Goal: Answer question/provide support: Share knowledge or assist other users

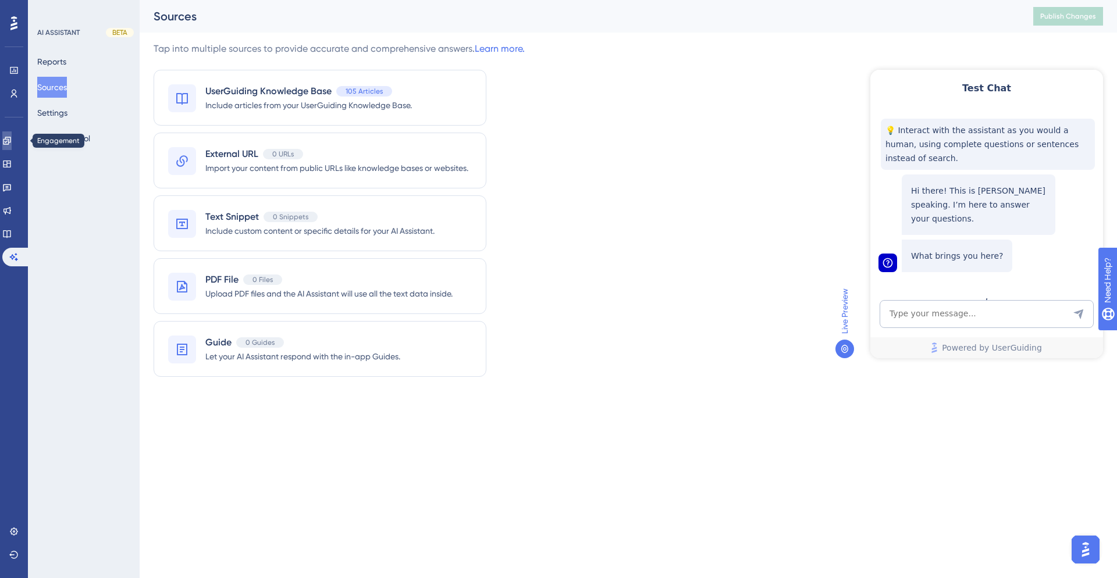
click at [12, 140] on icon at bounding box center [6, 140] width 9 height 9
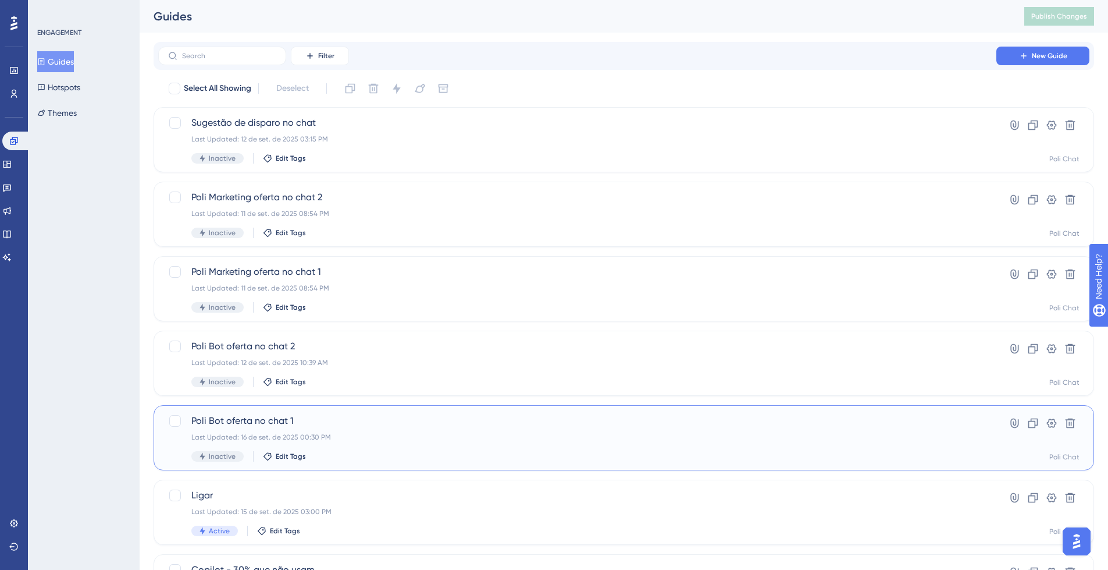
click at [414, 443] on div "Poli Bot oferta no chat 1 Last Updated: 16 de set. de 2025 00:30 PM Inactive Ed…" at bounding box center [577, 438] width 772 height 48
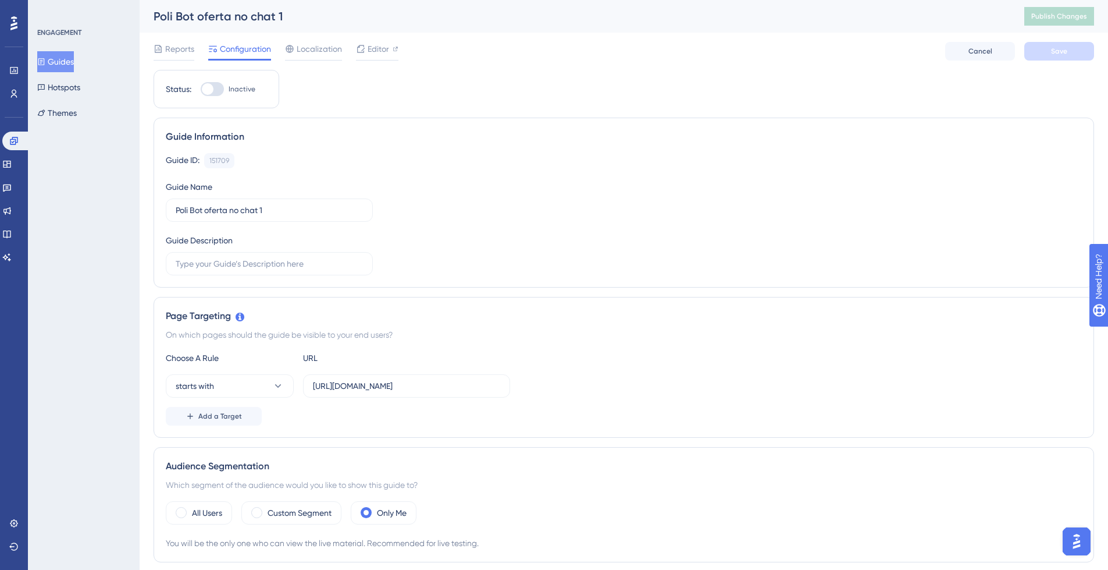
click at [218, 85] on div at bounding box center [212, 89] width 23 height 14
click at [201, 89] on input "Inactive" at bounding box center [200, 89] width 1 height 1
checkbox input "true"
click at [1069, 53] on button "Save" at bounding box center [1060, 51] width 70 height 19
click at [1080, 9] on button "Publish Changes" at bounding box center [1060, 16] width 70 height 19
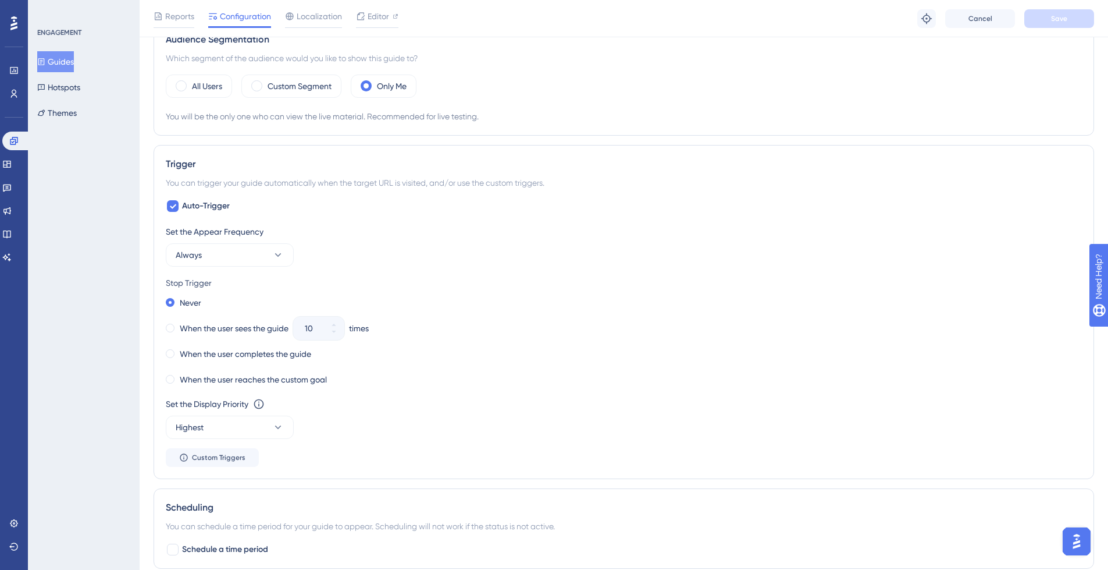
scroll to position [430, 0]
click at [279, 429] on icon at bounding box center [278, 428] width 12 height 12
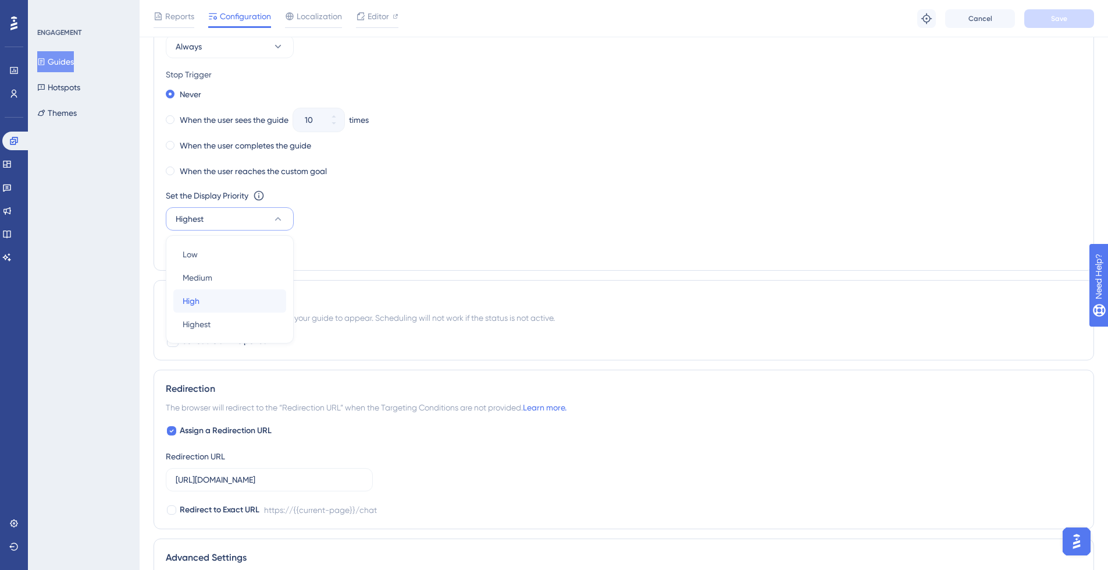
click at [246, 301] on div "High High" at bounding box center [230, 300] width 94 height 23
click at [1057, 18] on span "Save" at bounding box center [1059, 18] width 16 height 9
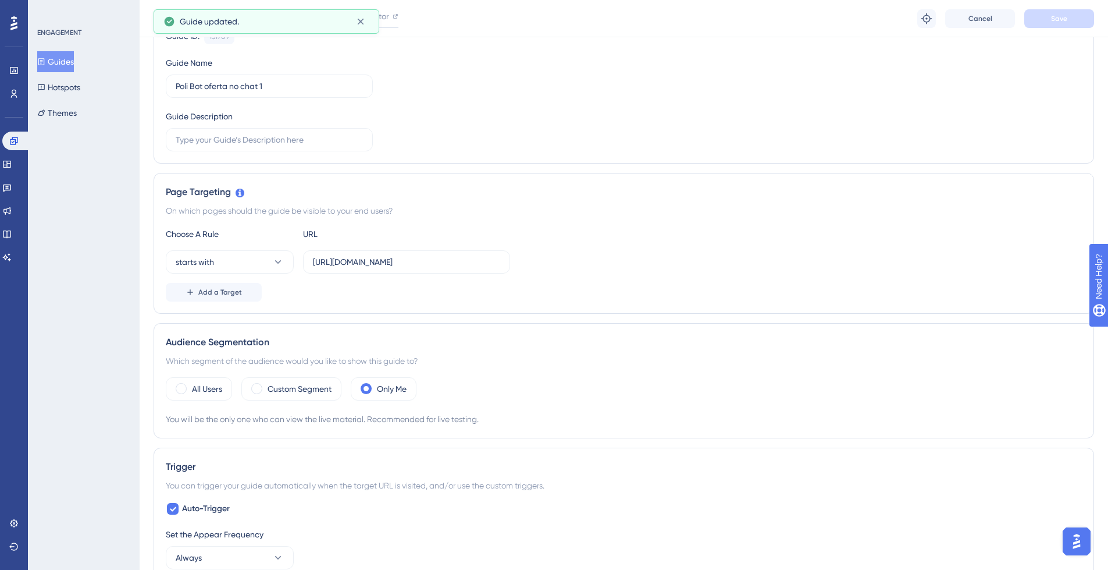
scroll to position [0, 0]
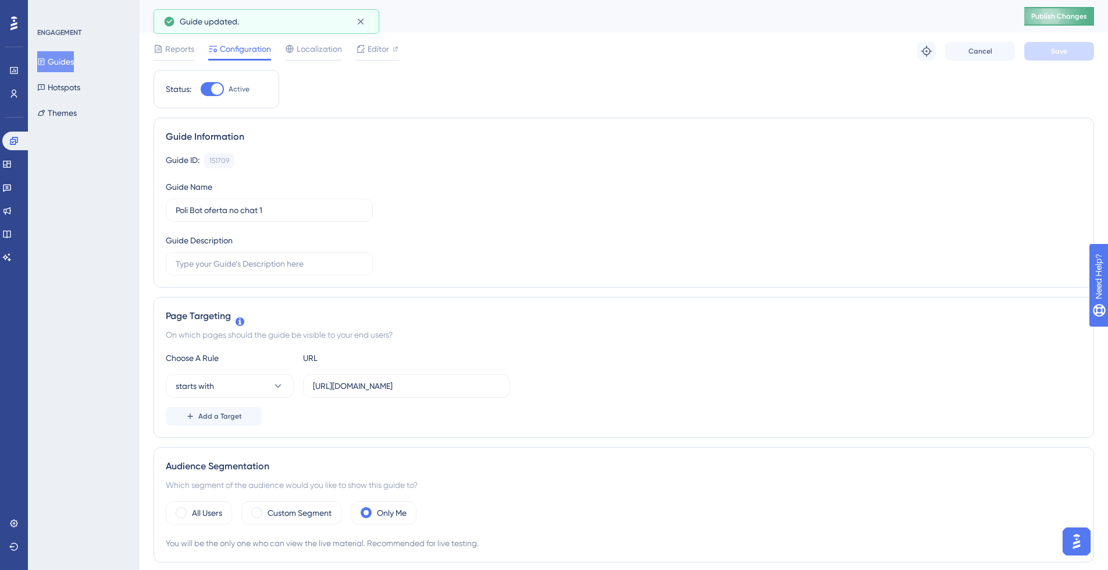
click at [1072, 13] on span "Publish Changes" at bounding box center [1060, 16] width 56 height 9
click at [69, 65] on button "Guides" at bounding box center [55, 61] width 37 height 21
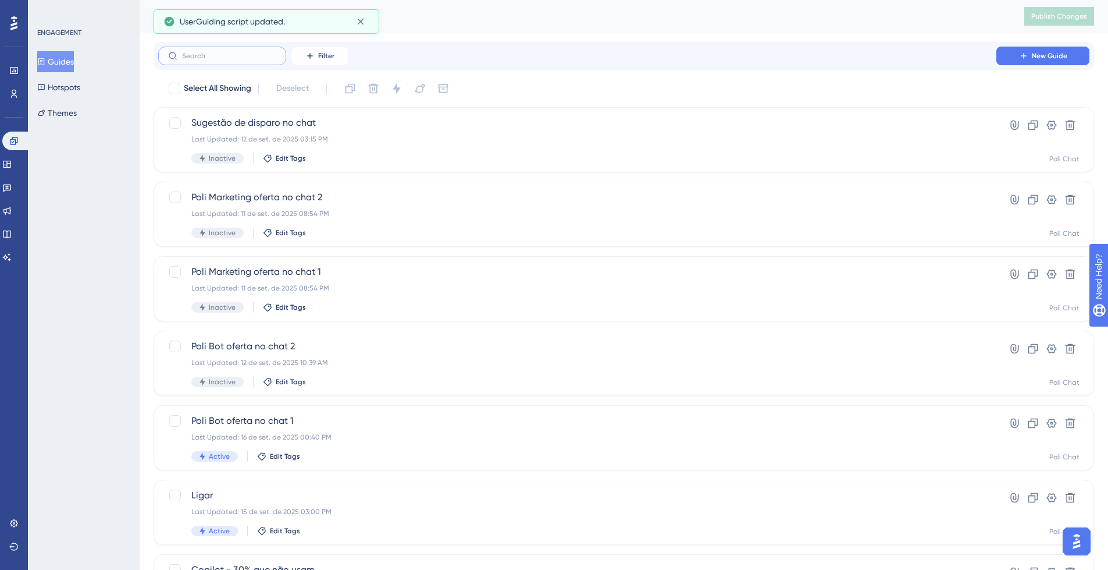
click at [255, 55] on input "text" at bounding box center [229, 56] width 94 height 8
type input "aa"
checkbox input "true"
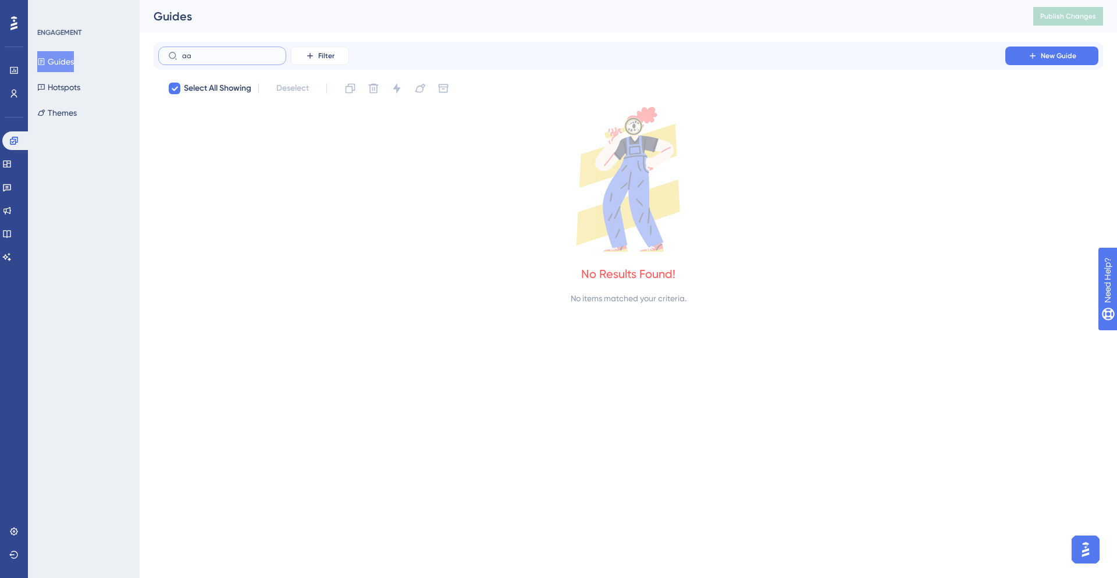
type input "a"
checkbox input "false"
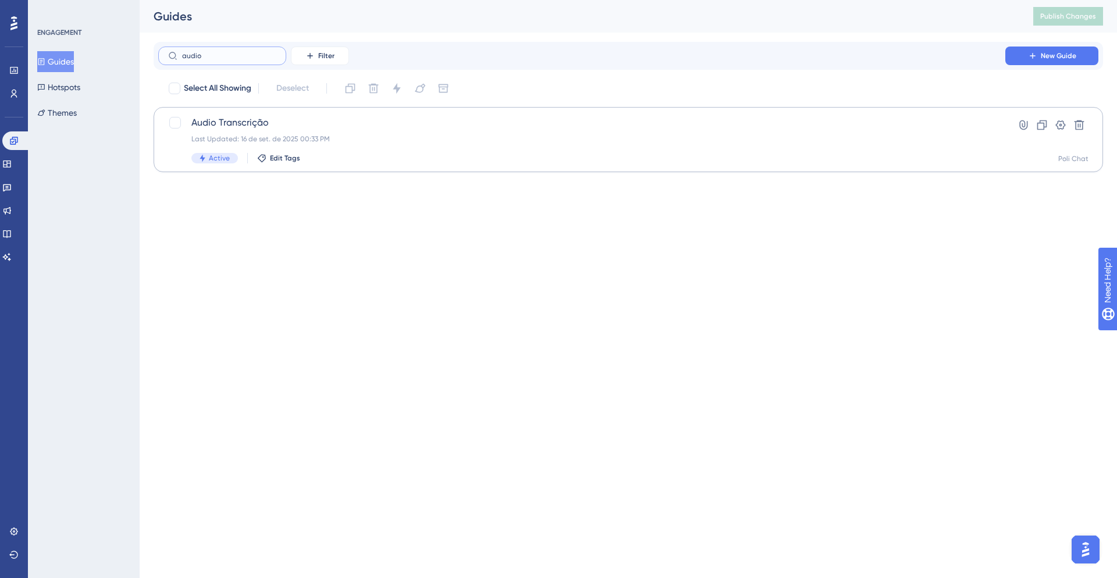
type input "audio"
click at [480, 140] on div "Last Updated: 16 de set. de 2025 00:33 PM" at bounding box center [581, 138] width 781 height 9
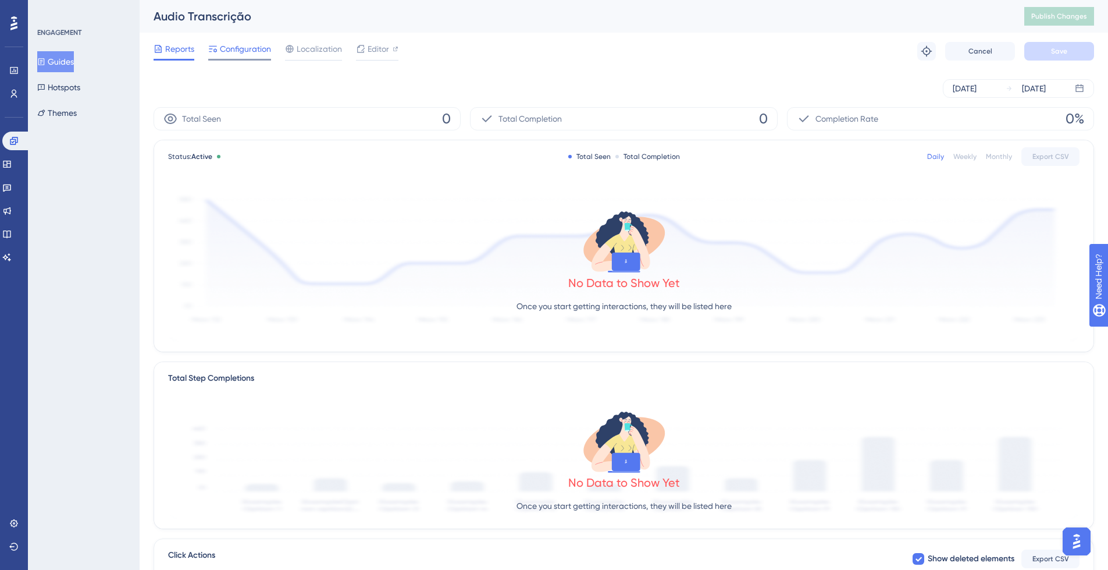
click at [235, 51] on span "Configuration" at bounding box center [245, 49] width 51 height 14
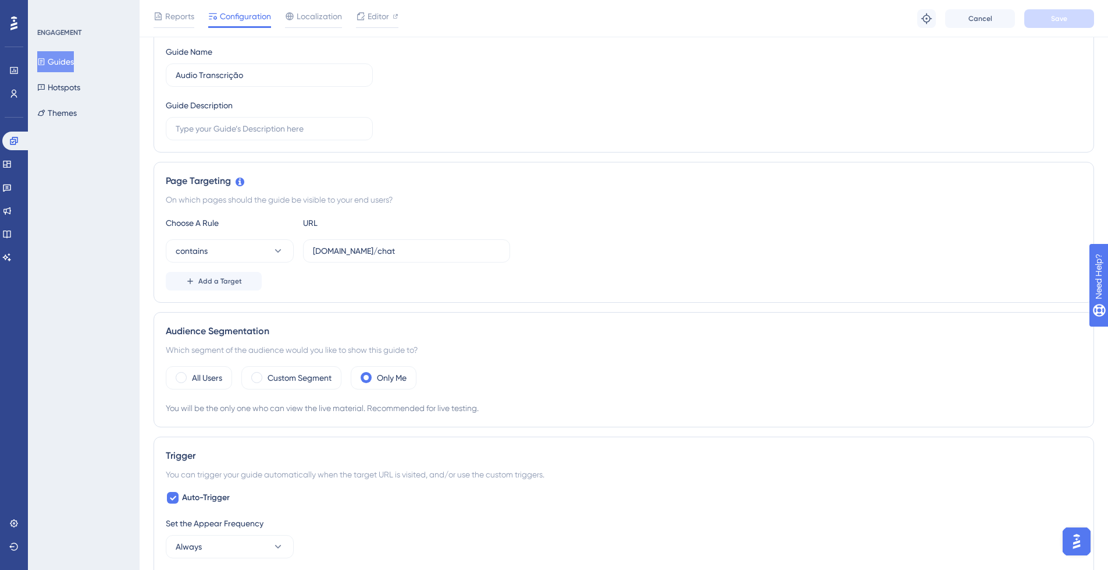
scroll to position [130, 0]
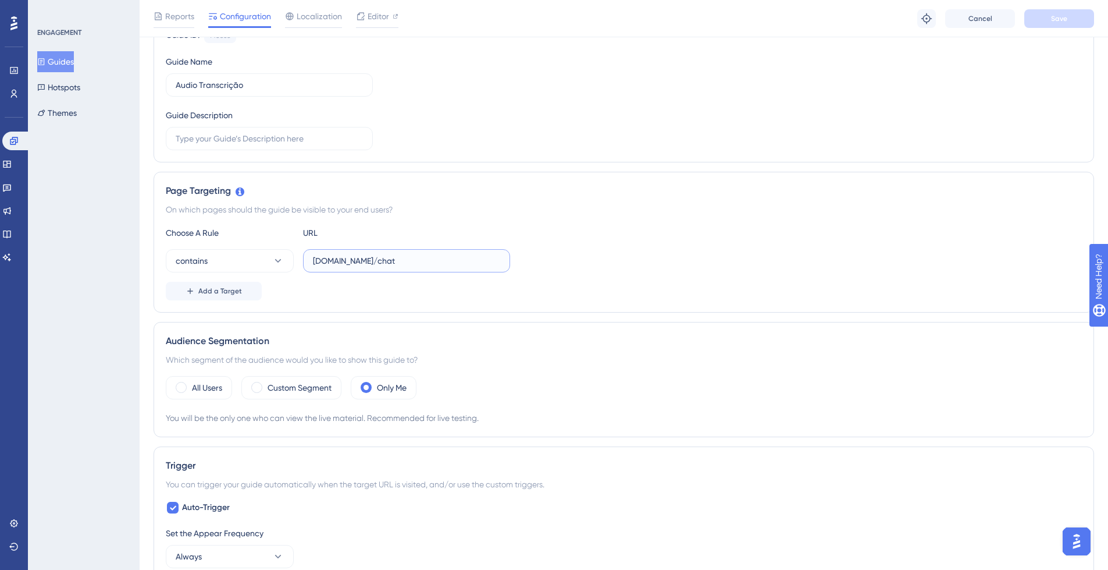
click at [433, 258] on input "app-spa.poli.digital/chat" at bounding box center [406, 260] width 187 height 13
paste input "https://app-spa.poli.digital/chat#33870932"
drag, startPoint x: 489, startPoint y: 261, endPoint x: 446, endPoint y: 259, distance: 43.1
click at [440, 259] on input "https://app-spa.poli.digital/chat#33870932" at bounding box center [406, 260] width 187 height 13
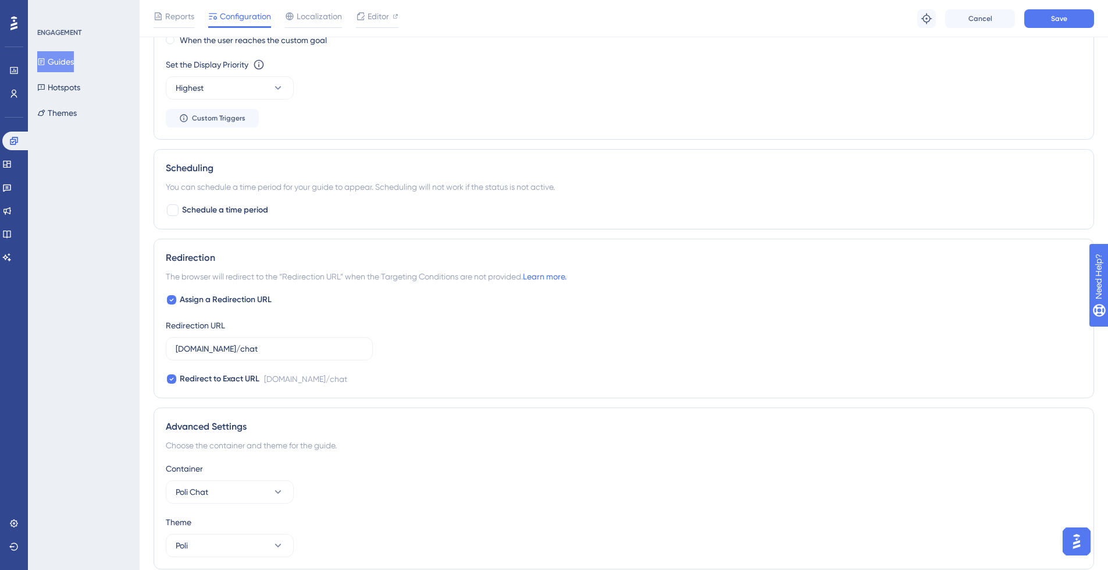
scroll to position [816, 0]
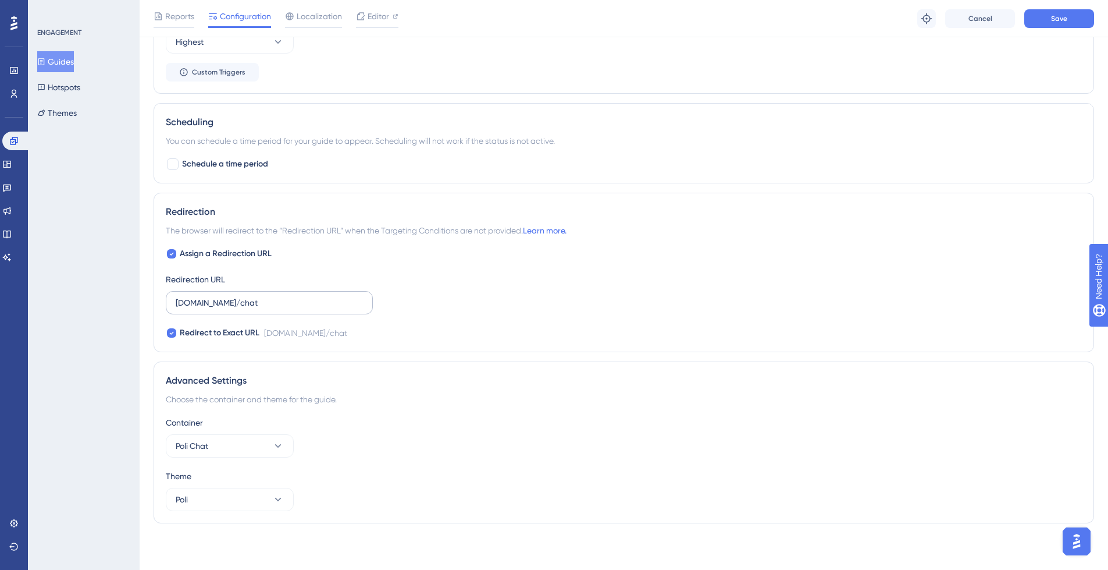
type input "https://app-spa.poli.digital/chat"
drag, startPoint x: 315, startPoint y: 295, endPoint x: 322, endPoint y: 298, distance: 7.6
click at [315, 296] on label "app-spa.poli.digital/chat" at bounding box center [269, 302] width 207 height 23
click at [315, 296] on input "app-spa.poli.digital/chat" at bounding box center [269, 302] width 187 height 13
paste input "https://app-spa.poli.digital/chat#33870932"
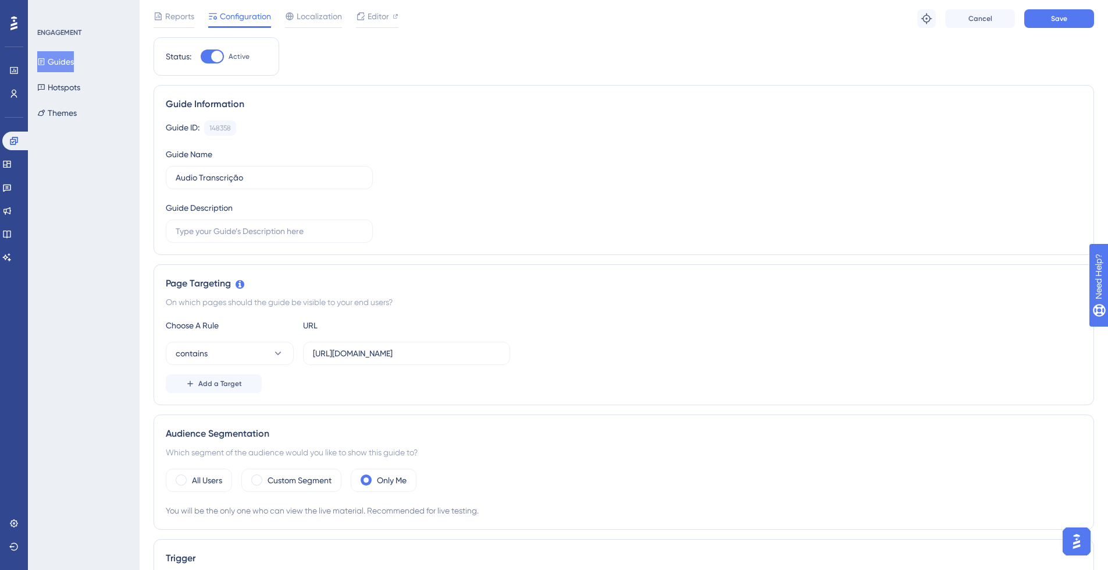
scroll to position [0, 0]
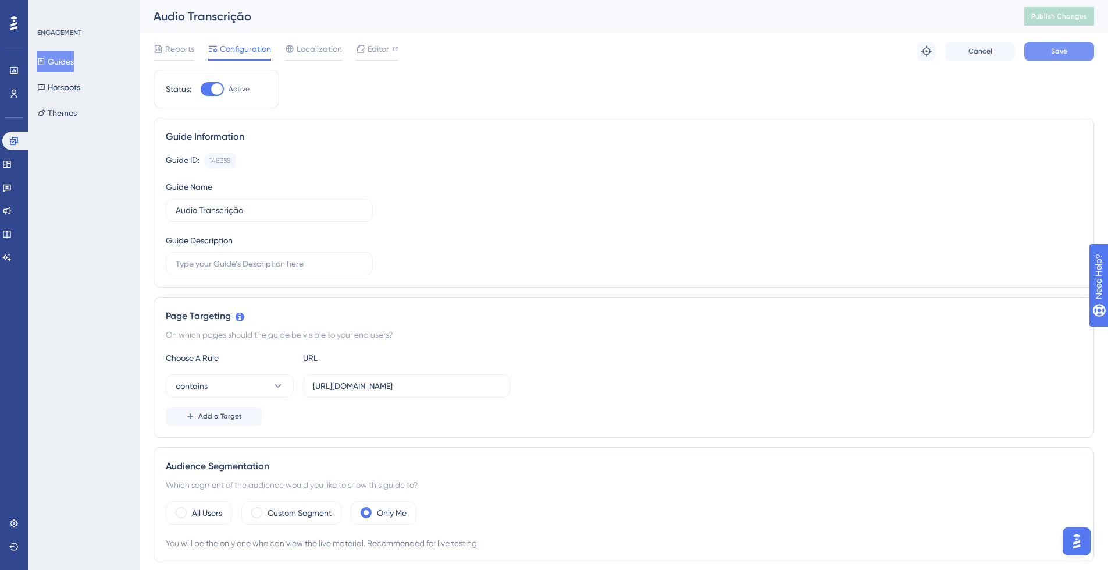
type input "https://app-spa.poli.digital/chat#33870932"
click at [1071, 44] on button "Save" at bounding box center [1060, 51] width 70 height 19
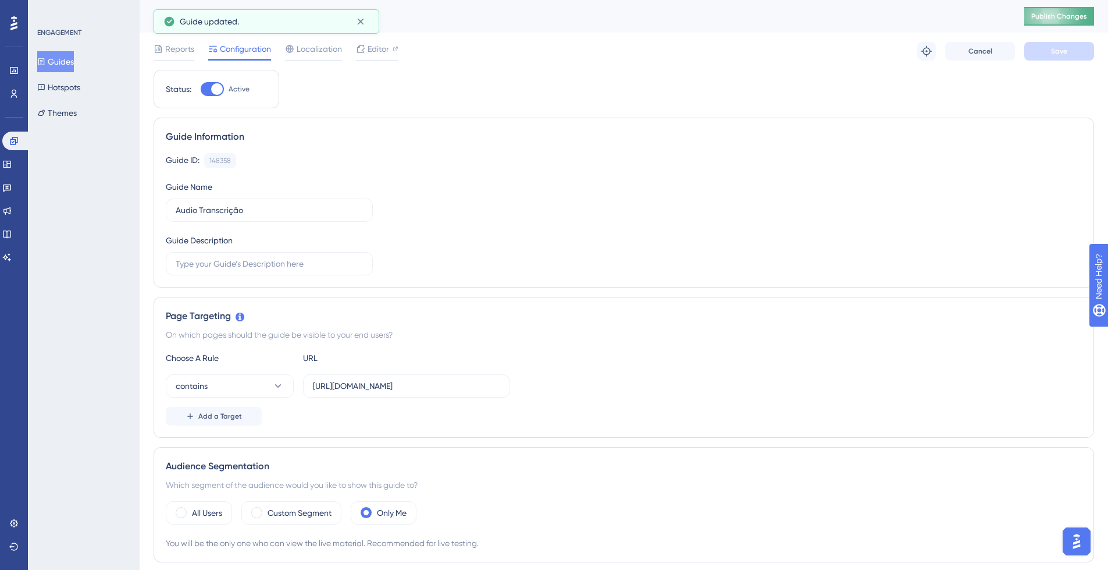
click at [1062, 17] on span "Publish Changes" at bounding box center [1060, 16] width 56 height 9
click at [375, 54] on span "Editor" at bounding box center [379, 49] width 22 height 14
drag, startPoint x: 220, startPoint y: 510, endPoint x: 246, endPoint y: 505, distance: 26.7
click at [220, 510] on label "All Users" at bounding box center [207, 513] width 30 height 14
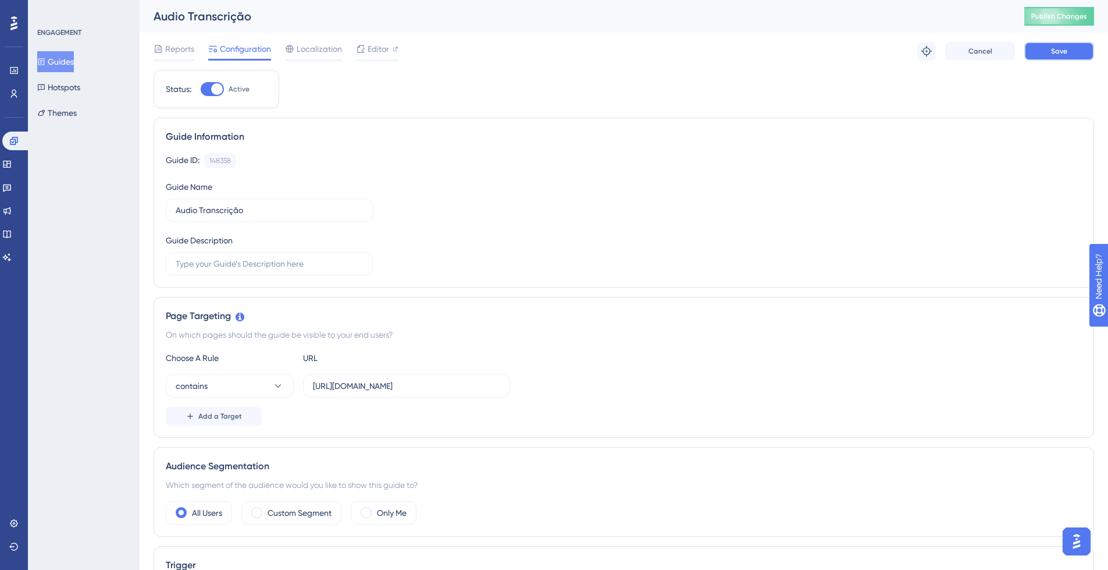
click at [1057, 53] on span "Save" at bounding box center [1059, 51] width 16 height 9
drag, startPoint x: 314, startPoint y: 521, endPoint x: 335, endPoint y: 511, distance: 22.6
click at [314, 522] on div "Custom Segment" at bounding box center [291, 512] width 100 height 23
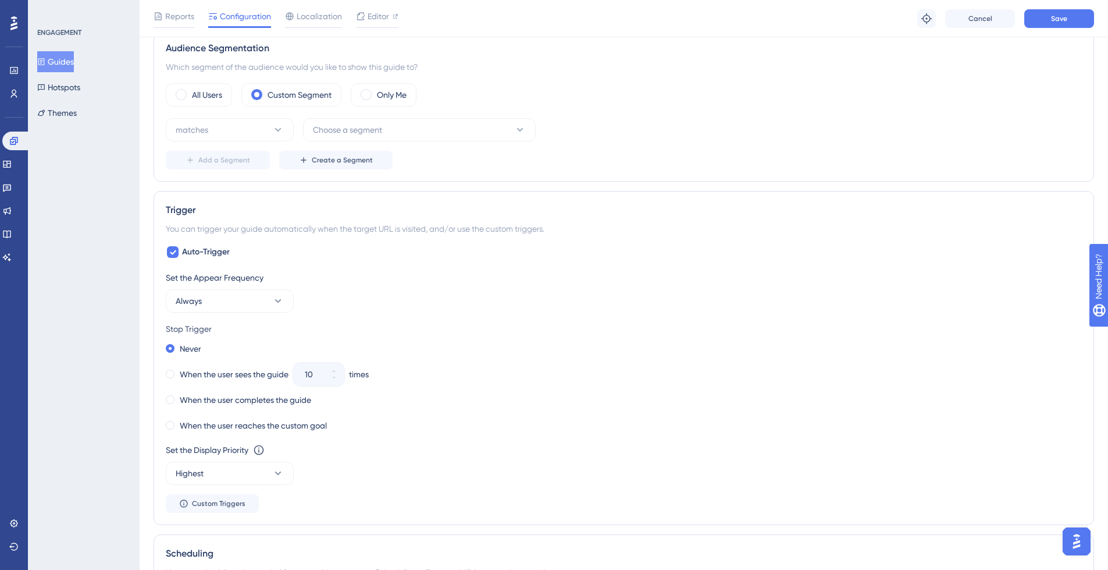
scroll to position [424, 0]
drag, startPoint x: 440, startPoint y: 127, endPoint x: 447, endPoint y: 131, distance: 7.8
click at [440, 128] on button "Choose a segment" at bounding box center [419, 128] width 233 height 23
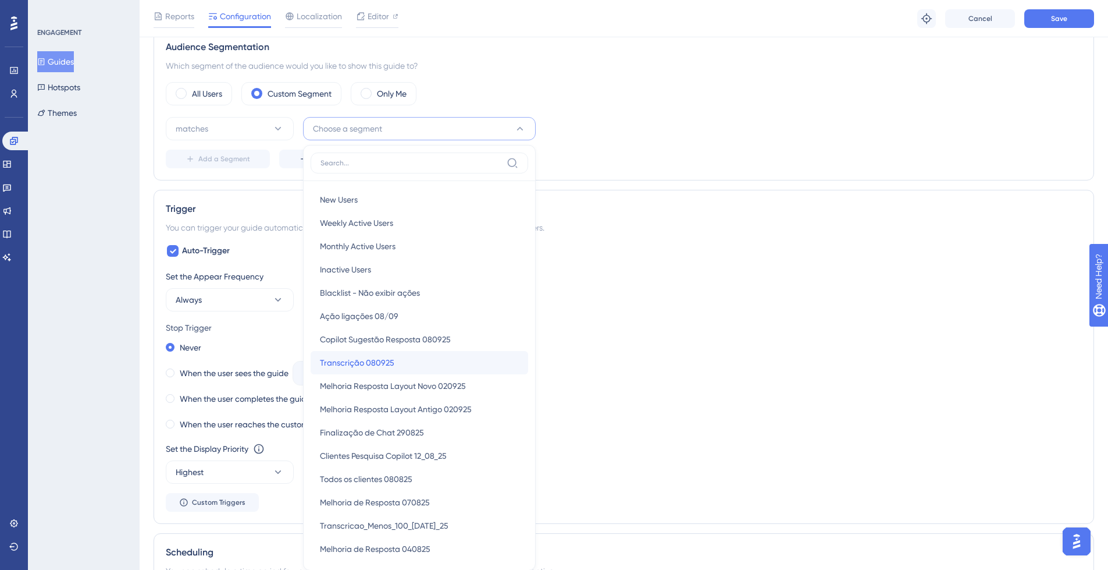
drag, startPoint x: 401, startPoint y: 360, endPoint x: 407, endPoint y: 364, distance: 6.3
click at [401, 360] on div "Transcrição 080925 Transcrição 080925" at bounding box center [419, 362] width 199 height 23
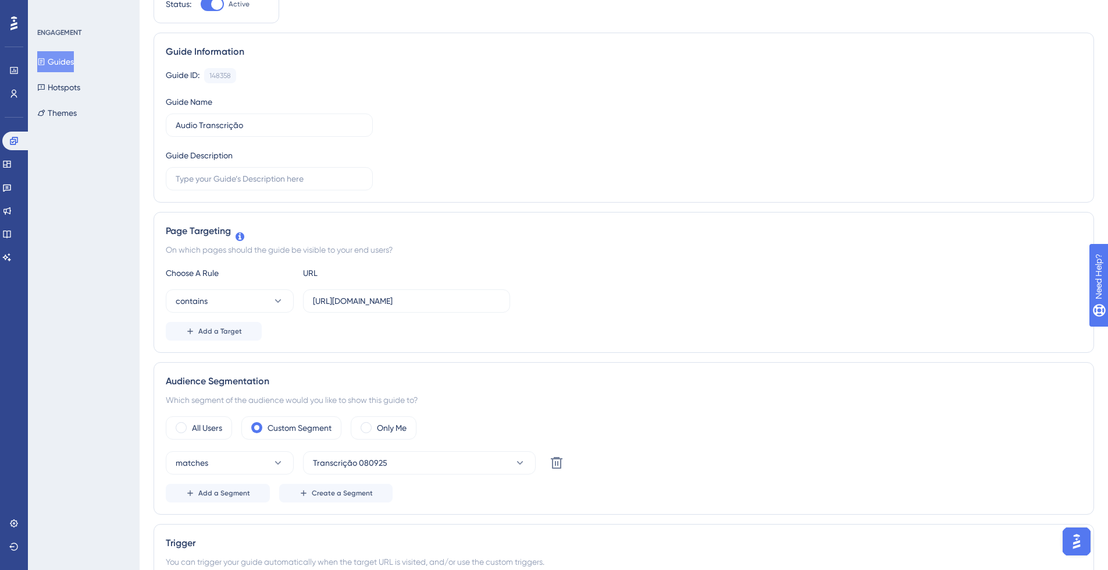
scroll to position [0, 0]
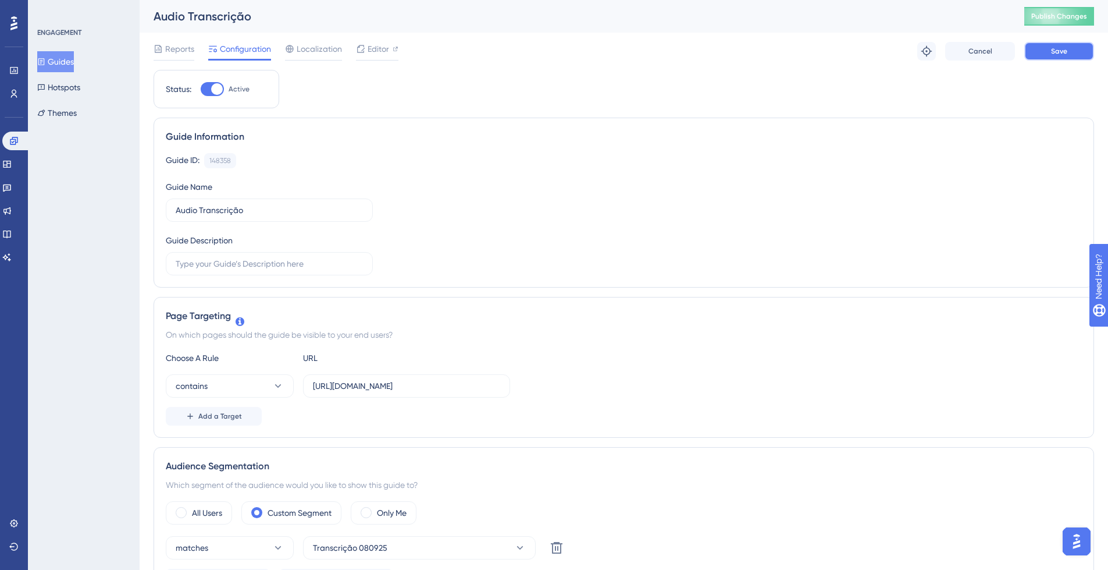
click at [1072, 44] on button "Save" at bounding box center [1060, 51] width 70 height 19
click at [1083, 17] on span "Publish Changes" at bounding box center [1060, 16] width 56 height 9
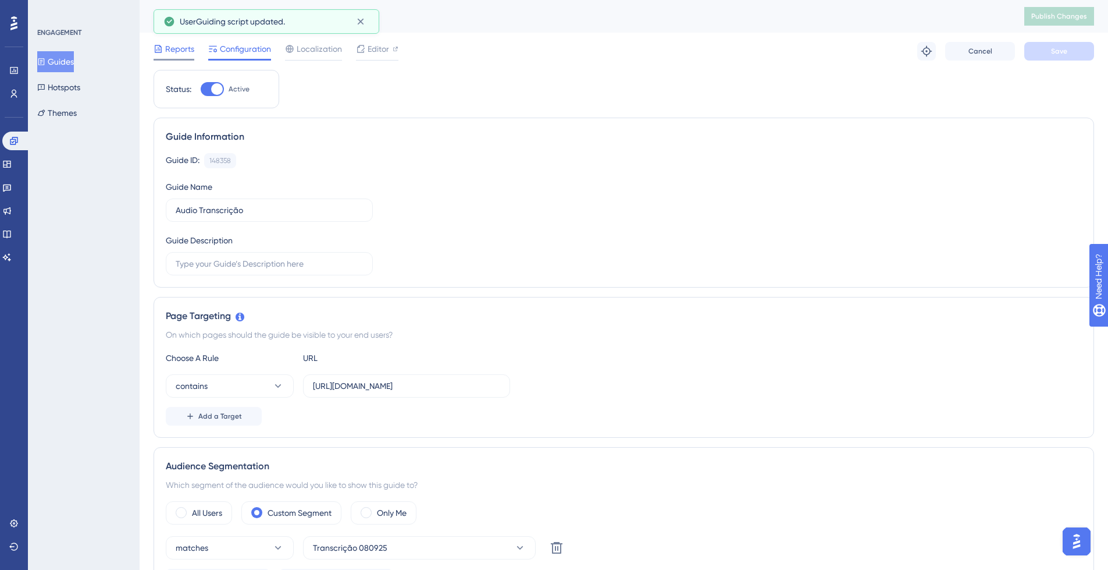
click at [178, 50] on span "Reports" at bounding box center [179, 49] width 29 height 14
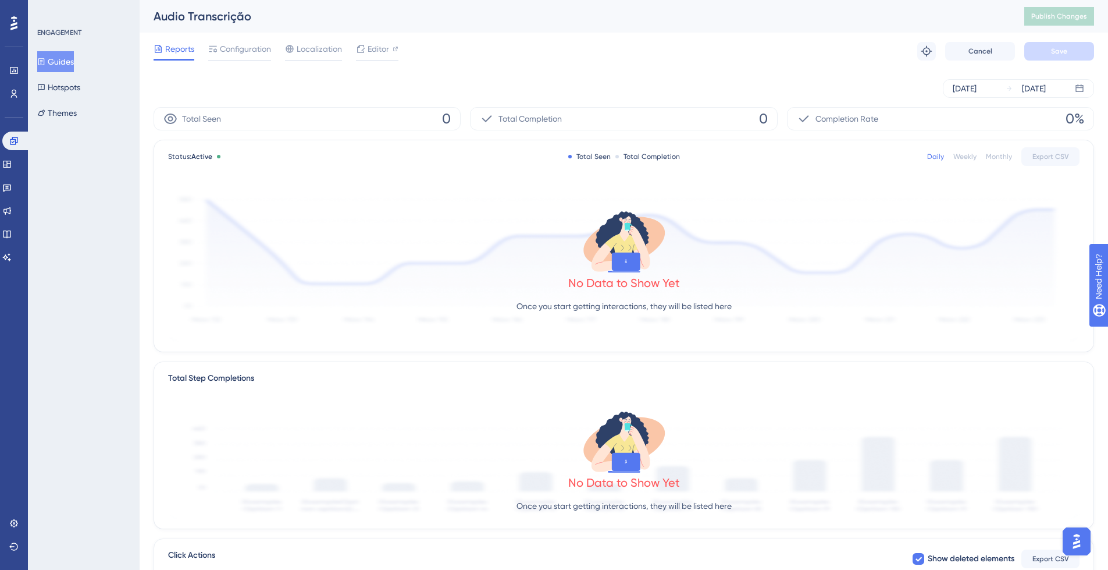
drag, startPoint x: 67, startPoint y: 60, endPoint x: 135, endPoint y: 101, distance: 78.8
click at [66, 60] on button "Guides" at bounding box center [55, 61] width 37 height 21
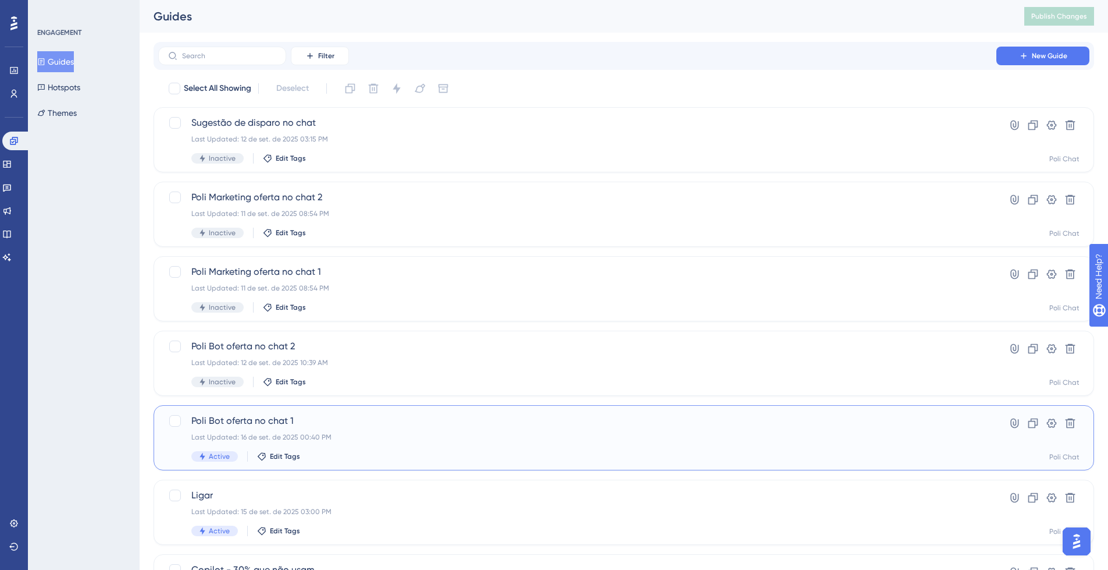
click at [314, 436] on div "Last Updated: 16 de set. de 2025 00:40 PM" at bounding box center [577, 436] width 772 height 9
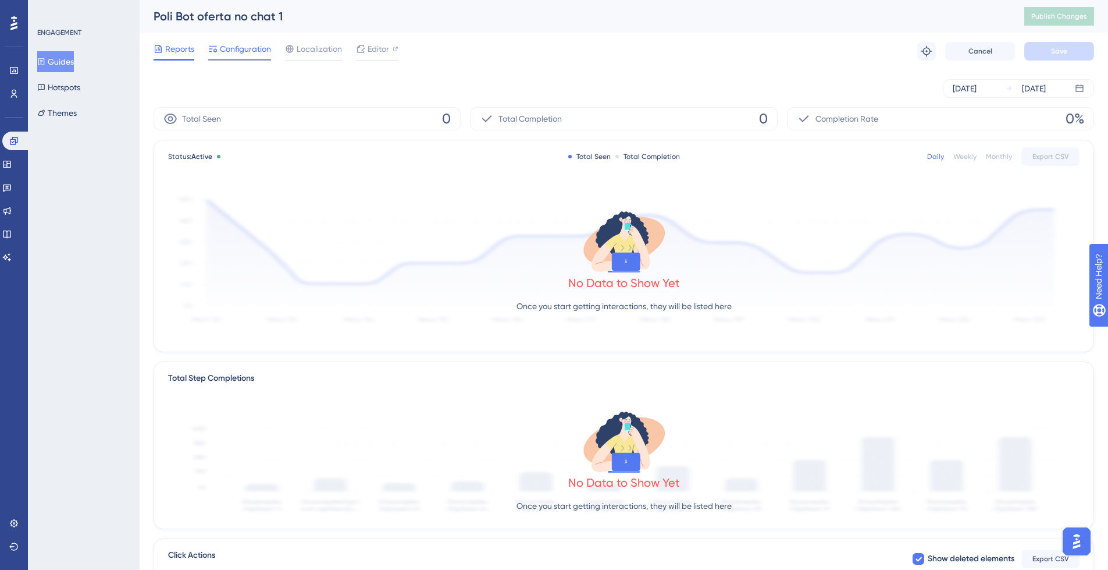
click at [242, 51] on span "Configuration" at bounding box center [245, 49] width 51 height 14
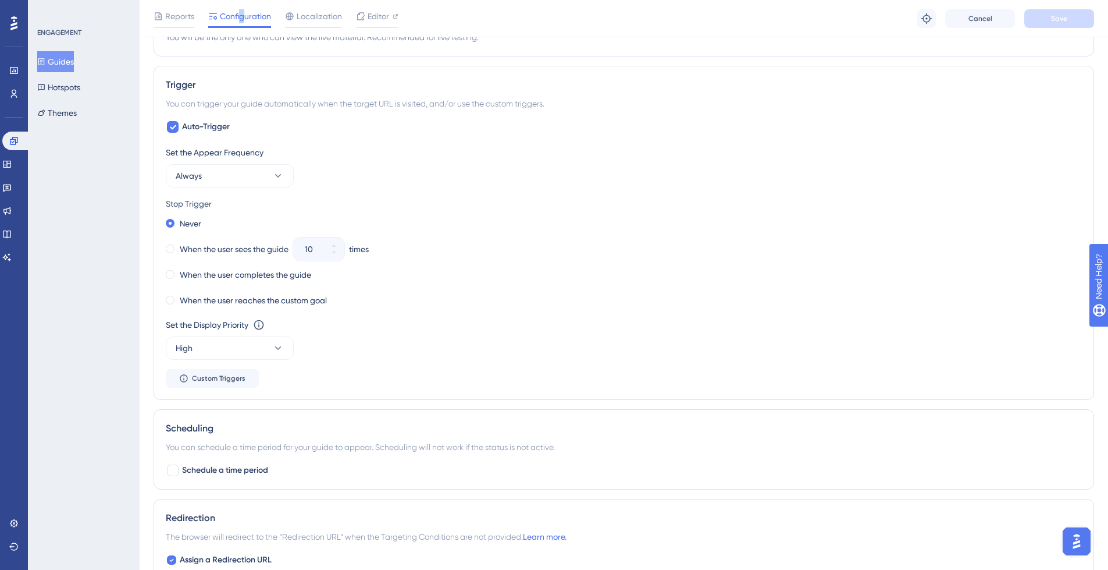
scroll to position [512, 0]
click at [225, 342] on button "High" at bounding box center [230, 346] width 128 height 23
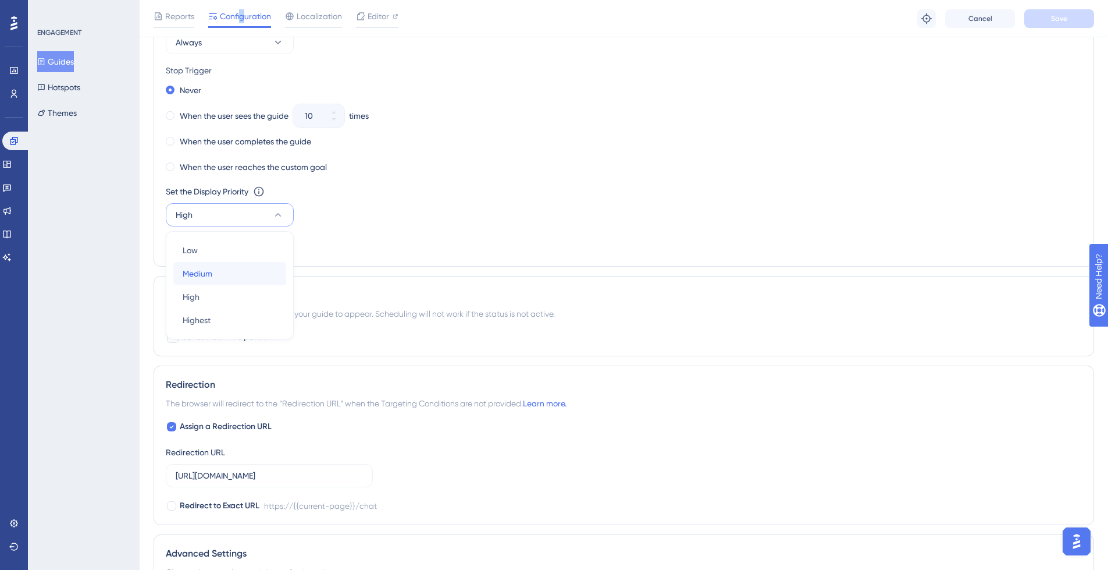
click at [232, 274] on div "Medium Medium" at bounding box center [230, 273] width 94 height 23
click at [1062, 21] on span "Save" at bounding box center [1059, 18] width 16 height 9
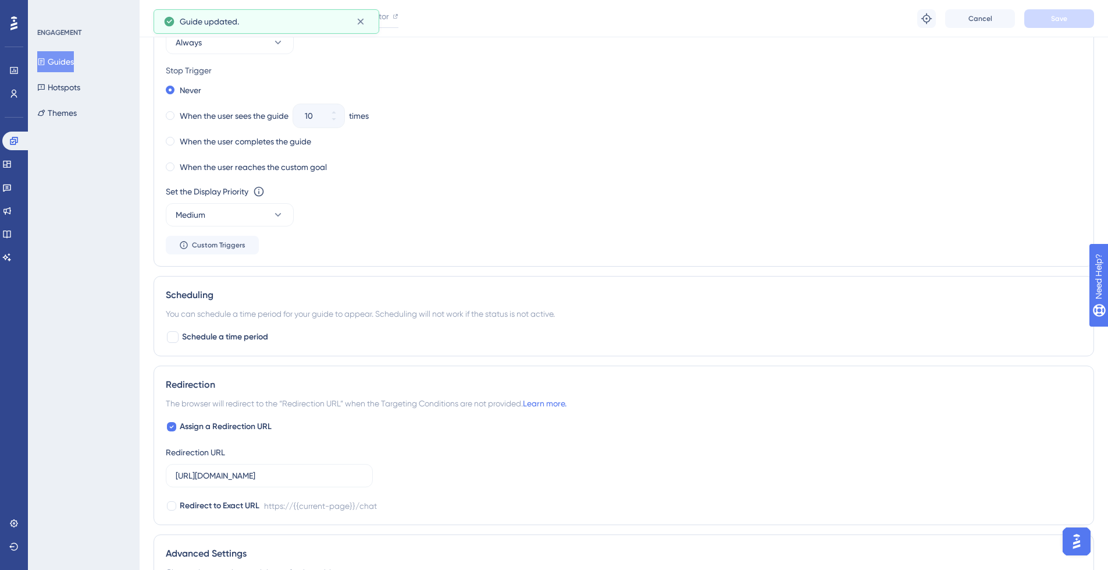
click at [72, 59] on button "Guides" at bounding box center [55, 61] width 37 height 21
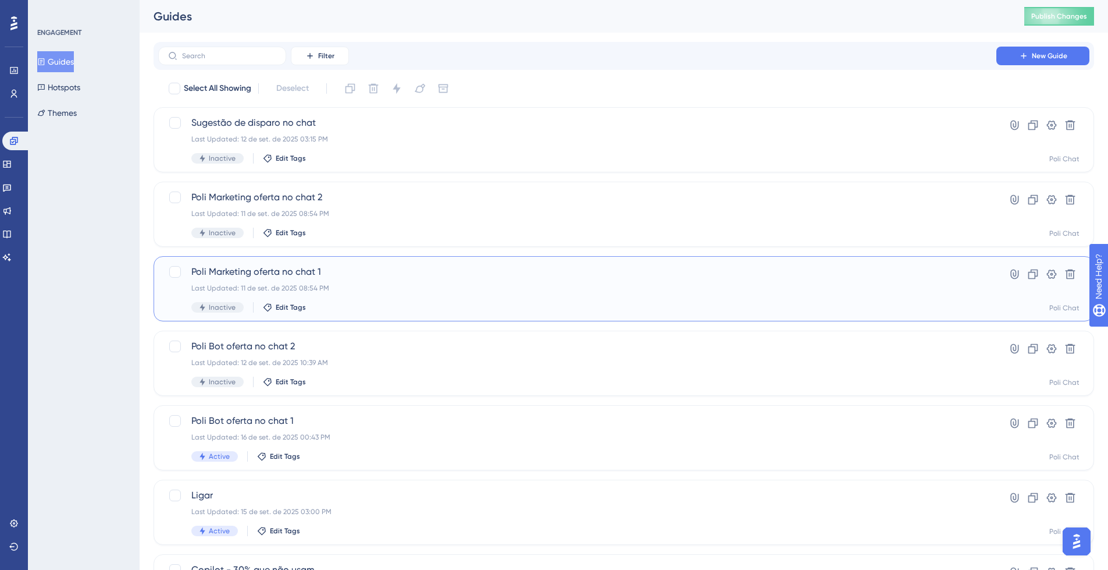
click at [547, 283] on div "Last Updated: 11 de set. de 2025 08:54 PM" at bounding box center [577, 287] width 772 height 9
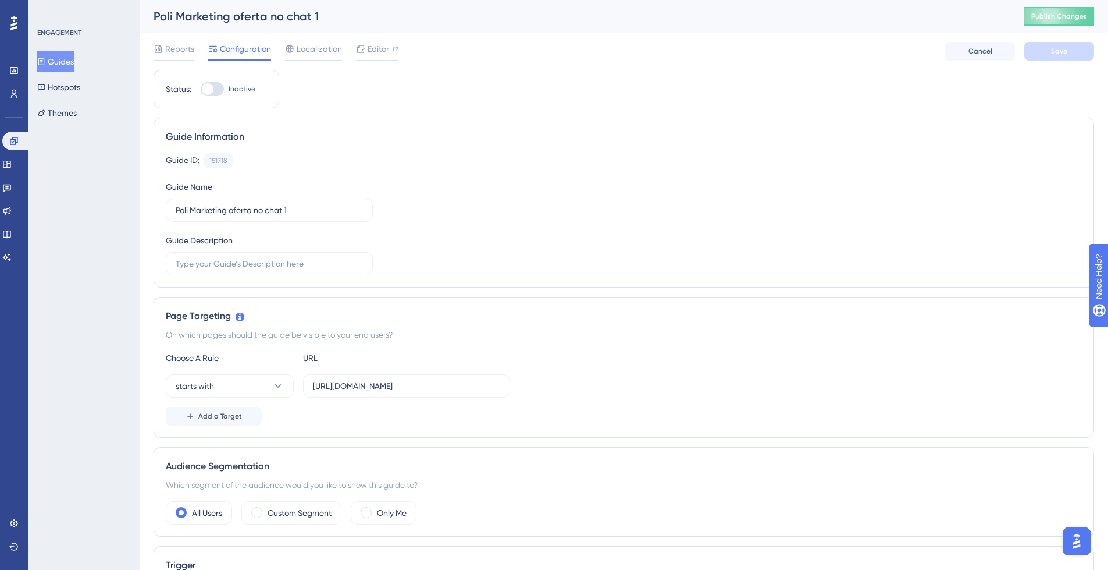
drag, startPoint x: 218, startPoint y: 89, endPoint x: 232, endPoint y: 95, distance: 14.6
click at [220, 88] on div at bounding box center [212, 89] width 23 height 14
click at [201, 89] on input "Inactive" at bounding box center [200, 89] width 1 height 1
checkbox input "true"
drag, startPoint x: 361, startPoint y: 512, endPoint x: 415, endPoint y: 500, distance: 54.9
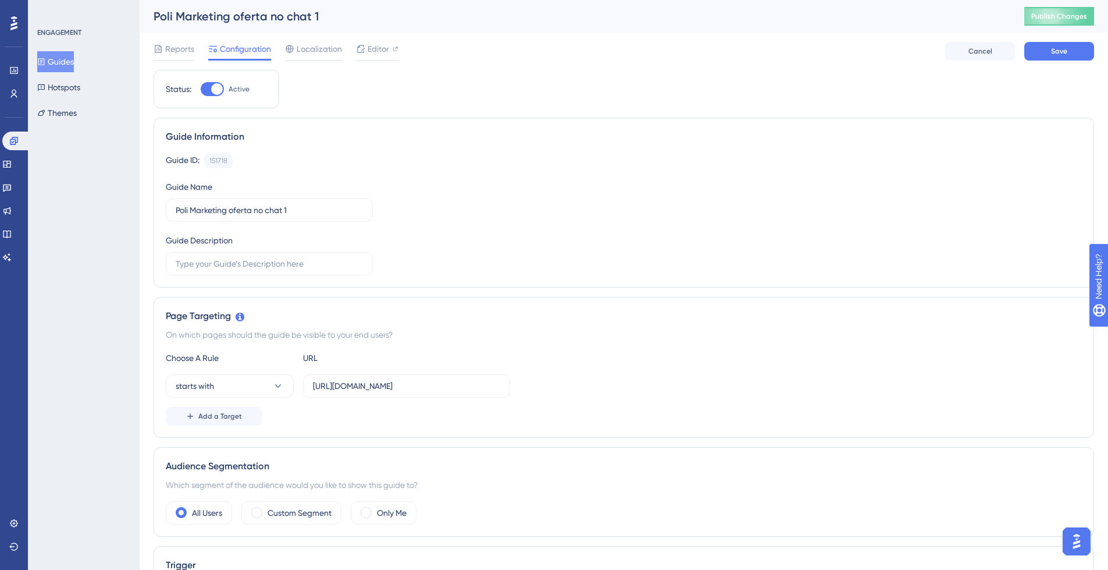
click at [362, 512] on div "Only Me" at bounding box center [384, 512] width 66 height 23
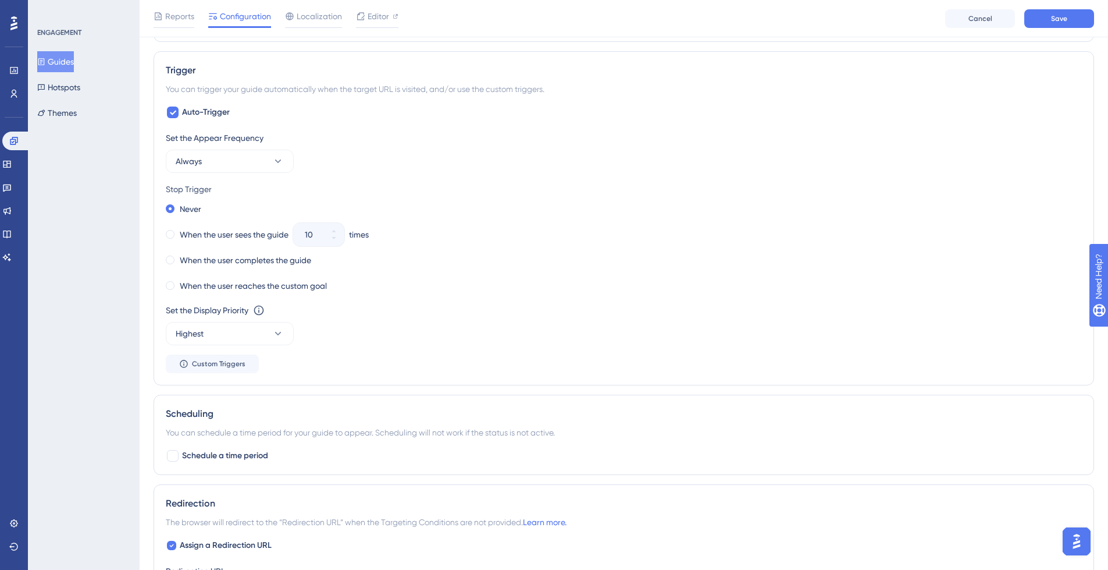
scroll to position [526, 0]
click at [259, 337] on button "Highest" at bounding box center [230, 332] width 128 height 23
click at [251, 413] on div "High High" at bounding box center [230, 414] width 94 height 23
click at [1066, 24] on button "Save" at bounding box center [1060, 18] width 70 height 19
drag, startPoint x: 71, startPoint y: 63, endPoint x: 112, endPoint y: 84, distance: 46.6
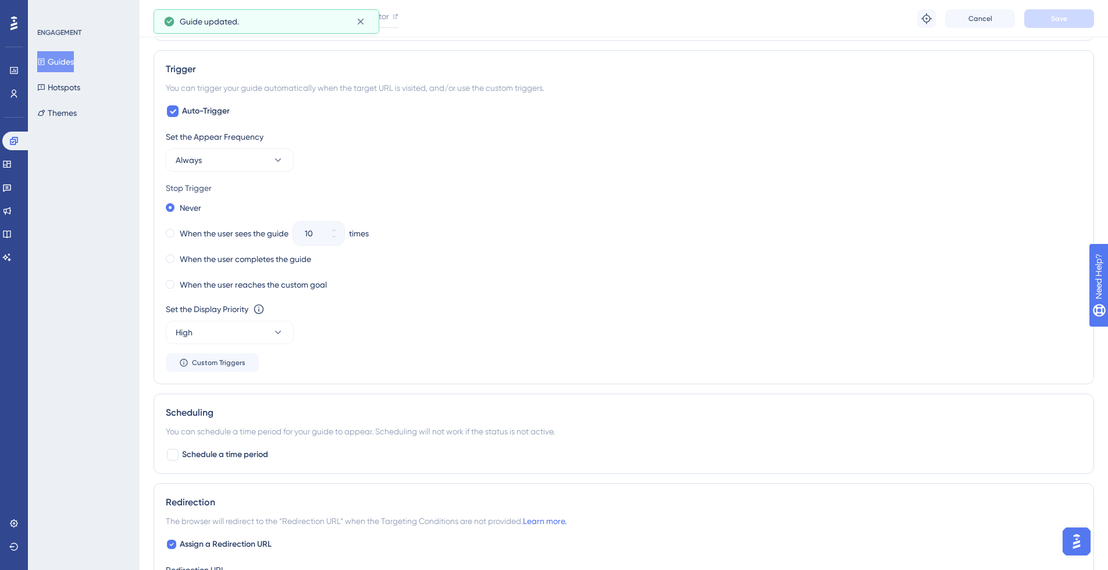
click at [72, 63] on button "Guides" at bounding box center [55, 61] width 37 height 21
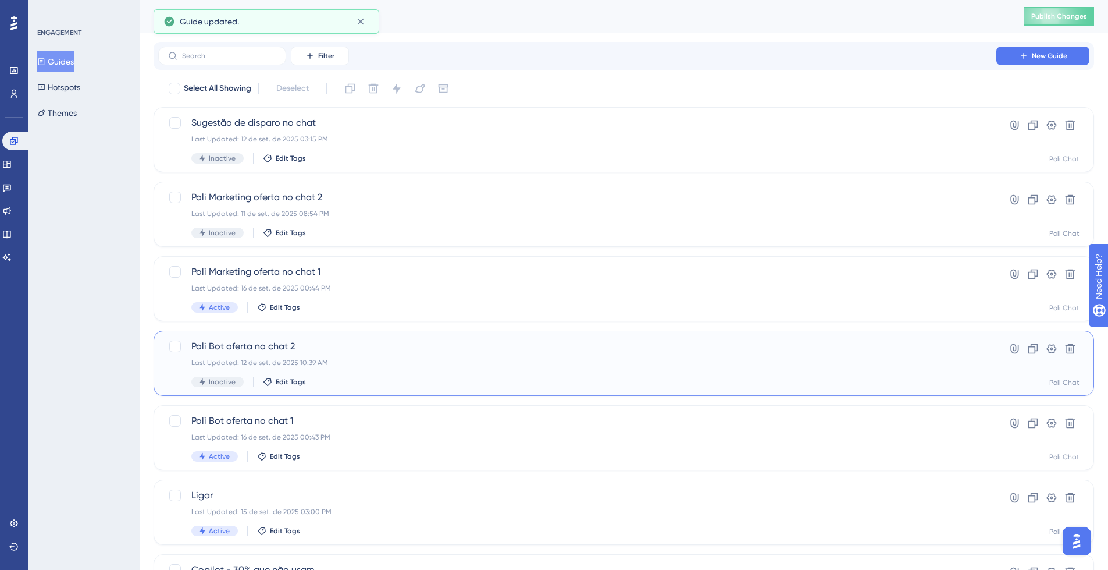
click at [408, 358] on div "Last Updated: 12 de set. de 2025 10:39 AM" at bounding box center [577, 362] width 772 height 9
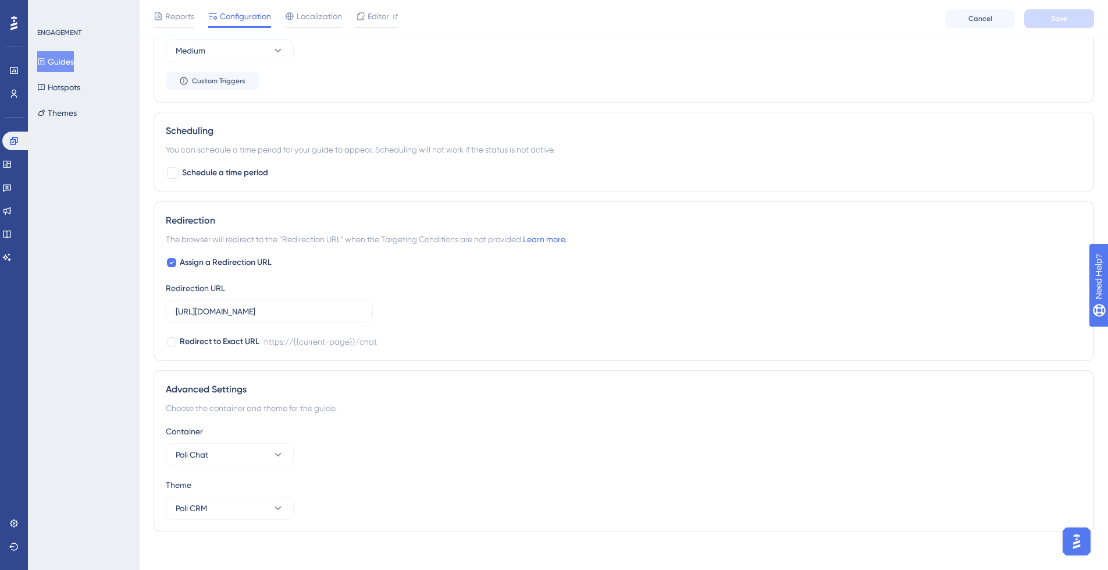
scroll to position [816, 0]
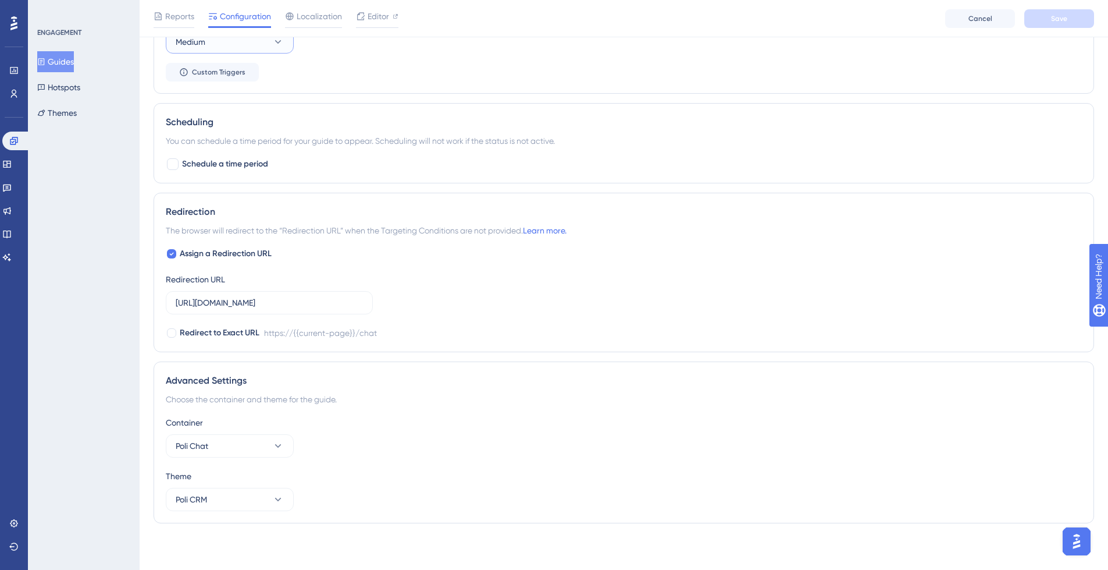
click at [257, 45] on button "Medium" at bounding box center [230, 41] width 128 height 23
click at [250, 76] on div "Low Low" at bounding box center [230, 77] width 94 height 23
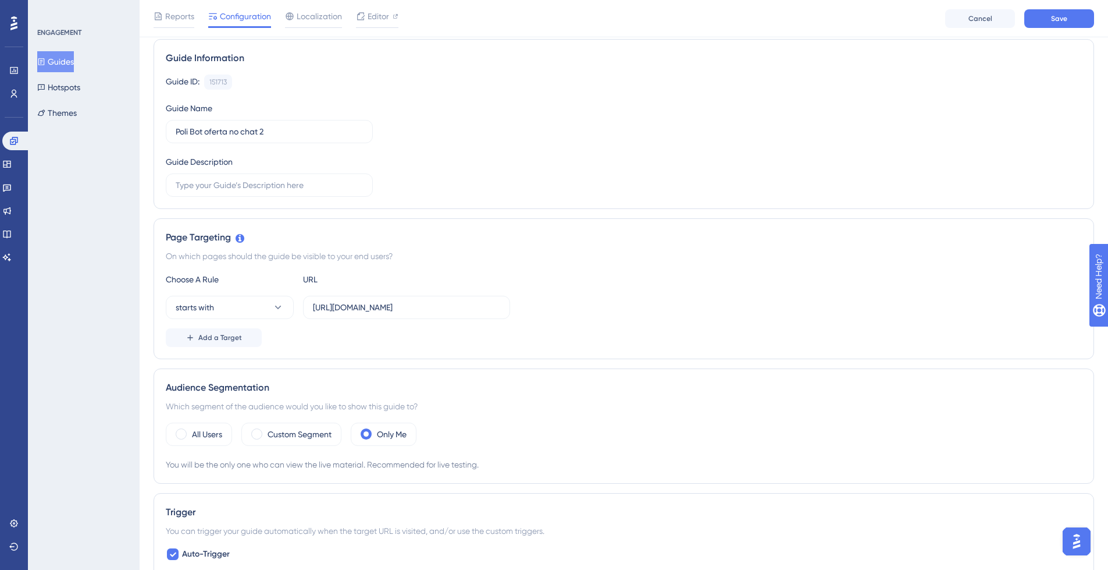
scroll to position [0, 0]
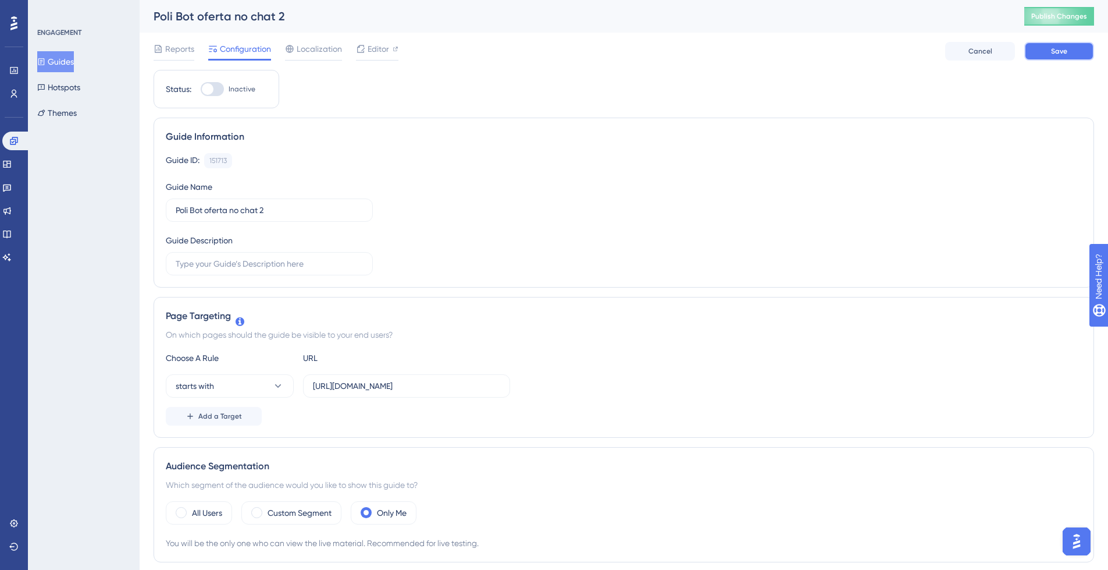
click at [1056, 49] on span "Save" at bounding box center [1059, 51] width 16 height 9
drag, startPoint x: 223, startPoint y: 86, endPoint x: 233, endPoint y: 84, distance: 10.6
click at [223, 86] on div at bounding box center [212, 89] width 23 height 14
click at [201, 89] on input "Inactive" at bounding box center [200, 89] width 1 height 1
checkbox input "true"
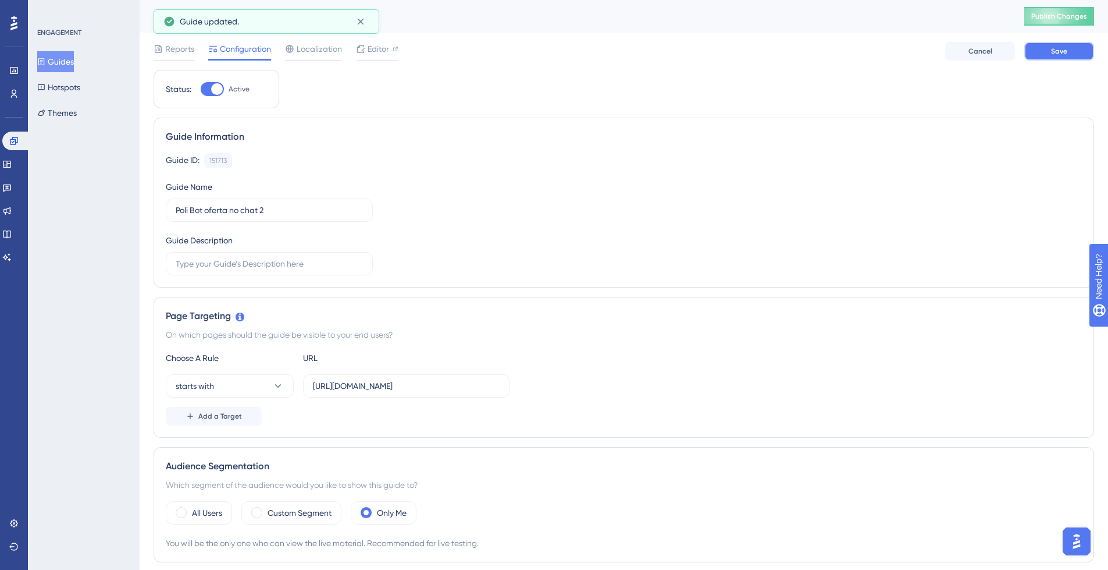
click at [1072, 51] on button "Save" at bounding box center [1060, 51] width 70 height 19
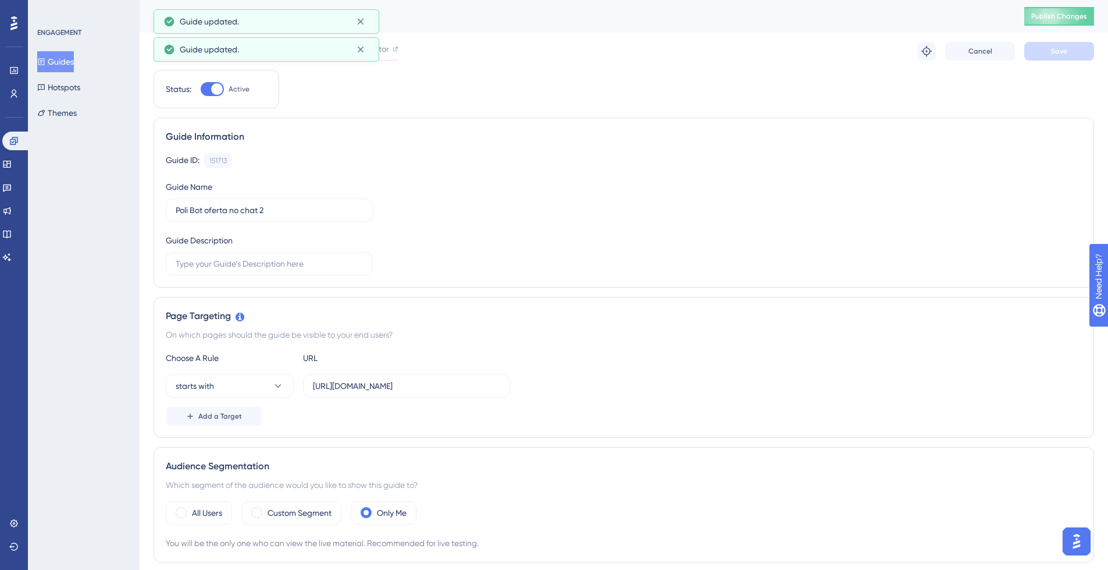
drag, startPoint x: 67, startPoint y: 62, endPoint x: 136, endPoint y: 93, distance: 75.3
click at [66, 63] on button "Guides" at bounding box center [55, 61] width 37 height 21
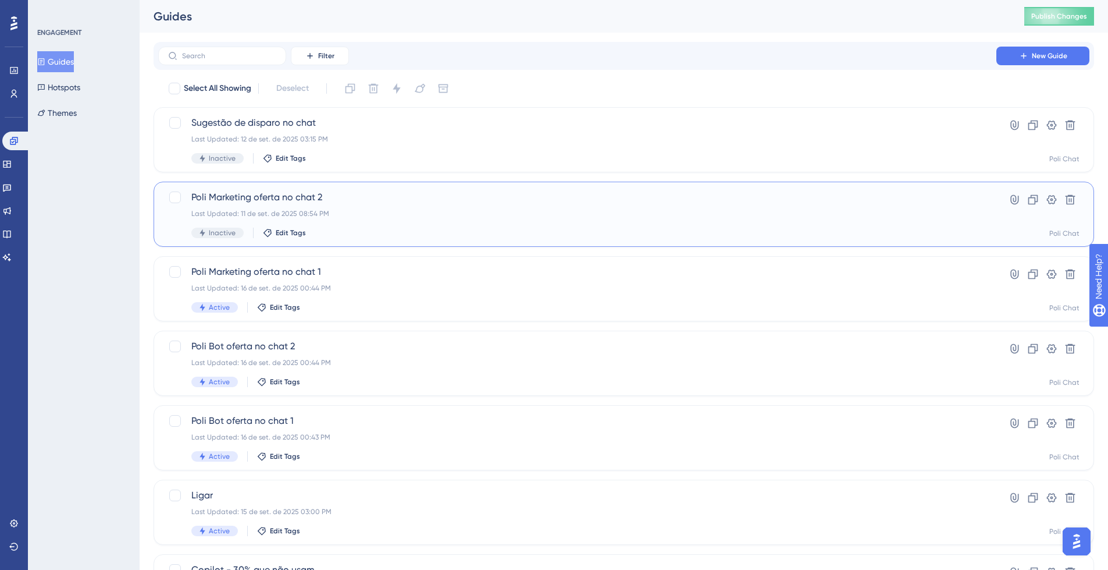
click at [402, 212] on div "Last Updated: 11 de set. de 2025 08:54 PM" at bounding box center [577, 213] width 772 height 9
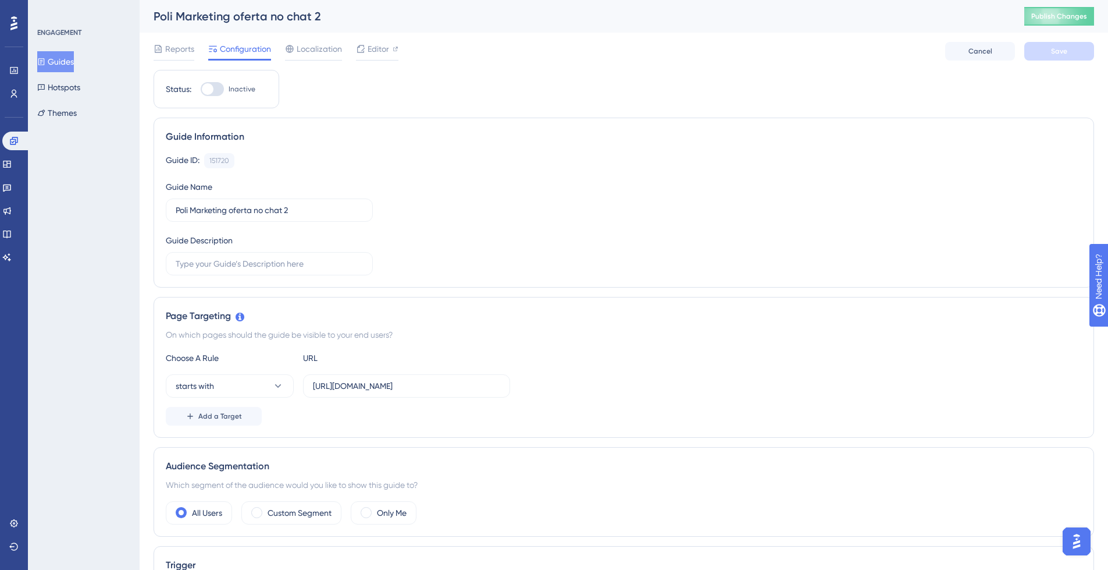
click at [215, 86] on div at bounding box center [212, 89] width 23 height 14
click at [201, 89] on input "Inactive" at bounding box center [200, 89] width 1 height 1
checkbox input "true"
drag, startPoint x: 387, startPoint y: 513, endPoint x: 446, endPoint y: 470, distance: 72.5
click at [387, 512] on label "Only Me" at bounding box center [392, 513] width 30 height 14
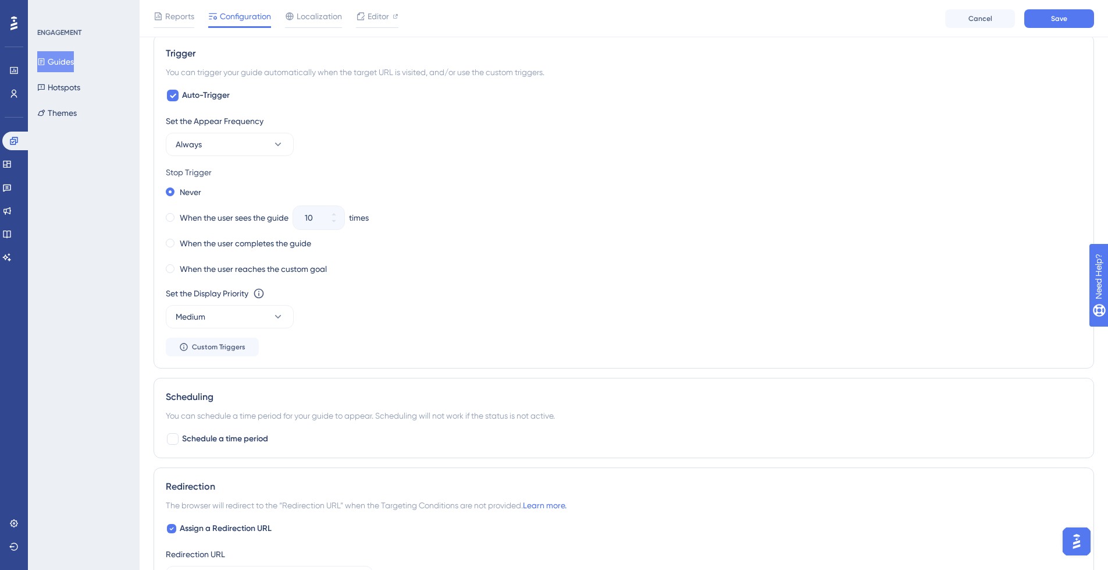
scroll to position [543, 0]
click at [280, 313] on icon at bounding box center [278, 316] width 12 height 12
click at [422, 310] on div "Set the Display Priority This option will set the display priority between auto…" at bounding box center [624, 306] width 916 height 42
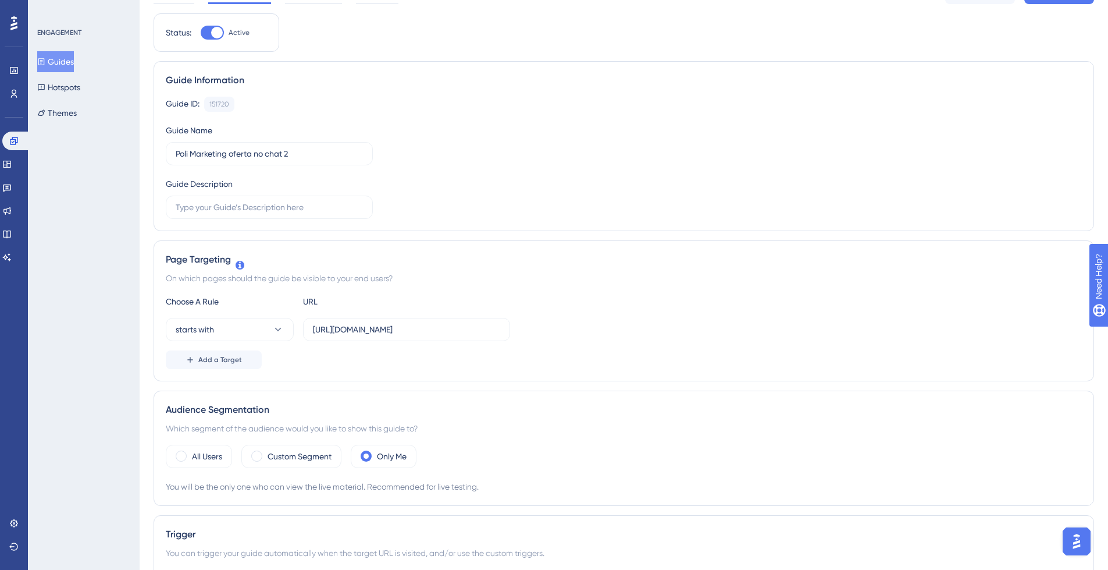
scroll to position [0, 0]
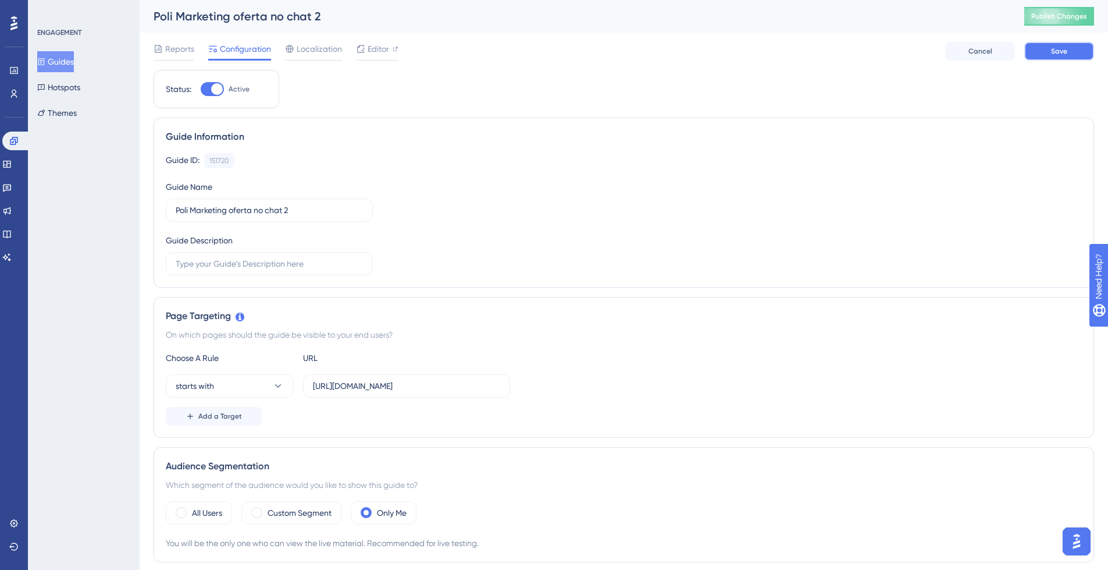
click at [1069, 52] on button "Save" at bounding box center [1060, 51] width 70 height 19
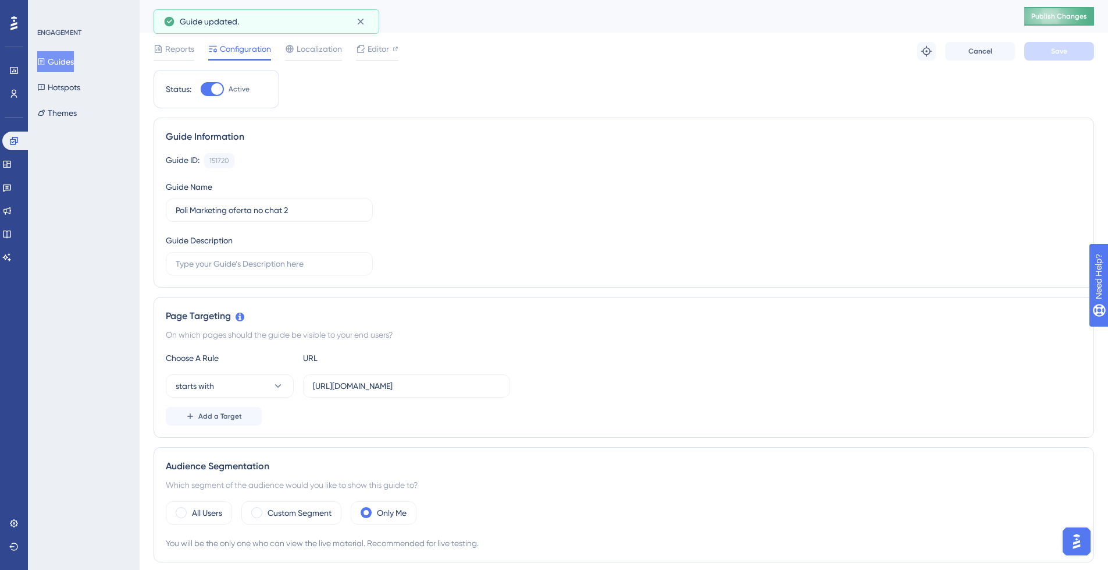
click at [1087, 15] on span "Publish Changes" at bounding box center [1060, 16] width 56 height 9
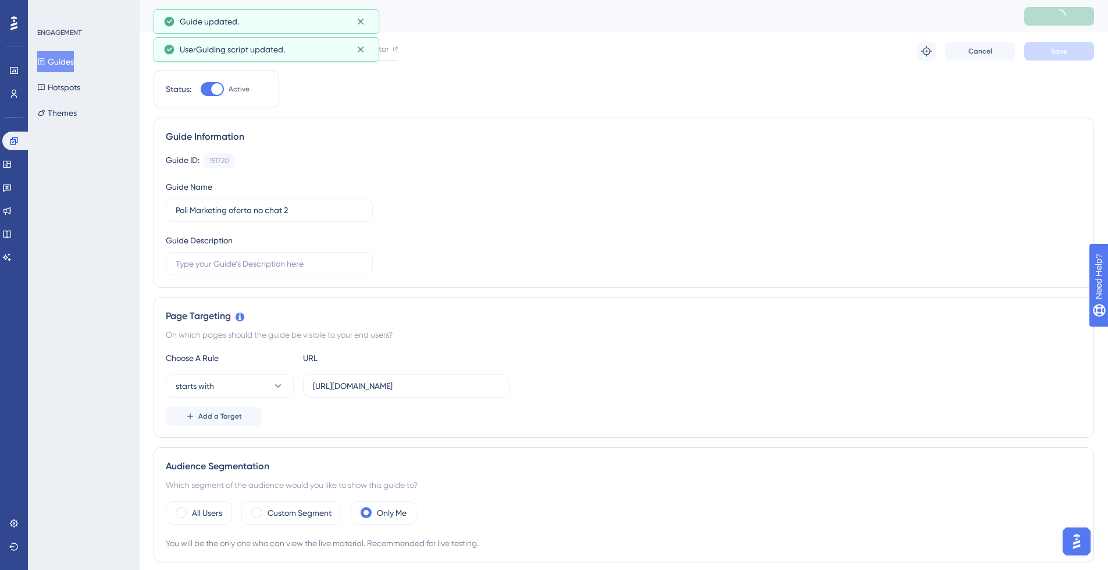
drag, startPoint x: 72, startPoint y: 62, endPoint x: 75, endPoint y: 69, distance: 7.6
click at [72, 63] on button "Guides" at bounding box center [55, 61] width 37 height 21
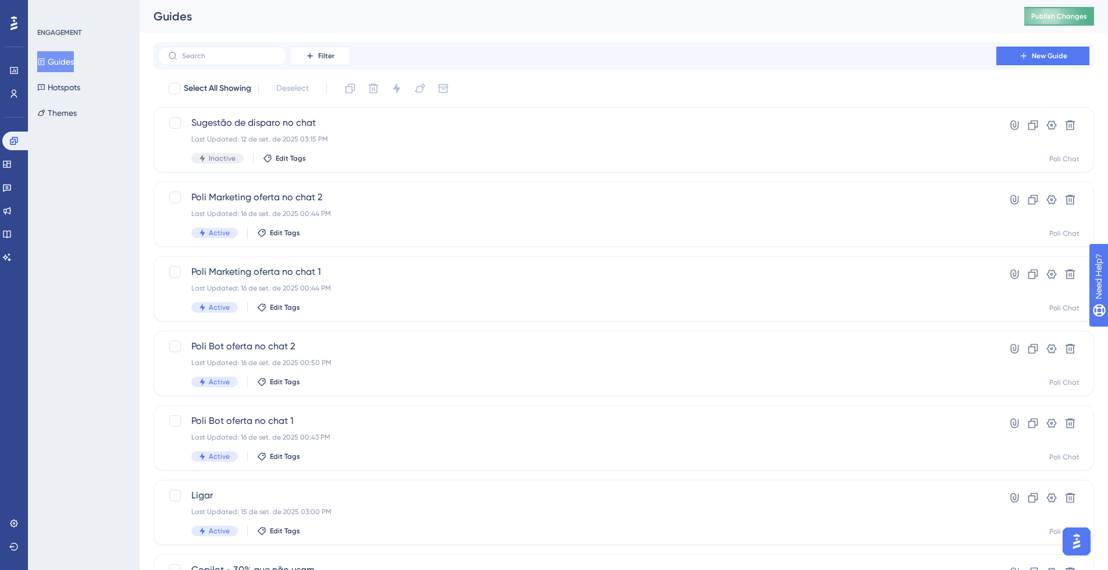
click at [1086, 16] on span "Publish Changes" at bounding box center [1060, 16] width 56 height 9
click at [421, 429] on div "Poli Bot oferta no chat 1 Last Updated: 16 de set. de 2025 00:43 PM Active Edit…" at bounding box center [577, 438] width 772 height 48
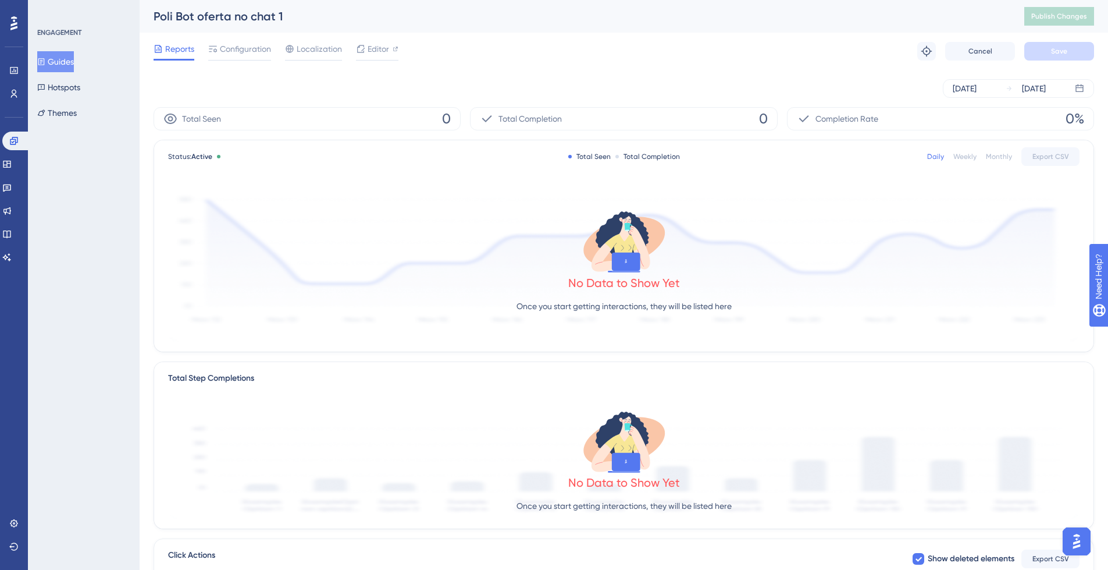
drag, startPoint x: 250, startPoint y: 50, endPoint x: 268, endPoint y: 67, distance: 24.7
click at [250, 50] on span "Configuration" at bounding box center [245, 49] width 51 height 14
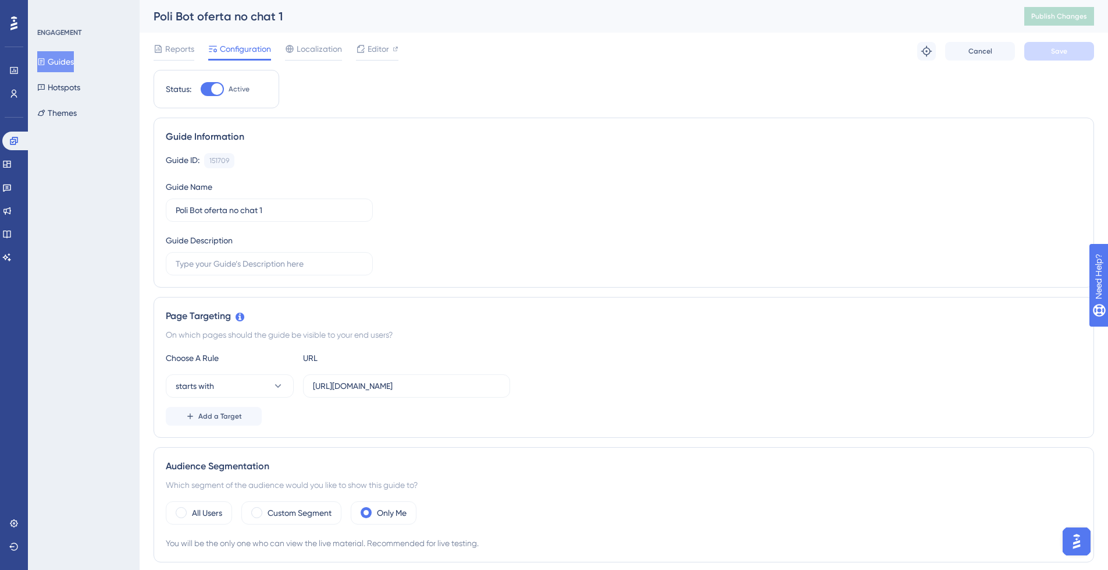
drag, startPoint x: 208, startPoint y: 515, endPoint x: 240, endPoint y: 502, distance: 34.4
click at [208, 517] on label "All Users" at bounding box center [207, 513] width 30 height 14
click at [1064, 47] on span "Save" at bounding box center [1059, 51] width 16 height 9
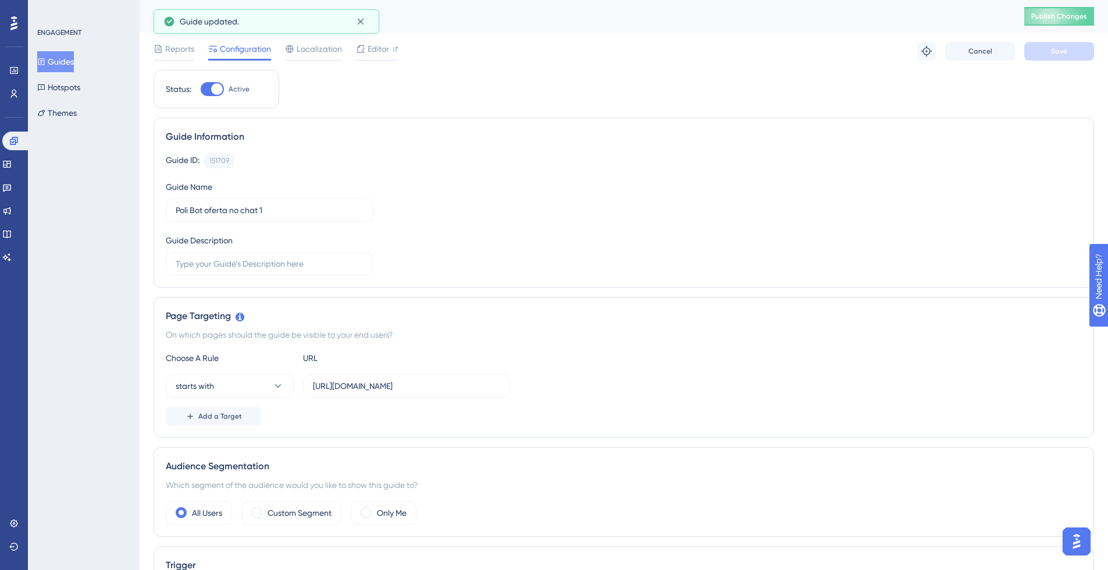
drag, startPoint x: 75, startPoint y: 65, endPoint x: 140, endPoint y: 102, distance: 74.5
click at [74, 65] on button "Guides" at bounding box center [55, 61] width 37 height 21
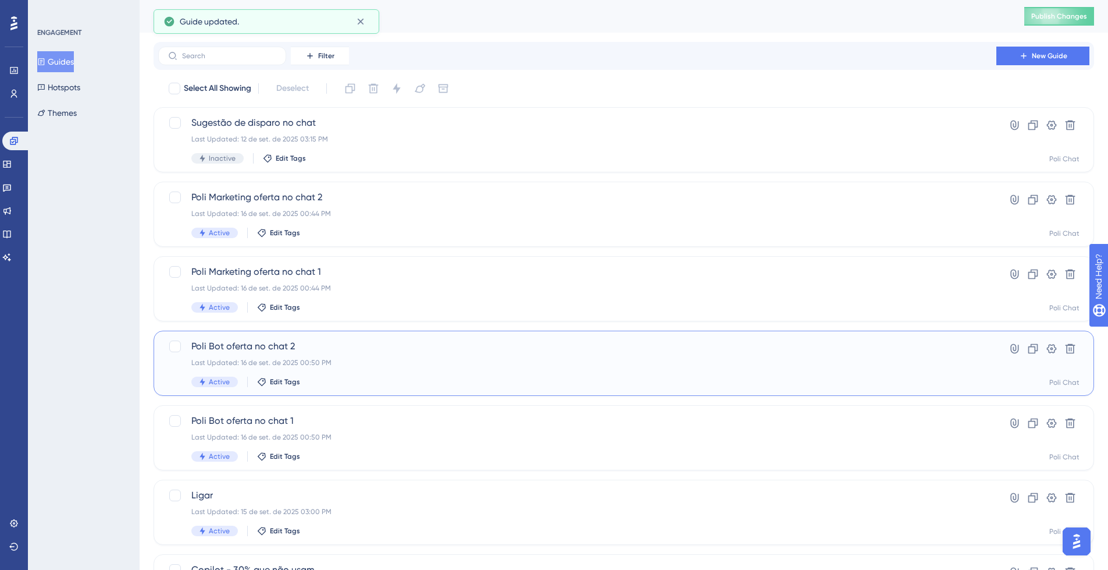
click at [373, 361] on div "Last Updated: 16 de set. de 2025 00:50 PM" at bounding box center [577, 362] width 772 height 9
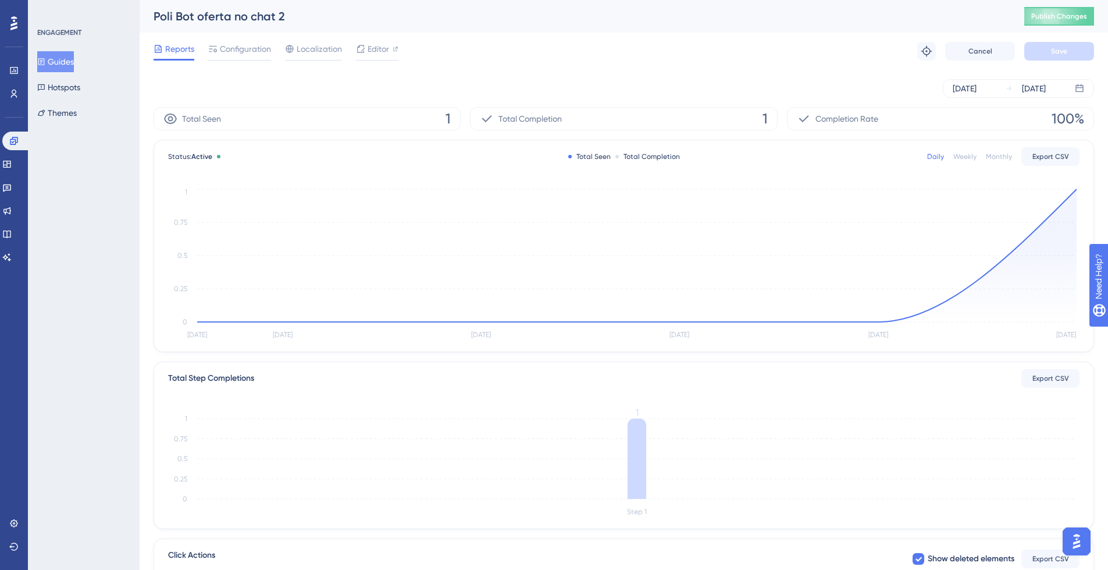
drag, startPoint x: 244, startPoint y: 47, endPoint x: 246, endPoint y: 68, distance: 21.0
click at [243, 48] on span "Configuration" at bounding box center [245, 49] width 51 height 14
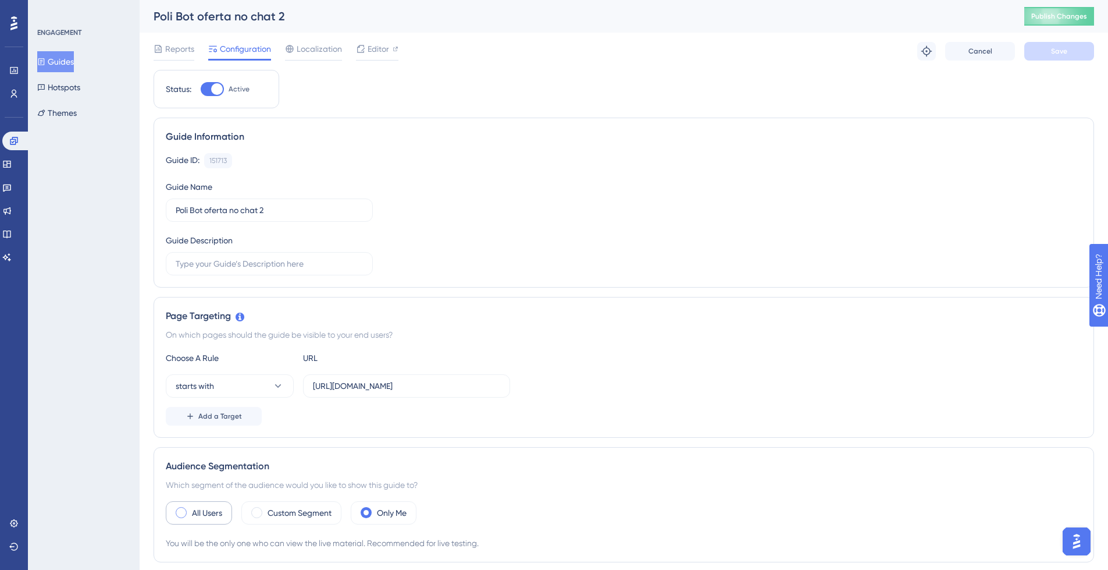
click at [211, 513] on label "All Users" at bounding box center [207, 513] width 30 height 14
click at [1050, 52] on button "Save" at bounding box center [1060, 51] width 70 height 19
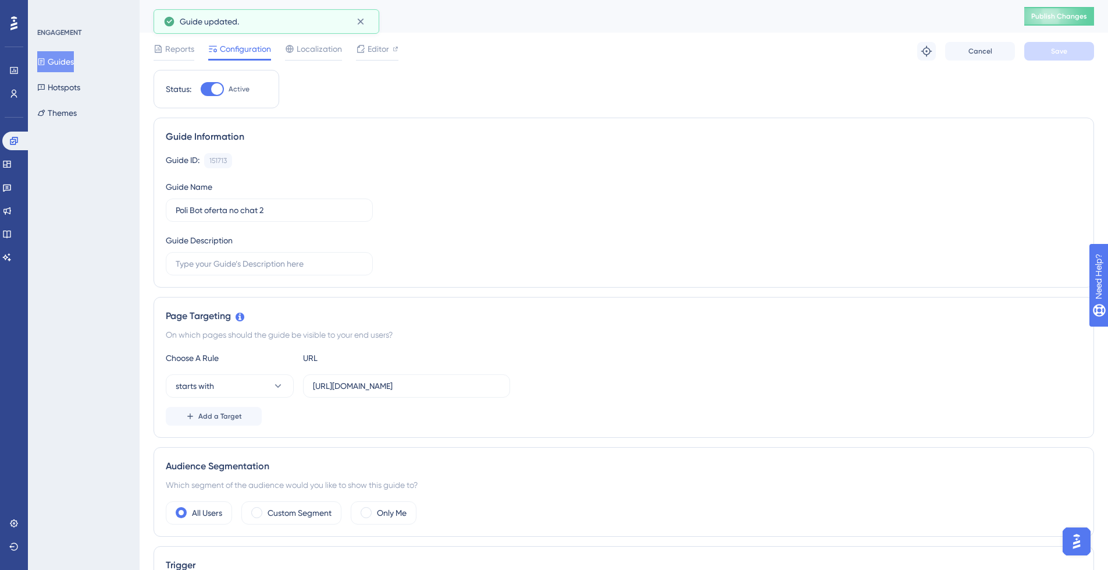
drag, startPoint x: 75, startPoint y: 63, endPoint x: 96, endPoint y: 76, distance: 24.2
click at [74, 63] on button "Guides" at bounding box center [55, 61] width 37 height 21
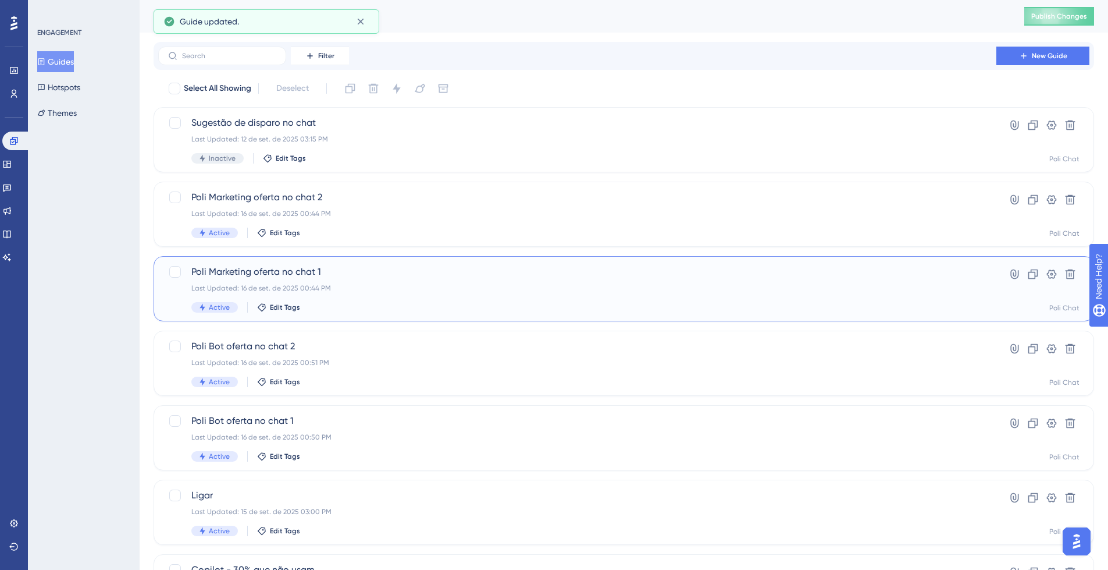
click at [470, 279] on div "Poli Marketing oferta no chat 1 Last Updated: 16 de set. de 2025 00:44 PM Activ…" at bounding box center [577, 289] width 772 height 48
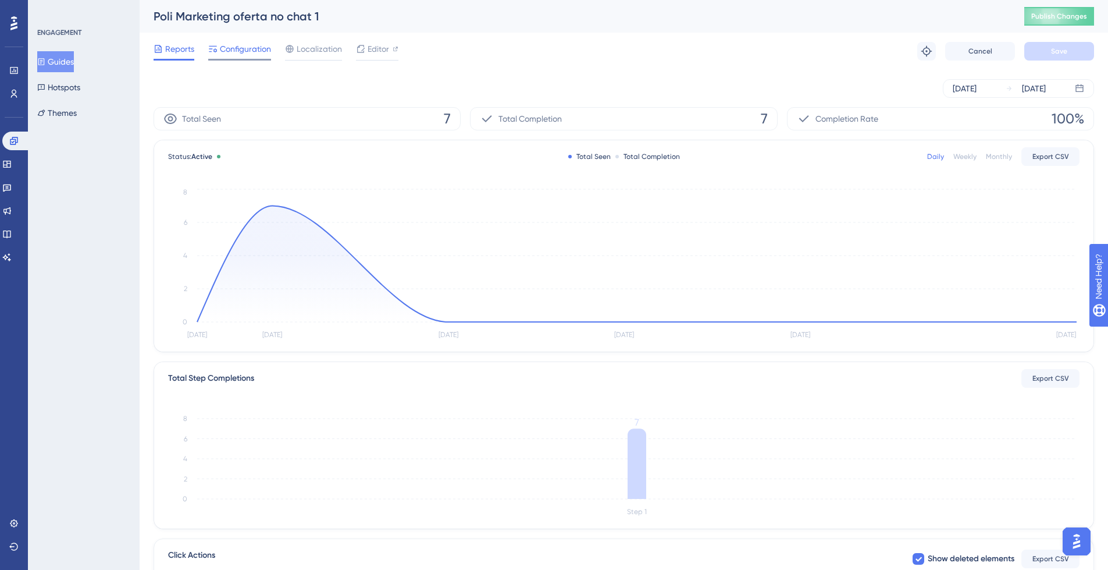
drag, startPoint x: 251, startPoint y: 50, endPoint x: 262, endPoint y: 51, distance: 10.5
click at [251, 51] on span "Configuration" at bounding box center [245, 49] width 51 height 14
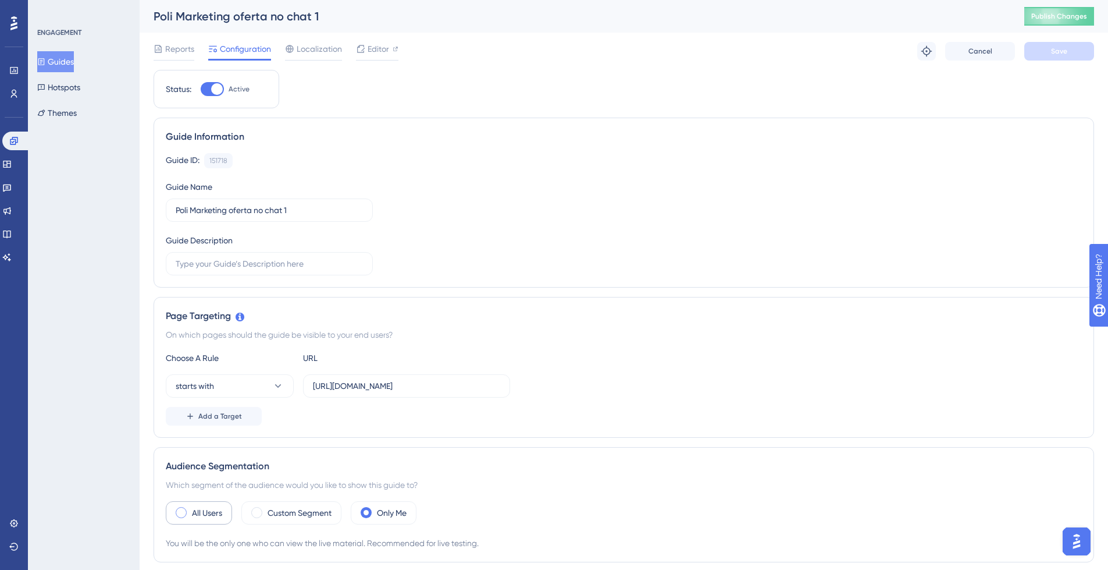
drag, startPoint x: 211, startPoint y: 514, endPoint x: 217, endPoint y: 513, distance: 5.8
click at [213, 513] on label "All Users" at bounding box center [207, 513] width 30 height 14
click at [1056, 47] on span "Save" at bounding box center [1059, 51] width 16 height 9
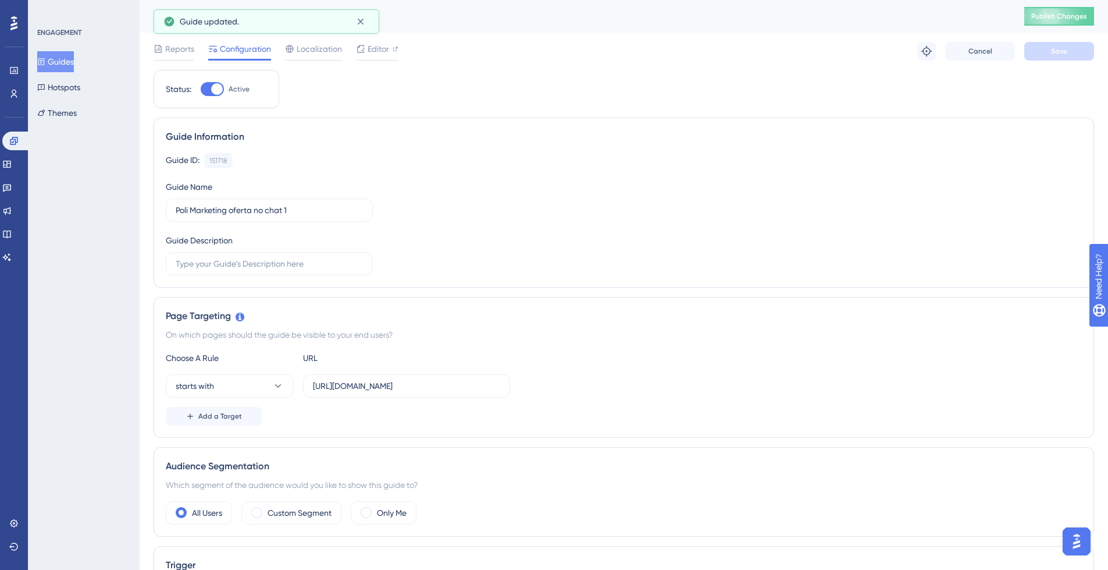
drag, startPoint x: 70, startPoint y: 64, endPoint x: 87, endPoint y: 72, distance: 18.0
click at [70, 63] on button "Guides" at bounding box center [55, 61] width 37 height 21
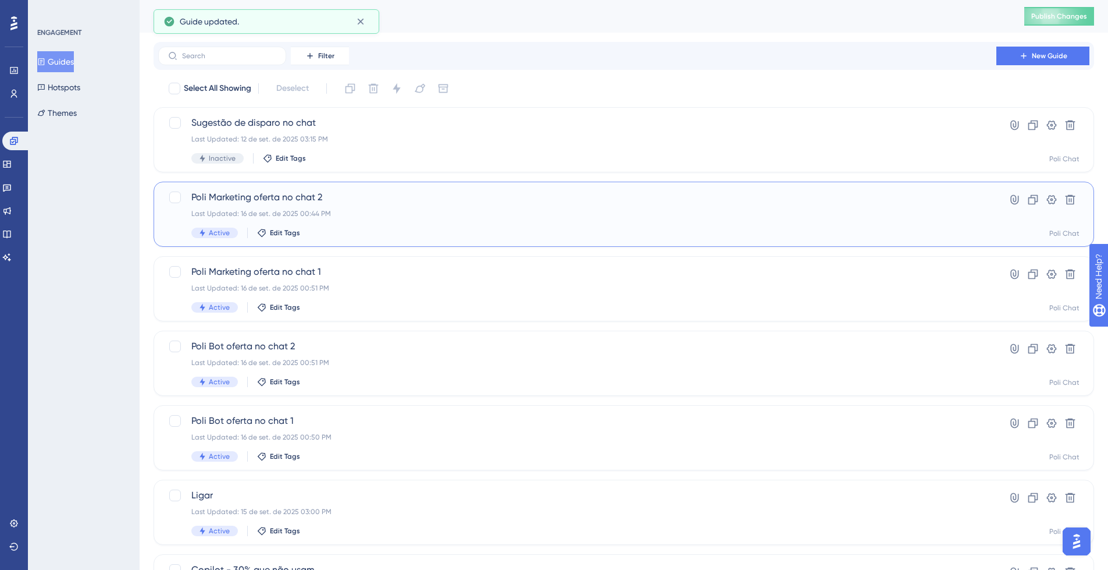
click at [381, 208] on div "Poli Marketing oferta no chat 2 Last Updated: 16 de set. de 2025 00:44 PM Activ…" at bounding box center [577, 214] width 772 height 48
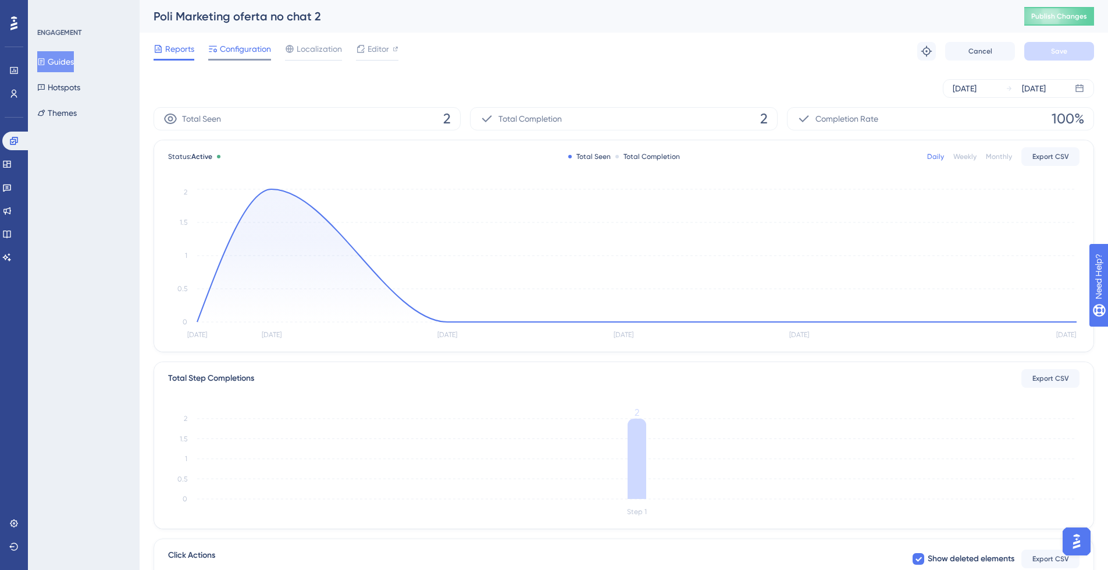
drag, startPoint x: 240, startPoint y: 52, endPoint x: 375, endPoint y: 56, distance: 134.5
click at [240, 52] on span "Configuration" at bounding box center [245, 49] width 51 height 14
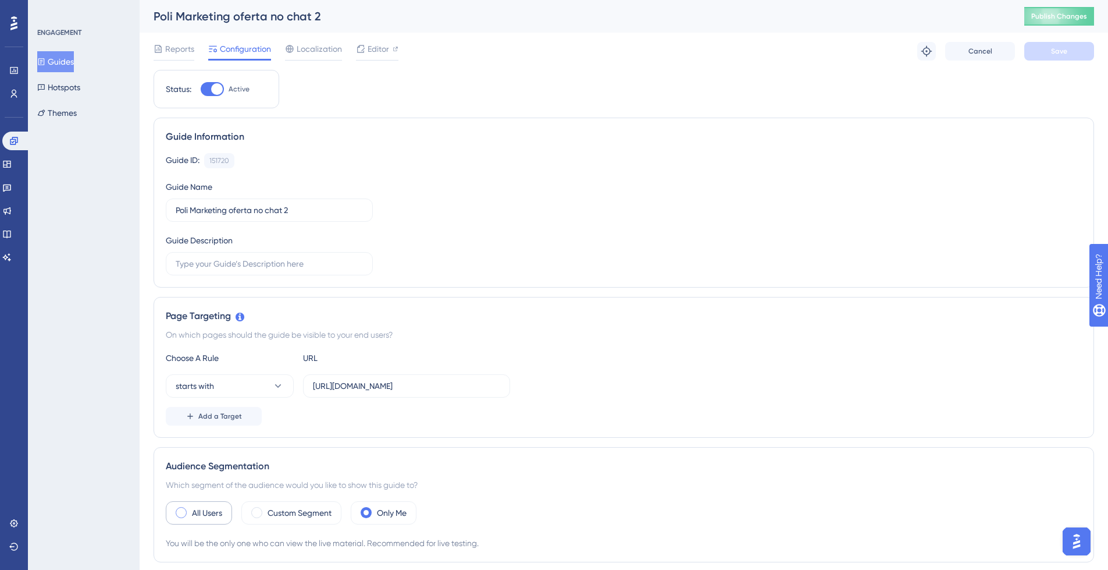
drag, startPoint x: 191, startPoint y: 510, endPoint x: 199, endPoint y: 505, distance: 8.9
click at [192, 509] on label "All Users" at bounding box center [207, 513] width 30 height 14
click at [1072, 48] on button "Save" at bounding box center [1060, 51] width 70 height 19
click at [1071, 17] on span "Publish Changes" at bounding box center [1060, 16] width 56 height 9
click at [1073, 544] on img "Open AI Assistant Launcher" at bounding box center [1076, 541] width 21 height 21
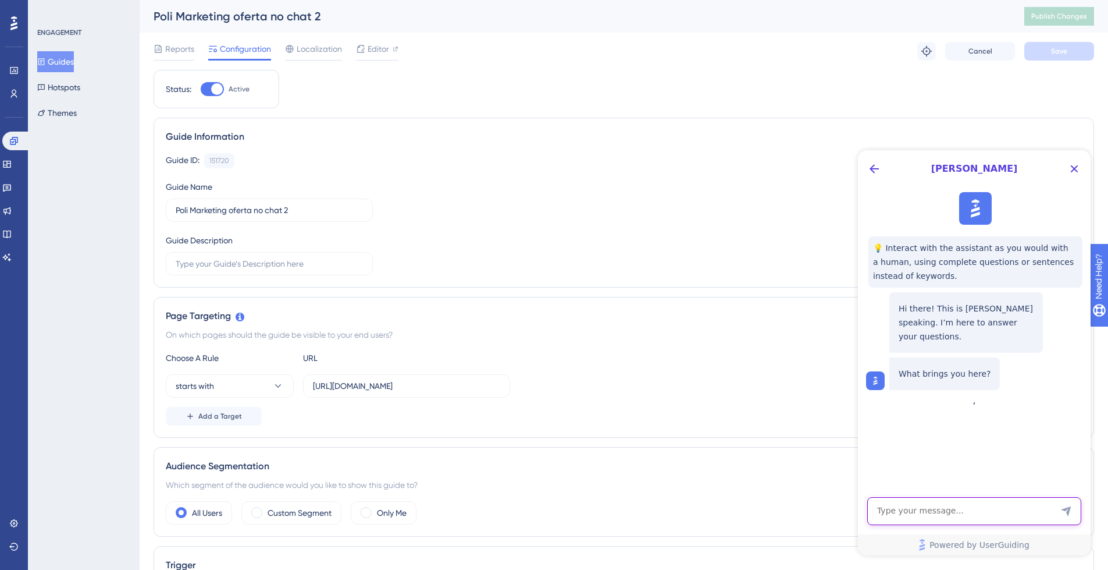
click at [945, 518] on textarea "AI Assistant Text Input" at bounding box center [974, 511] width 214 height 28
type textarea "Atendente"
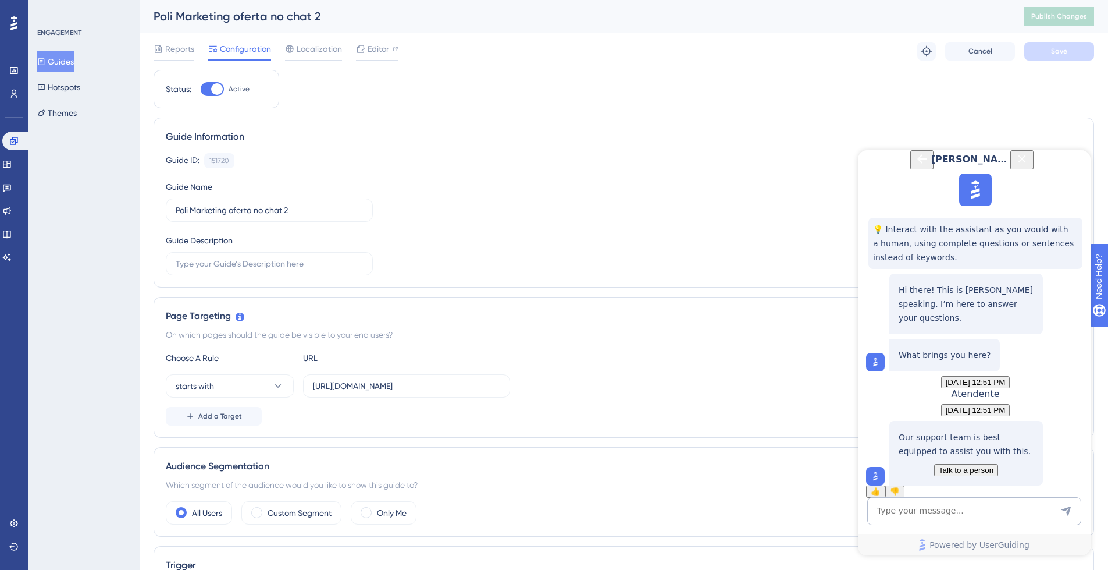
scroll to position [90, 0]
click at [977, 465] on span "Talk to a person" at bounding box center [966, 469] width 55 height 9
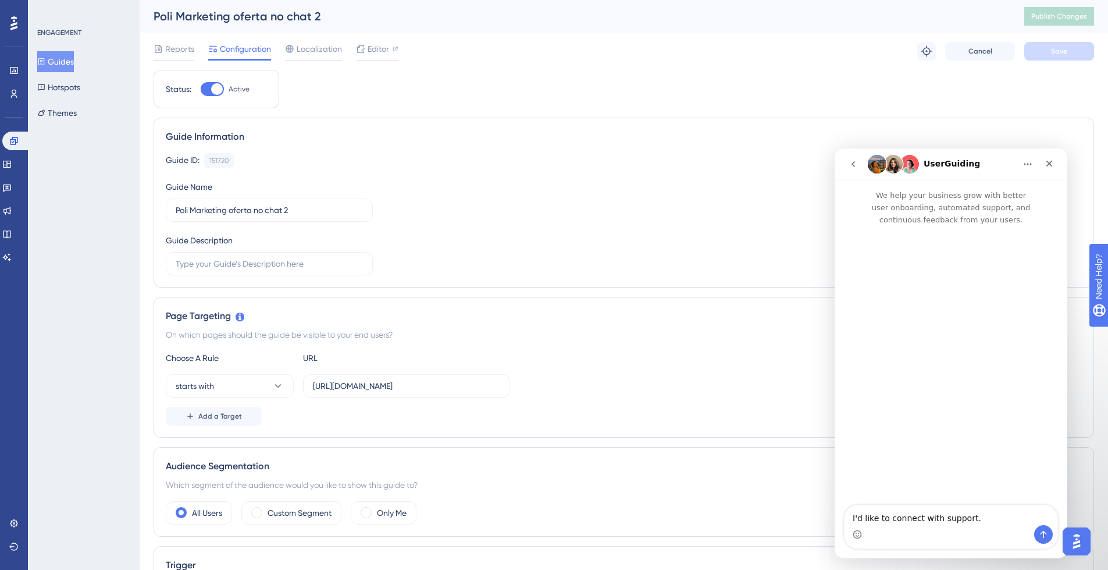
scroll to position [0, 0]
click at [854, 160] on icon "go back" at bounding box center [853, 163] width 9 height 9
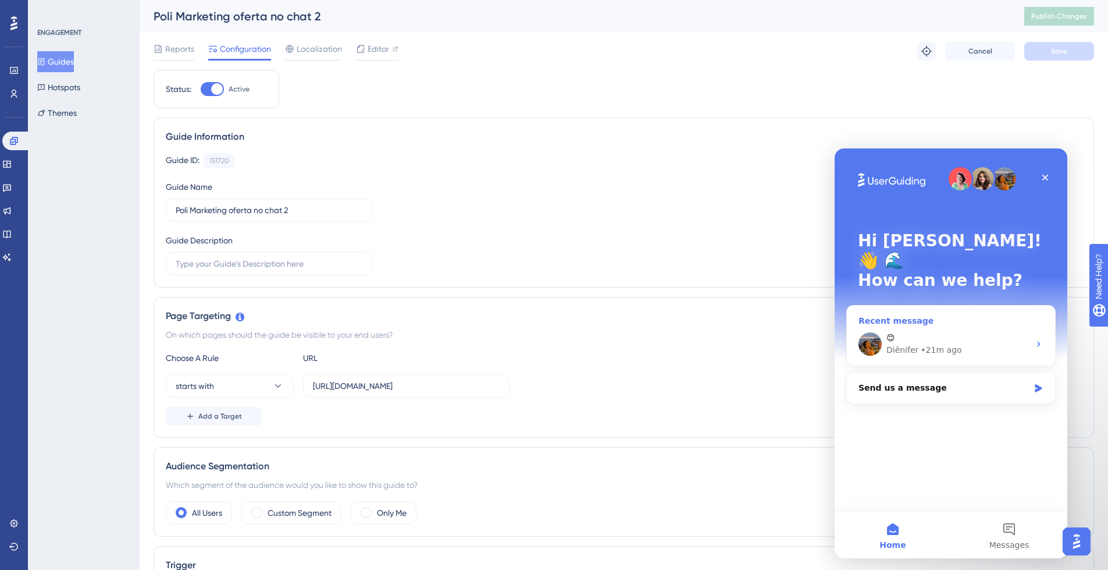
click at [947, 332] on div "😊" at bounding box center [958, 338] width 143 height 12
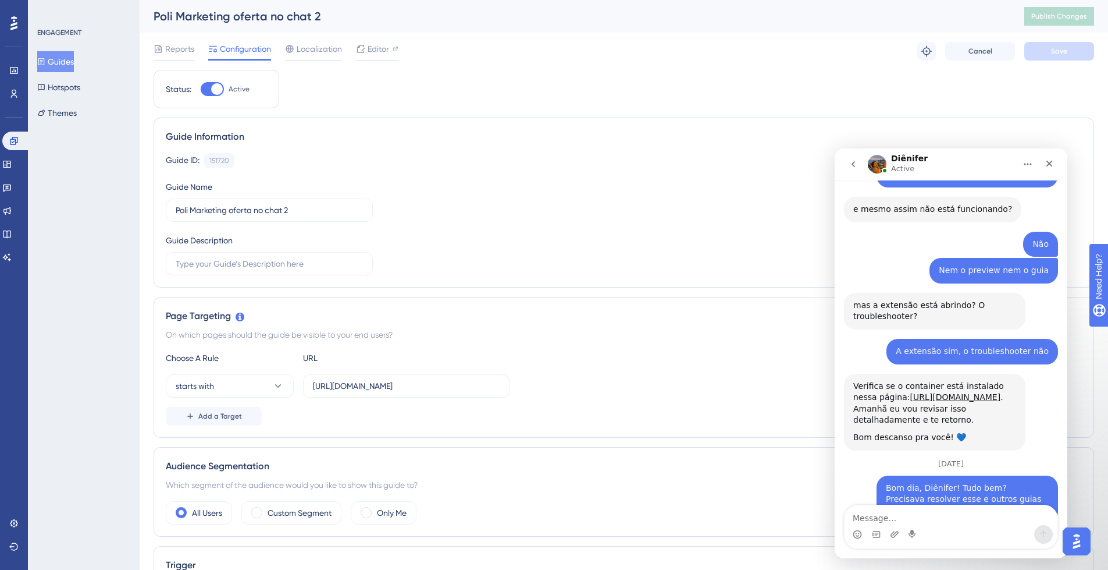
drag, startPoint x: 934, startPoint y: 515, endPoint x: 946, endPoint y: 502, distance: 18.2
click at [934, 515] on textarea "Message…" at bounding box center [951, 515] width 213 height 20
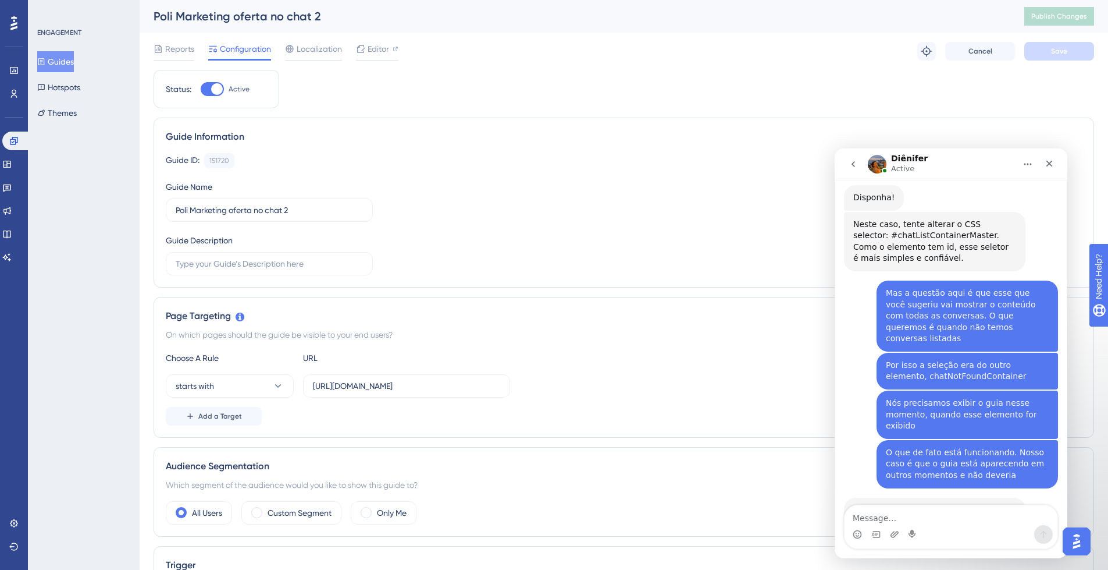
scroll to position [5677, 0]
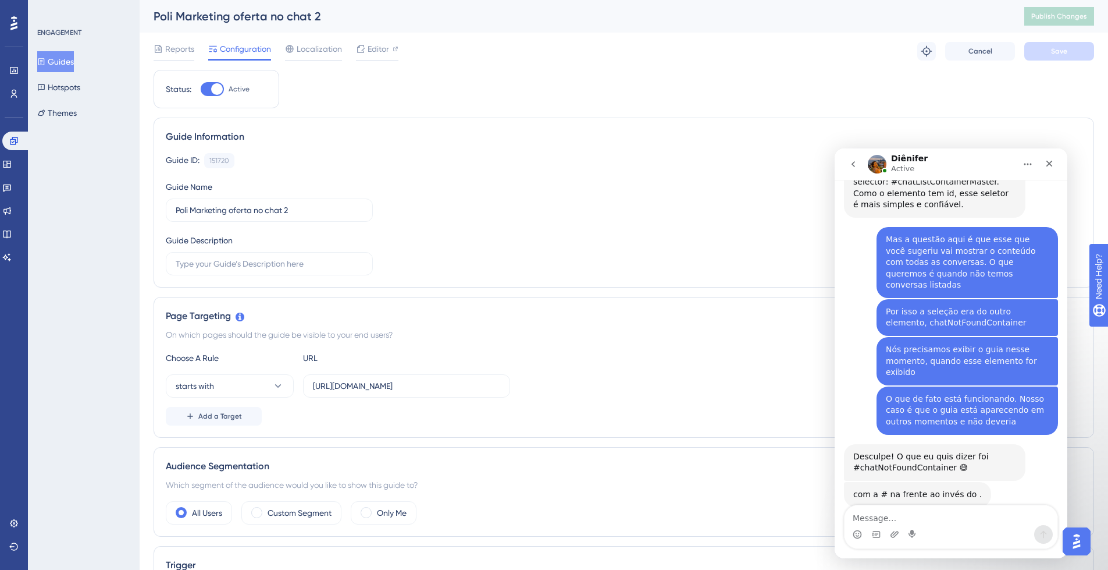
drag, startPoint x: 937, startPoint y: 520, endPoint x: 942, endPoint y: 514, distance: 7.5
click at [937, 519] on textarea "Message…" at bounding box center [951, 515] width 213 height 20
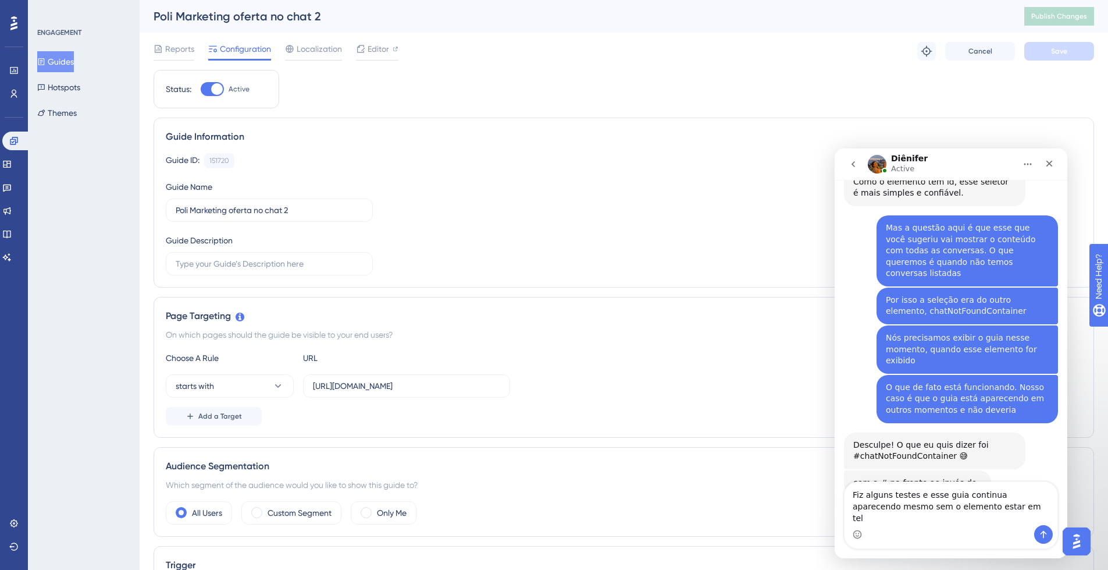
type textarea "Fiz alguns testes e esse guia continua aparecendo mesmo sem o elemento estar em…"
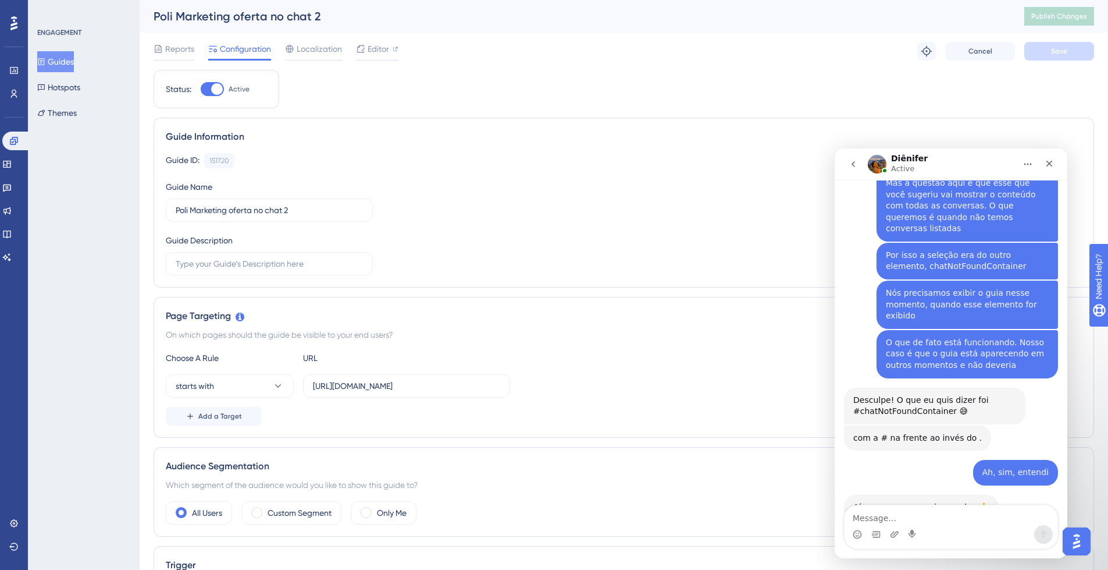
scroll to position [5735, 0]
click at [1065, 20] on span "Publish Changes" at bounding box center [1060, 16] width 56 height 9
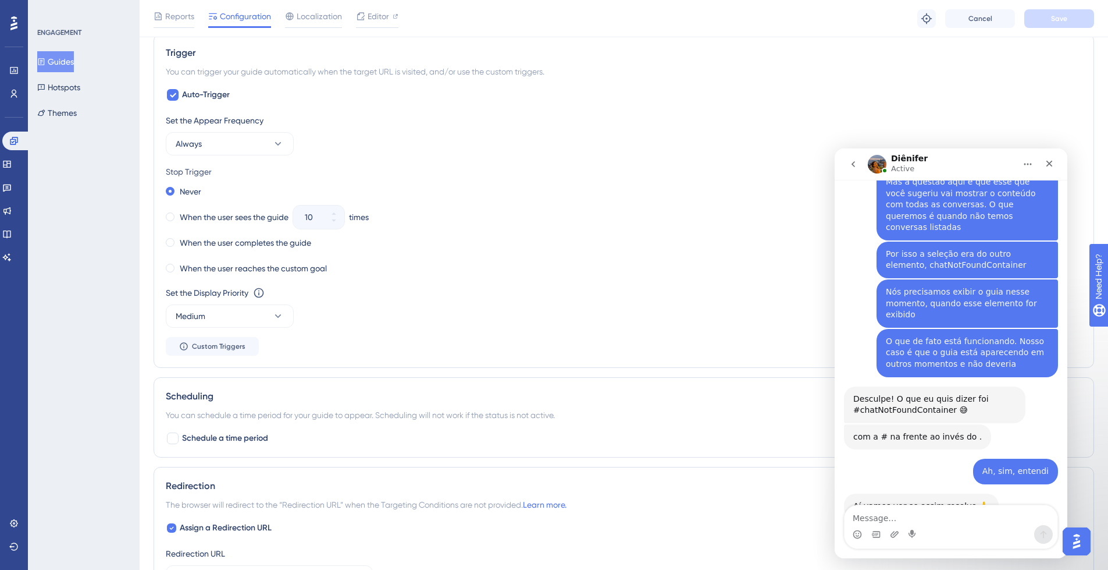
scroll to position [518, 0]
click at [175, 96] on icon at bounding box center [172, 93] width 7 height 9
checkbox input "false"
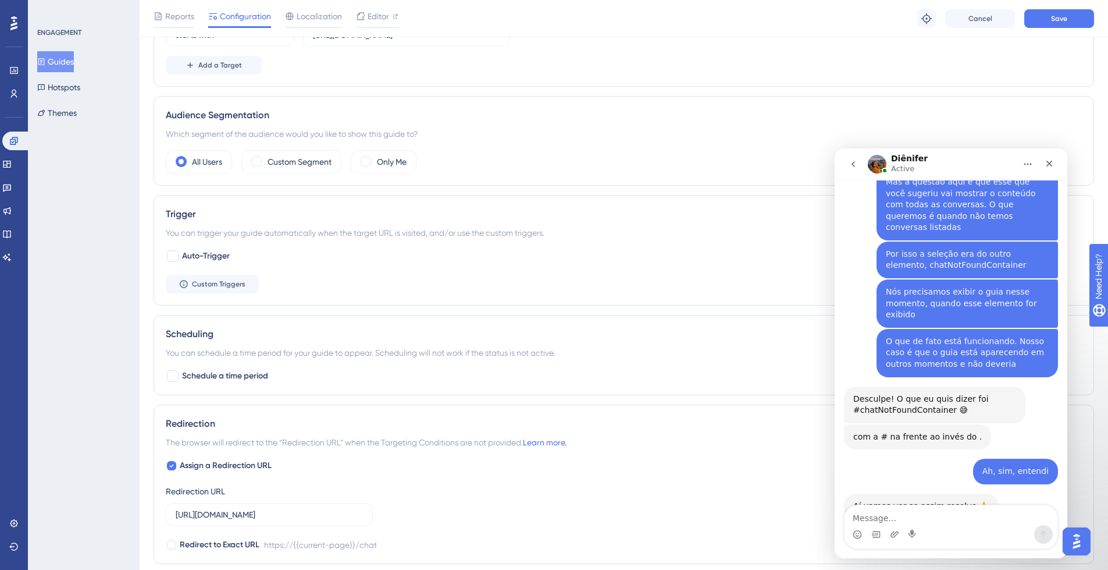
scroll to position [354, 0]
drag, startPoint x: 219, startPoint y: 288, endPoint x: 224, endPoint y: 292, distance: 6.6
click at [219, 287] on span "Custom Triggers" at bounding box center [219, 284] width 54 height 9
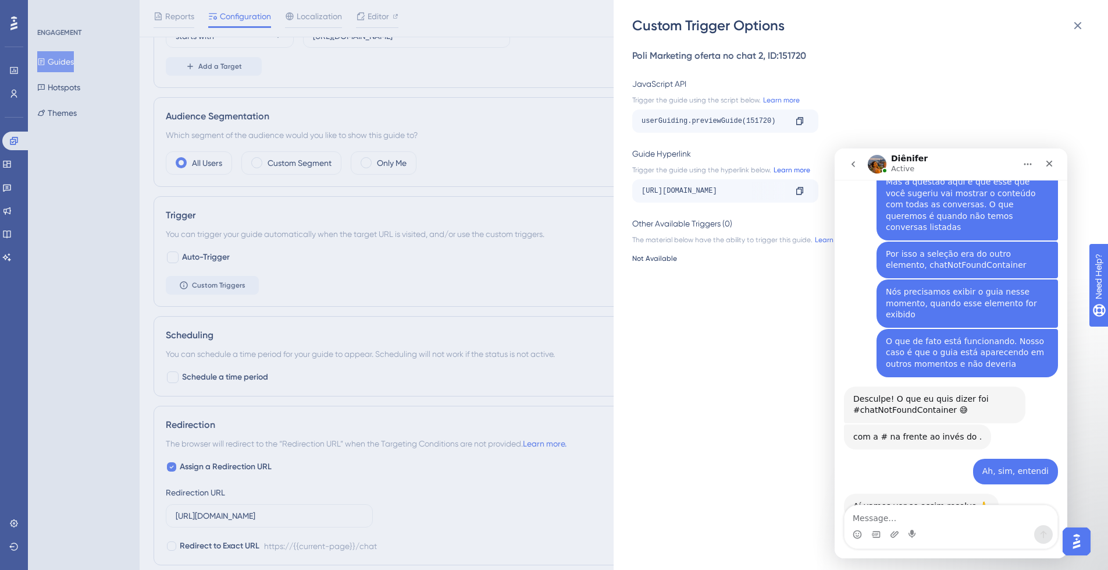
click at [797, 170] on link "Learn more" at bounding box center [790, 169] width 39 height 9
click at [1076, 30] on icon at bounding box center [1078, 26] width 14 height 14
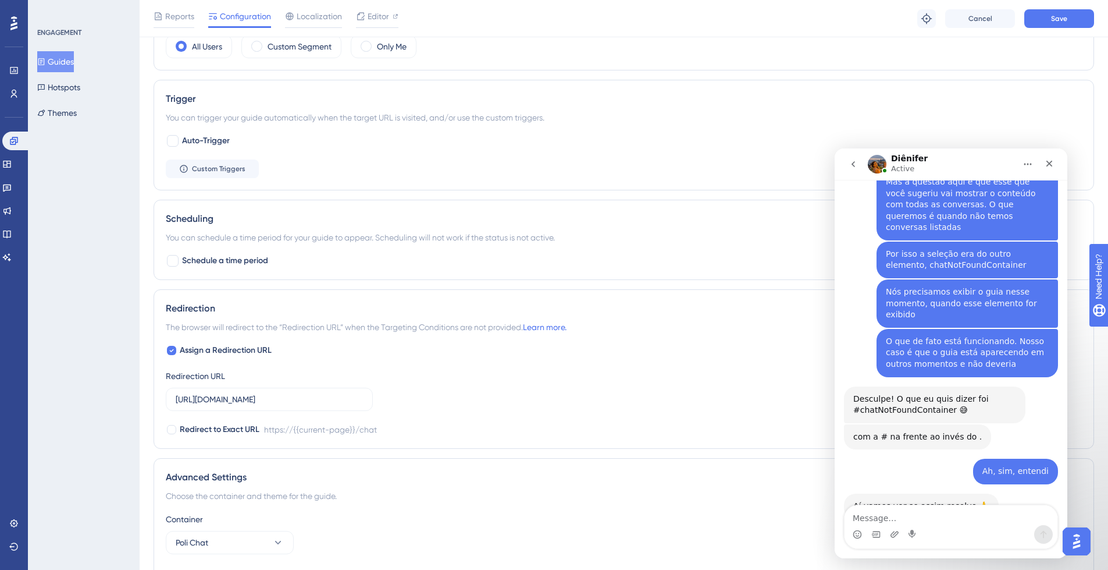
scroll to position [472, 0]
click at [893, 534] on icon "Upload attachment" at bounding box center [894, 533] width 9 height 9
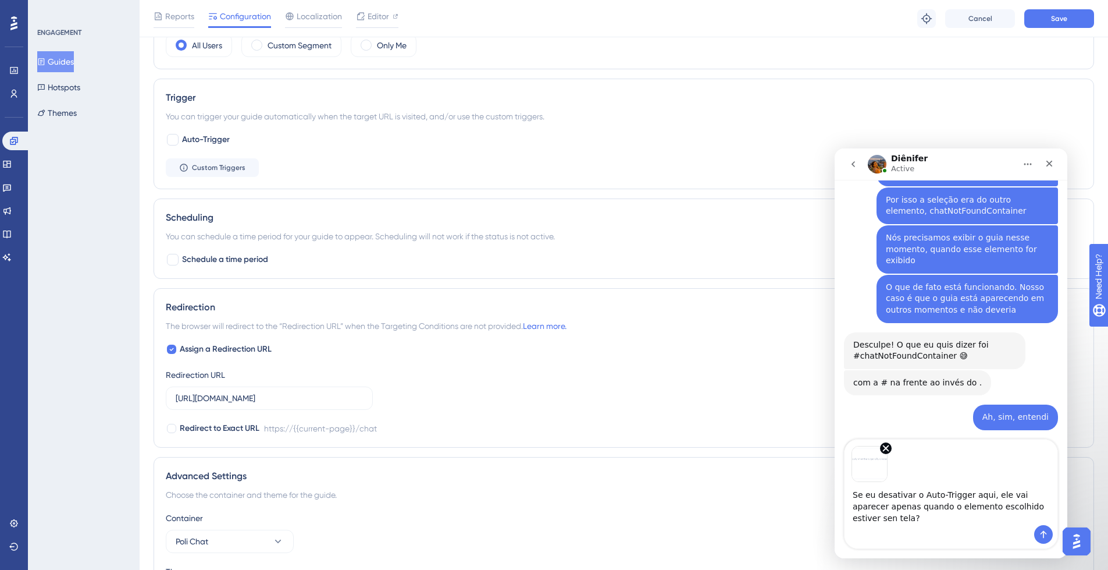
scroll to position [5801, 0]
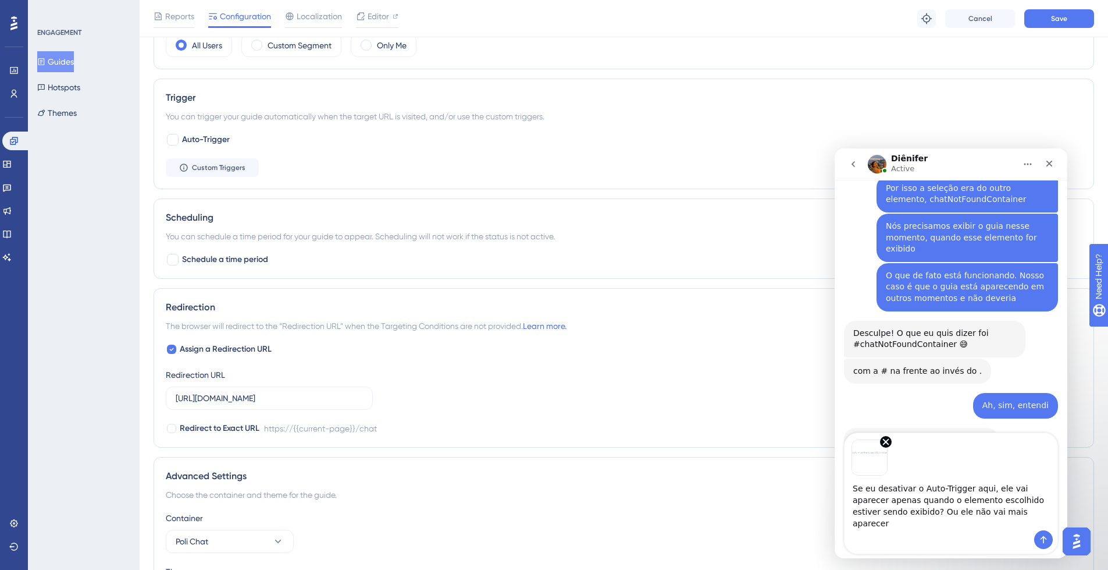
type textarea "Se eu desativar o Auto-Trigger aqui, ele vai aparecer apenas quando o elemento …"
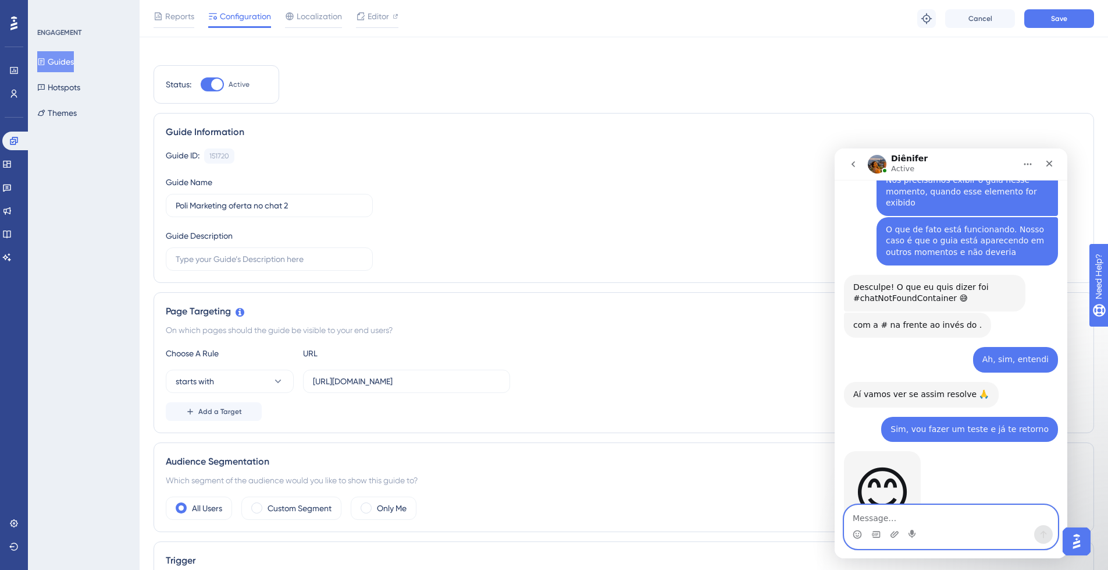
scroll to position [0, 0]
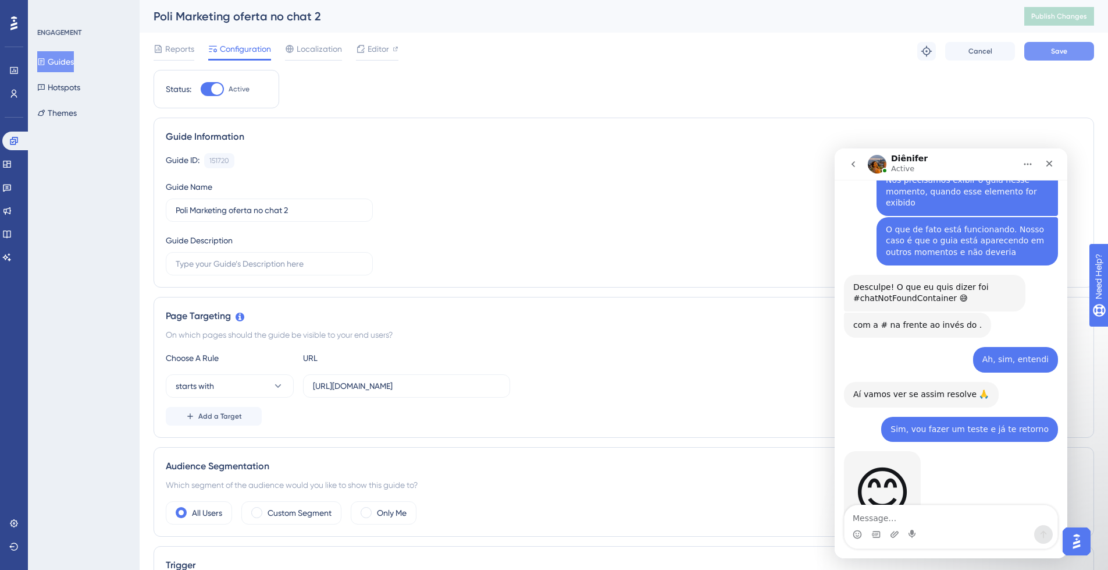
click at [1066, 54] on span "Save" at bounding box center [1059, 51] width 16 height 9
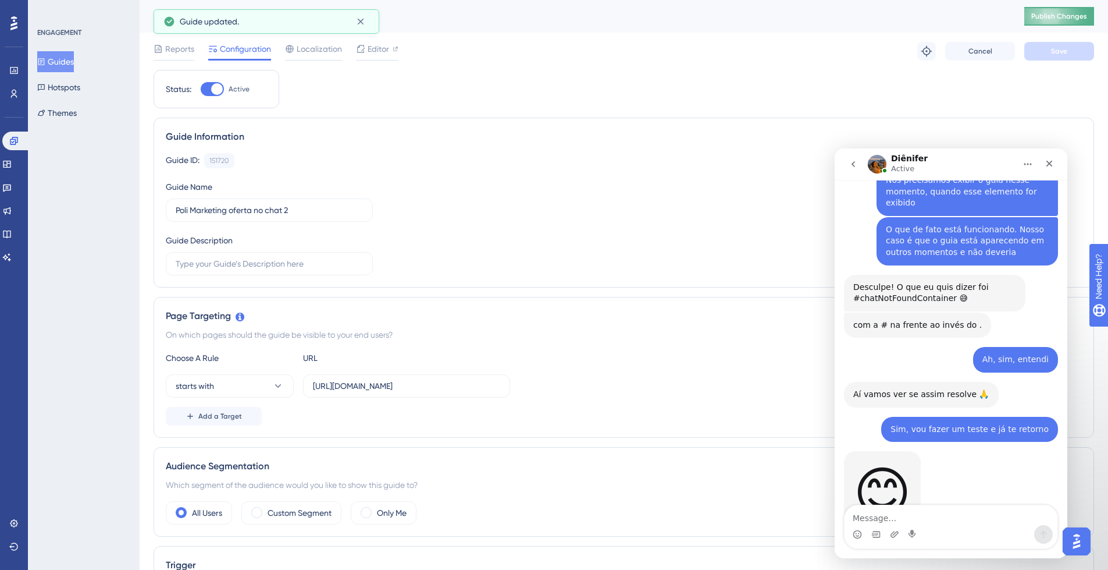
click at [1085, 16] on span "Publish Changes" at bounding box center [1060, 16] width 56 height 9
drag, startPoint x: 71, startPoint y: 59, endPoint x: 247, endPoint y: 54, distance: 175.8
click at [71, 59] on button "Guides" at bounding box center [55, 61] width 37 height 21
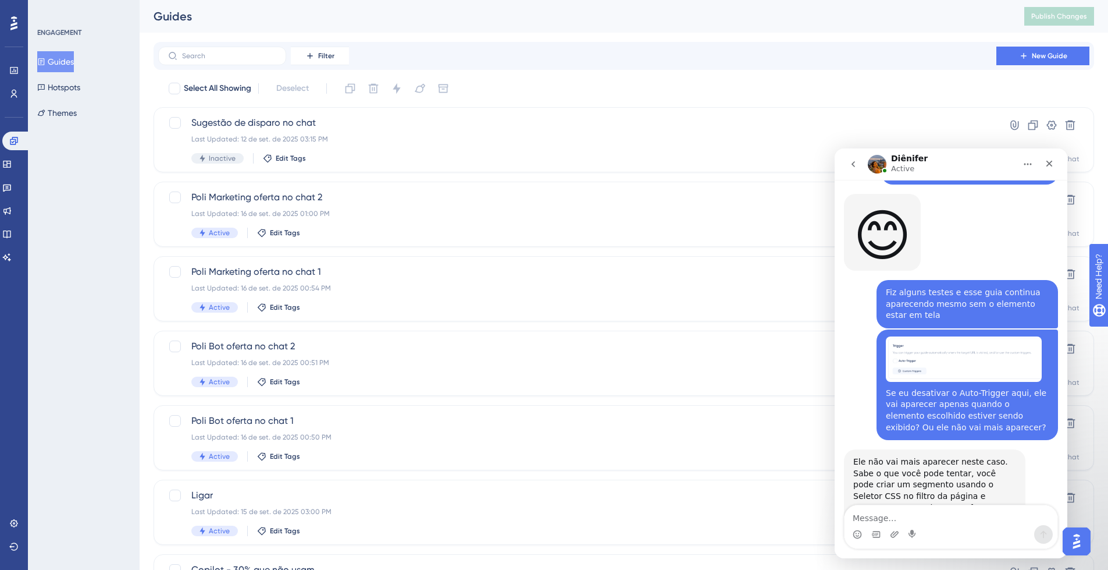
scroll to position [6097, 0]
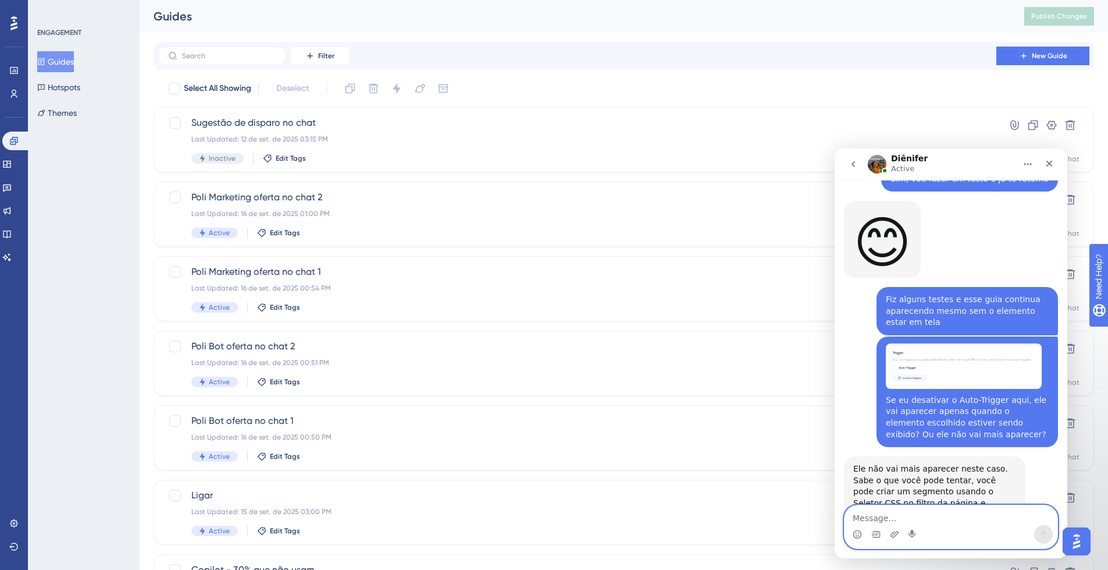
click at [918, 517] on textarea "Message…" at bounding box center [951, 515] width 213 height 20
type textarea "Ok, como posso fazer isso?"
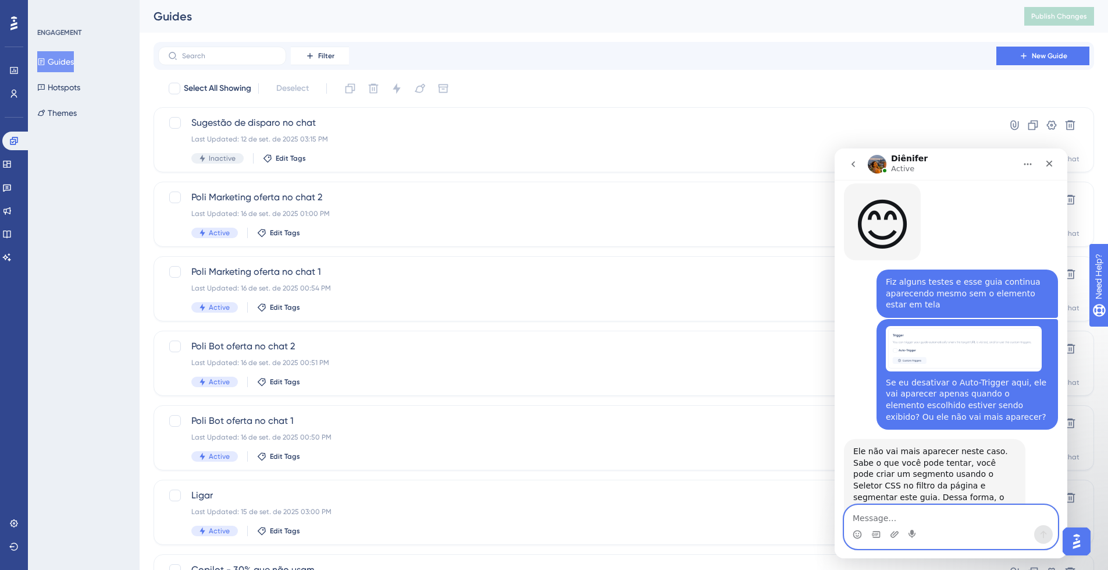
scroll to position [6132, 0]
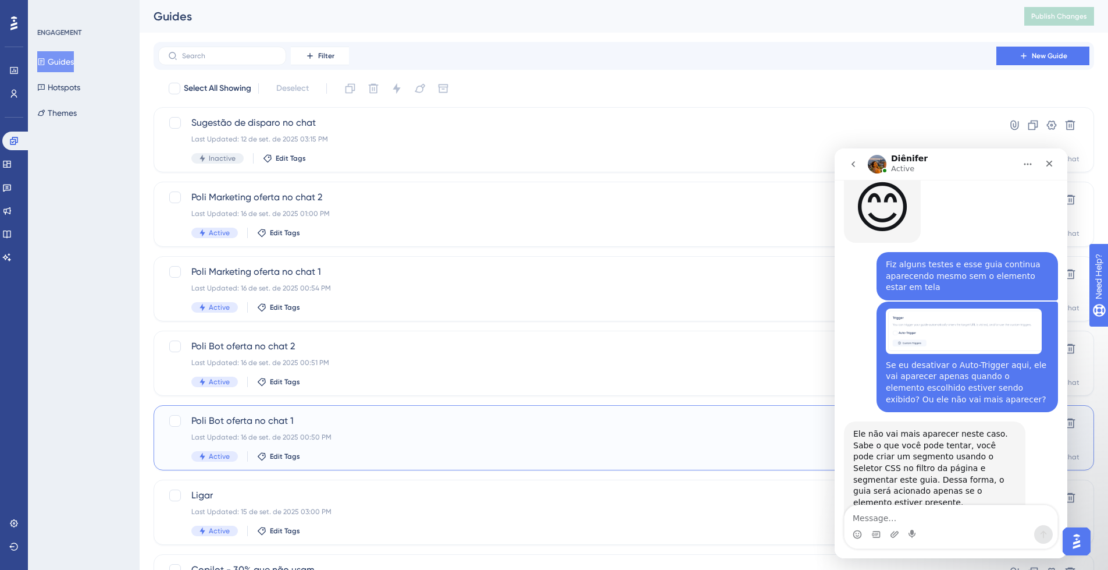
click at [333, 422] on span "Poli Bot oferta no chat 1" at bounding box center [577, 421] width 772 height 14
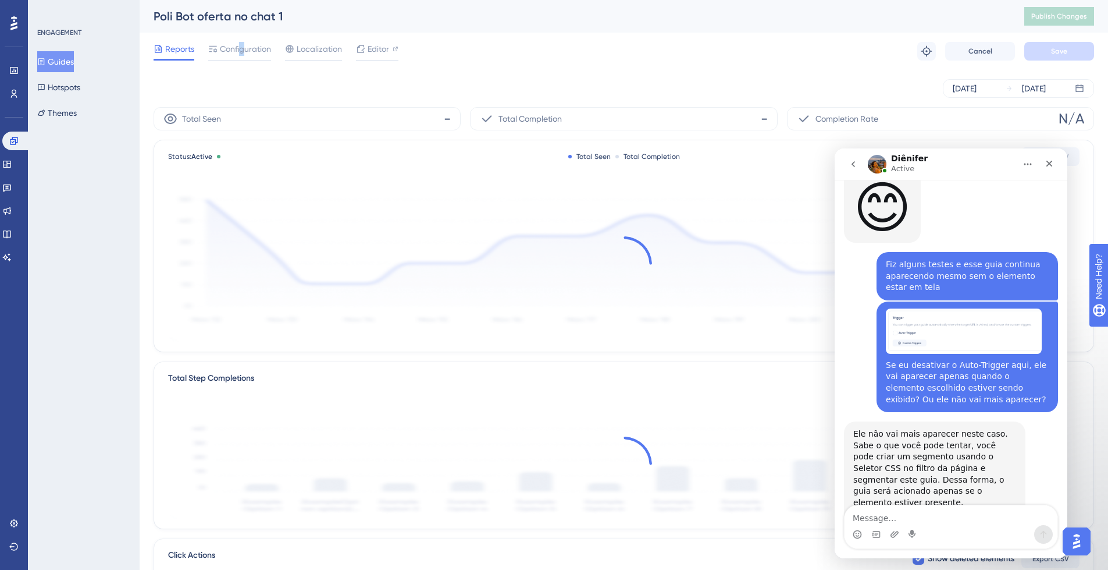
drag, startPoint x: 241, startPoint y: 42, endPoint x: 279, endPoint y: 79, distance: 53.1
click at [244, 42] on span "Configuration" at bounding box center [245, 49] width 51 height 14
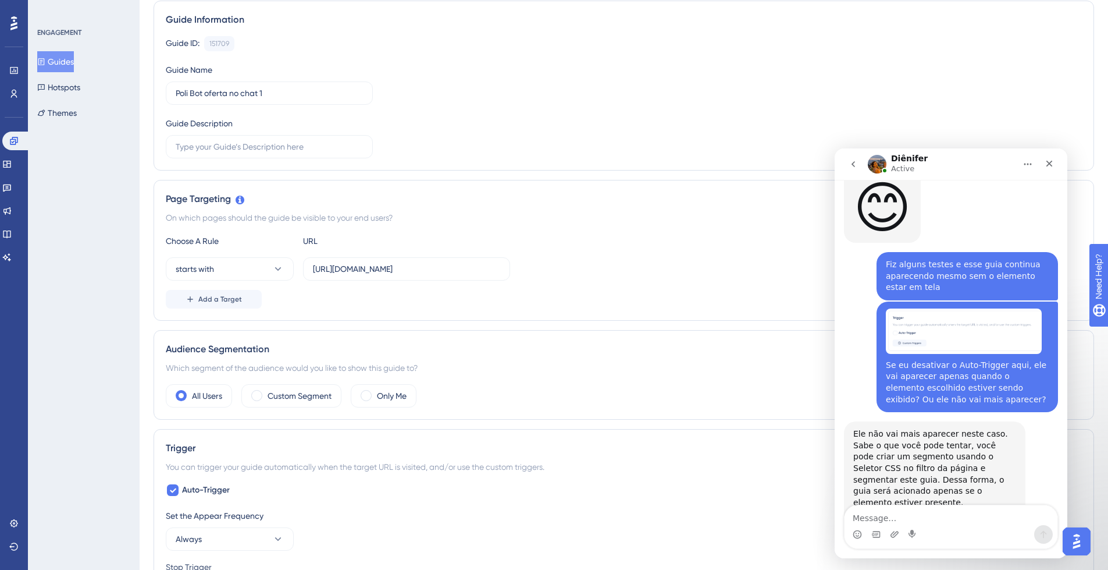
scroll to position [189, 0]
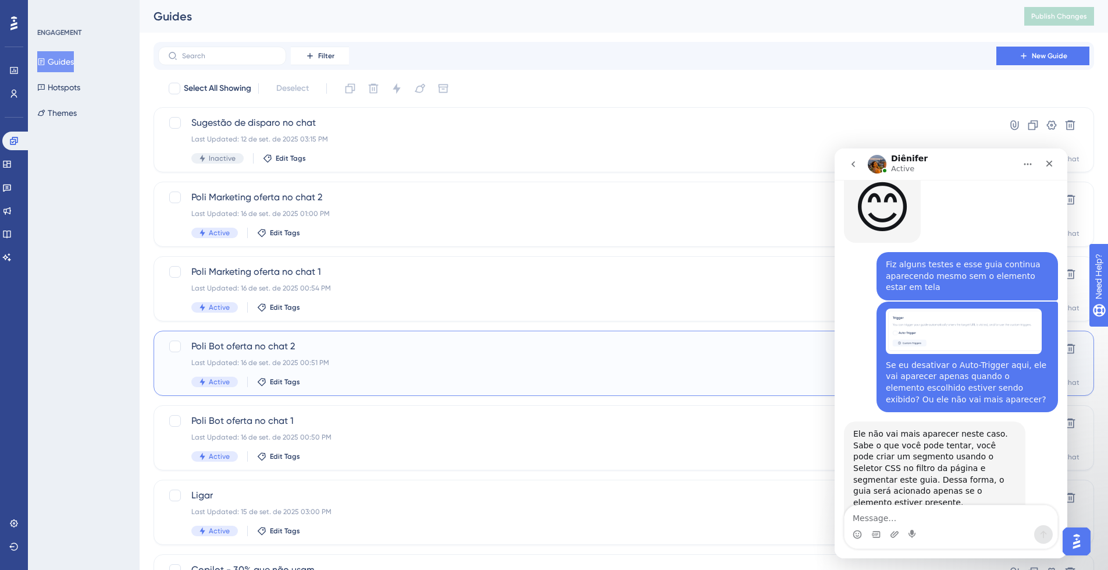
click at [410, 345] on span "Poli Bot oferta no chat 2" at bounding box center [577, 346] width 772 height 14
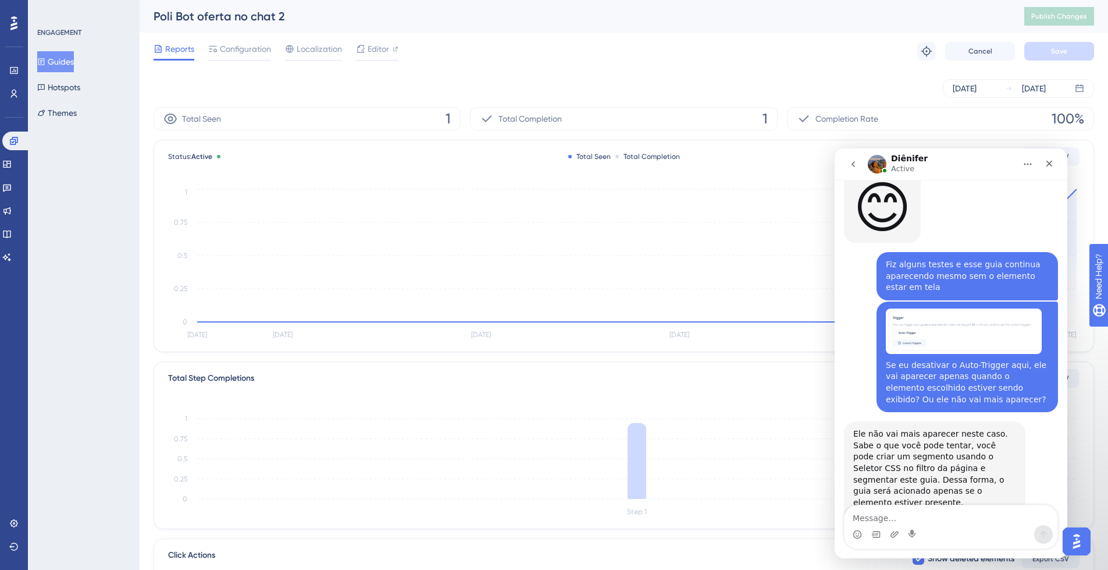
click at [239, 40] on div "Reports Configuration Localization Editor Troubleshoot Cancel Save" at bounding box center [624, 51] width 941 height 37
click at [257, 46] on span "Configuration" at bounding box center [245, 49] width 51 height 14
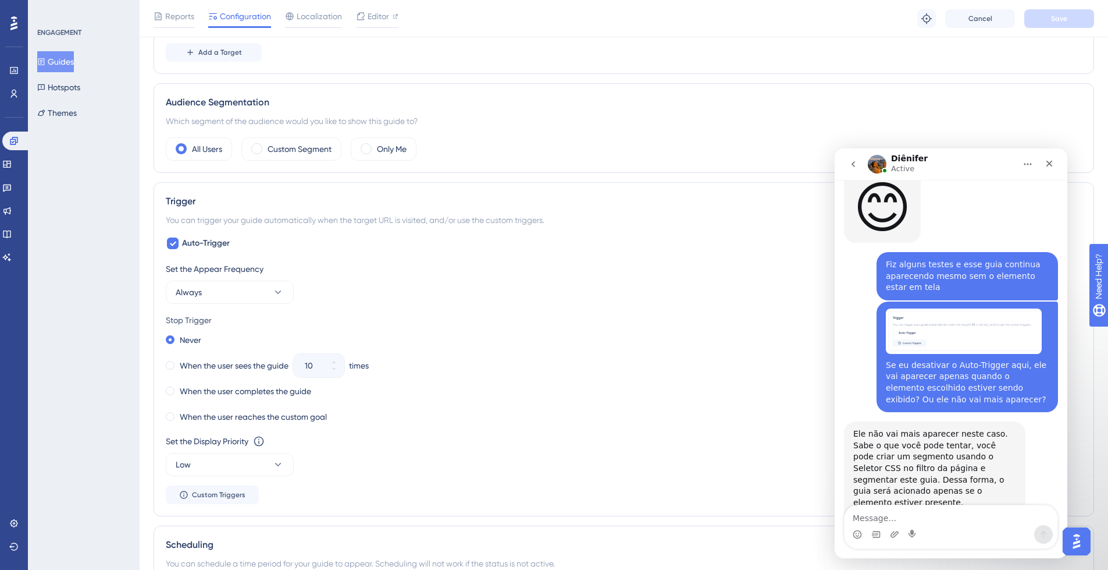
scroll to position [370, 0]
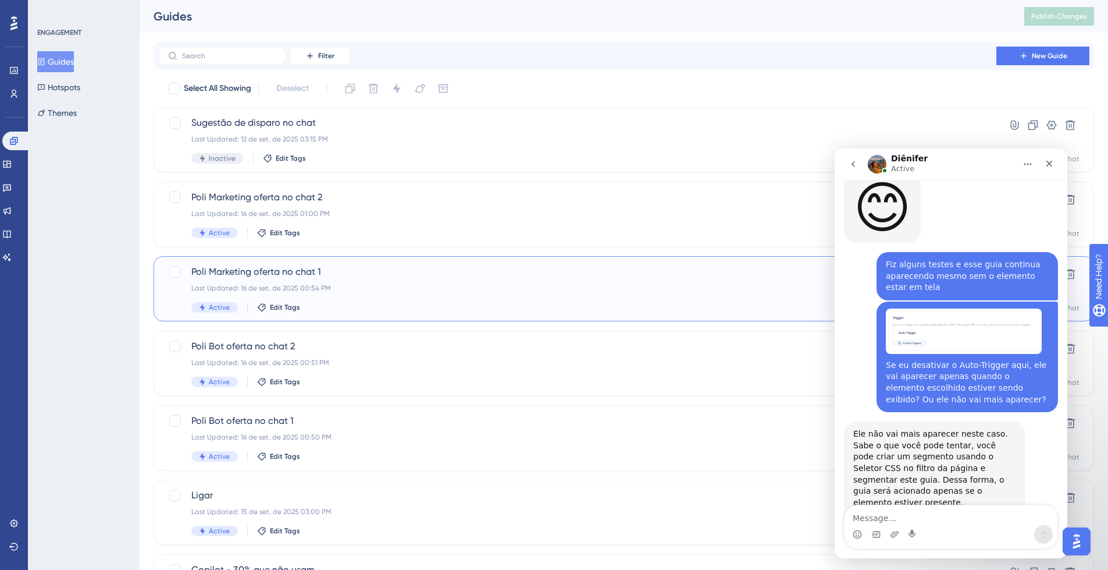
click at [396, 285] on div "Last Updated: 16 de set. de 2025 00:54 PM" at bounding box center [577, 287] width 772 height 9
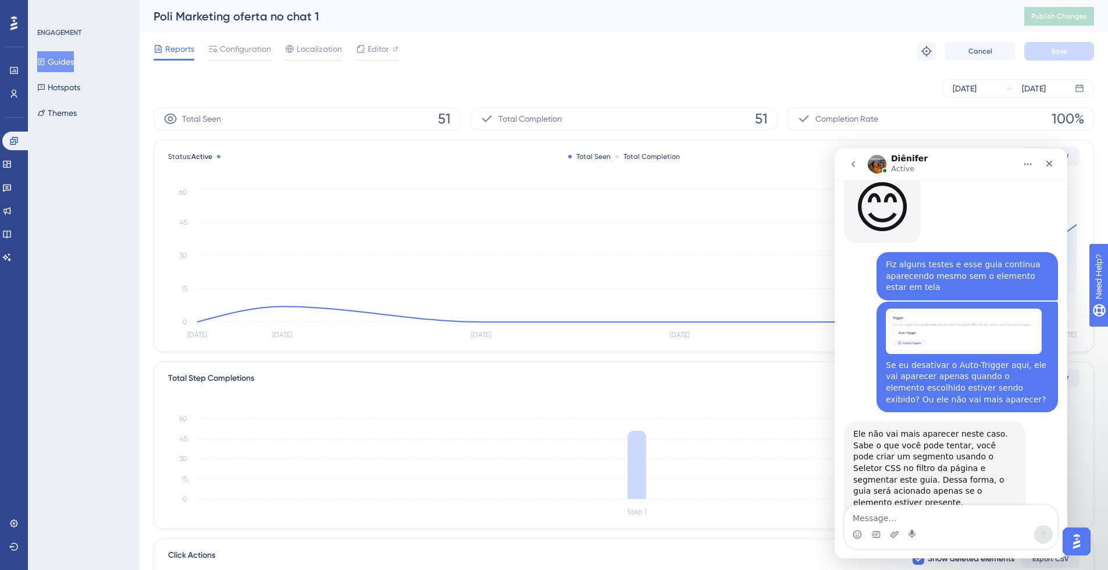
drag, startPoint x: 237, startPoint y: 50, endPoint x: 293, endPoint y: 84, distance: 65.1
click at [237, 50] on span "Configuration" at bounding box center [245, 49] width 51 height 14
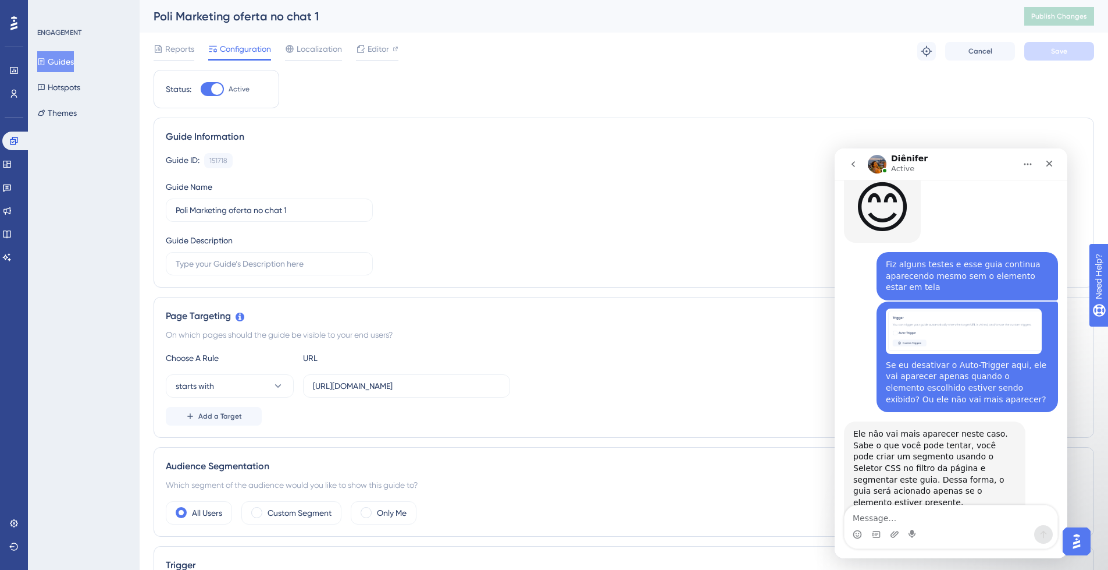
scroll to position [256, 0]
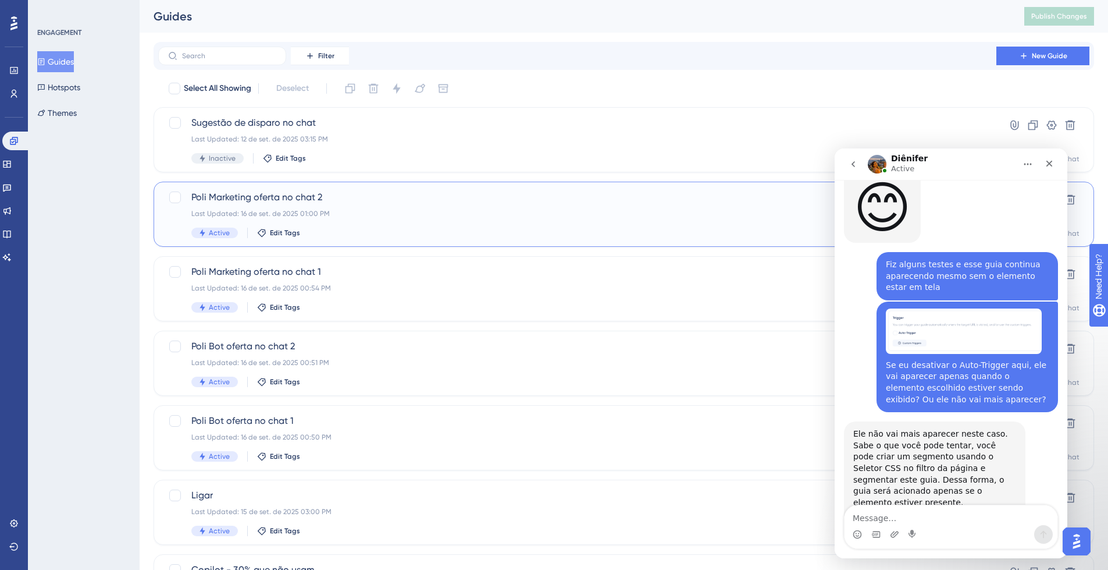
click at [397, 201] on span "Poli Marketing oferta no chat 2" at bounding box center [577, 197] width 772 height 14
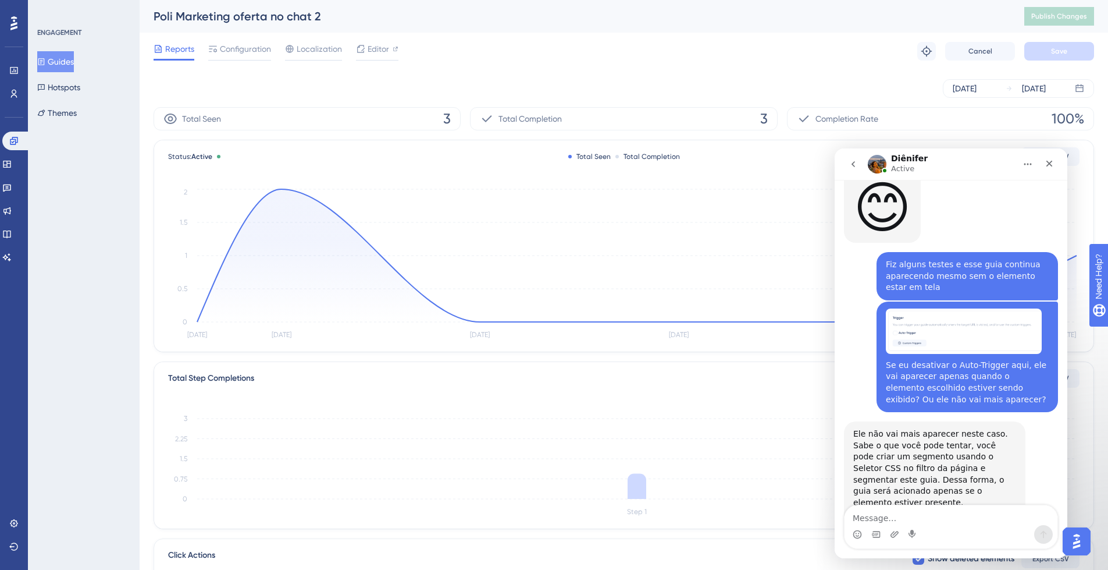
drag, startPoint x: 255, startPoint y: 46, endPoint x: 290, endPoint y: 70, distance: 42.6
click at [255, 46] on span "Configuration" at bounding box center [245, 49] width 51 height 14
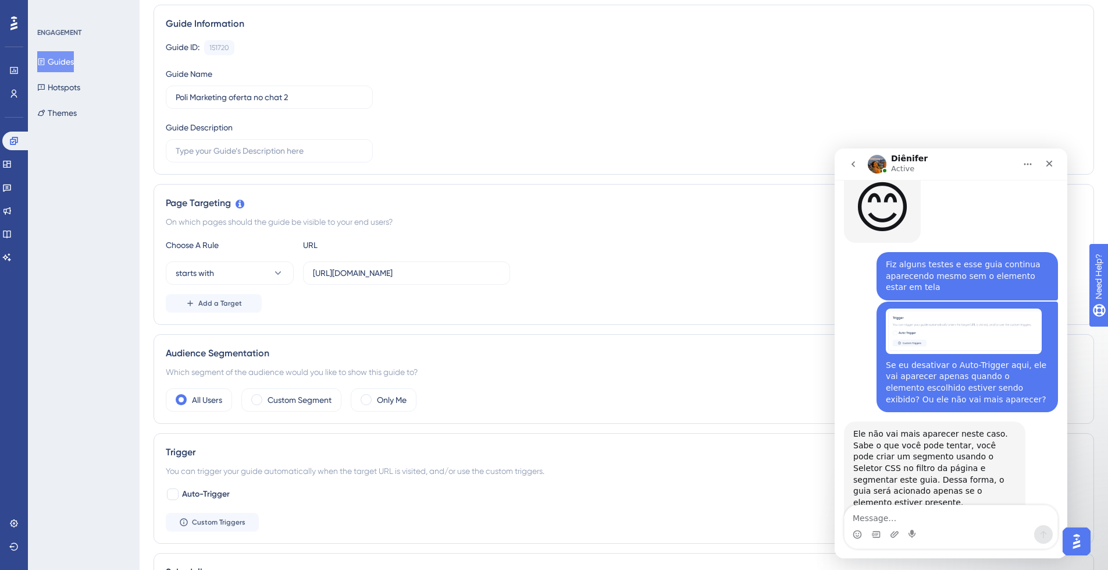
scroll to position [191, 0]
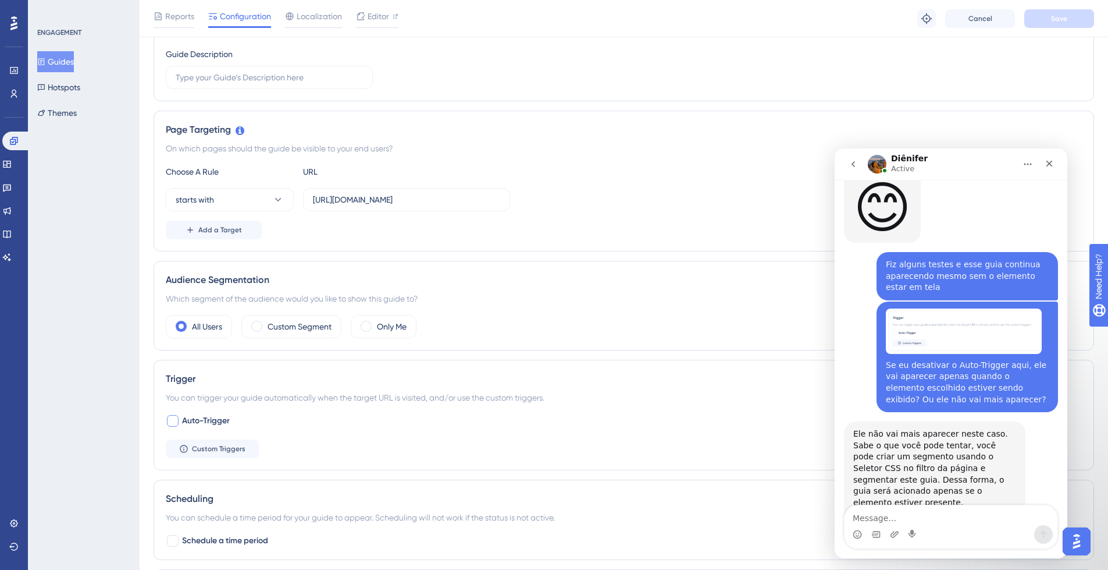
drag, startPoint x: 177, startPoint y: 422, endPoint x: 190, endPoint y: 425, distance: 13.1
click at [176, 422] on div at bounding box center [173, 421] width 12 height 12
checkbox input "true"
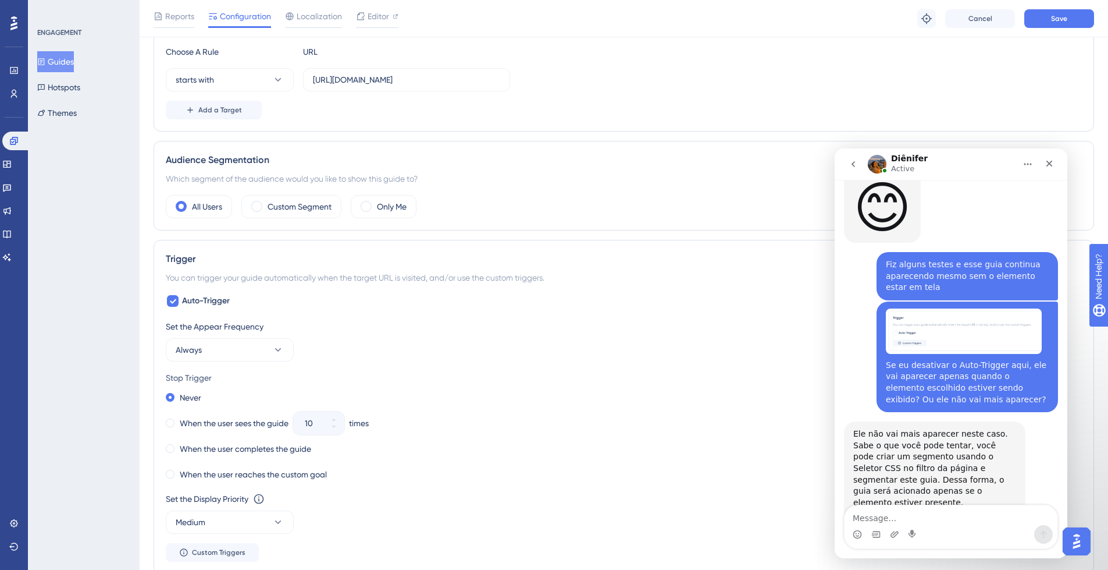
scroll to position [445, 0]
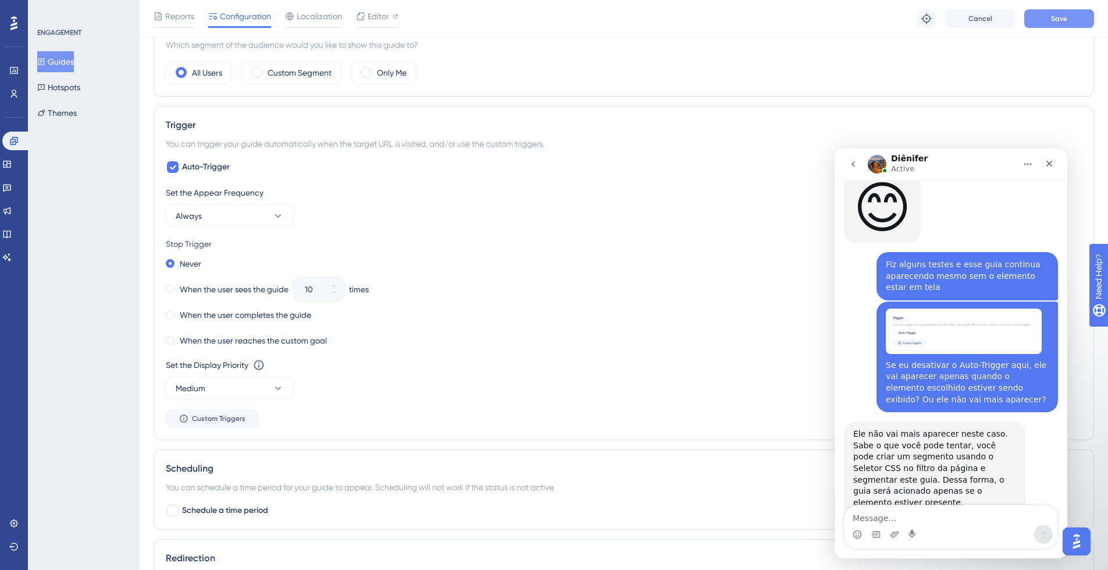
click at [1065, 17] on span "Save" at bounding box center [1059, 18] width 16 height 9
click at [16, 101] on link at bounding box center [13, 93] width 9 height 19
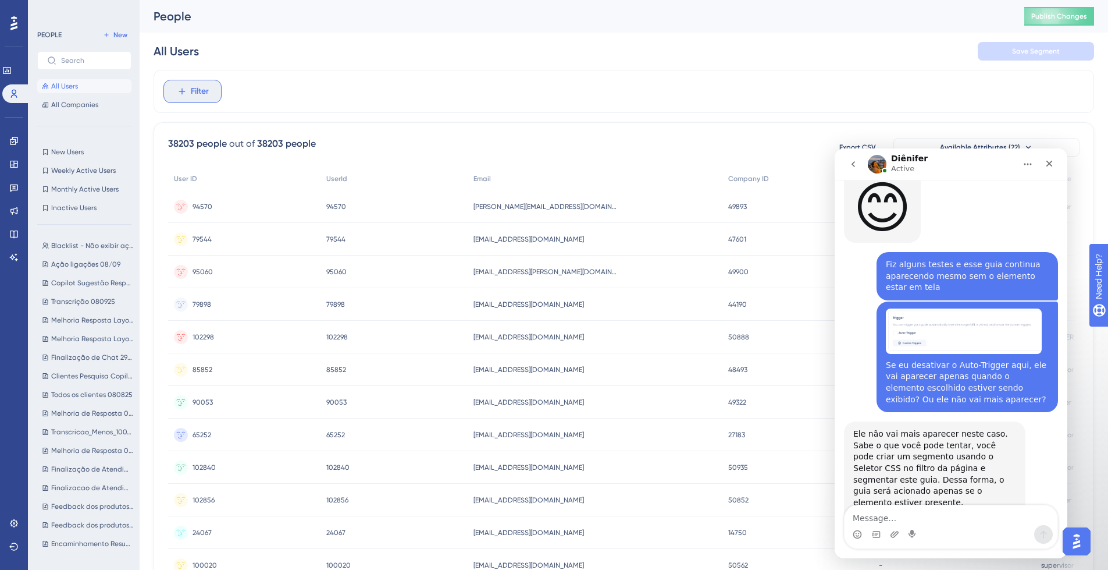
click at [198, 97] on span "Filter" at bounding box center [200, 91] width 18 height 14
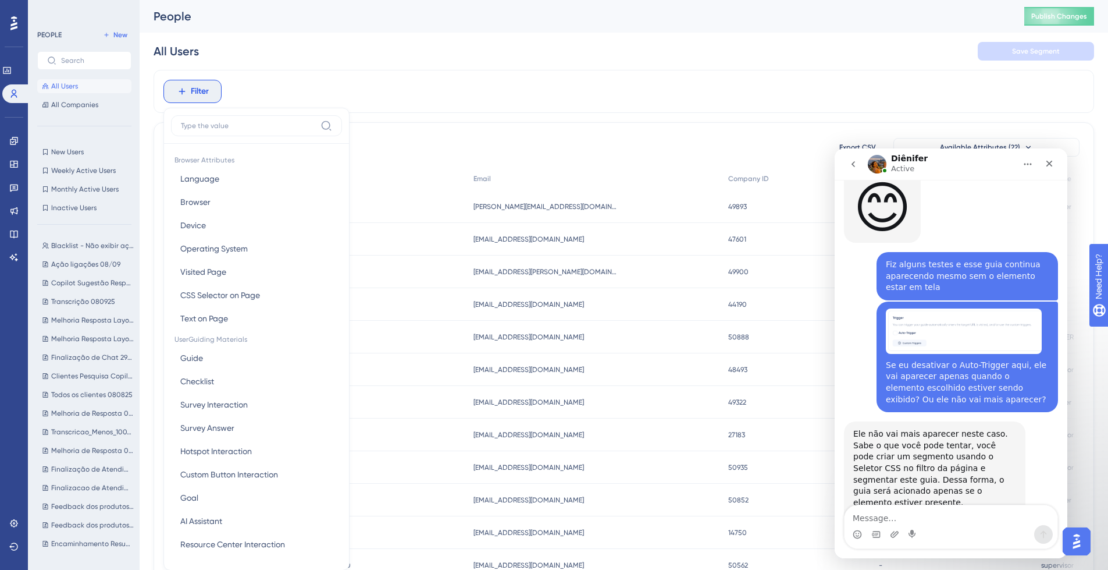
scroll to position [54, 0]
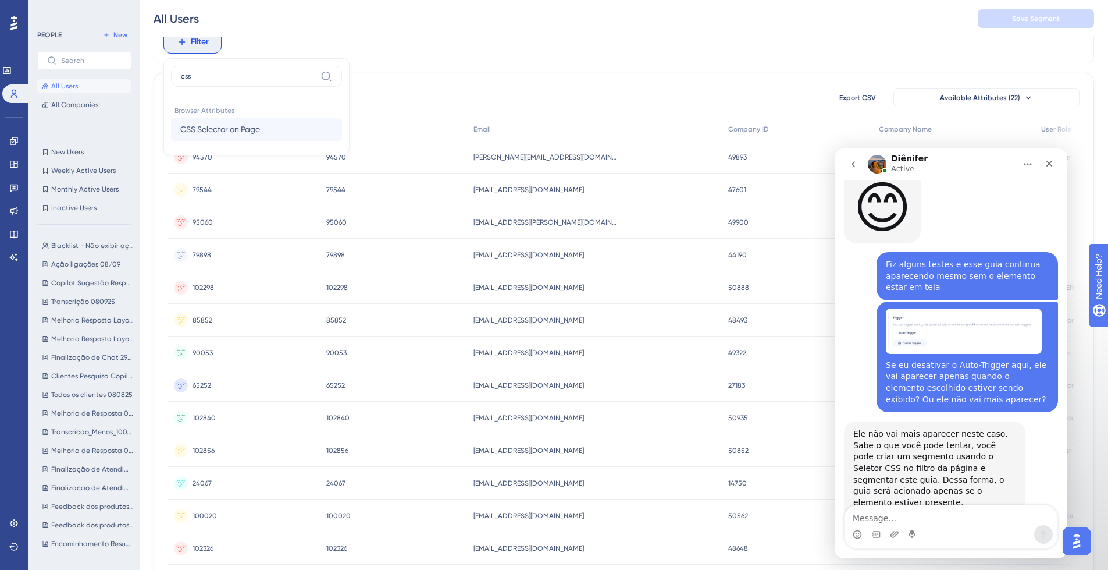
type input "css"
drag, startPoint x: 263, startPoint y: 127, endPoint x: 311, endPoint y: 232, distance: 115.6
click at [263, 127] on button "CSS Selector on Page CSS Selector on Page" at bounding box center [256, 129] width 171 height 23
paste input "#chatNotFoundContainer"
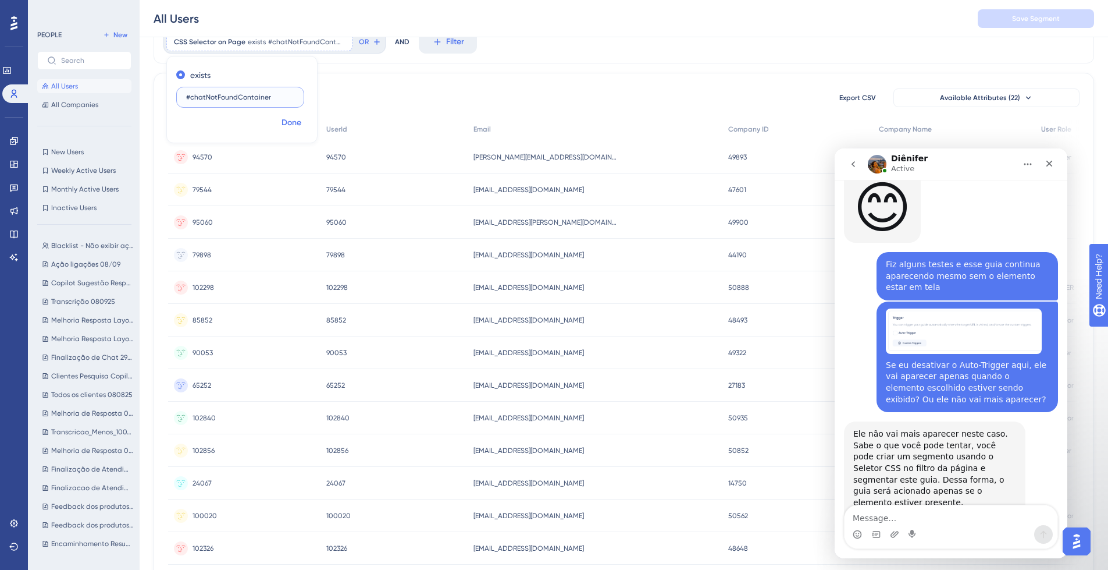
type input "#chatNotFoundContainer"
click at [294, 123] on span "Done" at bounding box center [292, 123] width 20 height 14
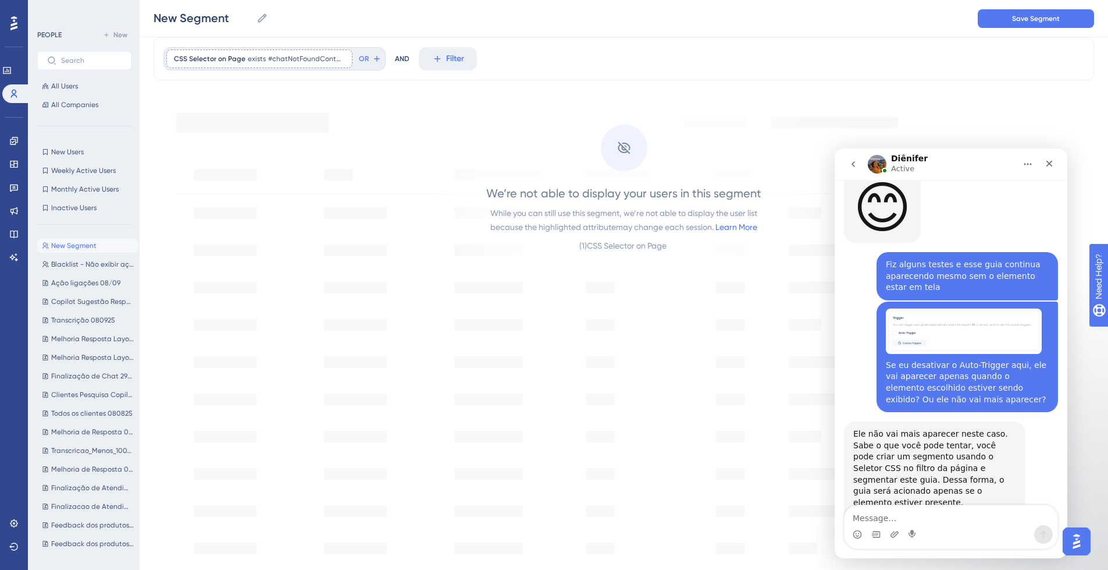
scroll to position [0, 0]
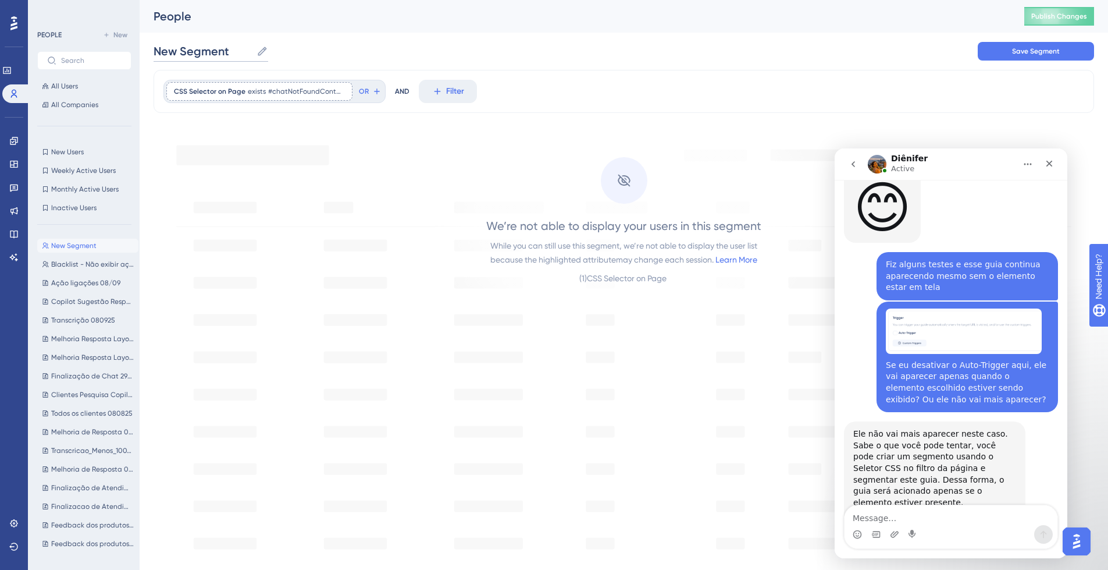
click at [211, 49] on input "New Segment" at bounding box center [203, 51] width 98 height 16
click at [216, 50] on input "New Segment" at bounding box center [203, 51] width 98 height 16
click at [215, 49] on input "New Segment" at bounding box center [203, 51] width 98 height 16
type input "Ofertas de conversa vazia"
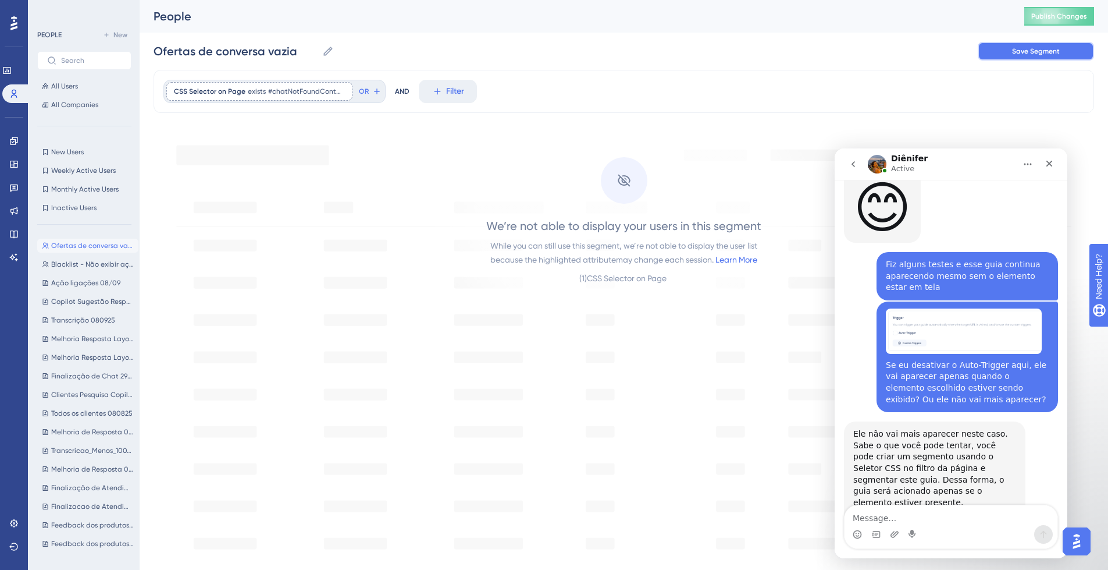
click at [1062, 50] on button "Save Segment" at bounding box center [1036, 51] width 116 height 19
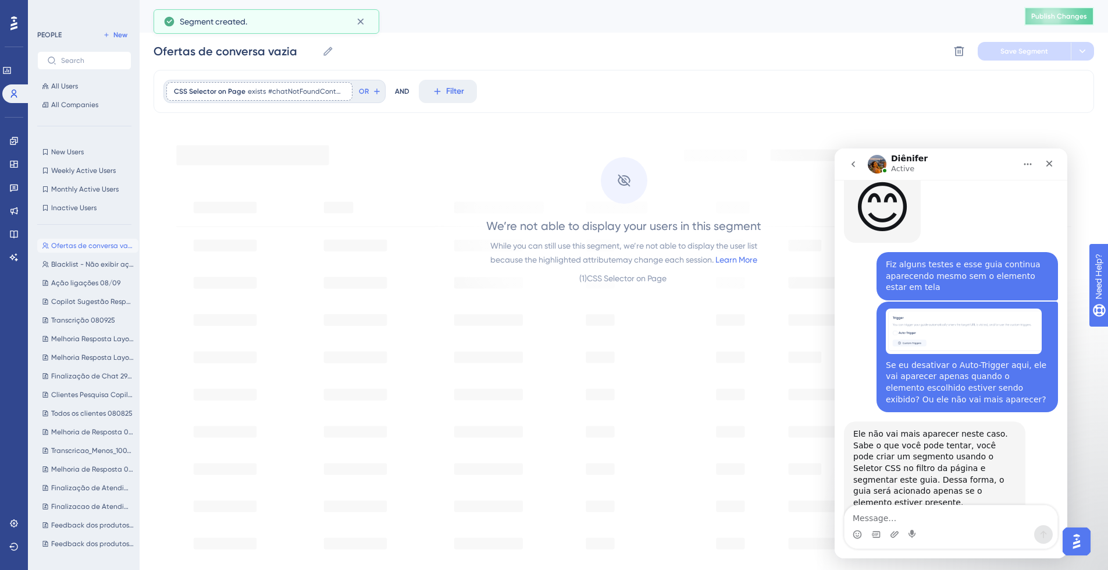
click at [1087, 13] on span "Publish Changes" at bounding box center [1060, 16] width 56 height 9
drag, startPoint x: 12, startPoint y: 138, endPoint x: 22, endPoint y: 140, distance: 10.6
click at [13, 138] on icon at bounding box center [13, 140] width 9 height 9
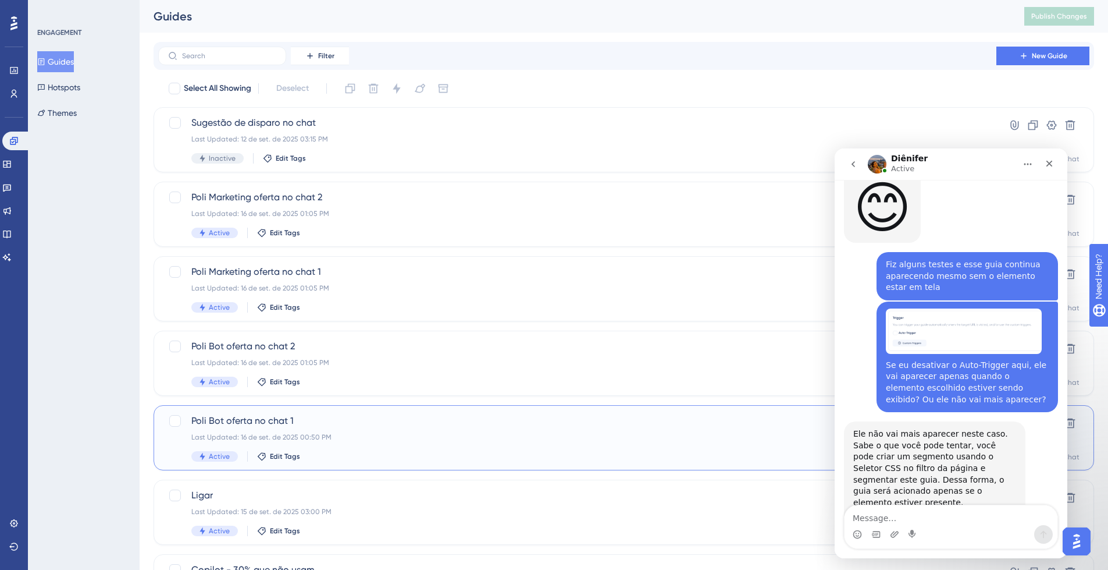
click at [471, 428] on div "Poli Bot oferta no chat 1 Last Updated: 16 de set. de 2025 00:50 PM Active Edit…" at bounding box center [577, 438] width 772 height 48
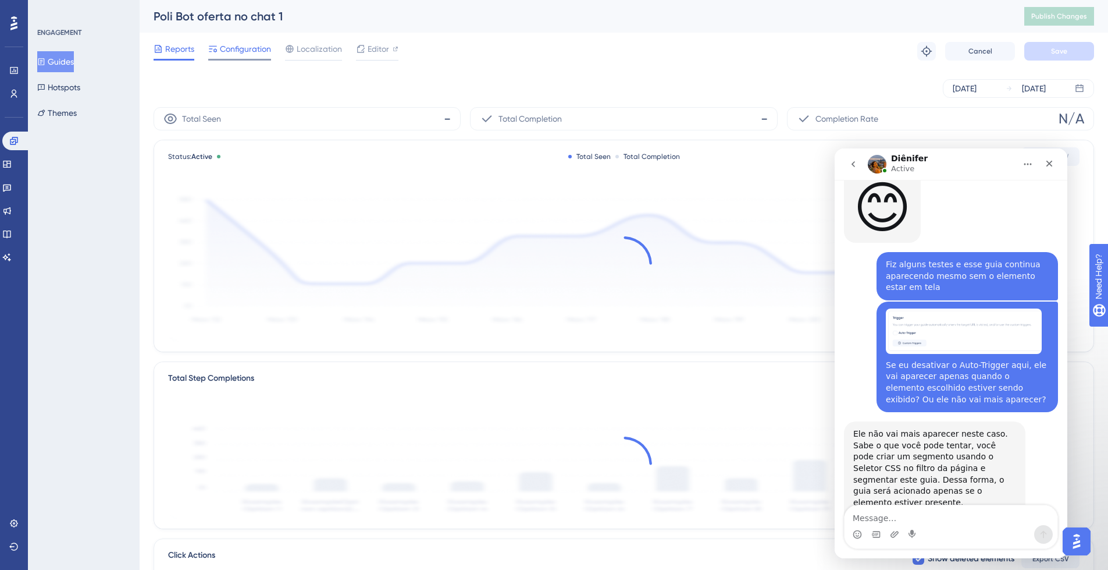
drag, startPoint x: 241, startPoint y: 45, endPoint x: 248, endPoint y: 45, distance: 6.4
click at [243, 45] on span "Configuration" at bounding box center [245, 49] width 51 height 14
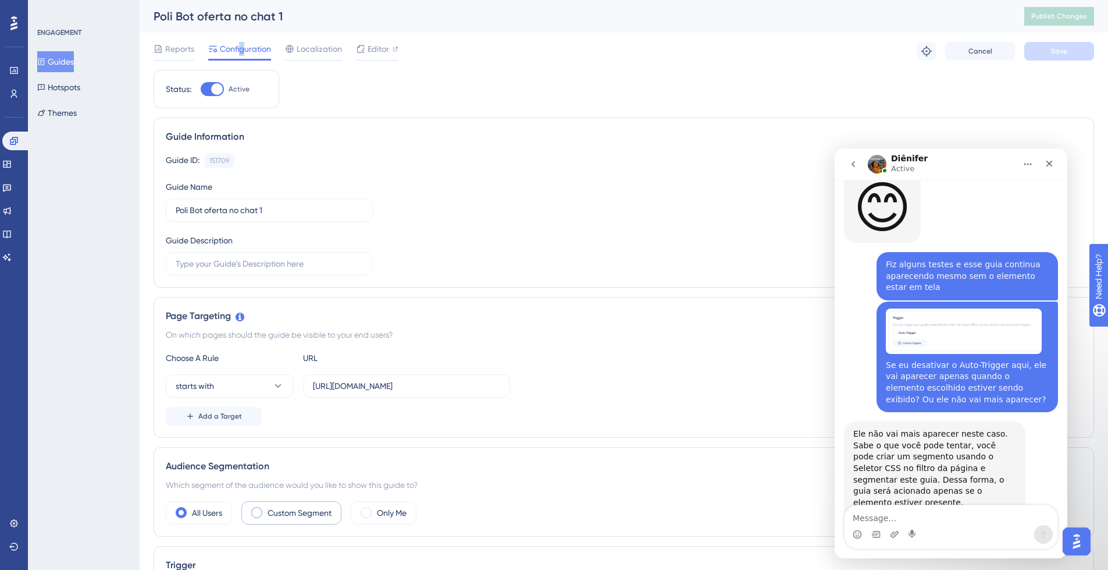
click at [315, 513] on label "Custom Segment" at bounding box center [300, 513] width 64 height 14
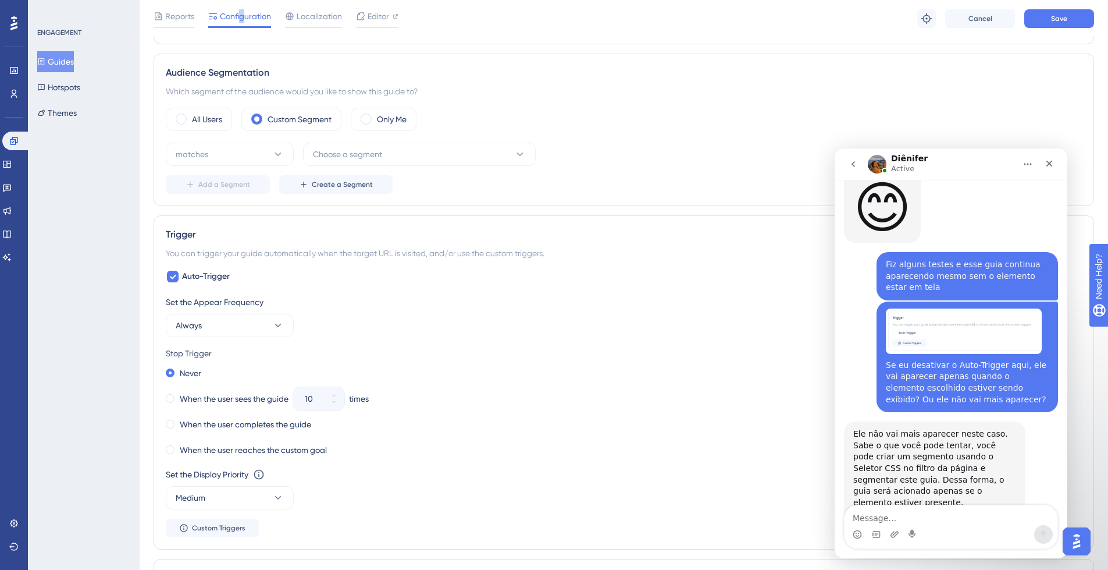
scroll to position [400, 0]
drag, startPoint x: 394, startPoint y: 148, endPoint x: 400, endPoint y: 151, distance: 6.3
click at [394, 148] on button "Choose a segment" at bounding box center [419, 152] width 233 height 23
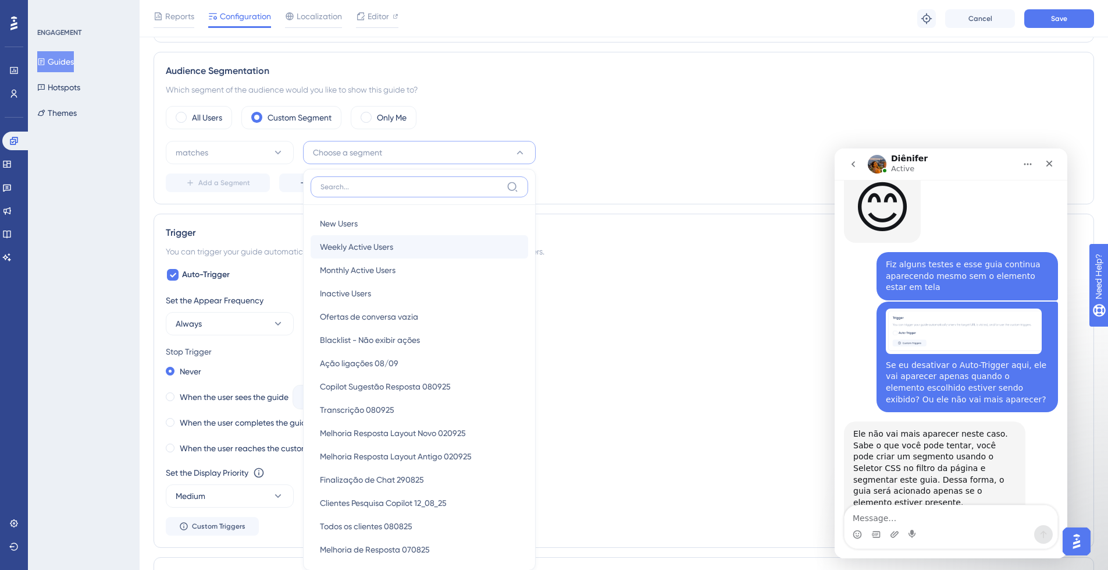
scroll to position [484, 0]
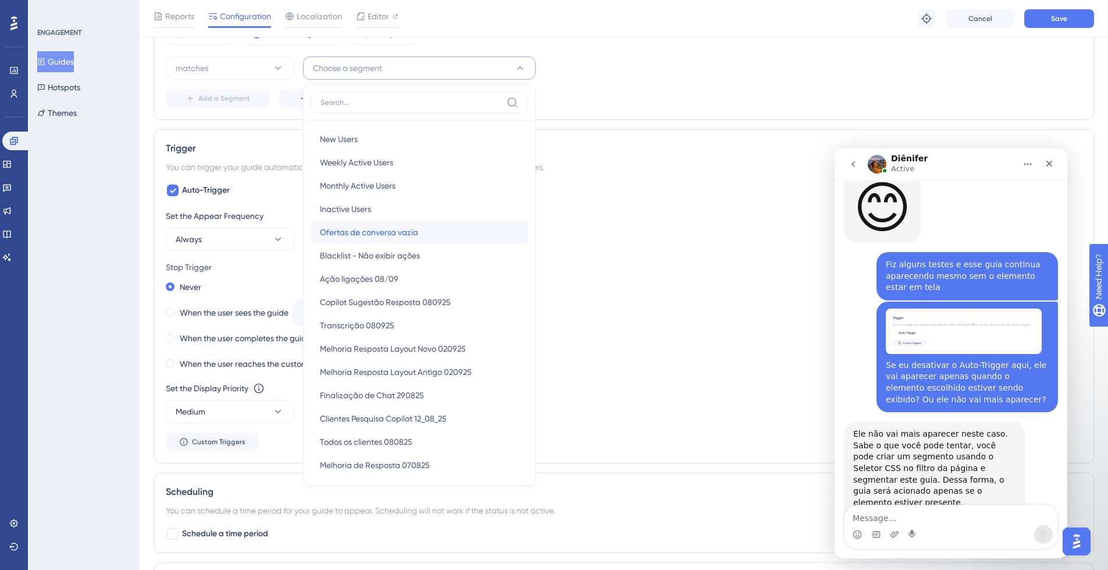
click at [415, 232] on span "Ofertas de conversa vazia" at bounding box center [369, 232] width 98 height 14
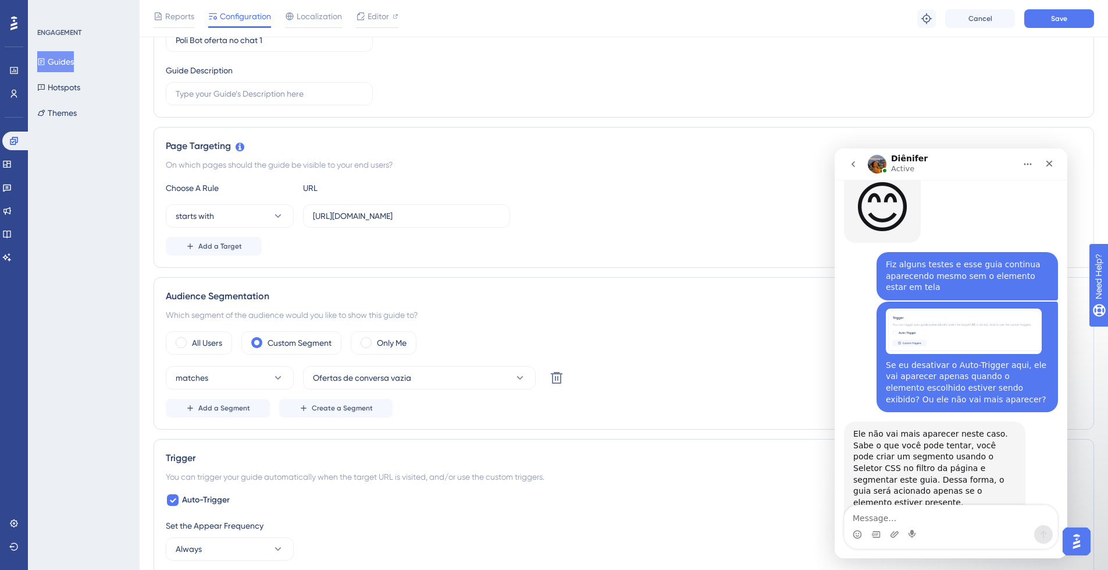
scroll to position [173, 0]
click at [896, 535] on icon "Upload attachment" at bounding box center [894, 533] width 9 height 9
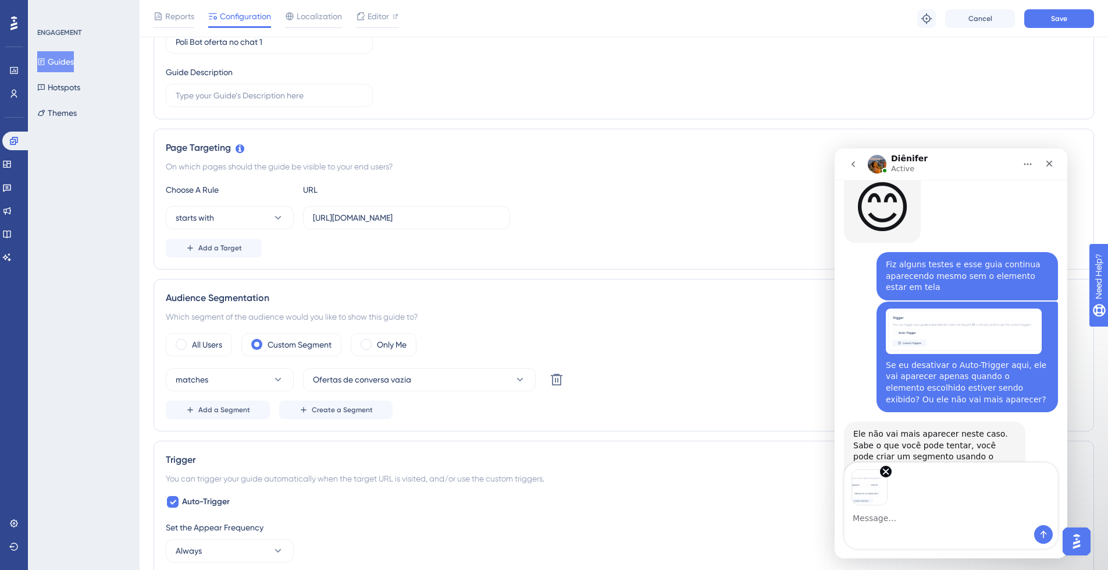
scroll to position [6174, 0]
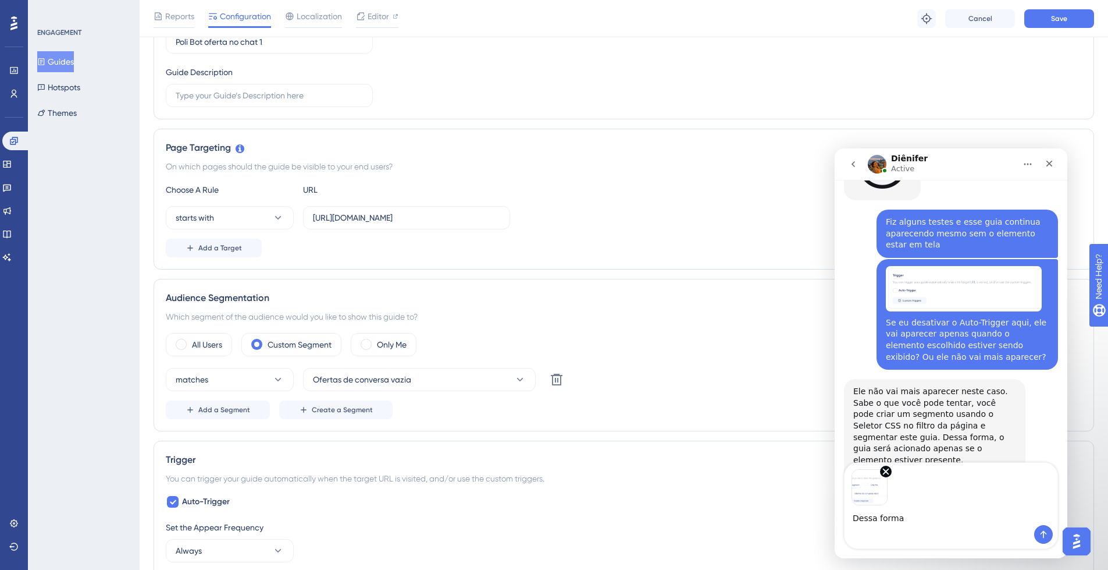
type textarea "Dessa forma?"
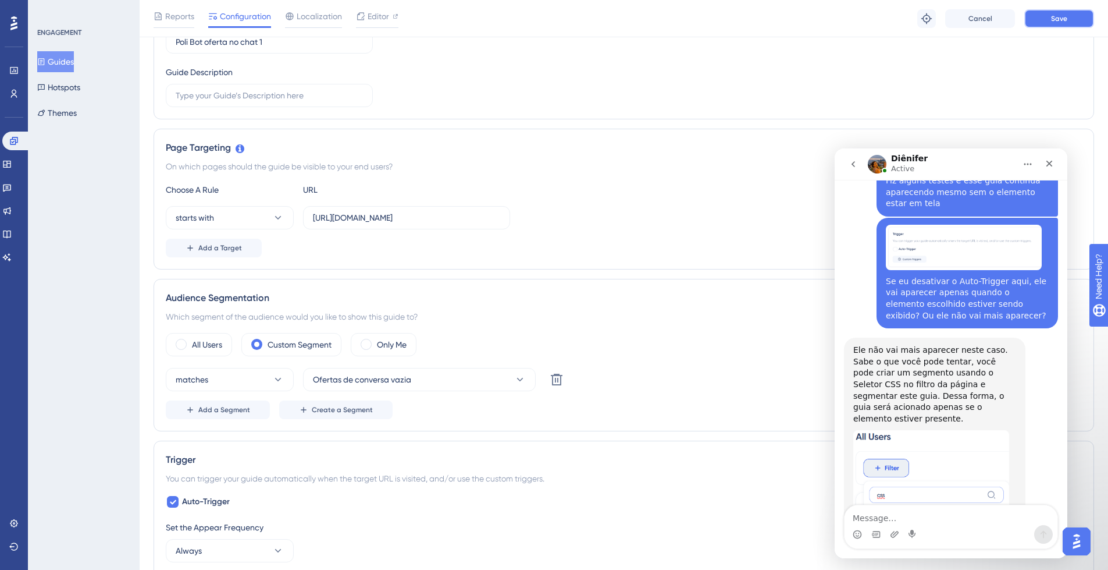
click at [1068, 20] on button "Save" at bounding box center [1060, 18] width 70 height 19
drag, startPoint x: 63, startPoint y: 60, endPoint x: 91, endPoint y: 63, distance: 27.6
click at [63, 60] on button "Guides" at bounding box center [55, 61] width 37 height 21
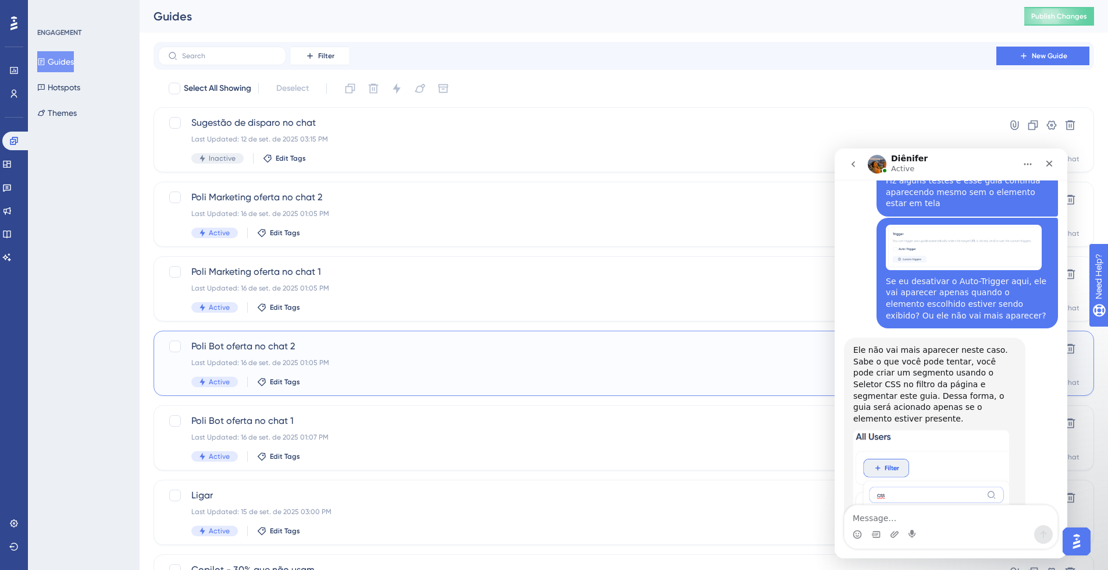
click at [392, 352] on span "Poli Bot oferta no chat 2" at bounding box center [577, 346] width 772 height 14
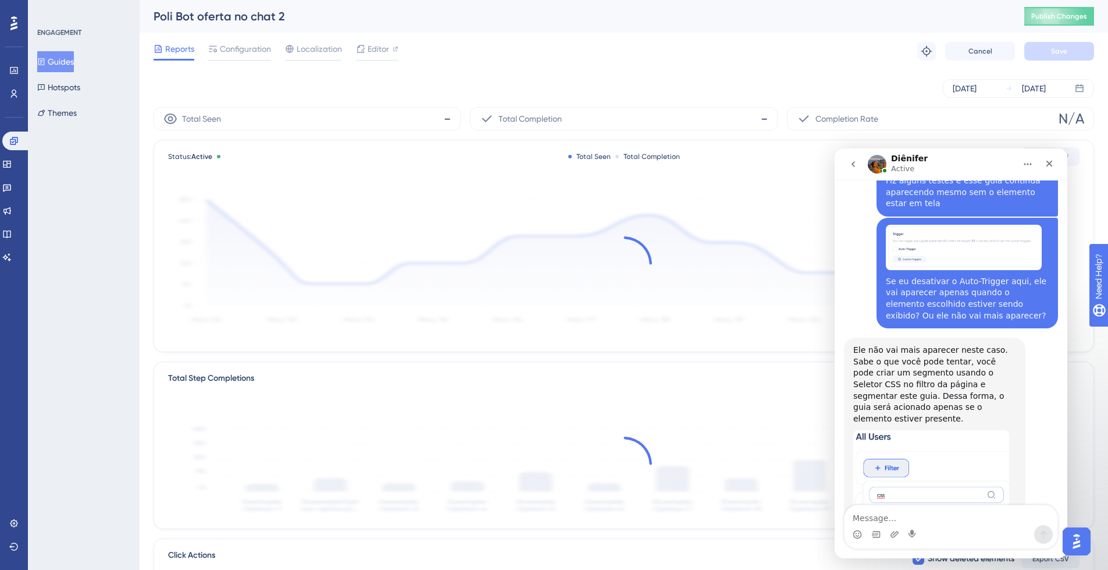
drag, startPoint x: 245, startPoint y: 49, endPoint x: 283, endPoint y: 34, distance: 41.3
click at [246, 48] on span "Configuration" at bounding box center [245, 49] width 51 height 14
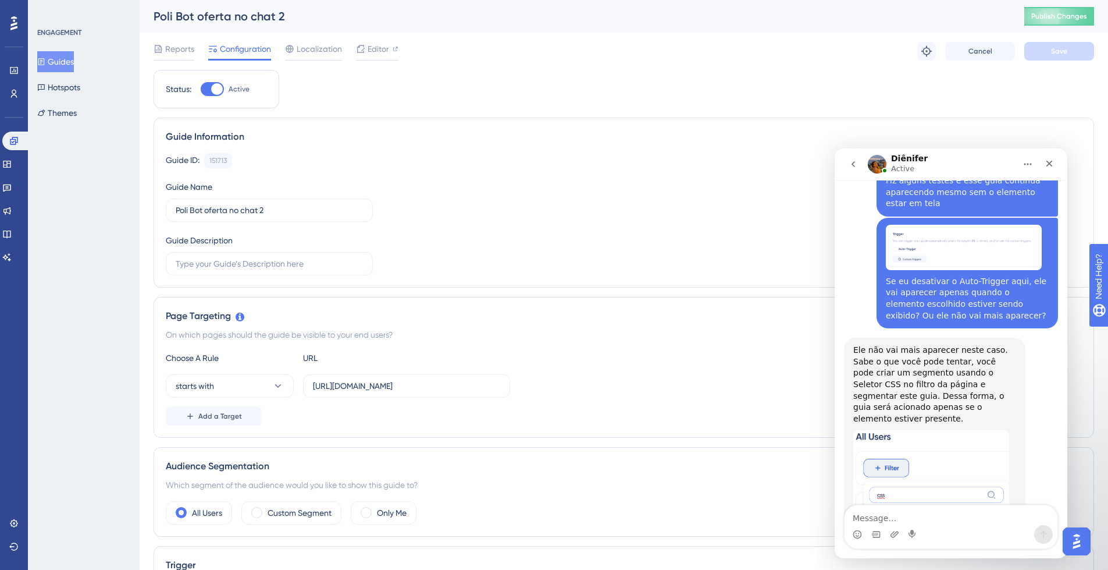
drag, startPoint x: 61, startPoint y: 61, endPoint x: 145, endPoint y: 104, distance: 94.7
click at [62, 61] on button "Guides" at bounding box center [55, 61] width 37 height 21
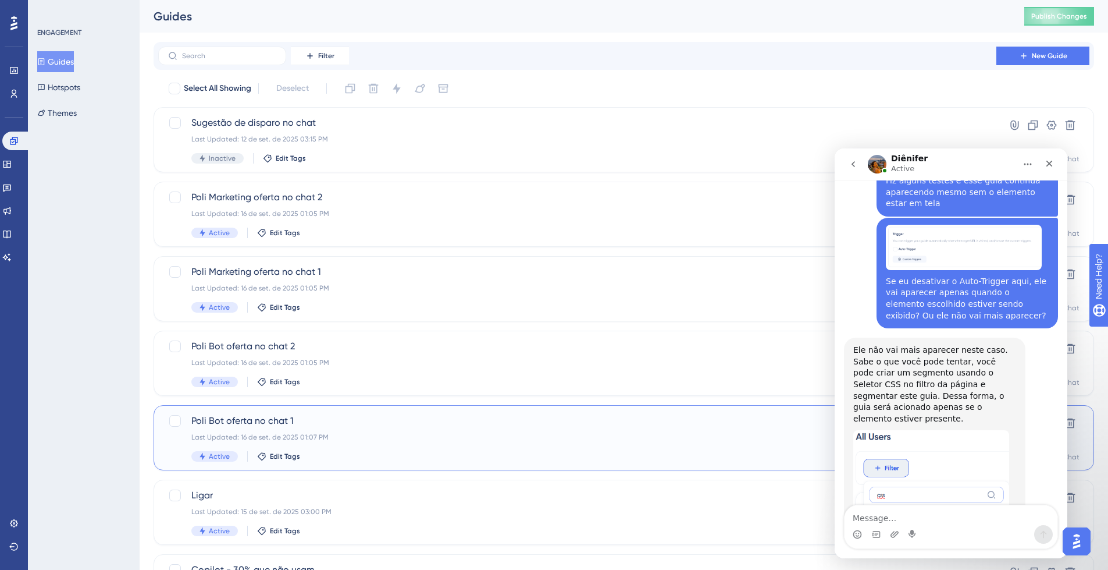
click at [427, 428] on div "Poli Bot oferta no chat 1 Last Updated: 16 de set. de 2025 01:07 PM Active Edit…" at bounding box center [577, 438] width 772 height 48
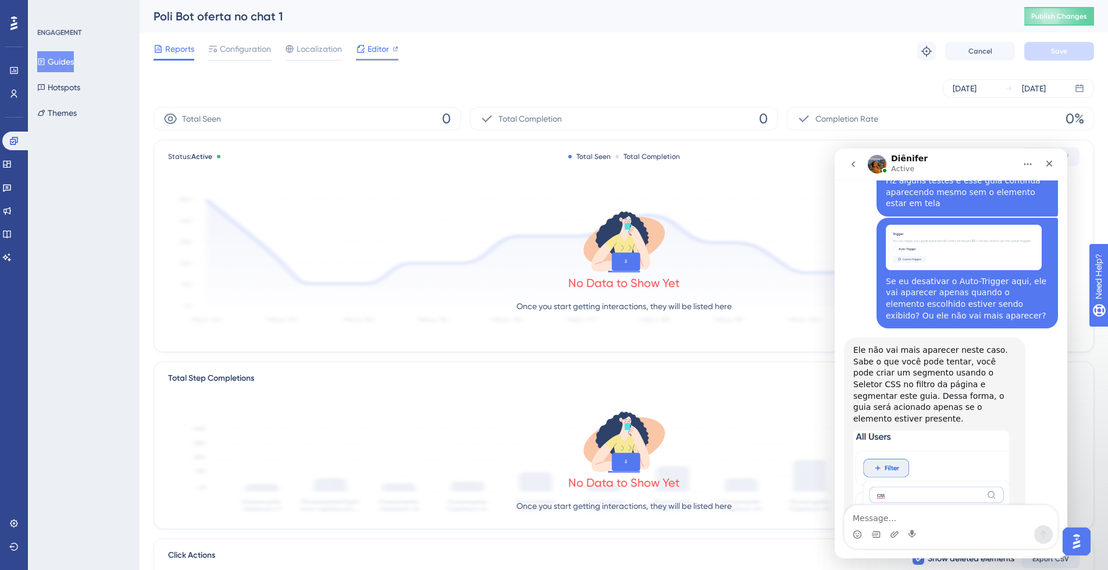
click at [381, 49] on span "Editor" at bounding box center [379, 49] width 22 height 14
click at [254, 47] on span "Configuration" at bounding box center [245, 49] width 51 height 14
click at [260, 51] on span "Configuration" at bounding box center [245, 49] width 51 height 14
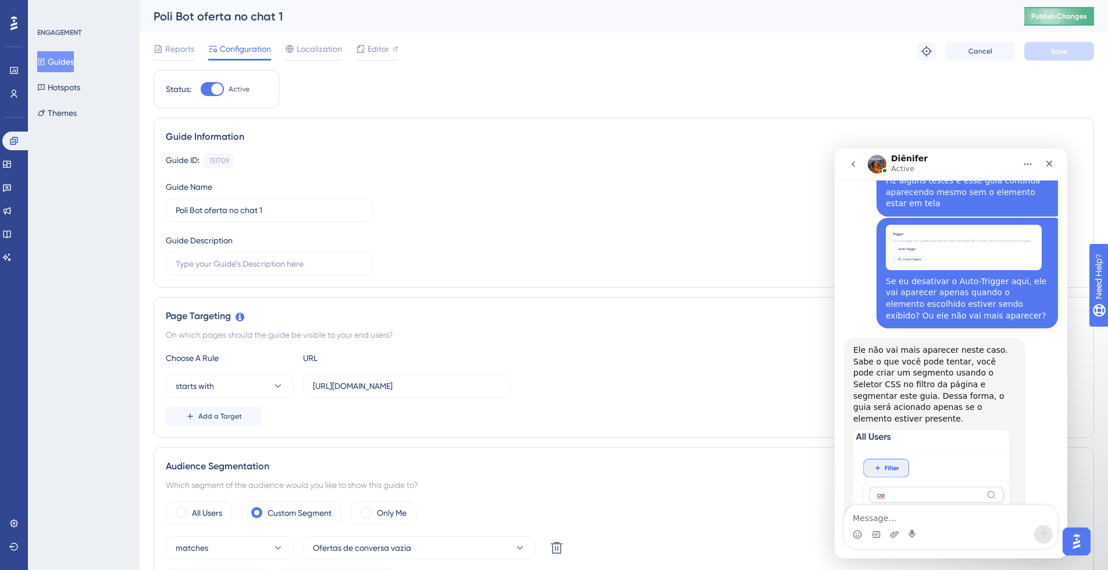
click at [1087, 17] on span "Publish Changes" at bounding box center [1060, 16] width 56 height 9
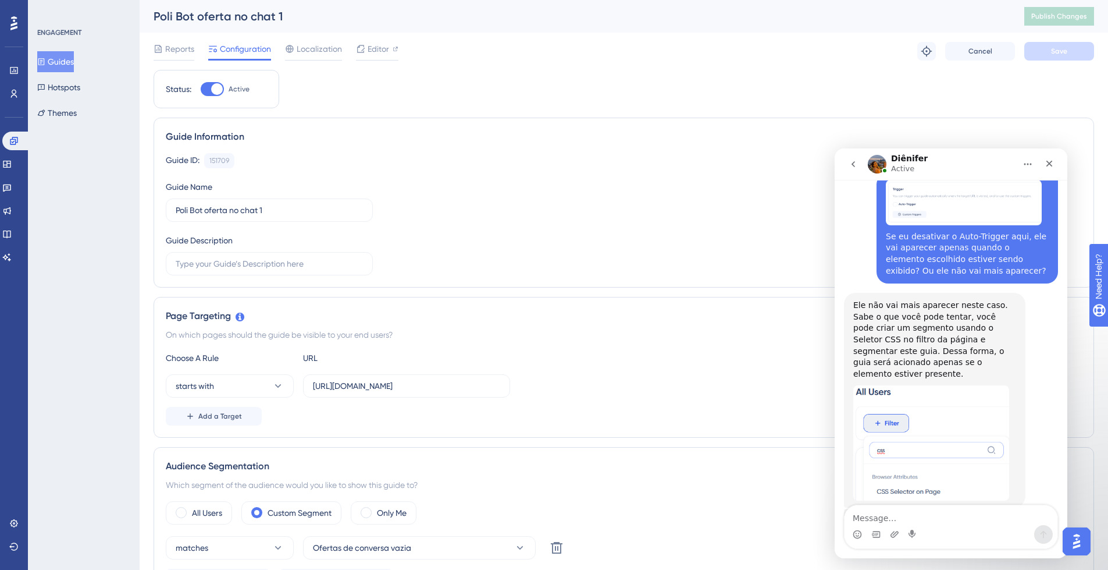
scroll to position [6262, 0]
drag, startPoint x: 906, startPoint y: 514, endPoint x: 928, endPoint y: 504, distance: 23.7
click at [906, 514] on textarea "Message…" at bounding box center [951, 515] width 213 height 20
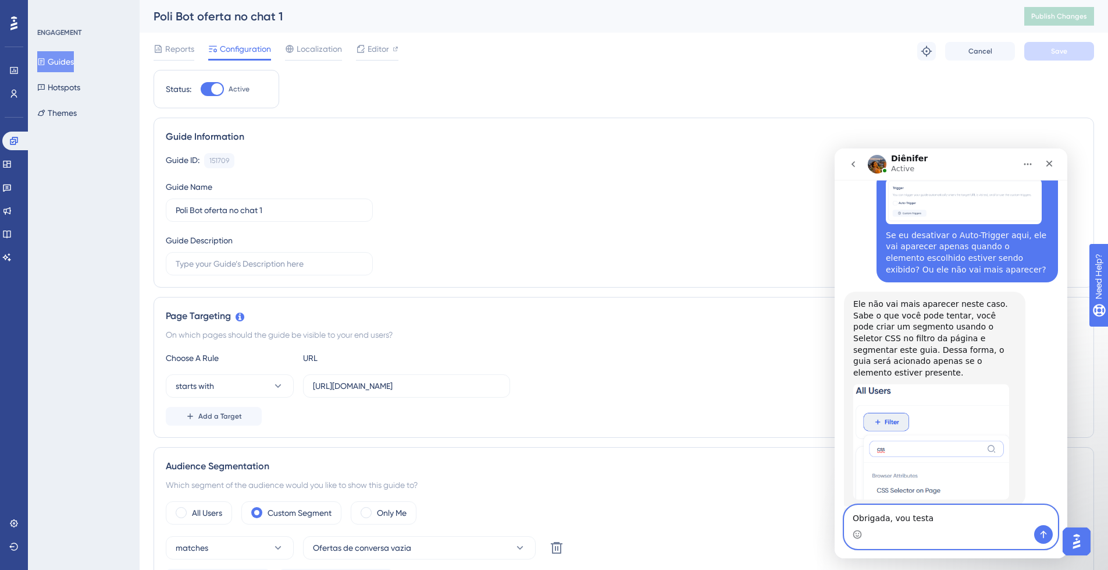
type textarea "Obrigada, vou testar"
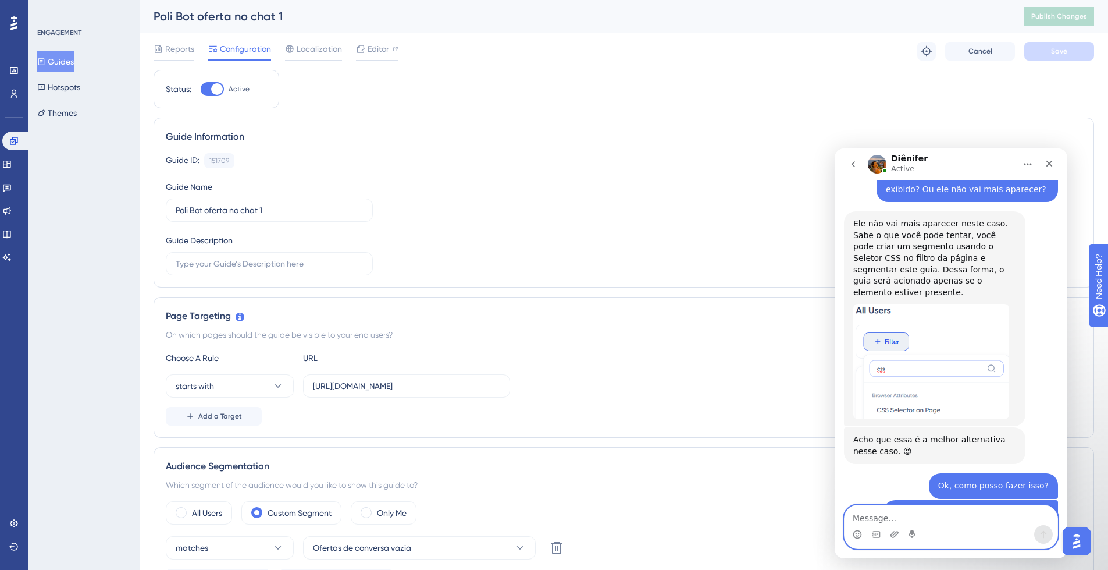
scroll to position [6342, 0]
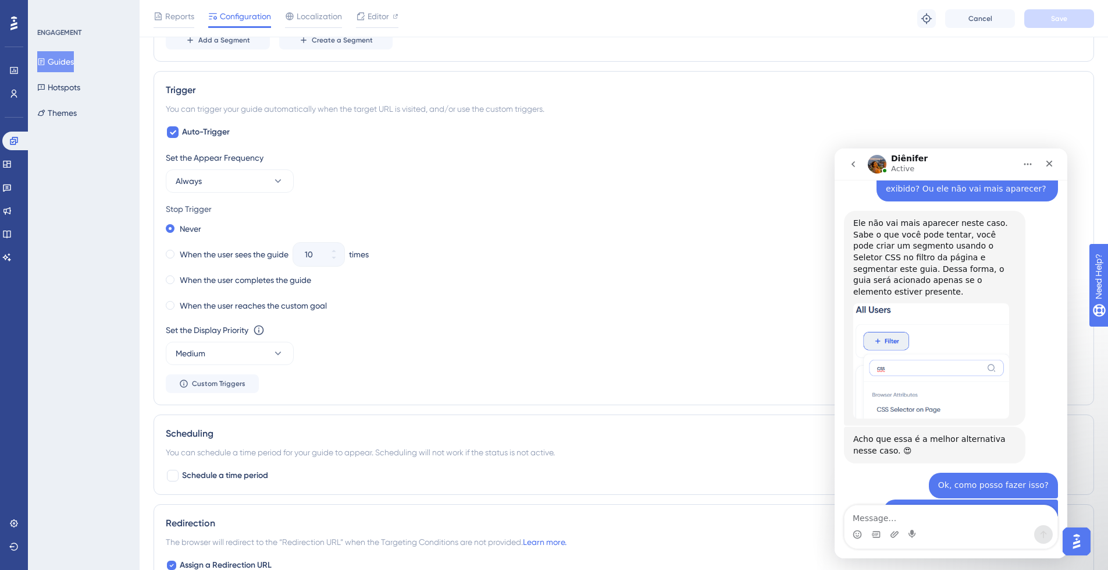
scroll to position [549, 0]
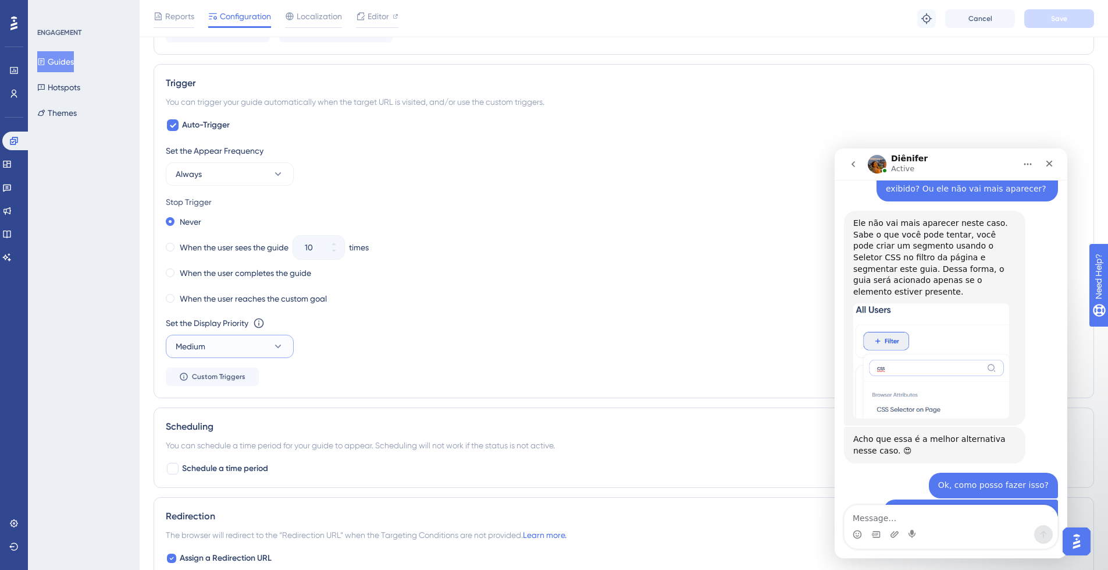
click at [251, 347] on button "Medium" at bounding box center [230, 346] width 128 height 23
drag, startPoint x: 259, startPoint y: 447, endPoint x: 270, endPoint y: 439, distance: 13.3
click at [259, 447] on div "Highest Highest" at bounding box center [230, 451] width 94 height 23
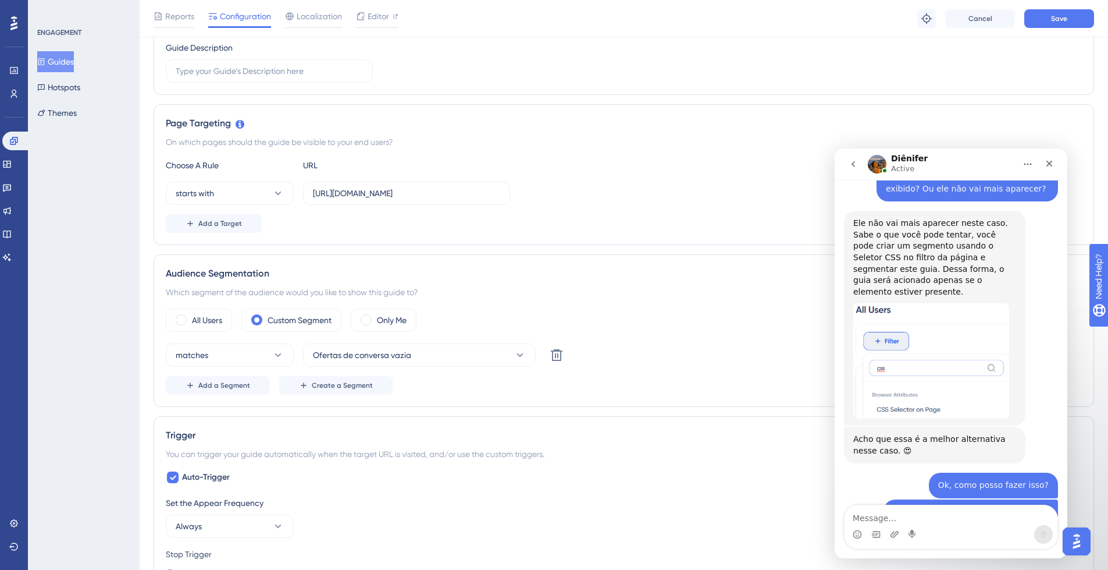
scroll to position [0, 0]
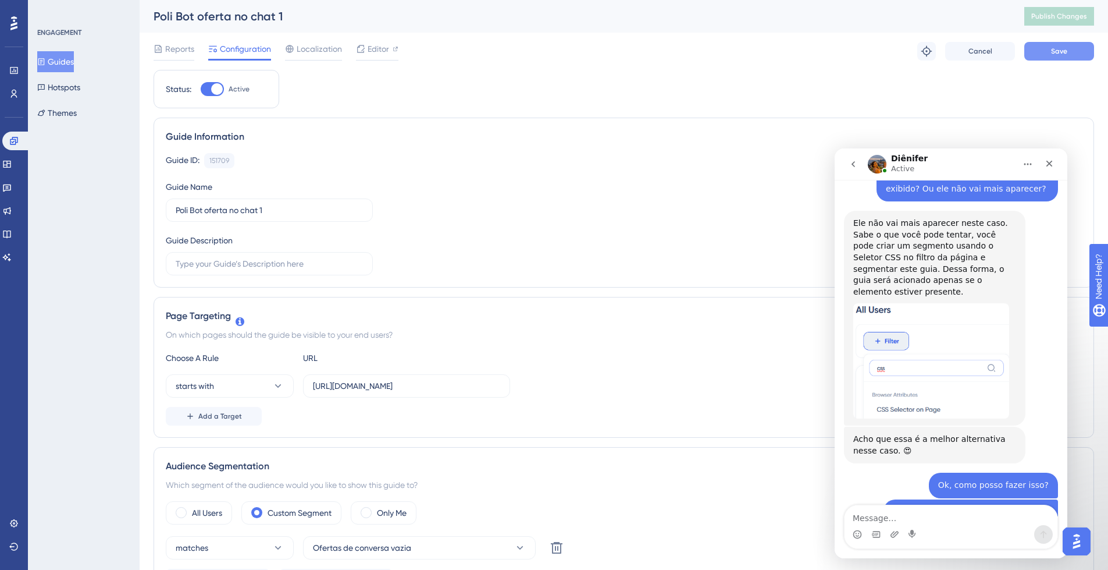
click at [1083, 43] on button "Save" at bounding box center [1060, 51] width 70 height 19
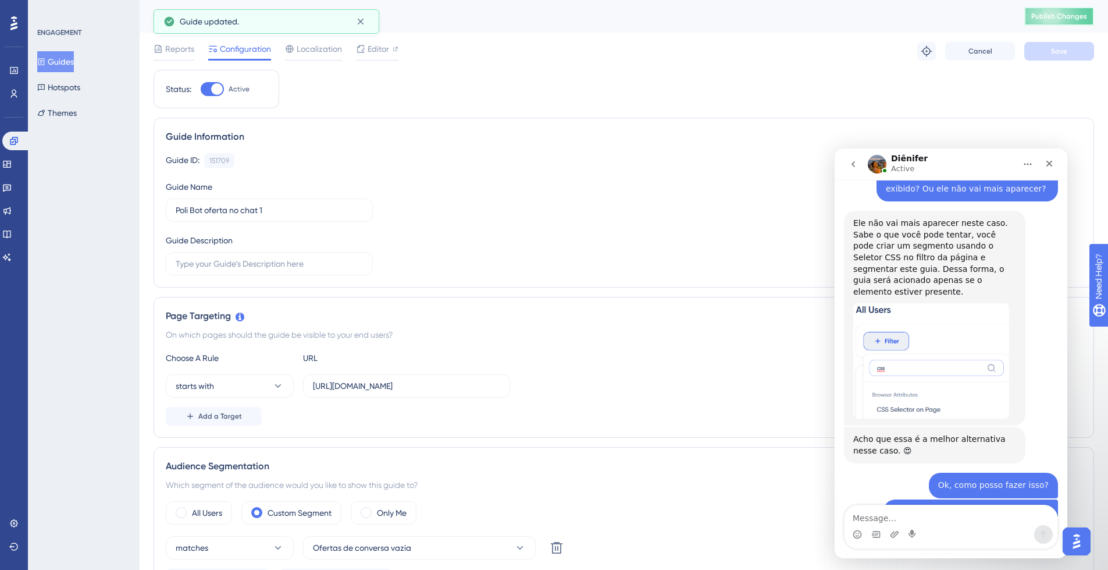
click at [1085, 13] on span "Publish Changes" at bounding box center [1060, 16] width 56 height 9
click at [390, 49] on div "Editor" at bounding box center [377, 49] width 42 height 14
click at [269, 385] on button "starts with" at bounding box center [230, 385] width 128 height 23
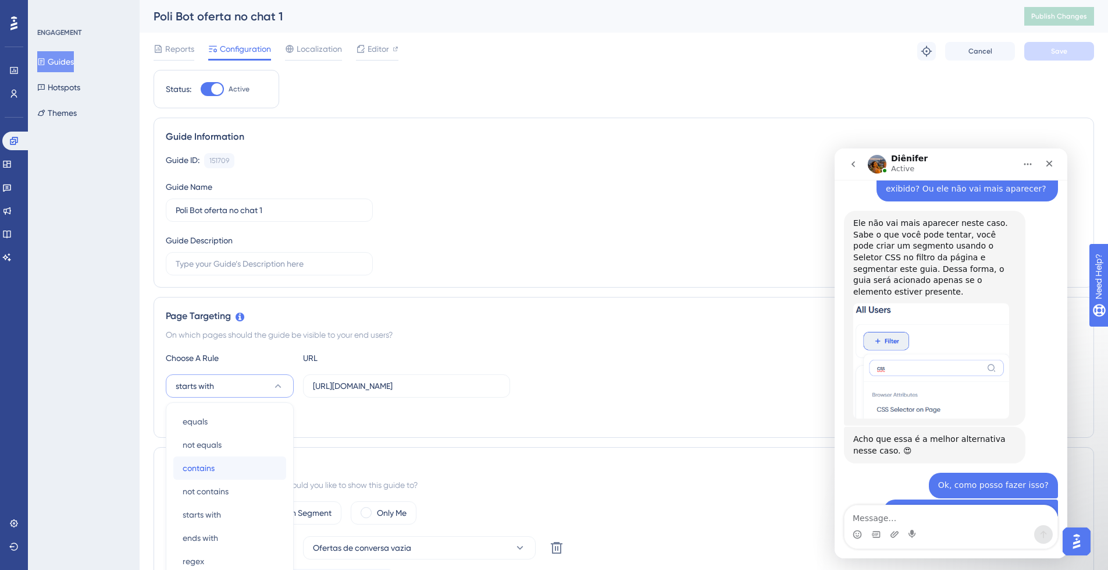
click at [204, 461] on span "contains" at bounding box center [199, 468] width 32 height 14
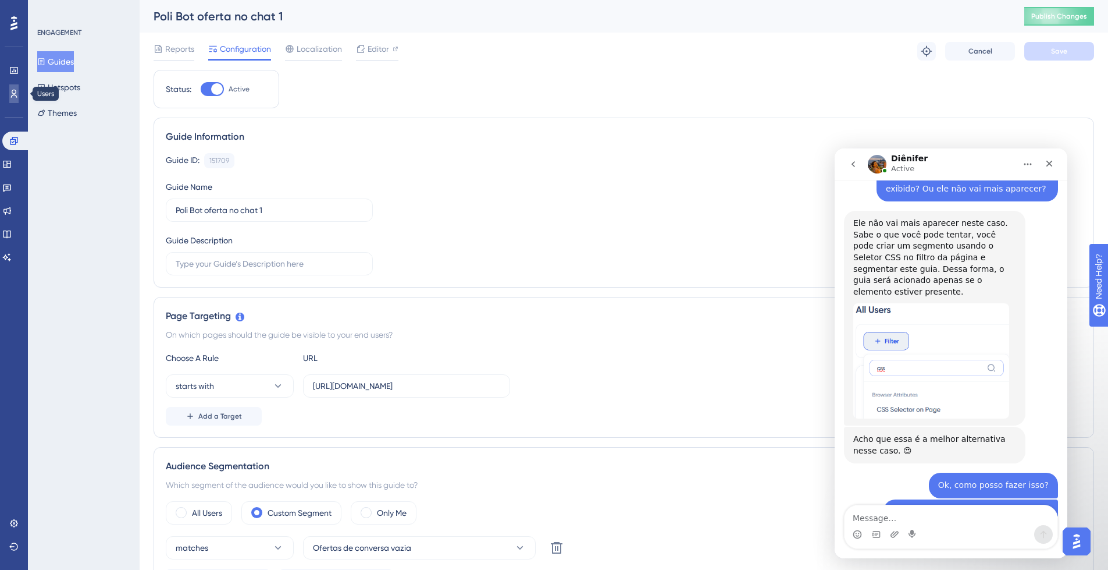
click at [13, 96] on icon at bounding box center [13, 93] width 9 height 9
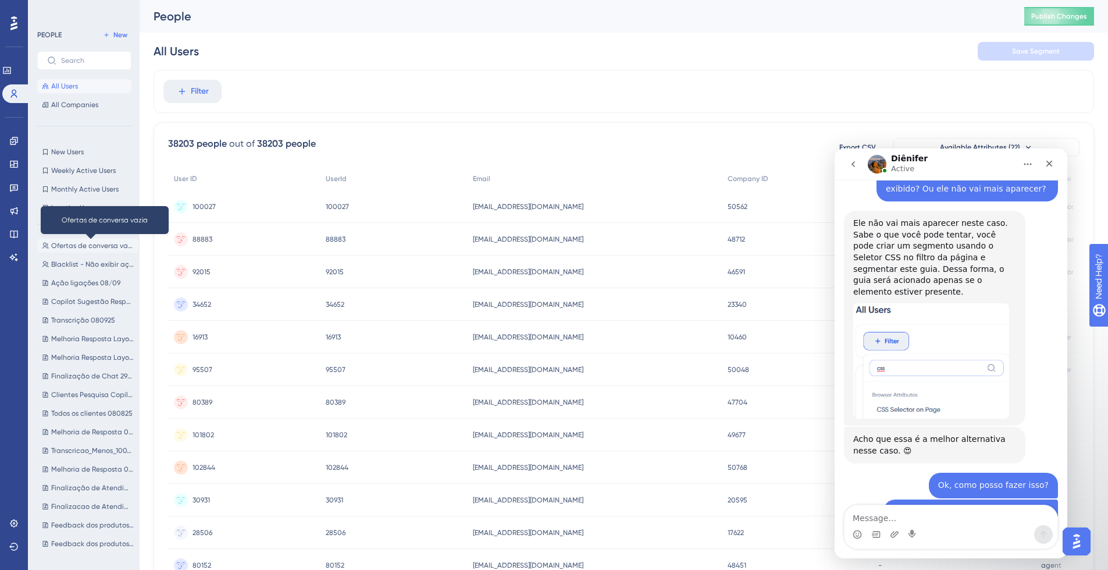
click at [92, 247] on span "Ofertas de conversa vazia" at bounding box center [92, 245] width 83 height 9
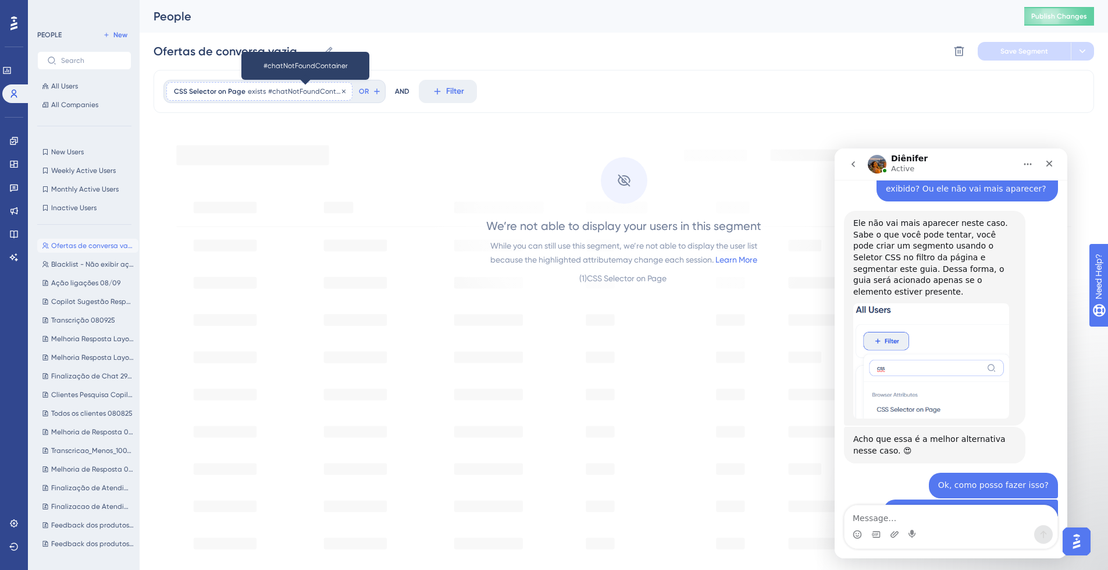
click at [311, 90] on span "#chatNotFoundContainer" at bounding box center [306, 91] width 77 height 9
click at [186, 146] on input "#chatNotFoundContainer" at bounding box center [240, 147] width 108 height 8
type input ".chatNotFoundContainer"
click at [296, 173] on span "Done" at bounding box center [292, 172] width 20 height 14
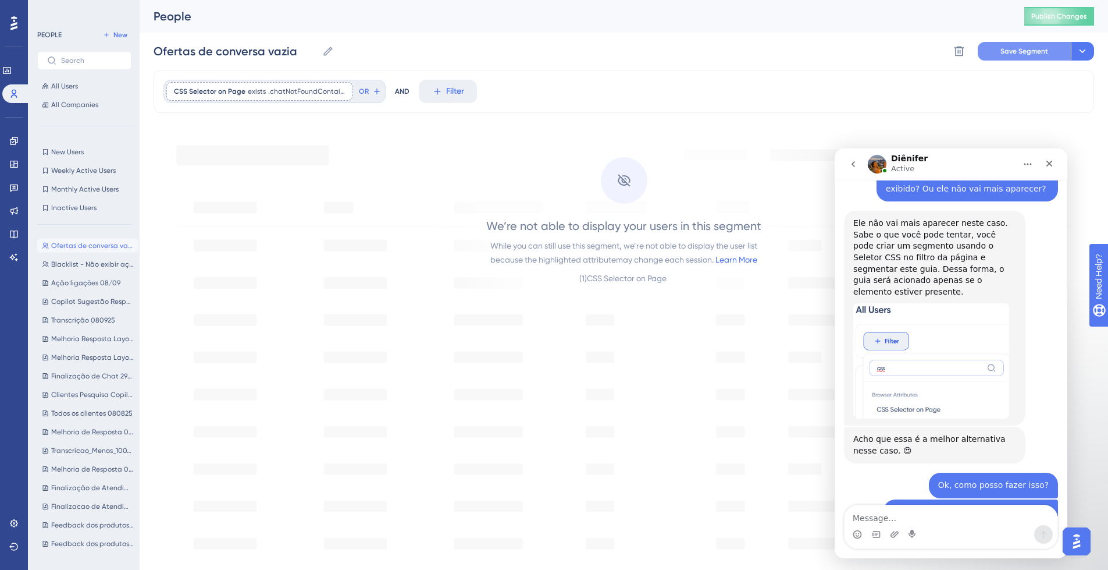
click at [1037, 49] on span "Save Segment" at bounding box center [1025, 51] width 48 height 9
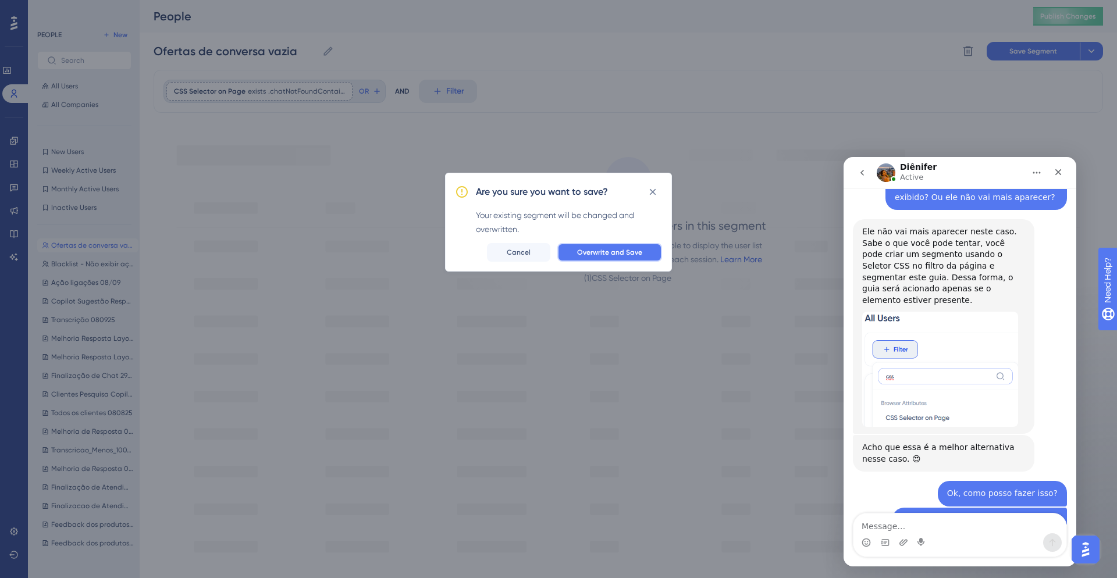
drag, startPoint x: 654, startPoint y: 257, endPoint x: 696, endPoint y: 231, distance: 49.1
click at [653, 256] on button "Overwrite and Save" at bounding box center [609, 252] width 105 height 19
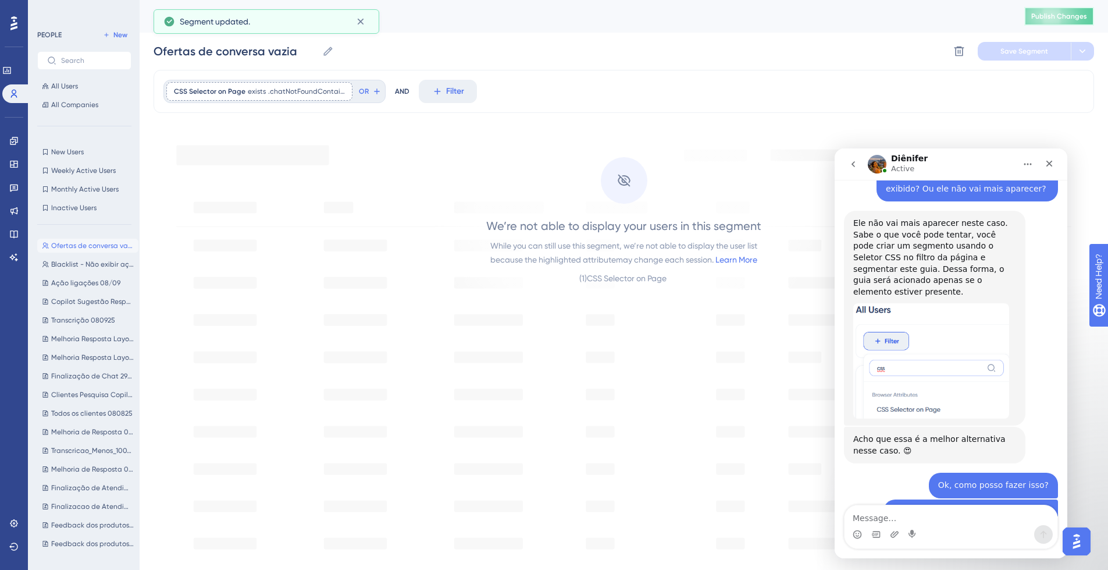
drag, startPoint x: 1082, startPoint y: 19, endPoint x: 1049, endPoint y: 27, distance: 33.7
click at [1082, 19] on span "Publish Changes" at bounding box center [1060, 16] width 56 height 9
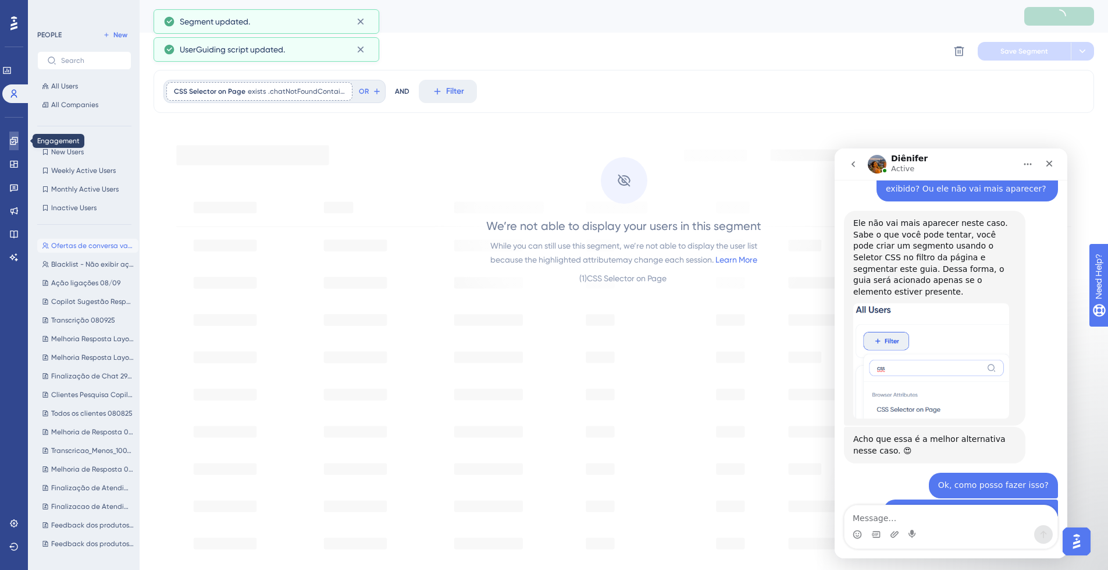
drag, startPoint x: 12, startPoint y: 141, endPoint x: 18, endPoint y: 139, distance: 6.8
click at [12, 141] on icon at bounding box center [13, 140] width 9 height 9
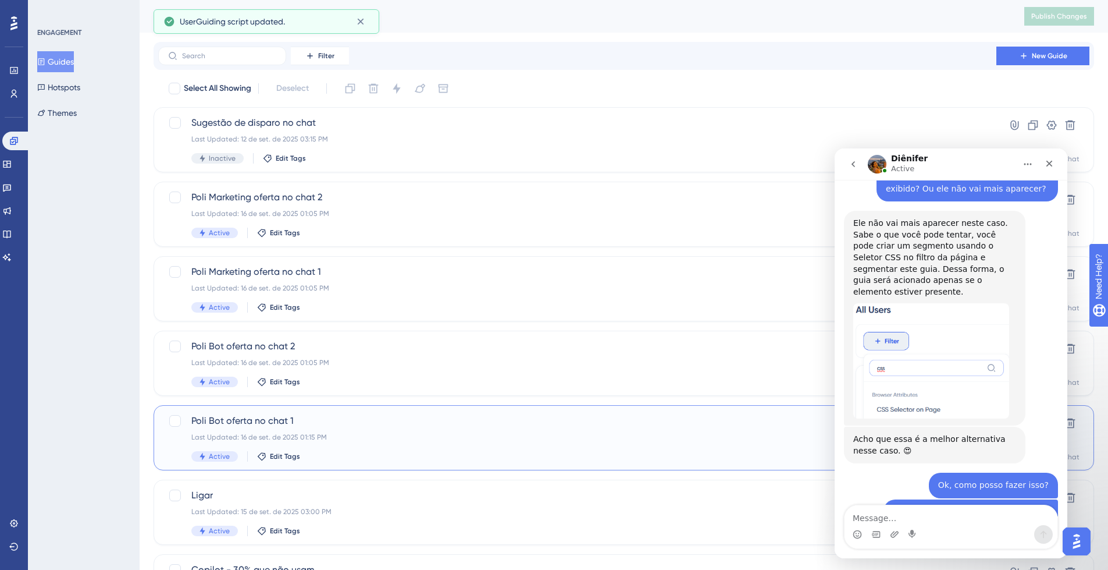
click at [379, 434] on div "Last Updated: 16 de set. de 2025 01:15 PM" at bounding box center [577, 436] width 772 height 9
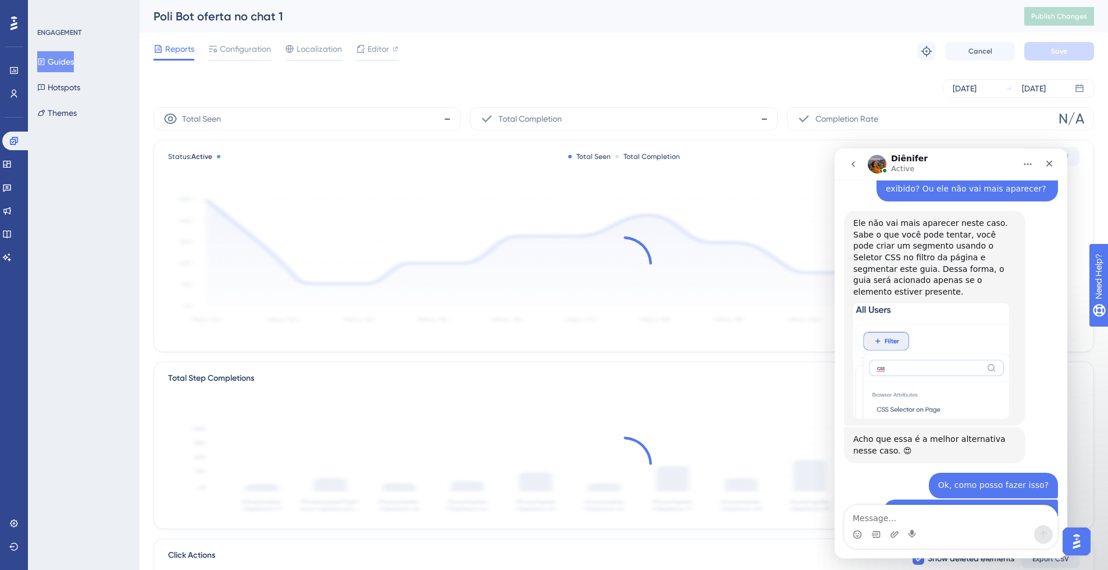
drag, startPoint x: 234, startPoint y: 45, endPoint x: 272, endPoint y: 41, distance: 38.0
click at [234, 46] on span "Configuration" at bounding box center [245, 49] width 51 height 14
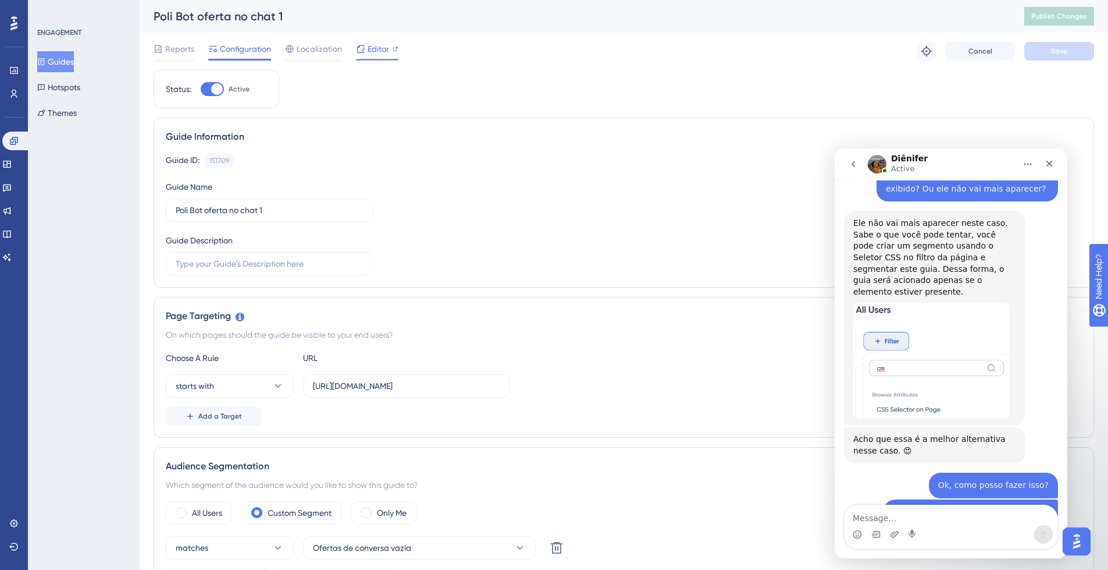
click at [389, 48] on div "Editor" at bounding box center [377, 49] width 42 height 14
click at [69, 63] on button "Guides" at bounding box center [55, 61] width 37 height 21
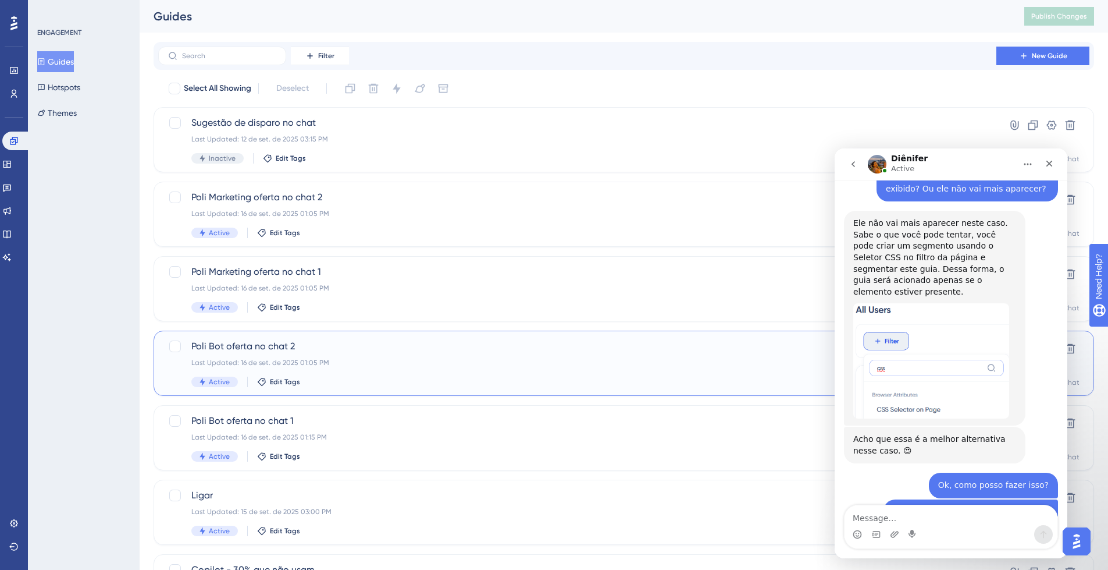
click at [396, 354] on div "Poli Bot oferta no chat 2 Last Updated: 16 de set. de 2025 01:05 PM Active Edit…" at bounding box center [577, 363] width 772 height 48
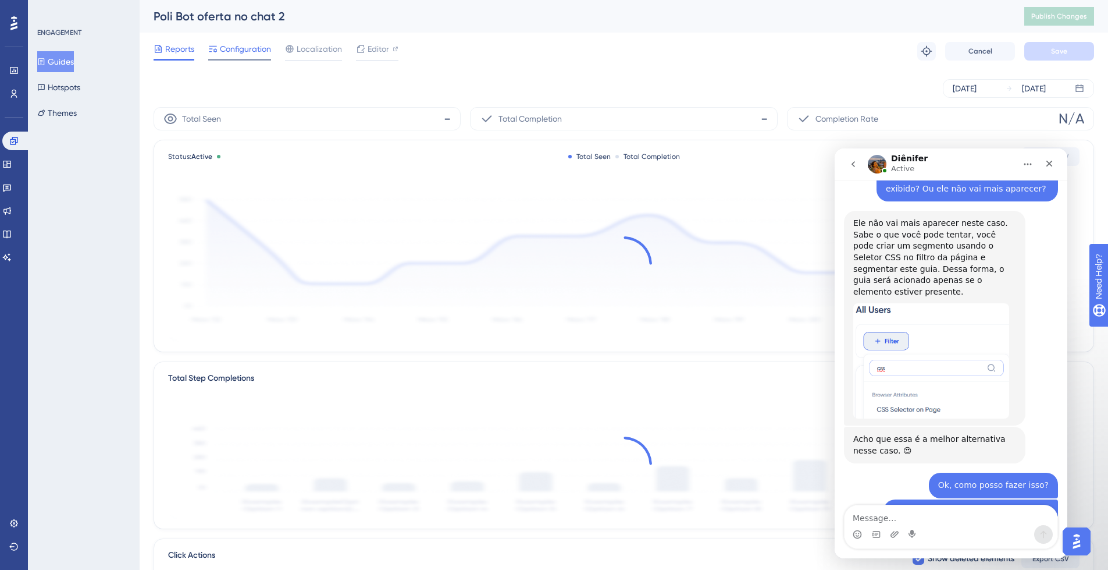
click at [248, 51] on span "Configuration" at bounding box center [245, 49] width 51 height 14
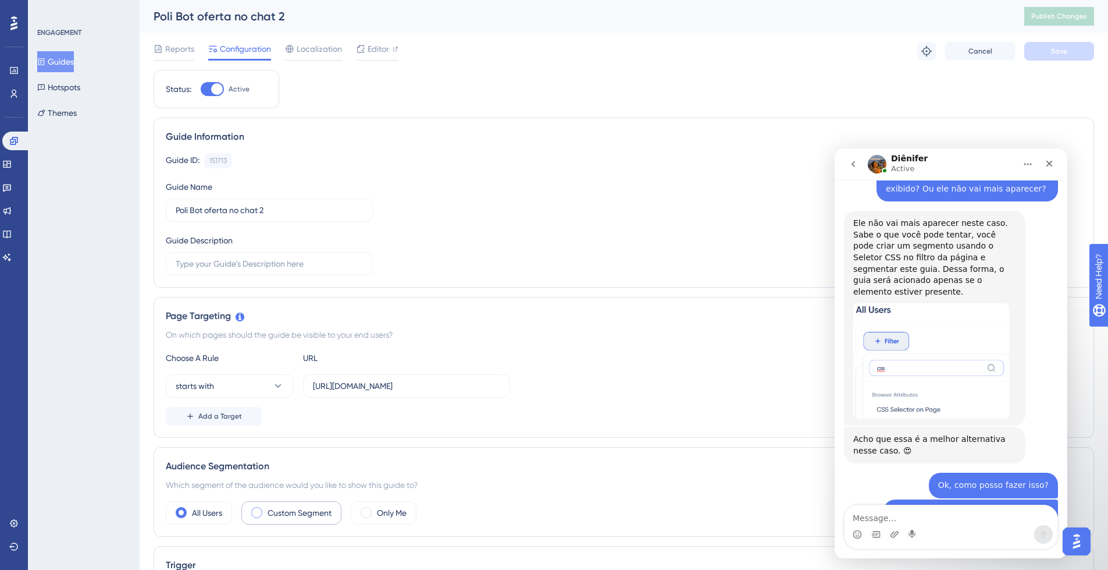
drag, startPoint x: 304, startPoint y: 514, endPoint x: 322, endPoint y: 509, distance: 18.4
click at [305, 514] on label "Custom Segment" at bounding box center [300, 513] width 64 height 14
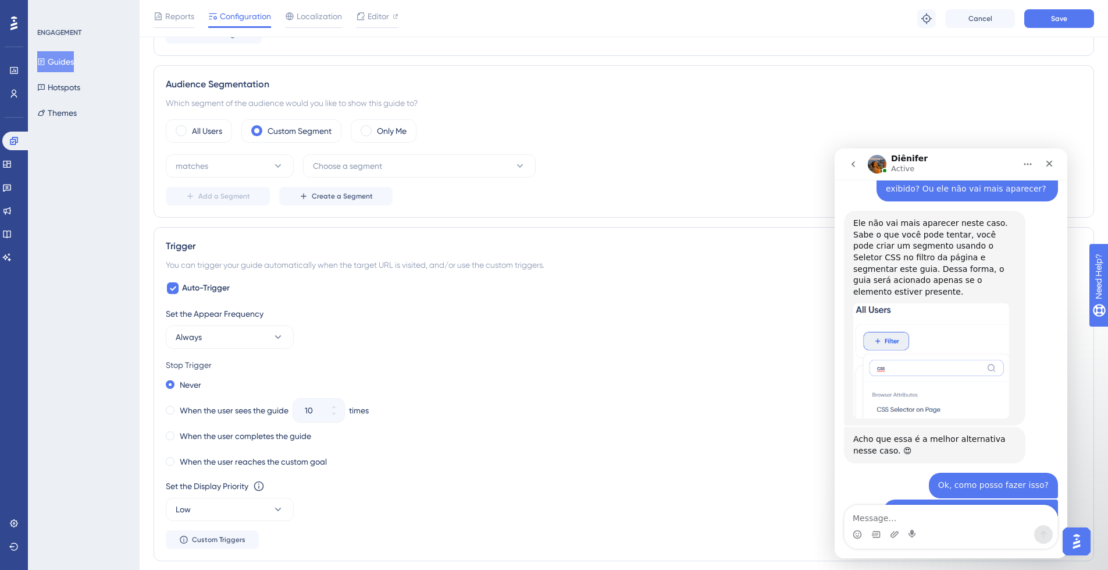
scroll to position [385, 0]
drag, startPoint x: 361, startPoint y: 162, endPoint x: 367, endPoint y: 168, distance: 7.8
click at [361, 162] on span "Choose a segment" at bounding box center [347, 167] width 69 height 14
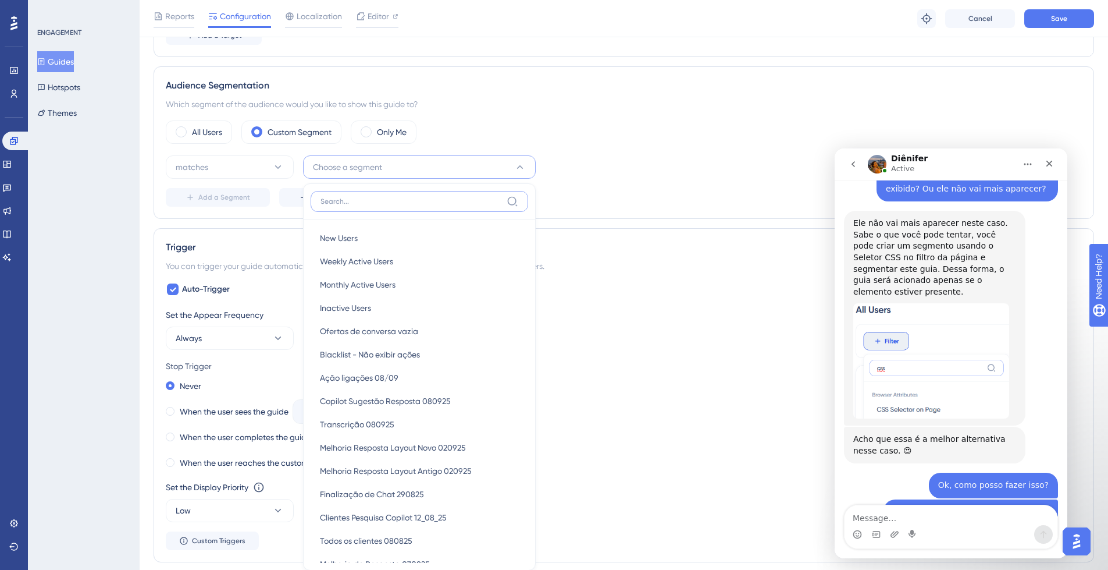
scroll to position [477, 0]
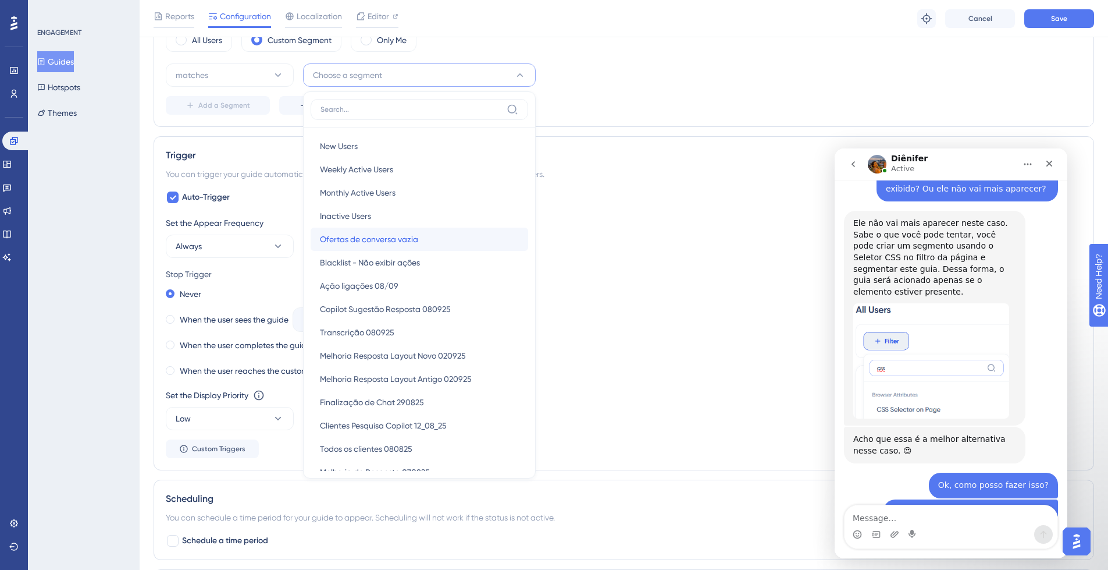
click at [410, 236] on span "Ofertas de conversa vazia" at bounding box center [369, 239] width 98 height 14
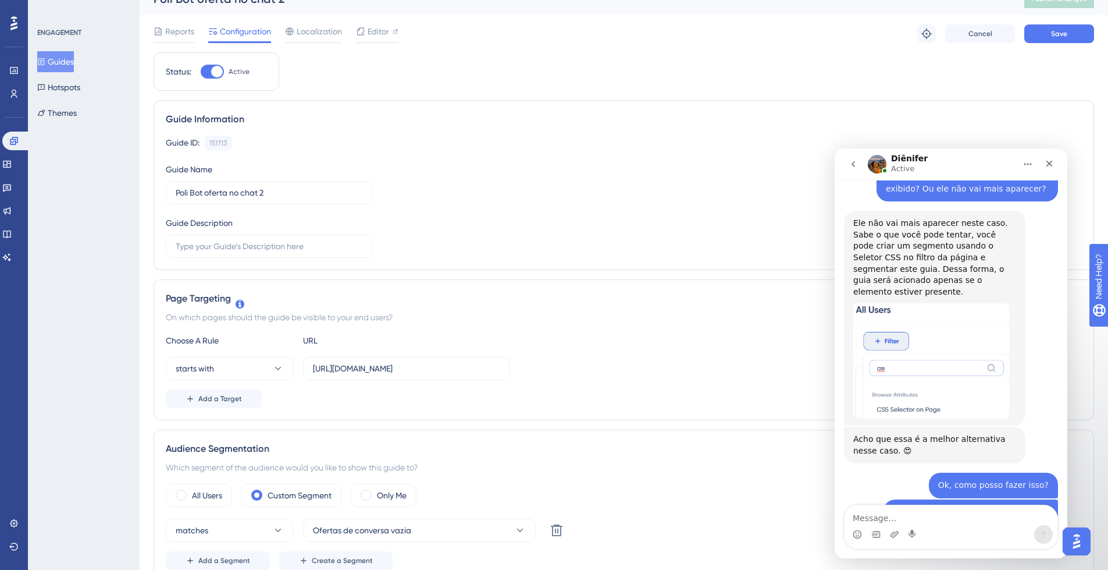
scroll to position [0, 0]
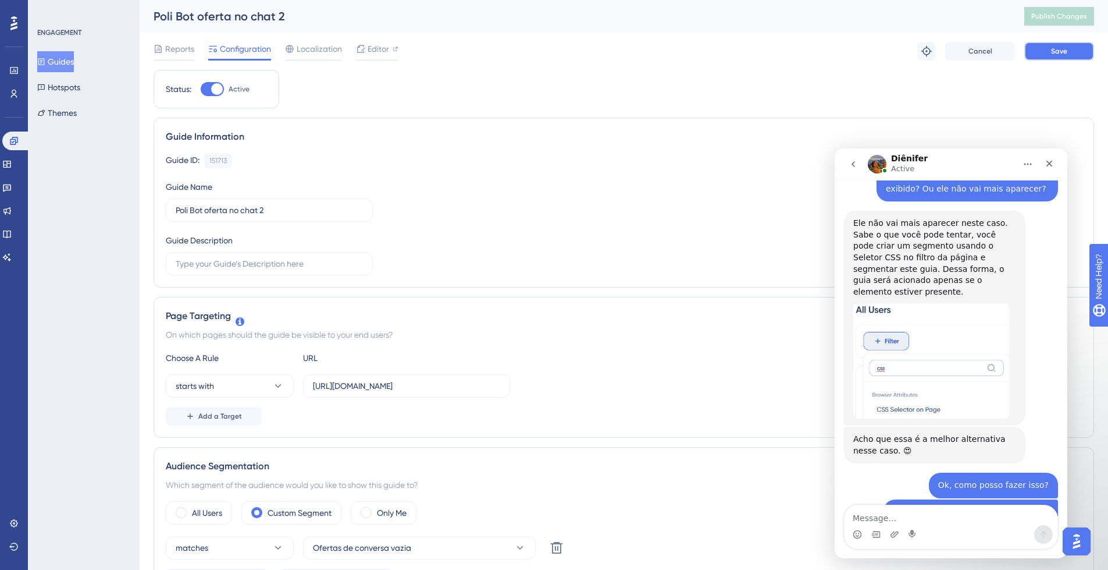
click at [1071, 51] on button "Save" at bounding box center [1060, 51] width 70 height 19
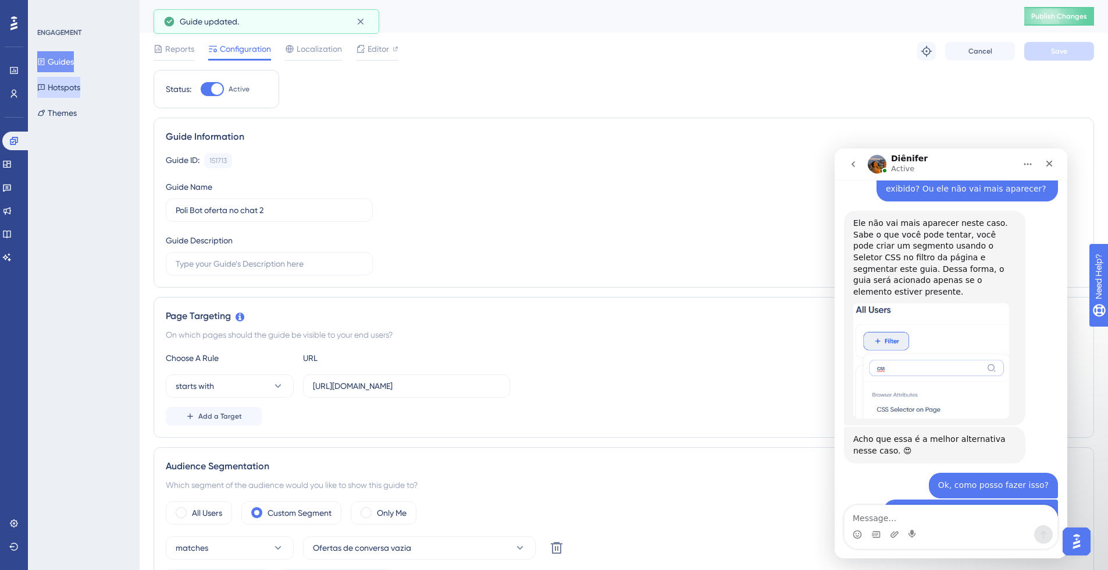
drag, startPoint x: 65, startPoint y: 63, endPoint x: 71, endPoint y: 76, distance: 14.3
click at [65, 63] on button "Guides" at bounding box center [55, 61] width 37 height 21
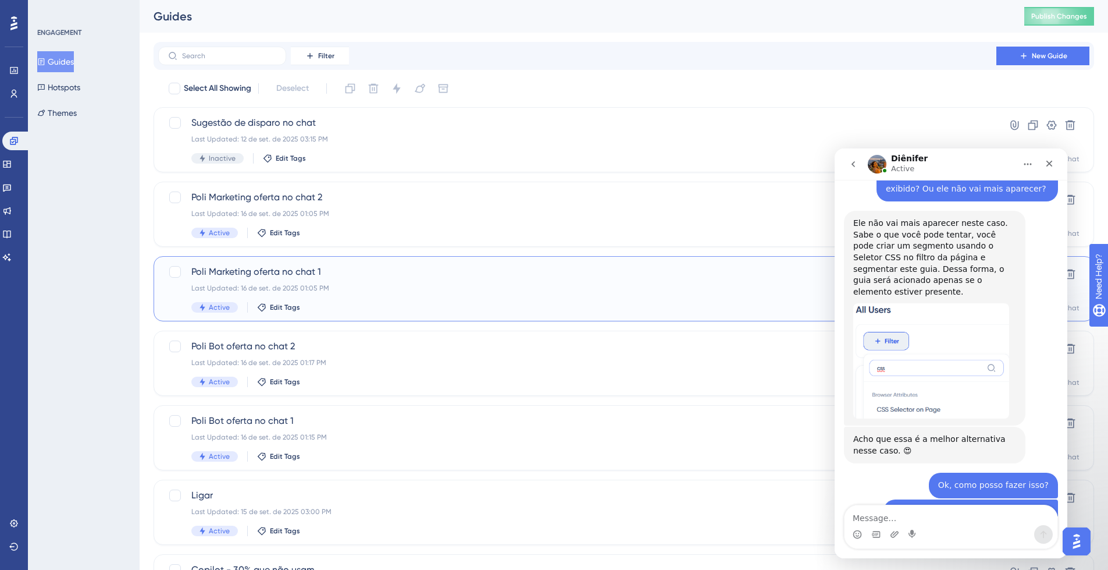
click at [453, 282] on div "Poli Marketing oferta no chat 1 Last Updated: 16 de set. de 2025 01:05 PM Activ…" at bounding box center [577, 289] width 772 height 48
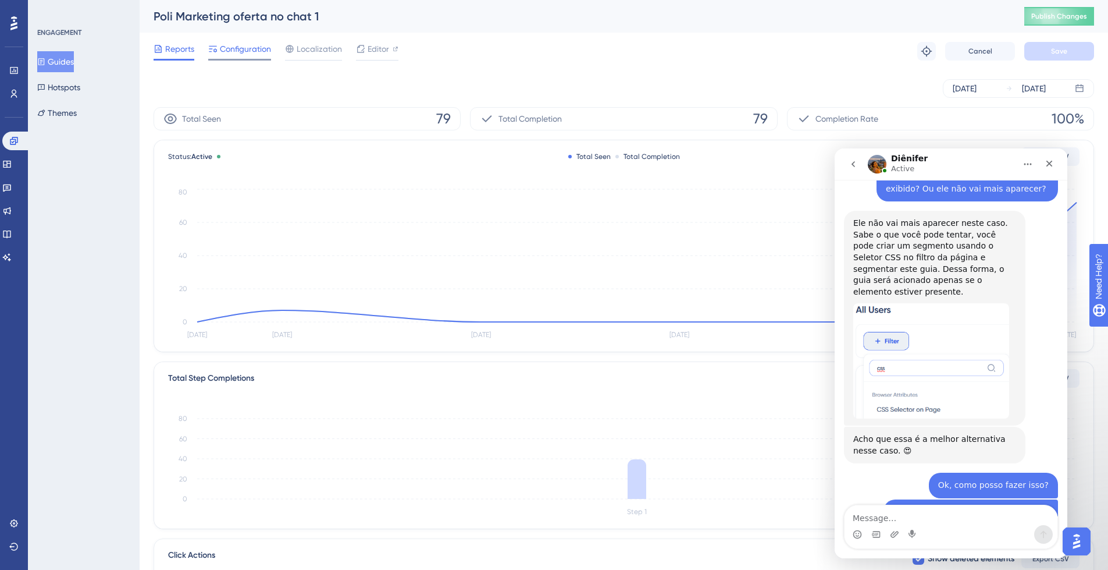
drag, startPoint x: 255, startPoint y: 48, endPoint x: 260, endPoint y: 52, distance: 6.2
click at [255, 48] on span "Configuration" at bounding box center [245, 49] width 51 height 14
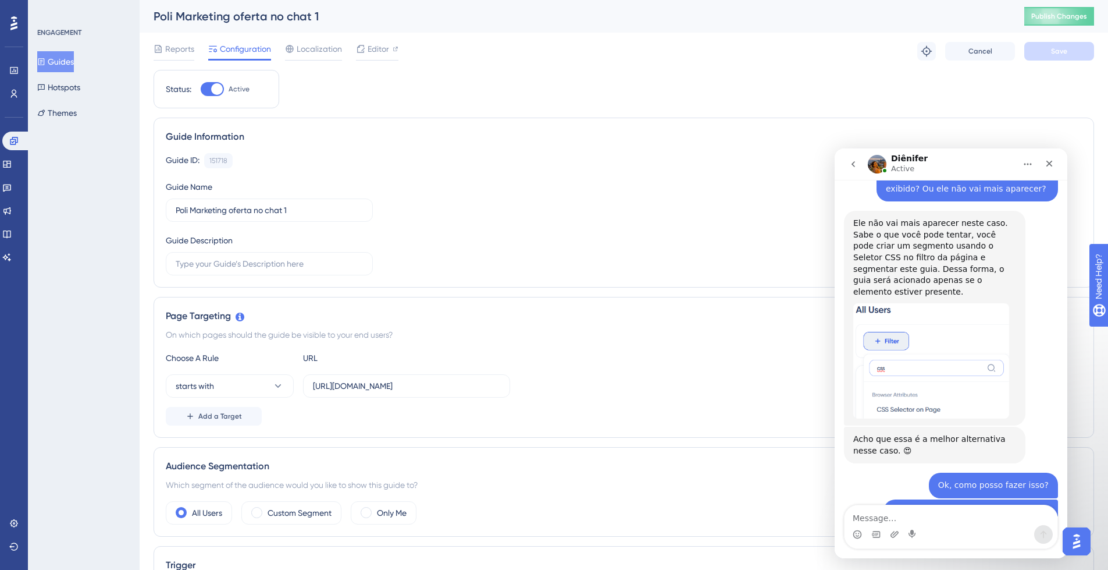
drag, startPoint x: 294, startPoint y: 511, endPoint x: 338, endPoint y: 500, distance: 45.0
click at [295, 511] on label "Custom Segment" at bounding box center [300, 513] width 64 height 14
click at [497, 540] on button "Choose a segment" at bounding box center [419, 547] width 233 height 23
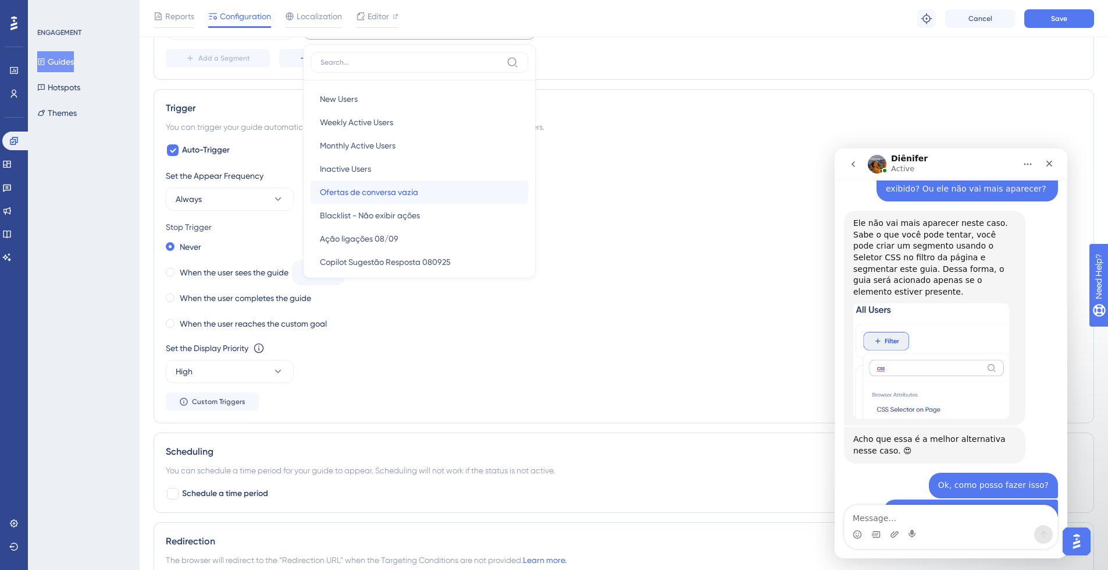
click at [442, 193] on div "Ofertas de conversa vazia Ofertas de conversa vazia" at bounding box center [419, 191] width 199 height 23
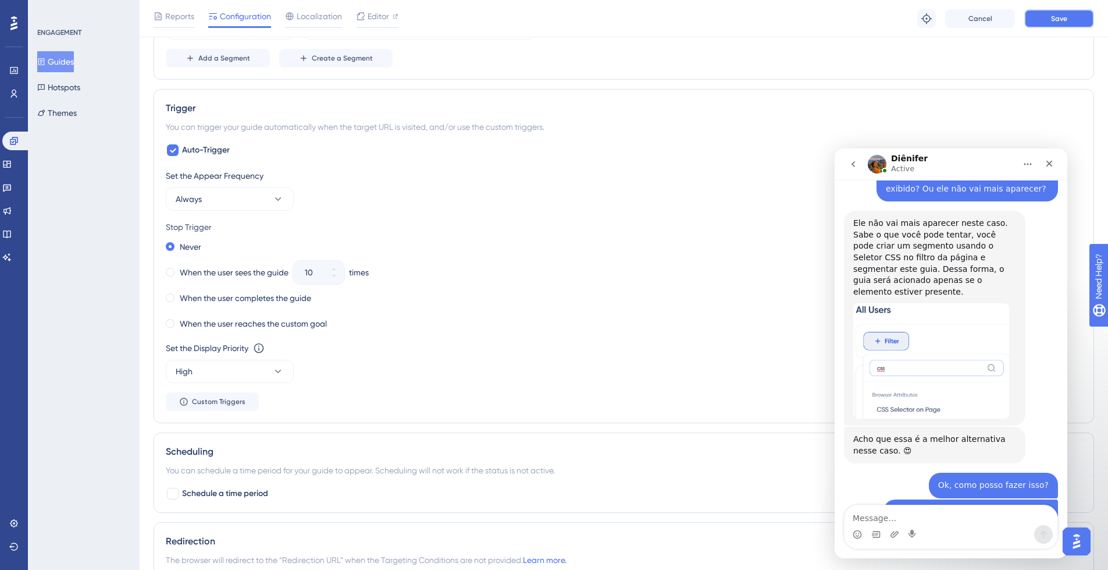
click at [1074, 17] on button "Save" at bounding box center [1060, 18] width 70 height 19
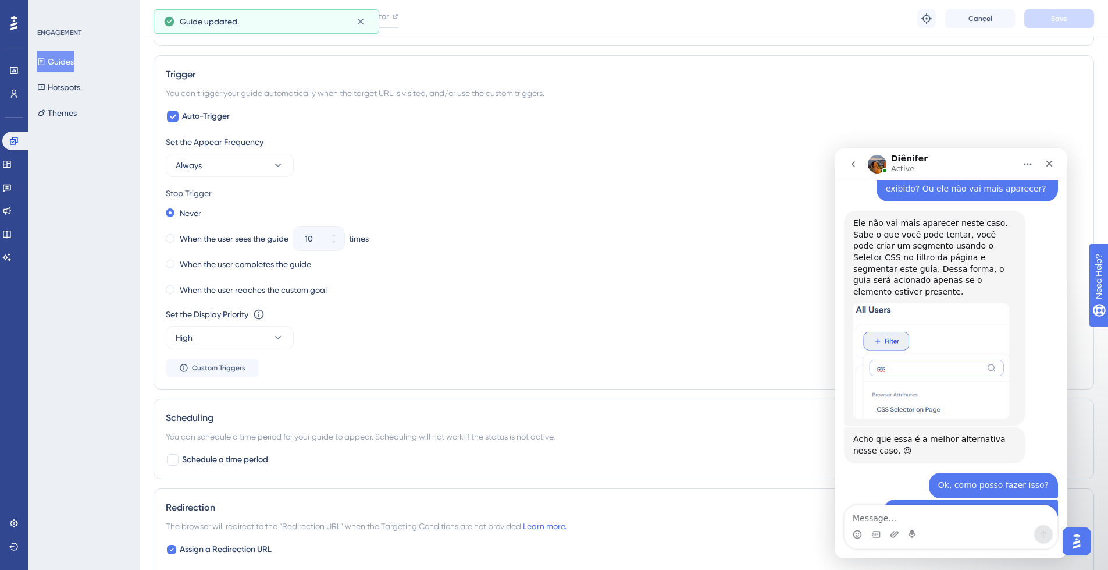
scroll to position [560, 0]
click at [274, 328] on button "High" at bounding box center [230, 335] width 128 height 23
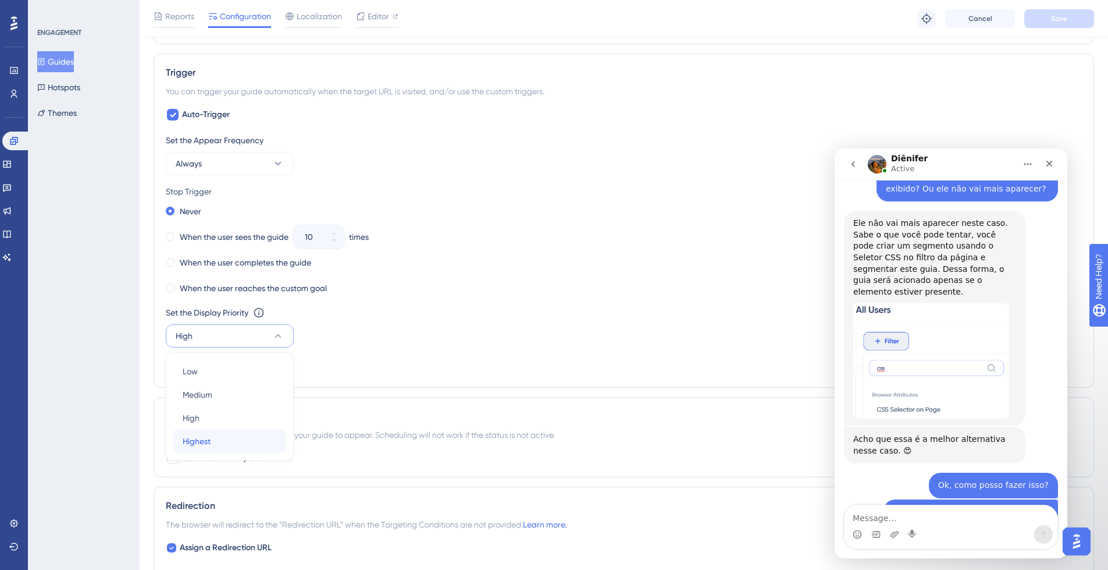
drag, startPoint x: 264, startPoint y: 438, endPoint x: 321, endPoint y: 409, distance: 64.5
click at [264, 438] on div "Highest Highest" at bounding box center [230, 440] width 94 height 23
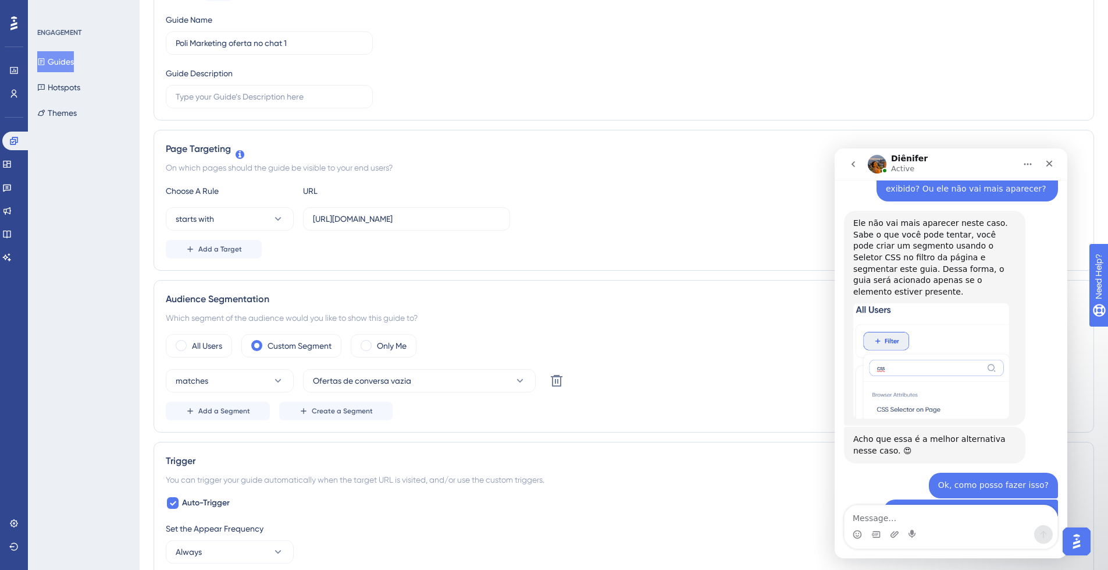
scroll to position [0, 0]
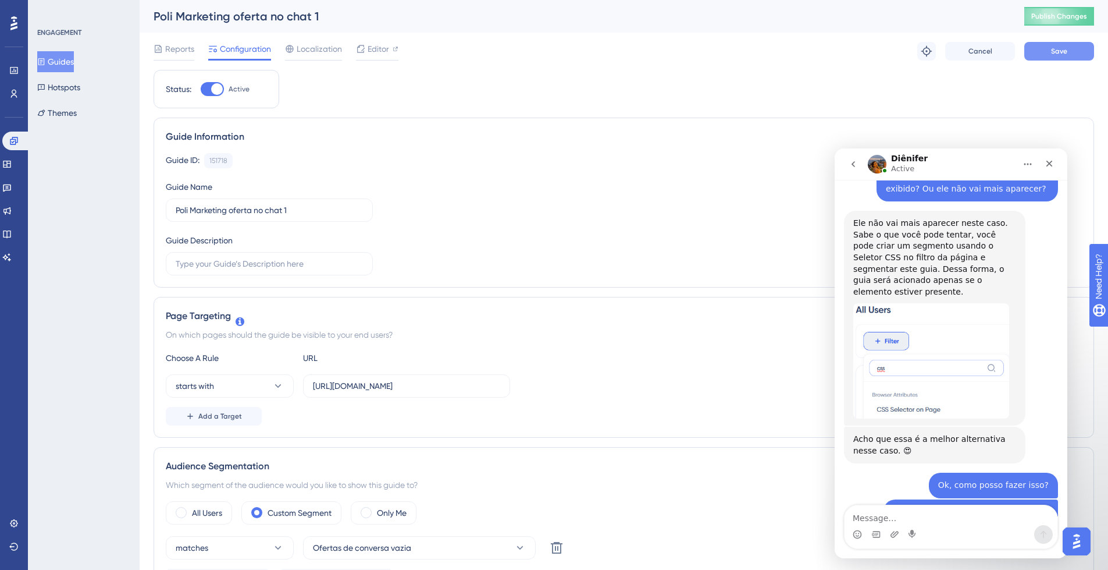
click at [1066, 48] on button "Save" at bounding box center [1060, 51] width 70 height 19
click at [1081, 13] on span "Publish Changes" at bounding box center [1060, 16] width 56 height 9
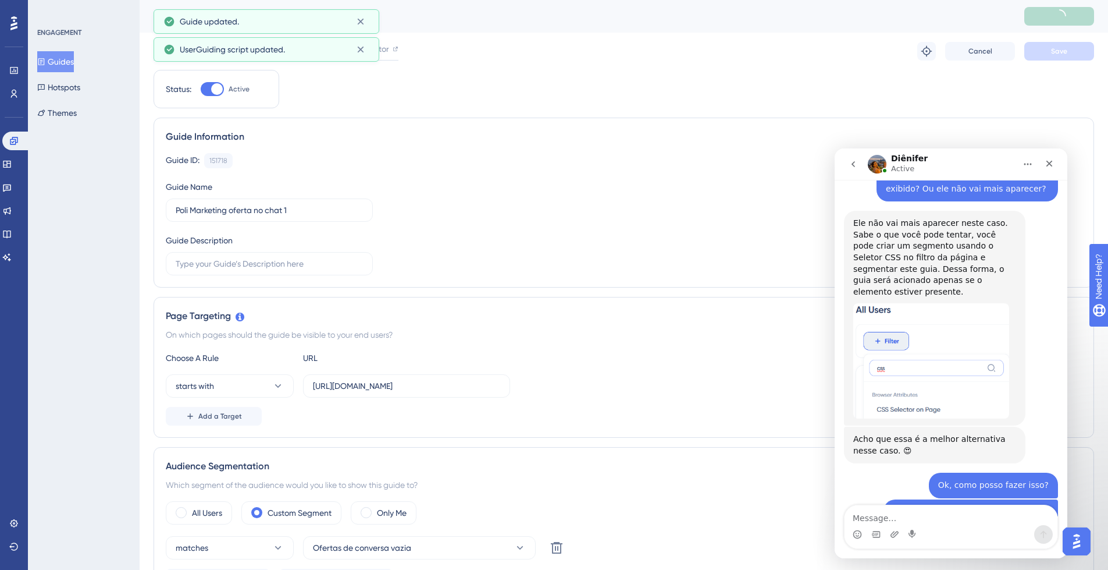
click at [69, 62] on button "Guides" at bounding box center [55, 61] width 37 height 21
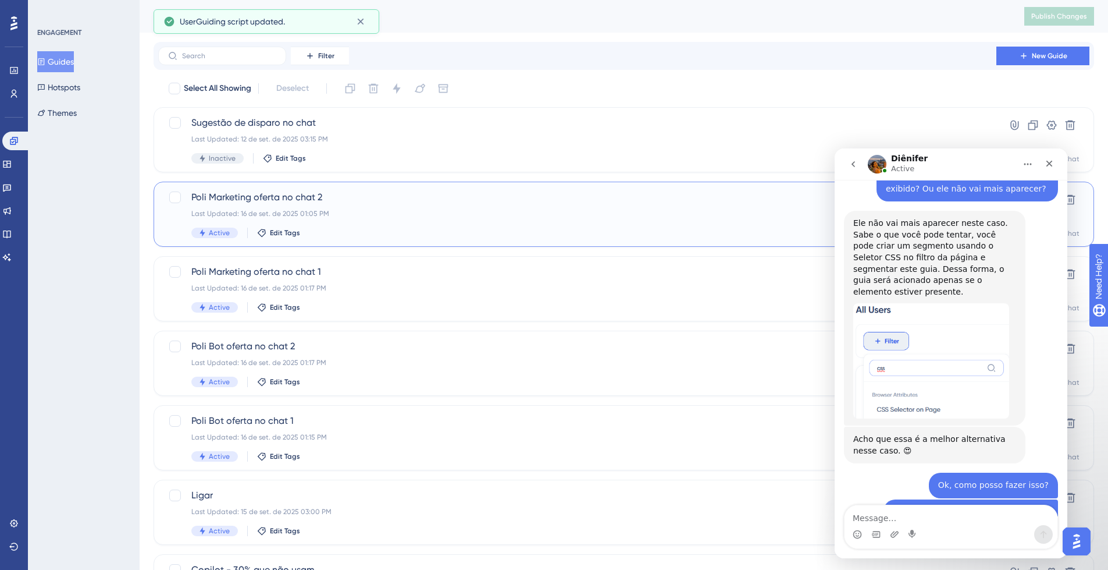
click at [434, 209] on div "Last Updated: 16 de set. de 2025 01:05 PM" at bounding box center [577, 213] width 772 height 9
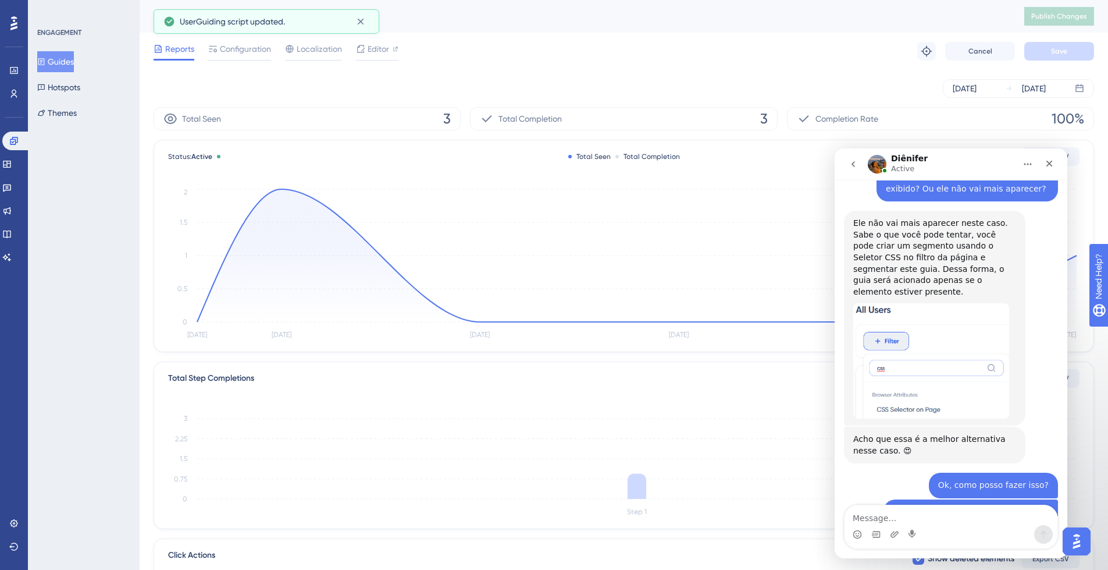
drag, startPoint x: 258, startPoint y: 52, endPoint x: 494, endPoint y: 50, distance: 236.2
click at [259, 52] on span "Configuration" at bounding box center [245, 49] width 51 height 14
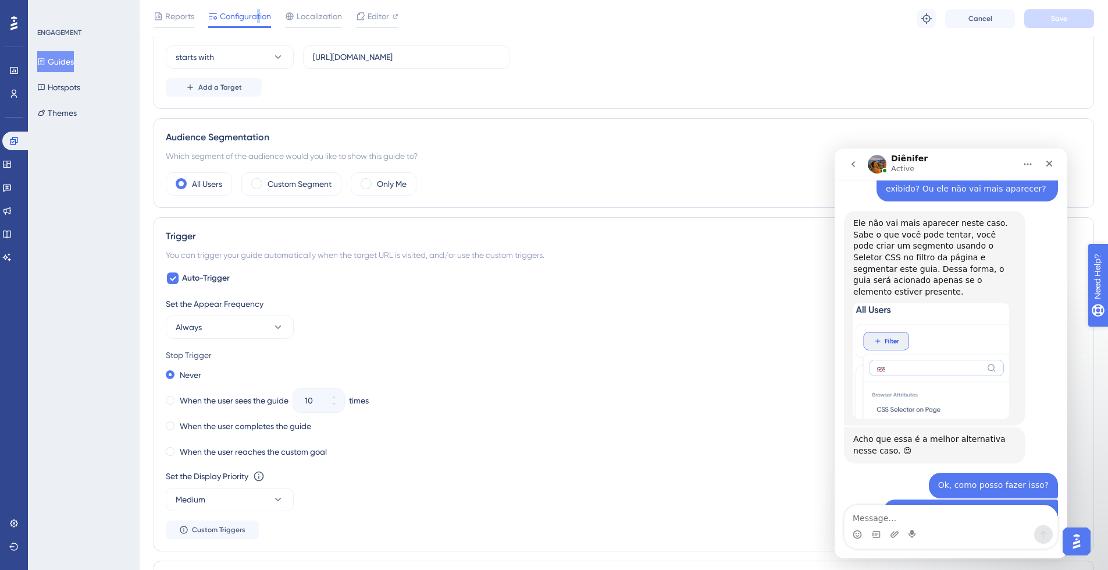
scroll to position [339, 0]
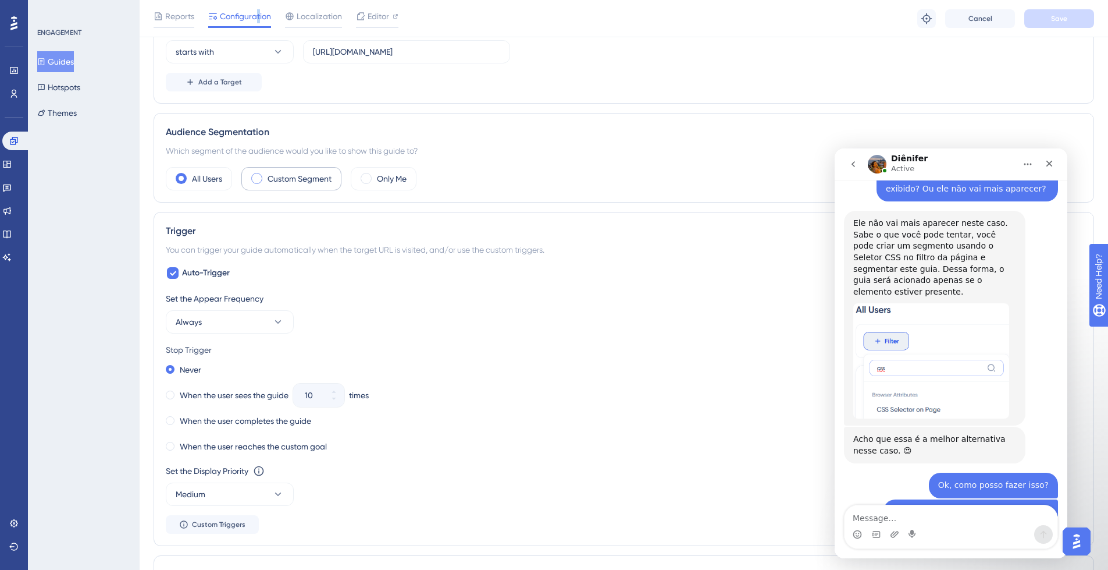
drag, startPoint x: 291, startPoint y: 175, endPoint x: 301, endPoint y: 182, distance: 11.6
click at [292, 175] on label "Custom Segment" at bounding box center [300, 179] width 64 height 14
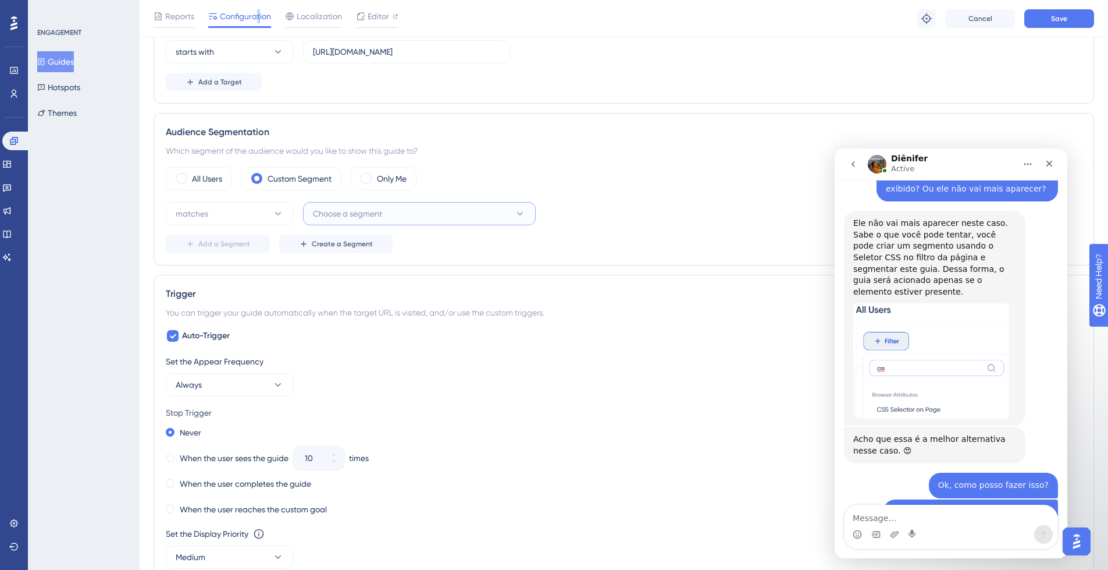
click at [349, 215] on span "Choose a segment" at bounding box center [347, 214] width 69 height 14
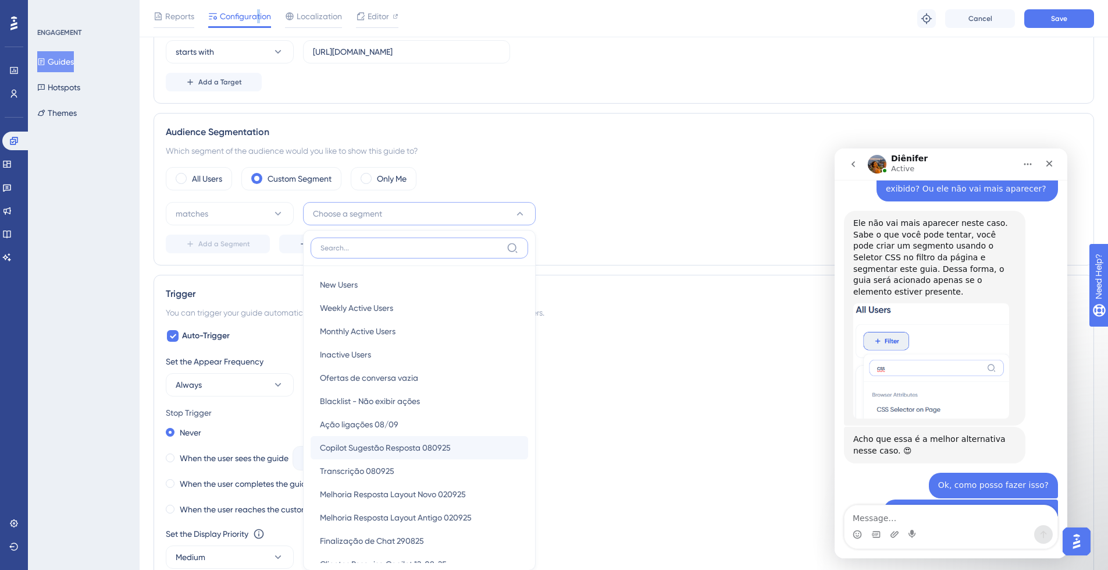
scroll to position [454, 0]
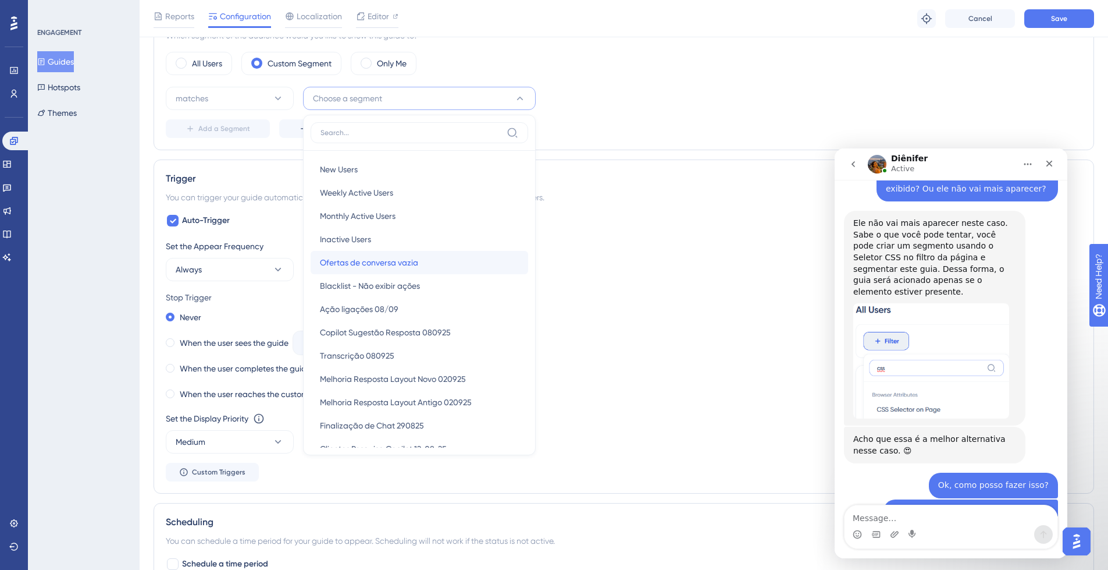
click at [380, 260] on span "Ofertas de conversa vazia" at bounding box center [369, 262] width 98 height 14
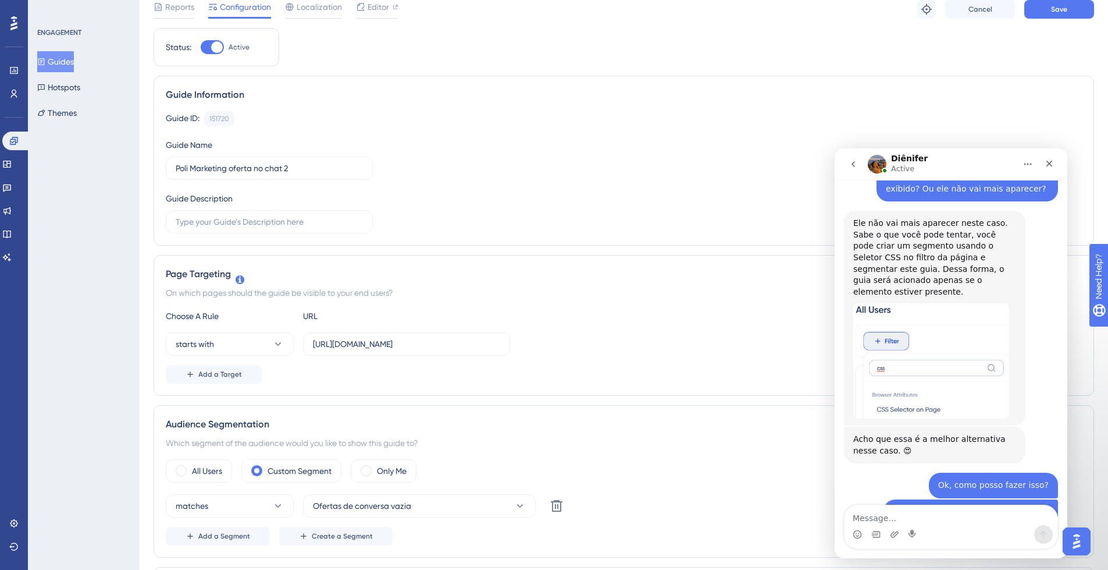
scroll to position [0, 0]
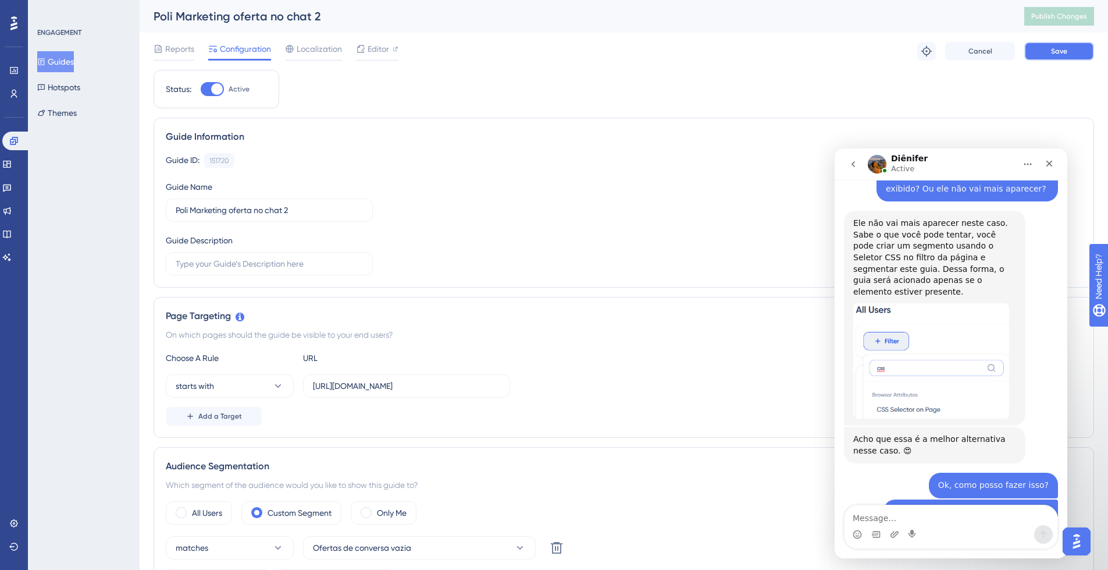
click at [1060, 48] on span "Save" at bounding box center [1059, 51] width 16 height 9
click at [1082, 15] on span "Publish Changes" at bounding box center [1060, 16] width 56 height 9
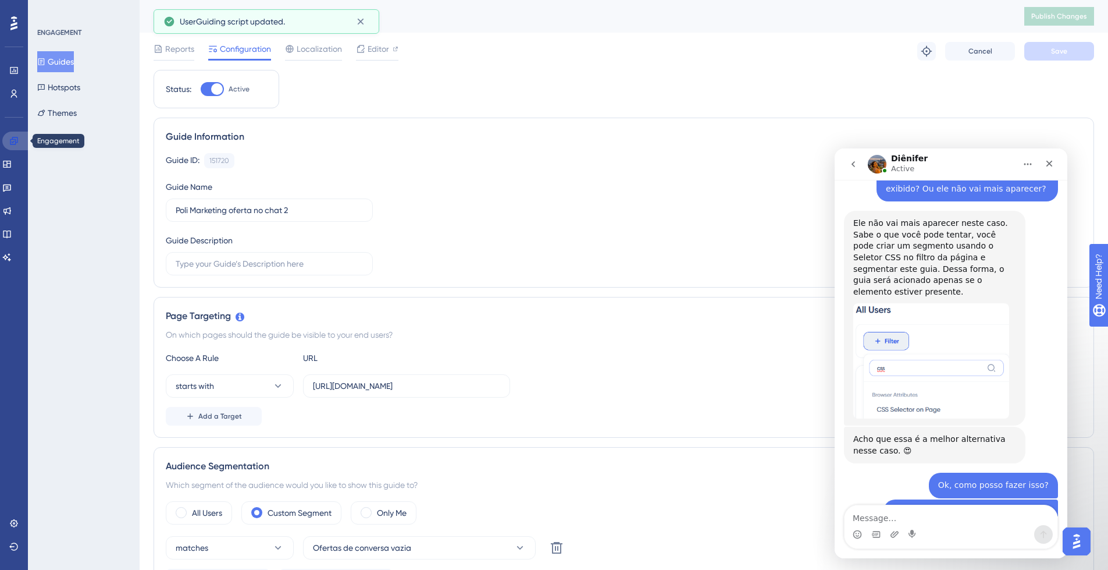
drag, startPoint x: 10, startPoint y: 143, endPoint x: 21, endPoint y: 142, distance: 11.1
click at [10, 143] on icon at bounding box center [14, 141] width 8 height 8
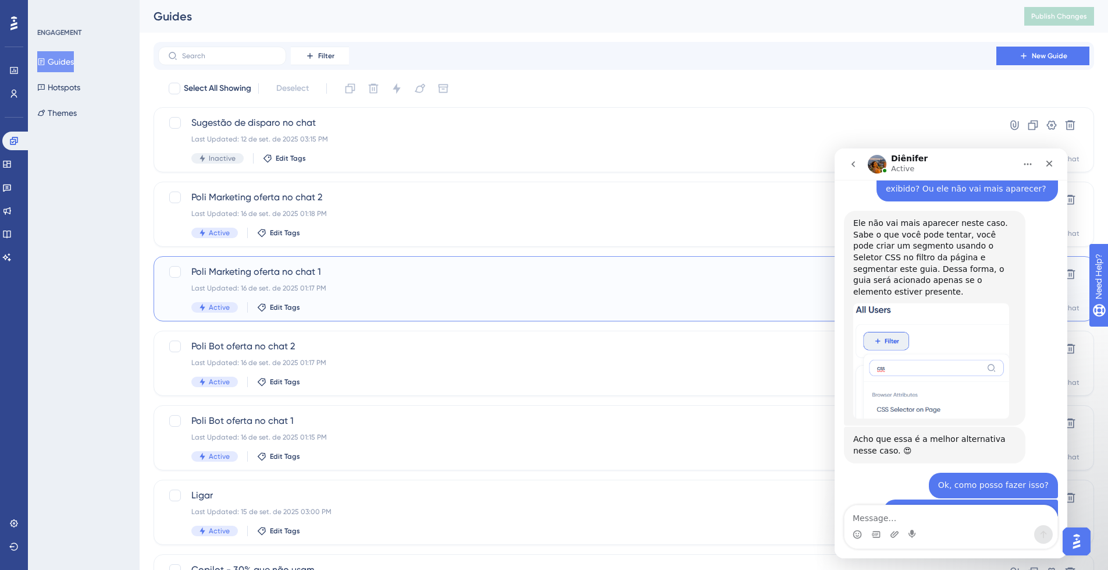
click at [408, 286] on div "Last Updated: 16 de set. de 2025 01:17 PM" at bounding box center [577, 287] width 772 height 9
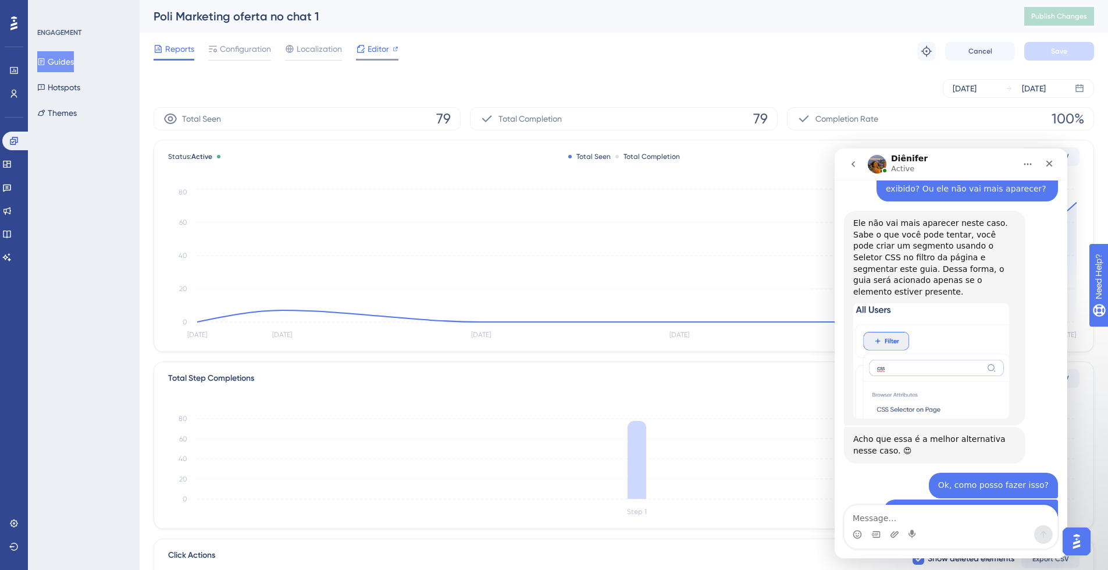
click at [379, 47] on span "Editor" at bounding box center [379, 49] width 22 height 14
click at [897, 517] on textarea "Message…" at bounding box center [951, 515] width 213 height 20
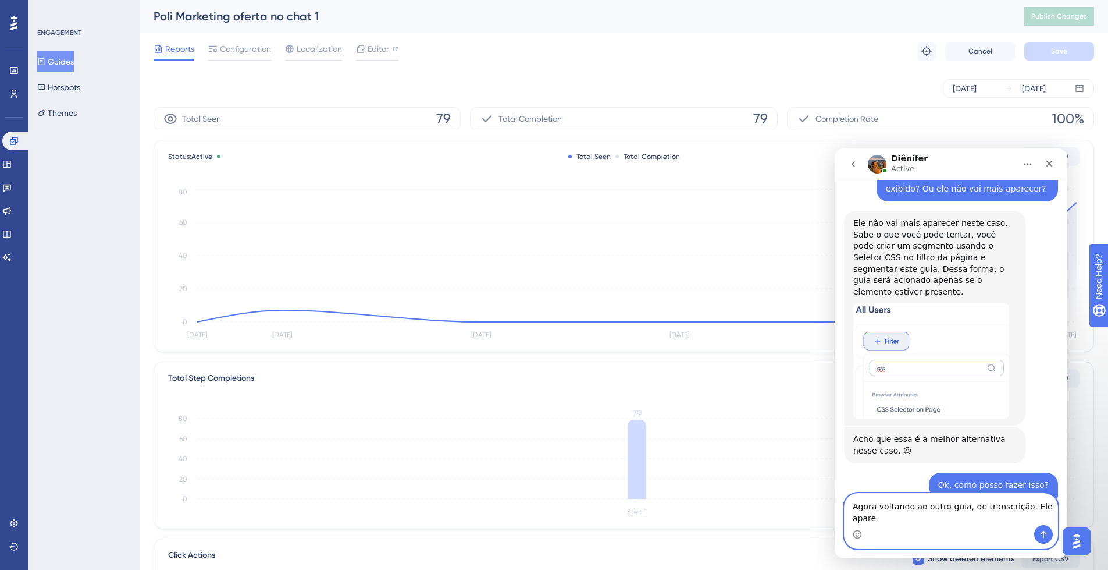
scroll to position [6354, 0]
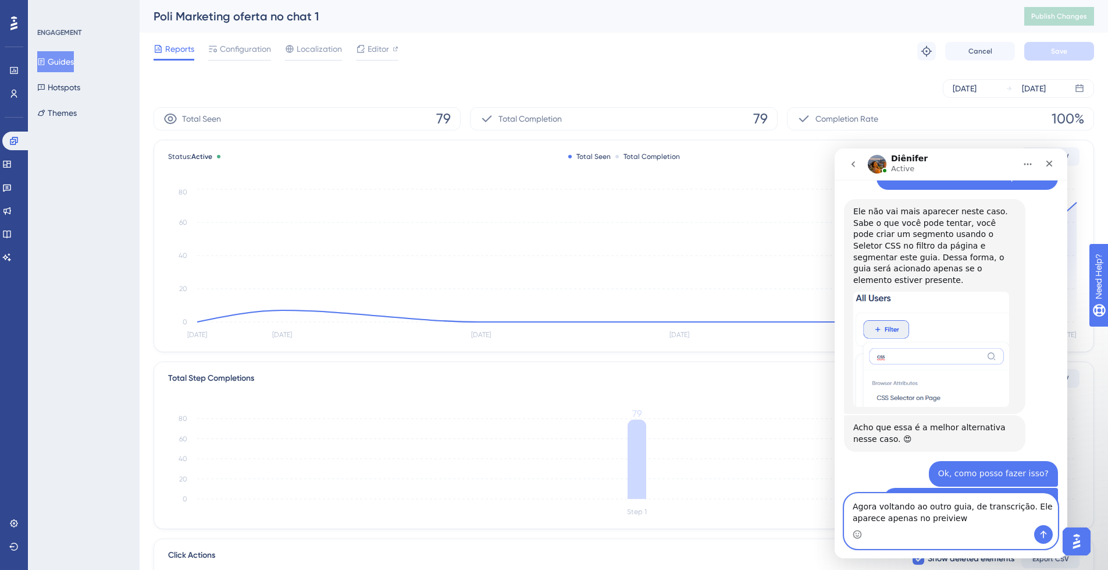
type textarea "Agora voltando ao outro guia, de transcrição. Ele aparece apenas no preview"
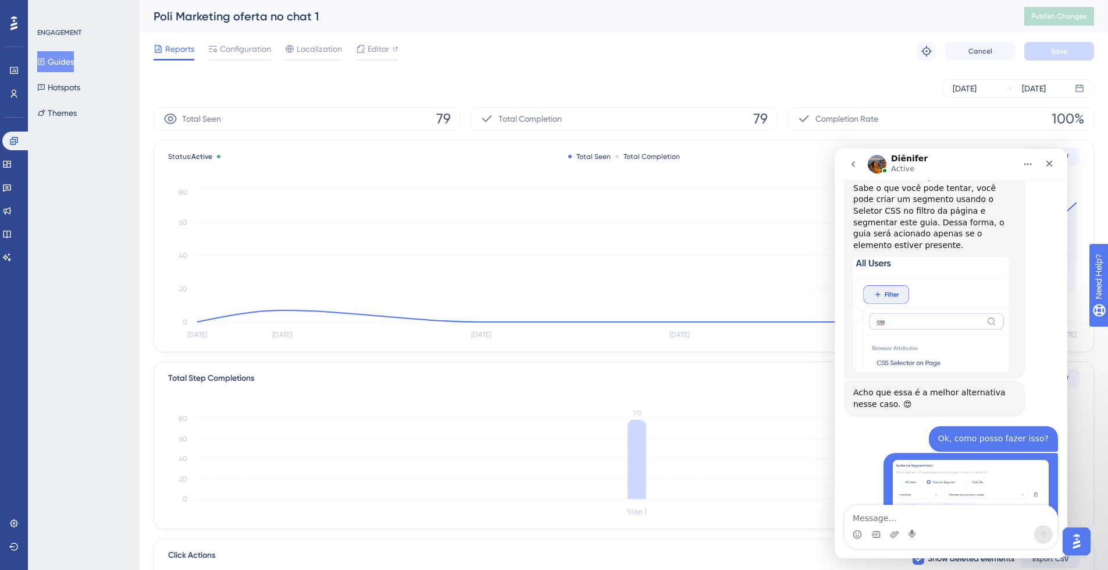
click at [63, 65] on button "Guides" at bounding box center [55, 61] width 37 height 21
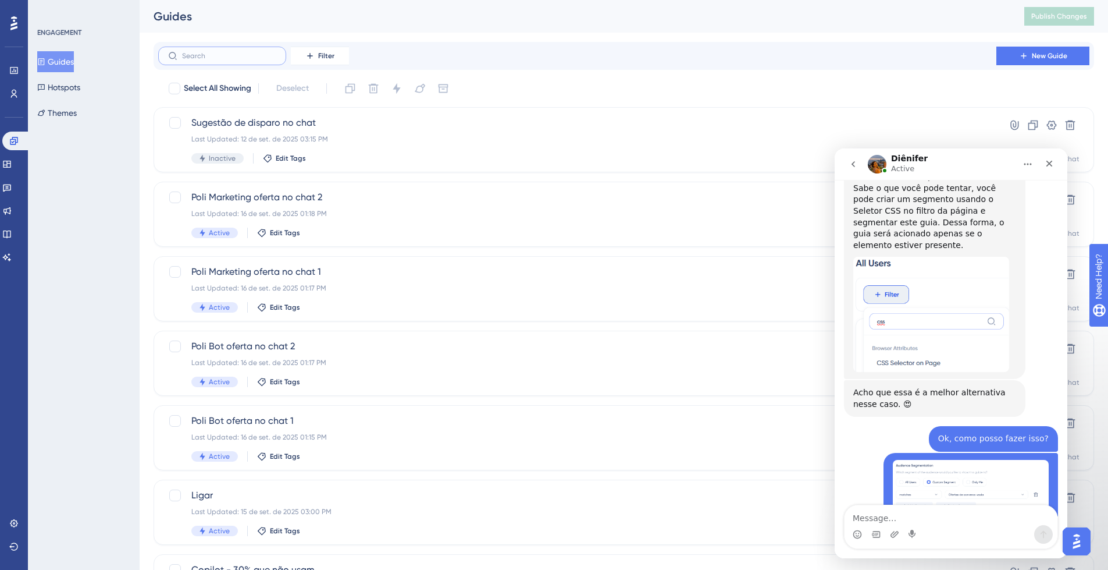
drag, startPoint x: 247, startPoint y: 55, endPoint x: 263, endPoint y: 47, distance: 17.7
click at [248, 55] on input "text" at bounding box center [229, 56] width 94 height 8
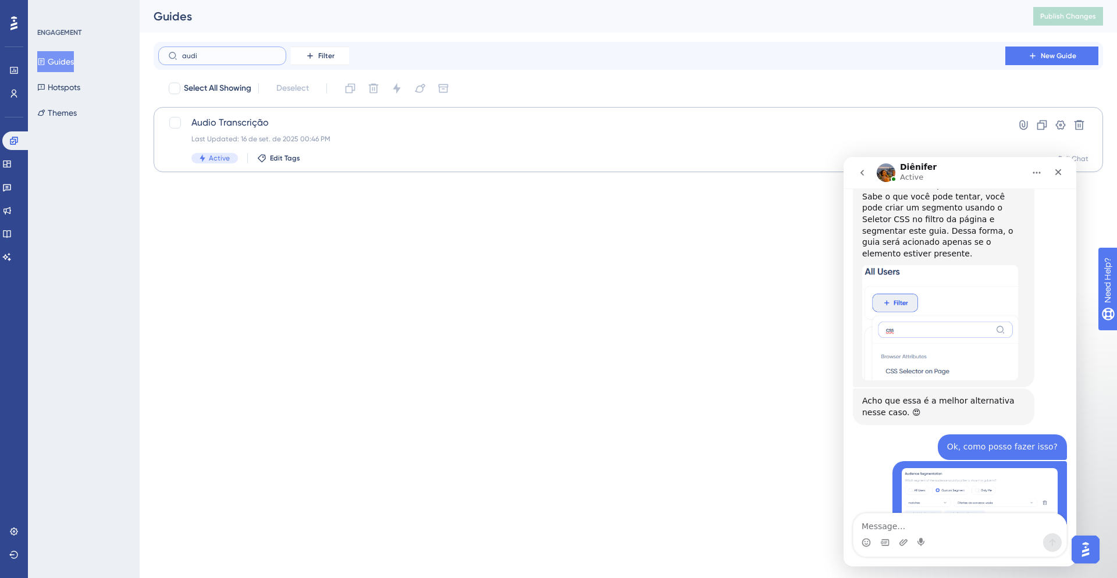
type input "audi"
click at [432, 130] on div "Audio Transcrição Last Updated: 16 de set. de 2025 00:46 PM Active Edit Tags" at bounding box center [581, 140] width 781 height 48
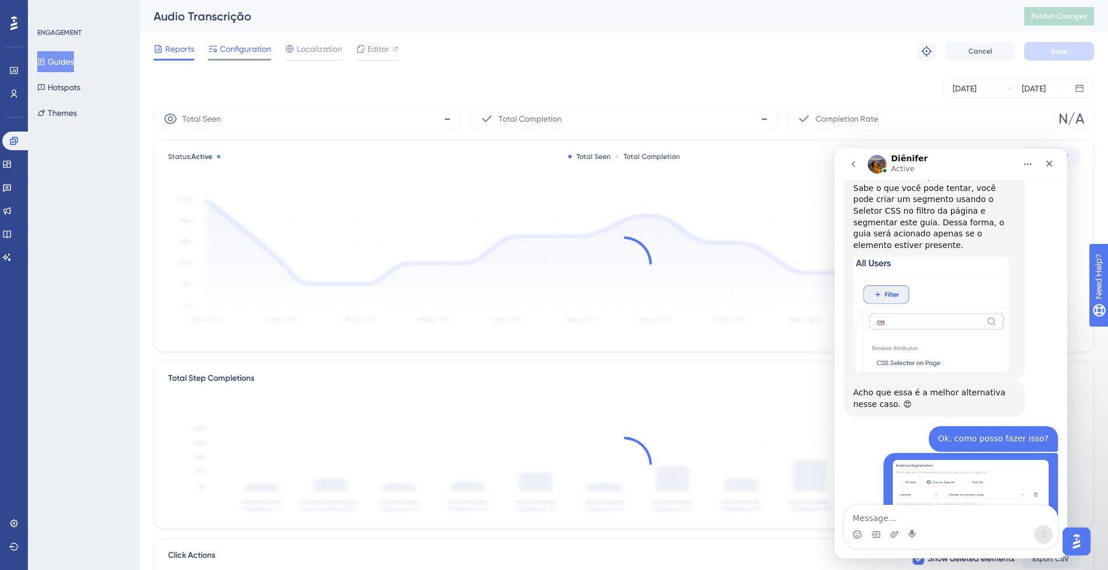
click at [226, 49] on span "Configuration" at bounding box center [245, 49] width 51 height 14
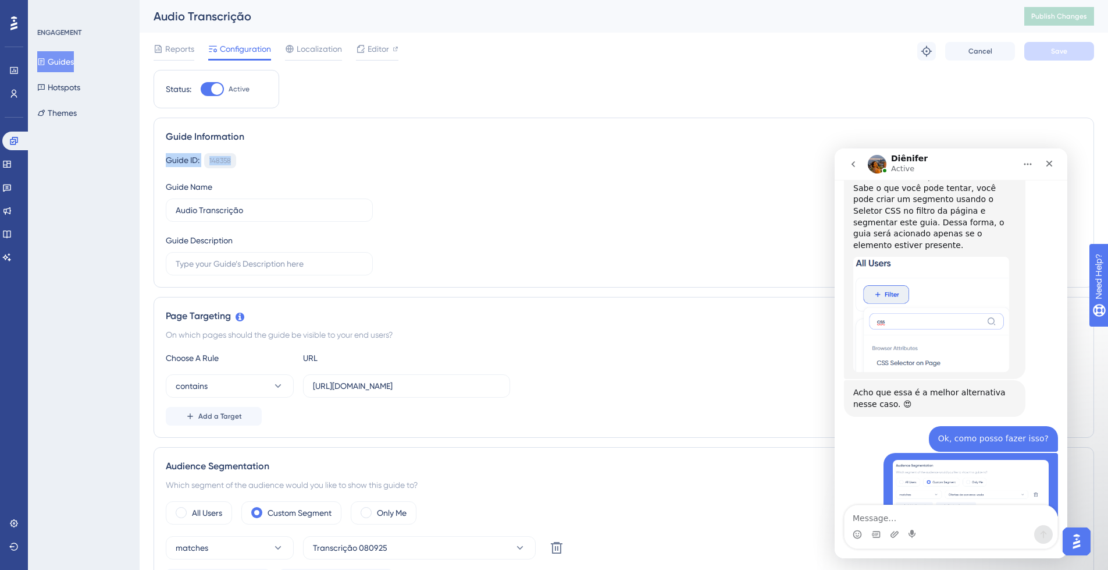
drag, startPoint x: 233, startPoint y: 162, endPoint x: 209, endPoint y: 157, distance: 25.0
click at [166, 160] on div "Guide ID: 148358 Copy" at bounding box center [624, 160] width 916 height 15
copy div "Guide ID: 148358"
click at [895, 516] on textarea "Message…" at bounding box center [951, 515] width 213 height 20
paste textarea "Guide ID: 148358"
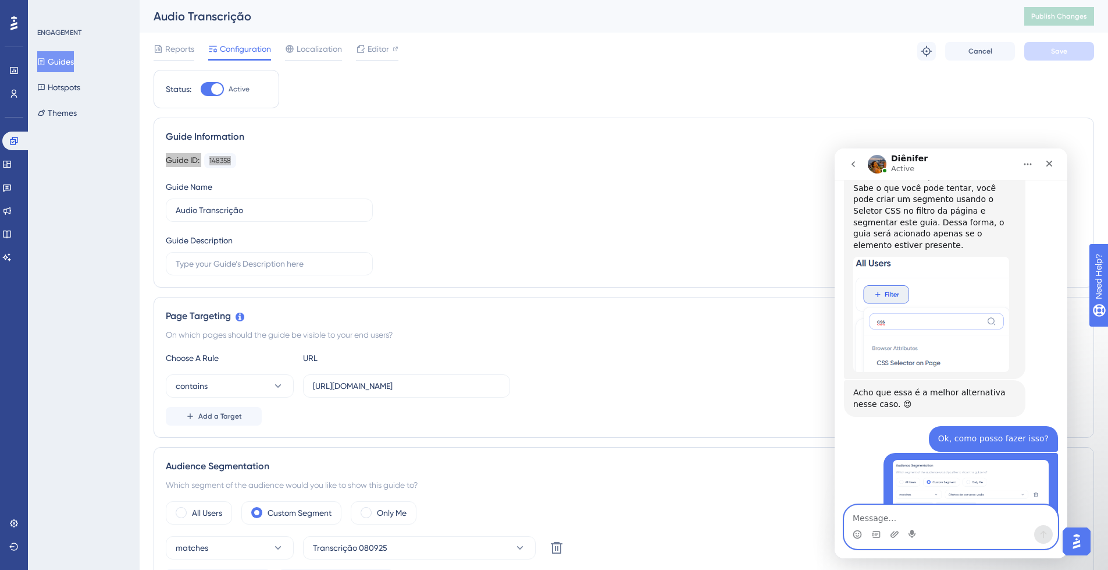
type textarea "Guide ID: 148358"
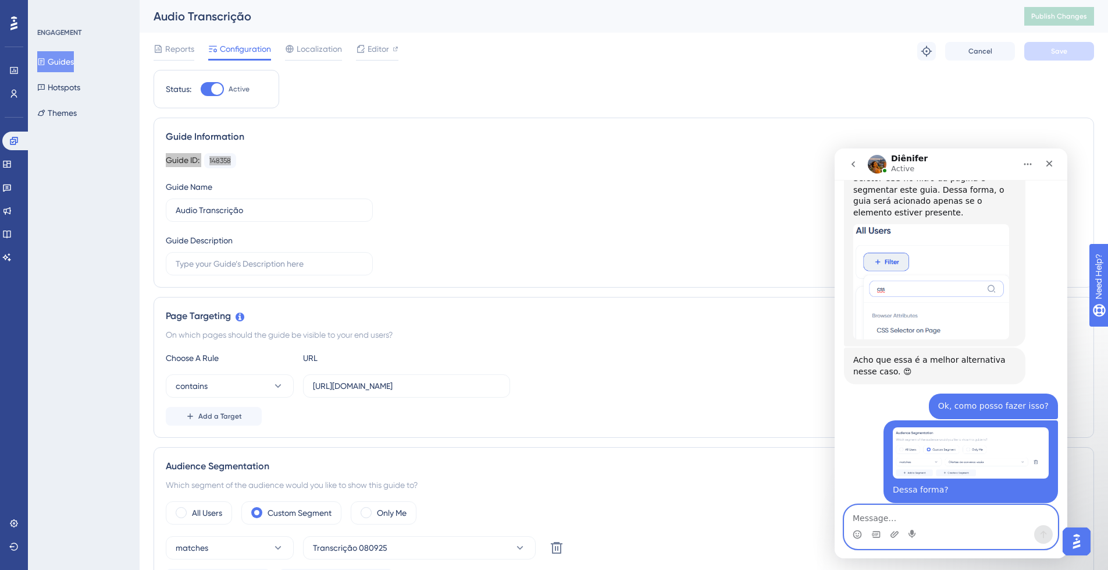
scroll to position [6427, 0]
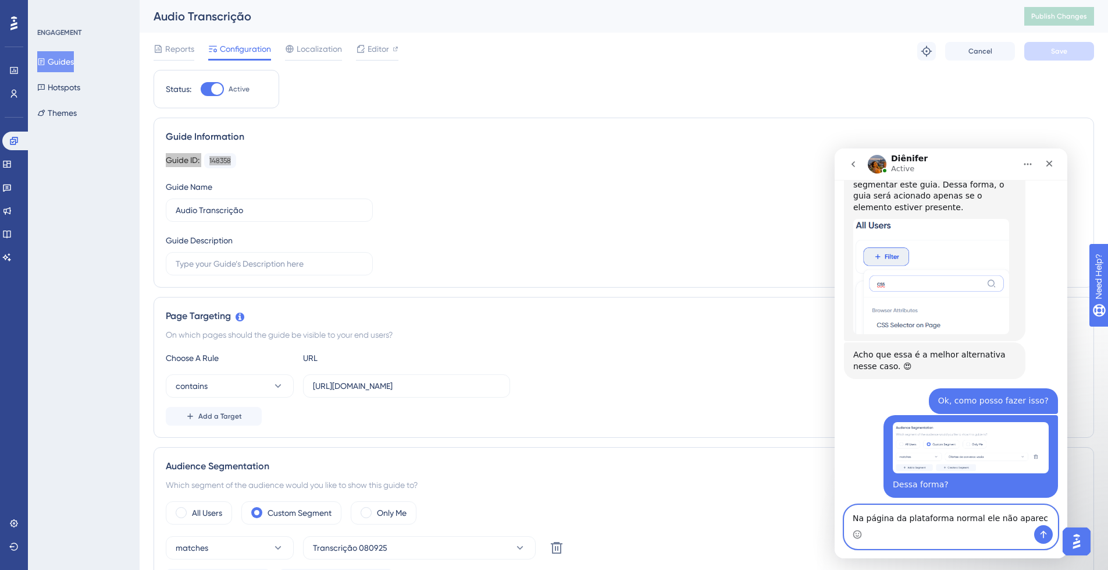
type textarea "Na página da plataforma normal ele não aparece"
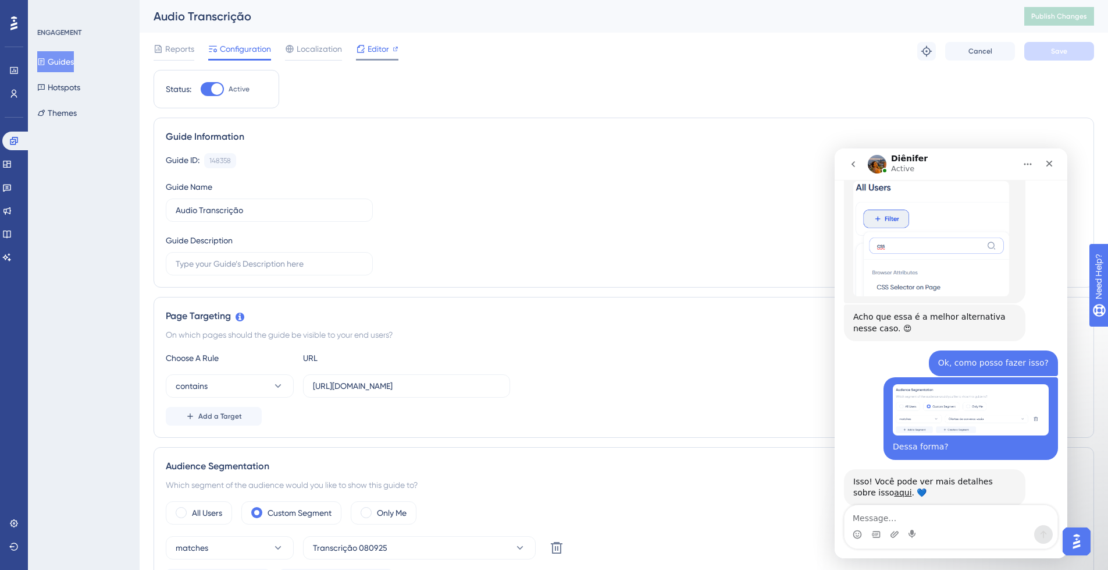
click at [384, 47] on span "Editor" at bounding box center [379, 49] width 22 height 14
click at [1087, 20] on span "Publish Changes" at bounding box center [1060, 16] width 56 height 9
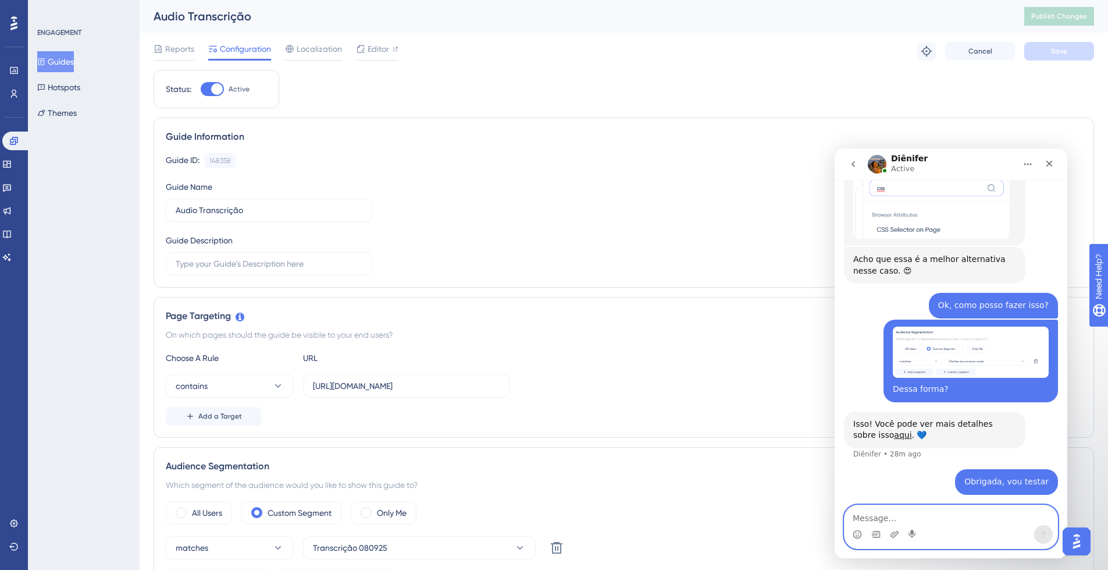
click at [929, 520] on textarea "Message…" at bounding box center [951, 515] width 213 height 20
type textarea "Ajustei sim"
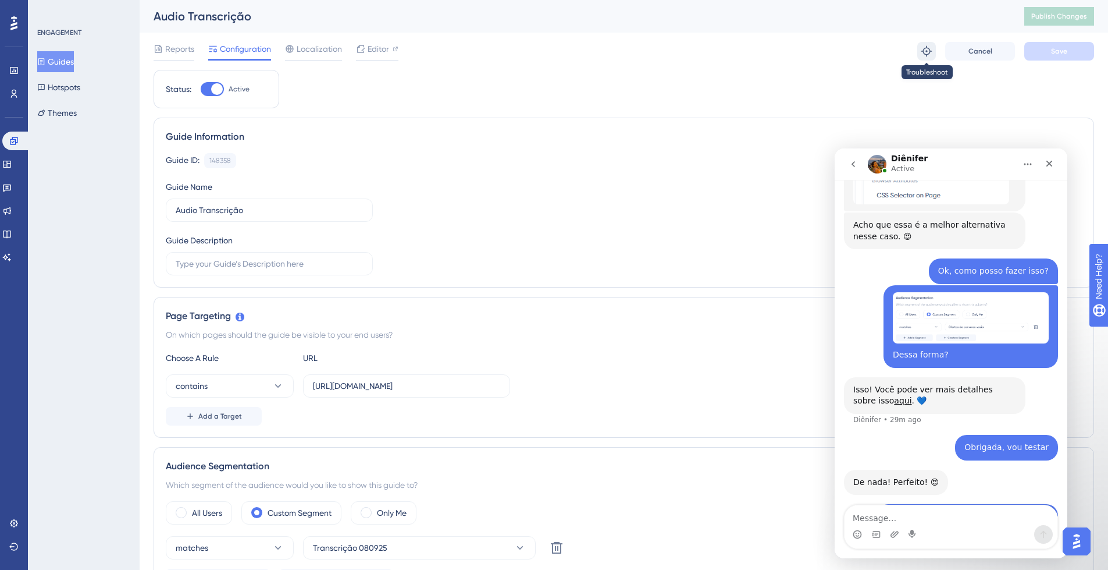
click at [928, 54] on icon at bounding box center [927, 51] width 12 height 12
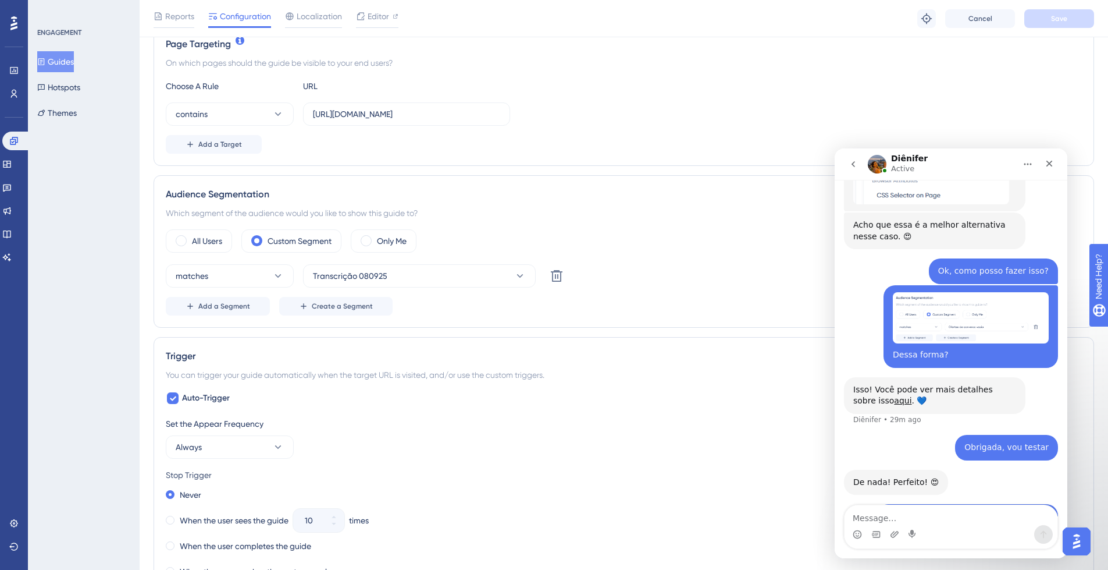
scroll to position [0, 0]
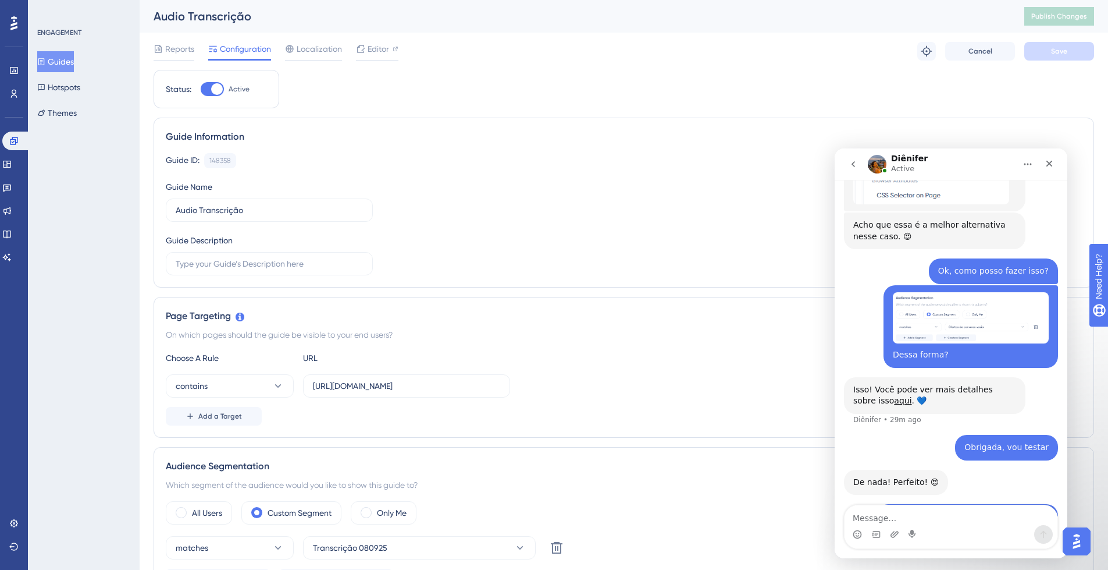
drag, startPoint x: 177, startPoint y: 48, endPoint x: 223, endPoint y: 235, distance: 192.3
click at [177, 48] on span "Reports" at bounding box center [179, 49] width 29 height 14
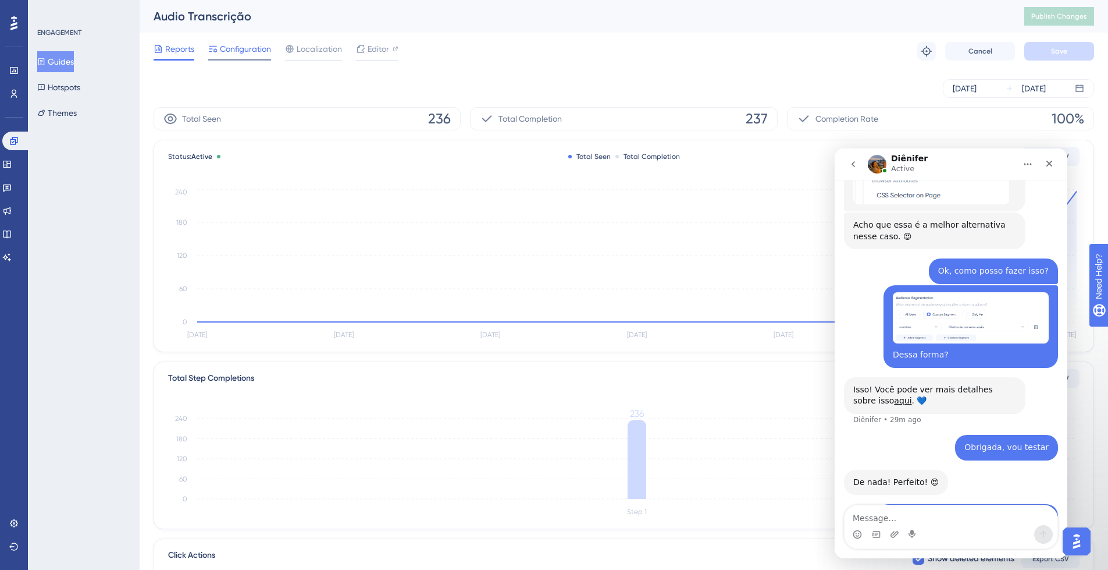
drag, startPoint x: 235, startPoint y: 46, endPoint x: 240, endPoint y: 51, distance: 7.0
click at [235, 46] on span "Configuration" at bounding box center [245, 49] width 51 height 14
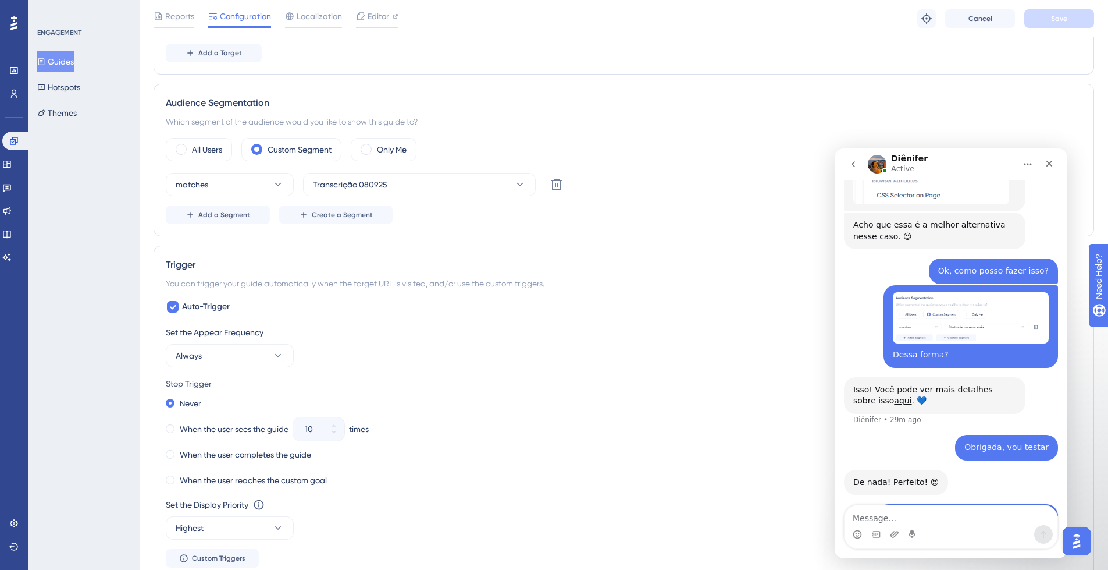
scroll to position [389, 0]
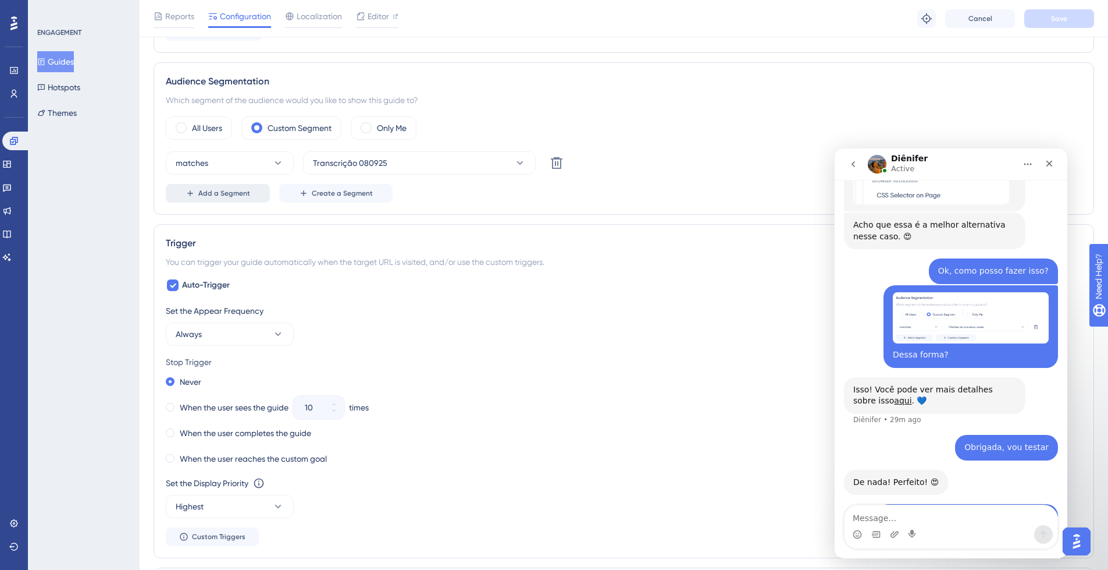
click at [237, 194] on span "Add a Segment" at bounding box center [224, 193] width 52 height 9
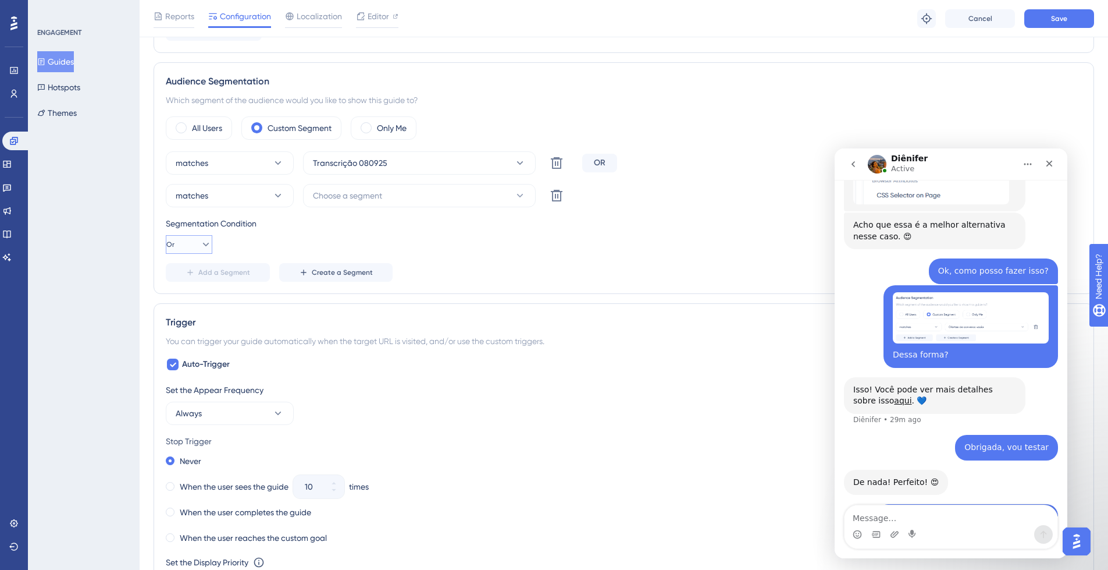
click at [200, 248] on icon at bounding box center [206, 245] width 12 height 12
drag, startPoint x: 193, startPoint y: 277, endPoint x: 199, endPoint y: 274, distance: 7.0
click at [193, 277] on span "And" at bounding box center [185, 278] width 15 height 14
drag, startPoint x: 390, startPoint y: 197, endPoint x: 390, endPoint y: 203, distance: 5.8
click at [390, 197] on button "Choose a segment" at bounding box center [419, 195] width 233 height 23
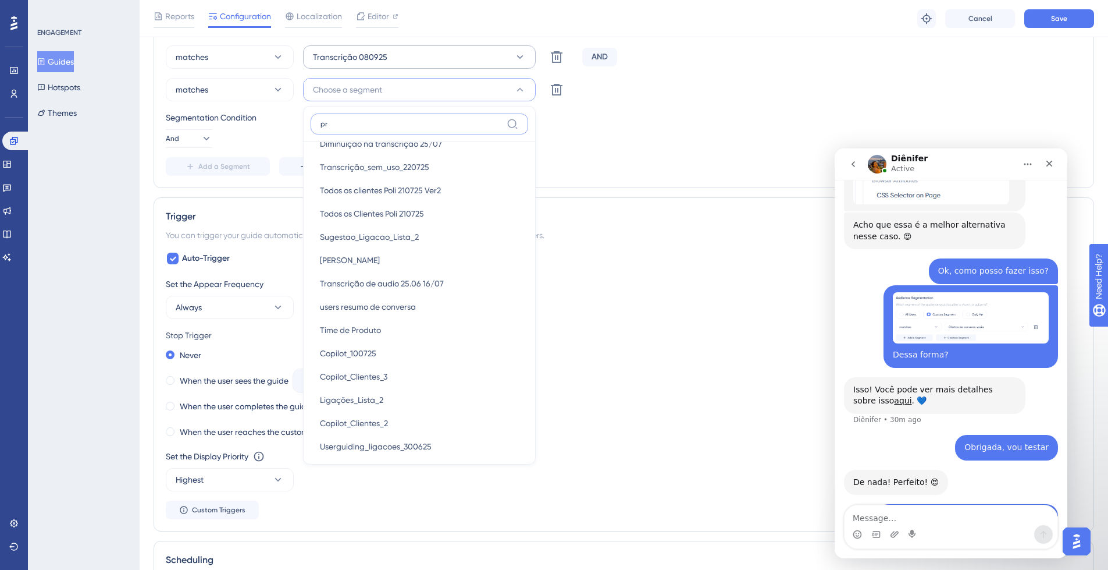
scroll to position [0, 0]
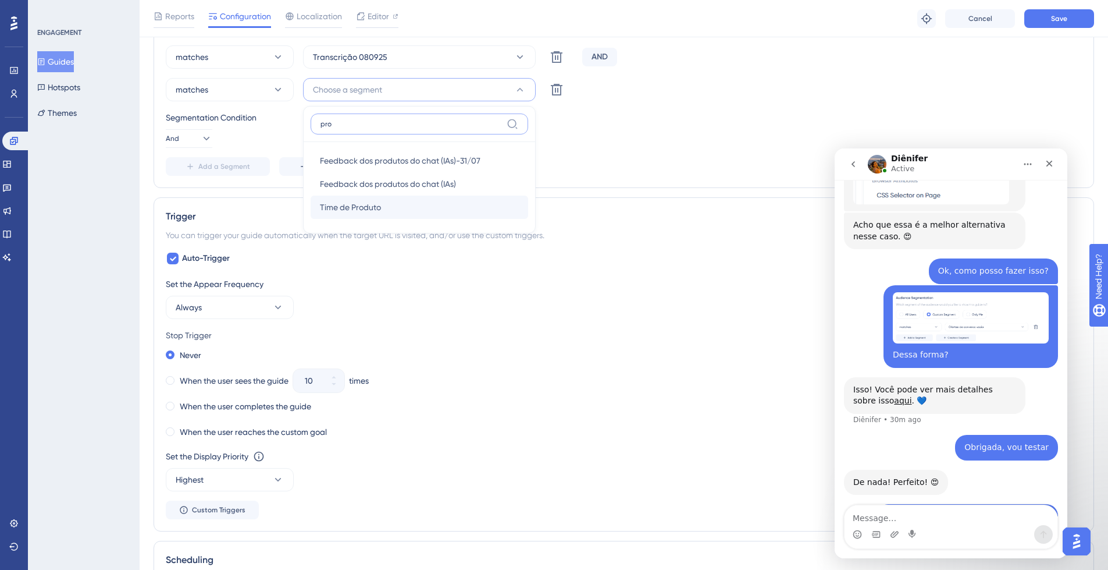
type input "pro"
click at [440, 202] on div "Time de Produto Time de Produto" at bounding box center [419, 206] width 199 height 23
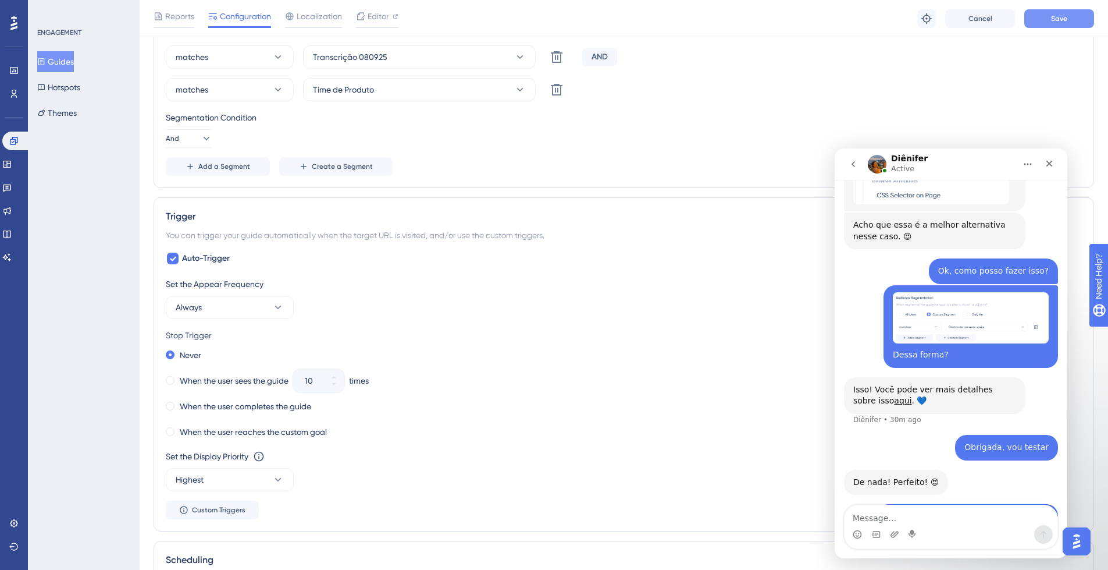
click at [1076, 23] on button "Save" at bounding box center [1060, 18] width 70 height 19
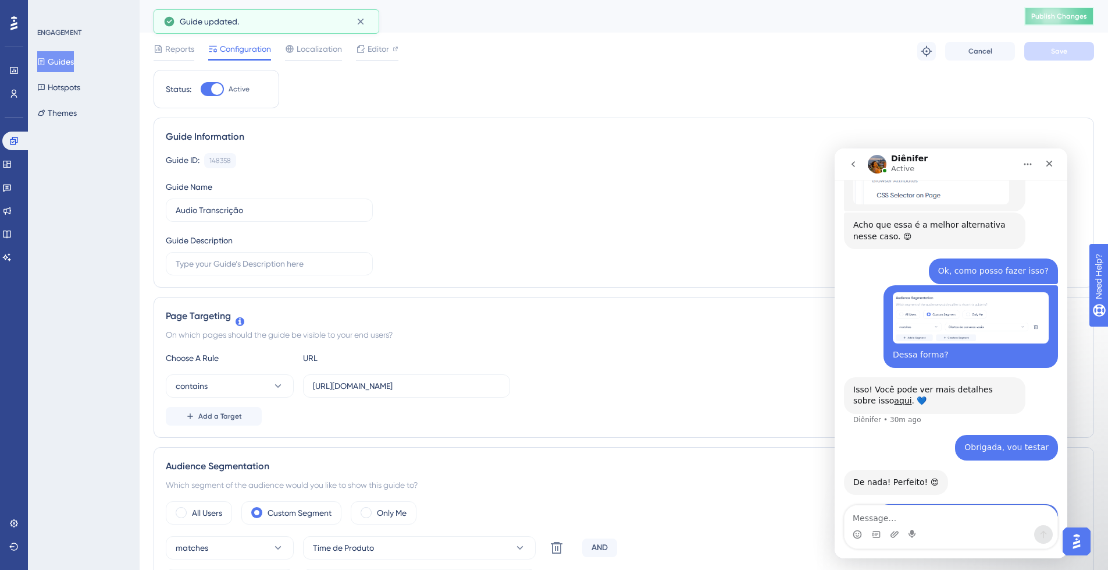
click at [1071, 12] on span "Publish Changes" at bounding box center [1060, 16] width 56 height 9
click at [385, 51] on span "Editor" at bounding box center [379, 49] width 22 height 14
click at [924, 51] on icon at bounding box center [927, 51] width 12 height 12
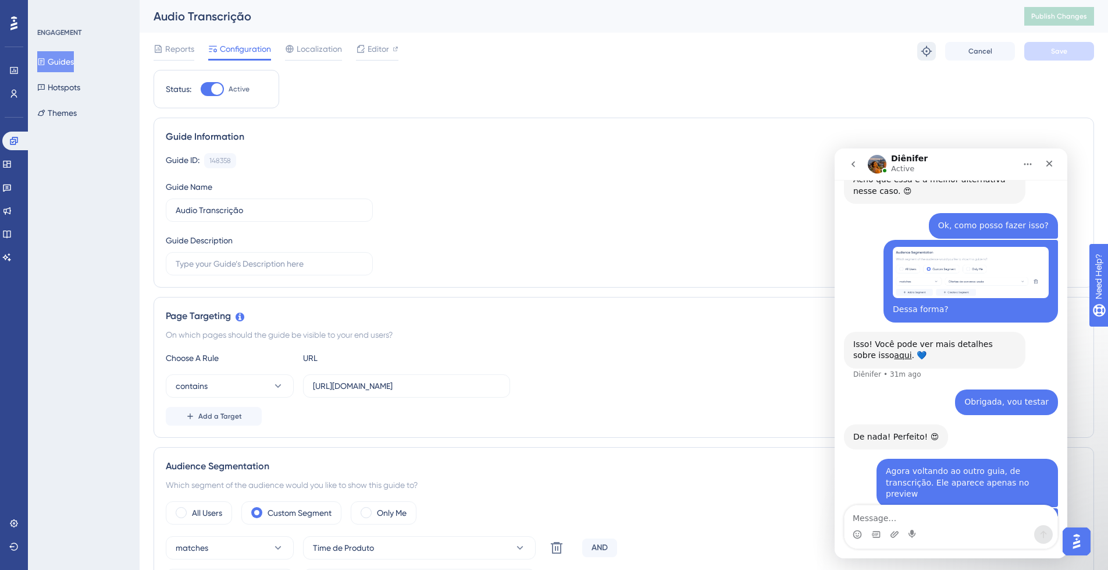
scroll to position [6603, 0]
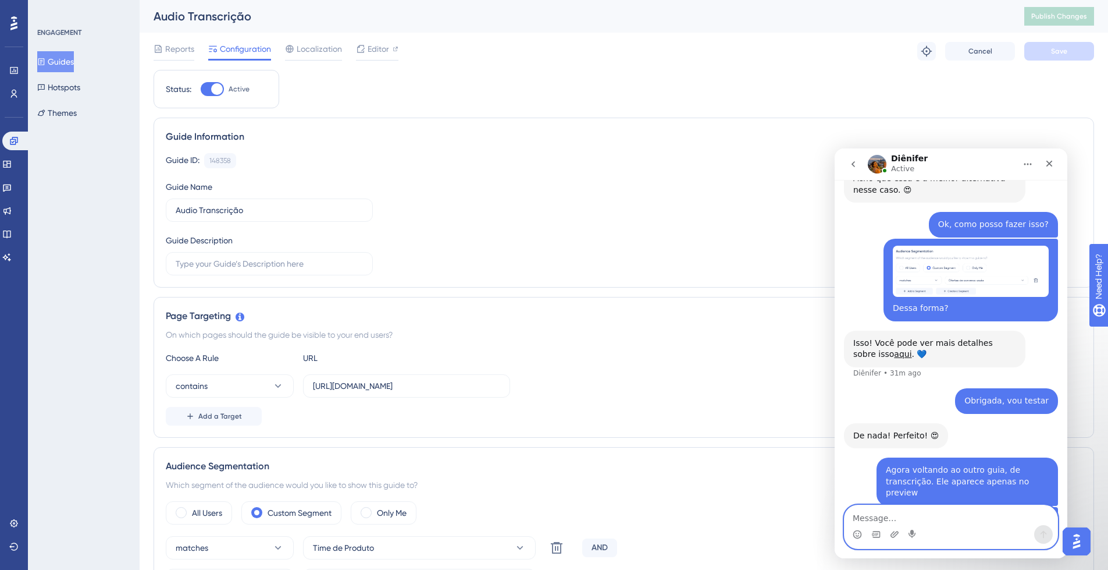
drag, startPoint x: 887, startPoint y: 514, endPoint x: 894, endPoint y: 522, distance: 11.5
click at [887, 514] on textarea "Message…" at bounding box center [951, 515] width 213 height 20
click at [895, 532] on icon "Upload attachment" at bounding box center [894, 533] width 9 height 9
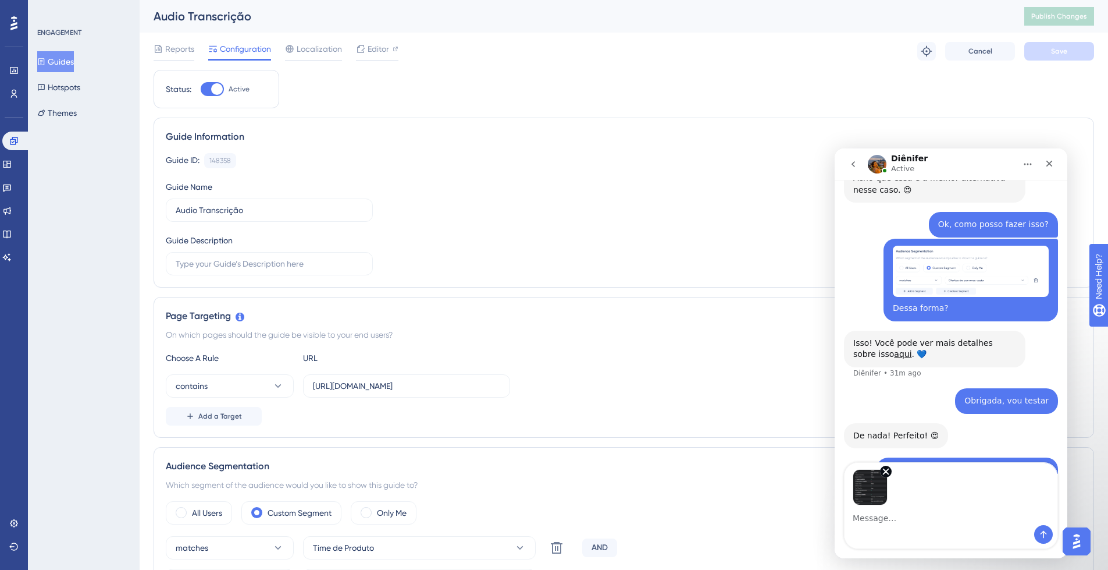
scroll to position [6646, 0]
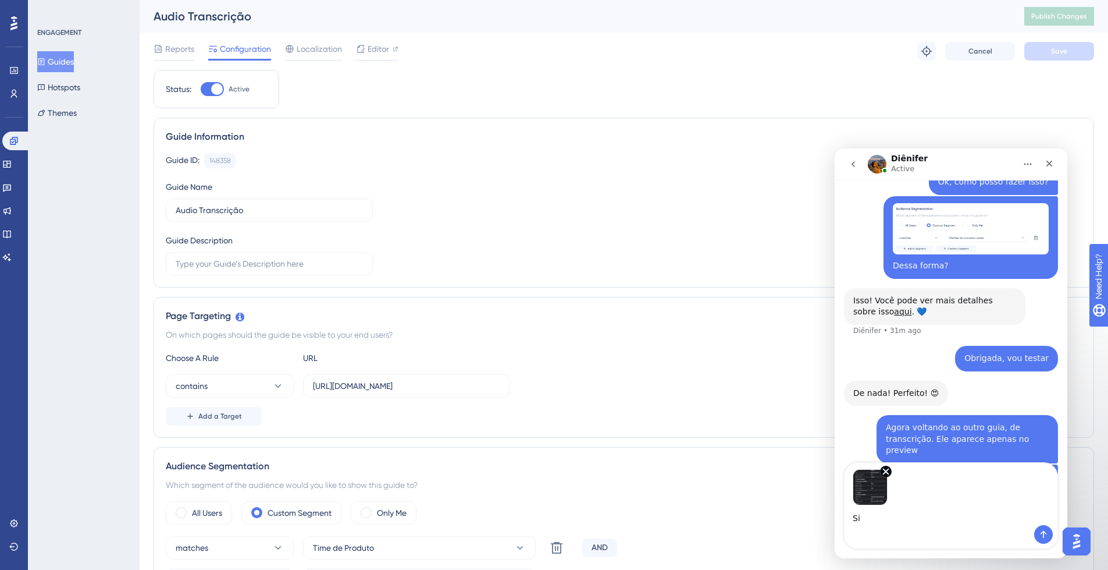
type textarea "Sim"
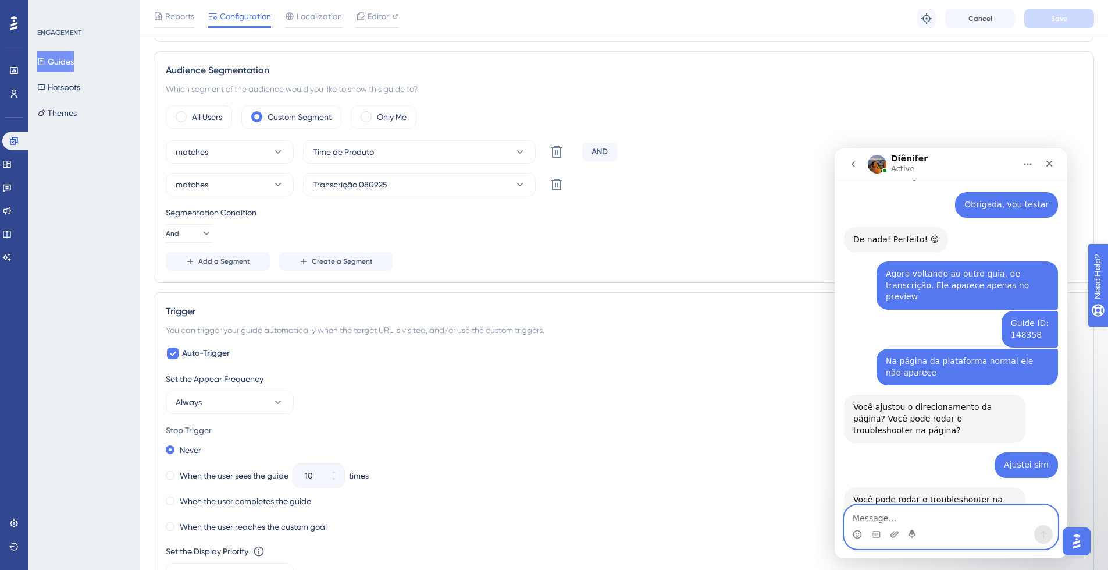
scroll to position [389, 0]
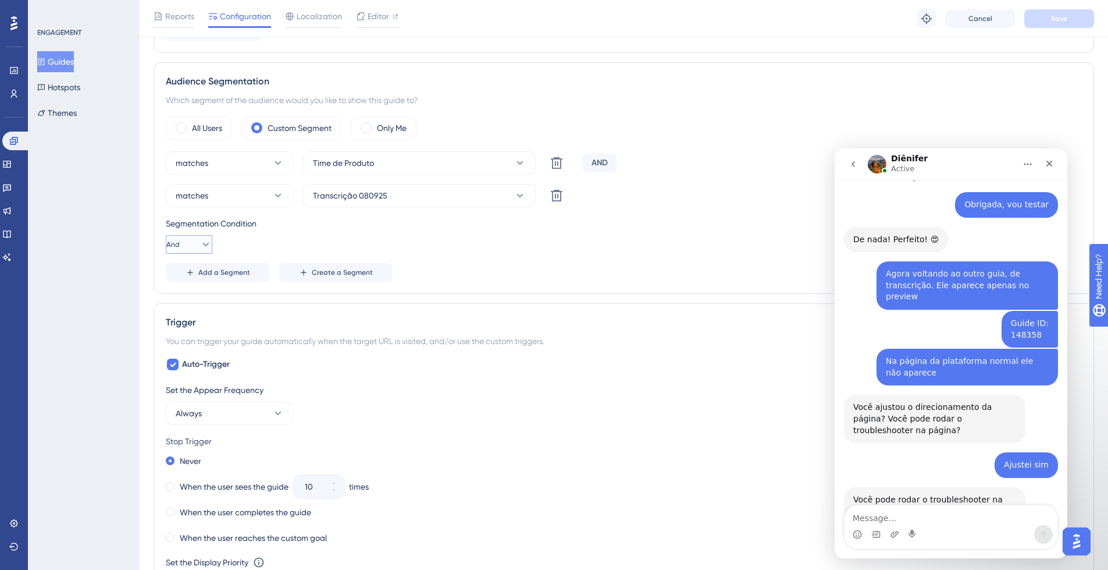
click at [200, 239] on icon at bounding box center [206, 245] width 12 height 12
click at [189, 301] on div "Or Or" at bounding box center [189, 300] width 22 height 23
click at [1055, 23] on button "Save" at bounding box center [1060, 18] width 70 height 19
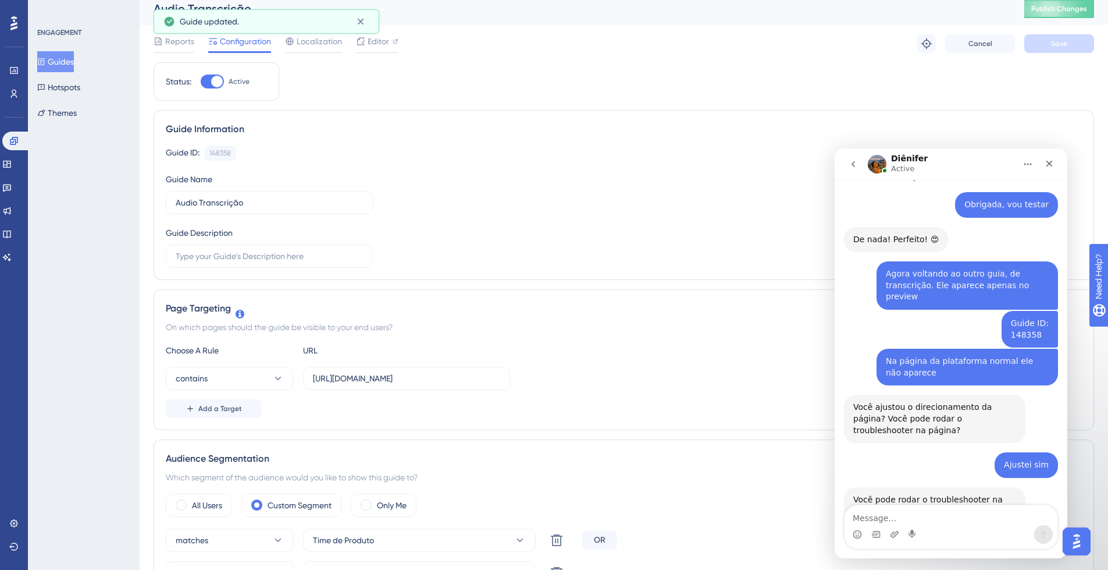
scroll to position [0, 0]
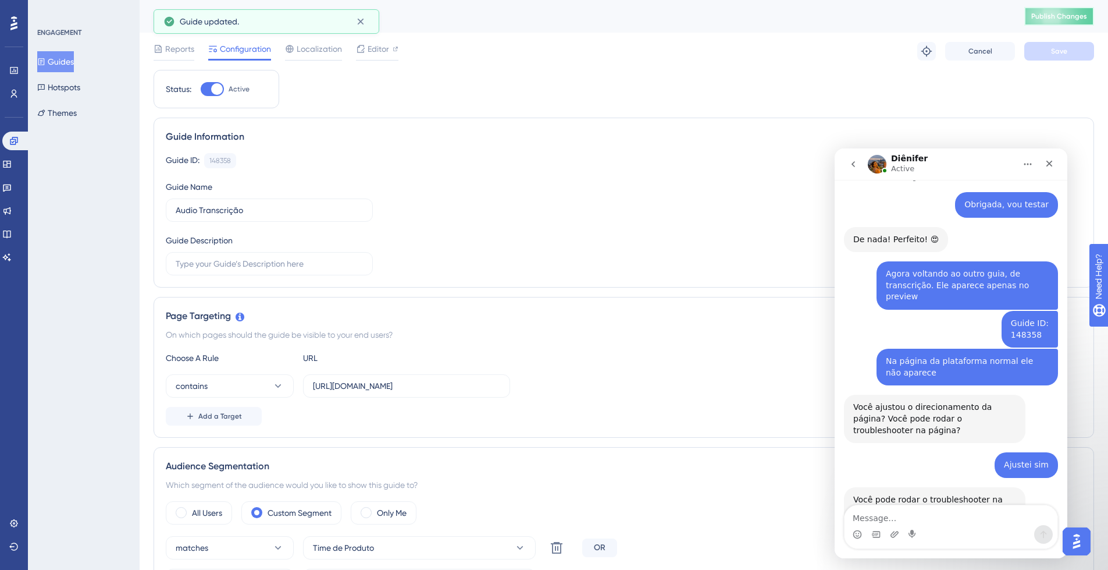
click at [1069, 16] on span "Publish Changes" at bounding box center [1060, 16] width 56 height 9
click at [388, 46] on span "Editor" at bounding box center [379, 49] width 22 height 14
click at [925, 54] on icon at bounding box center [927, 51] width 12 height 12
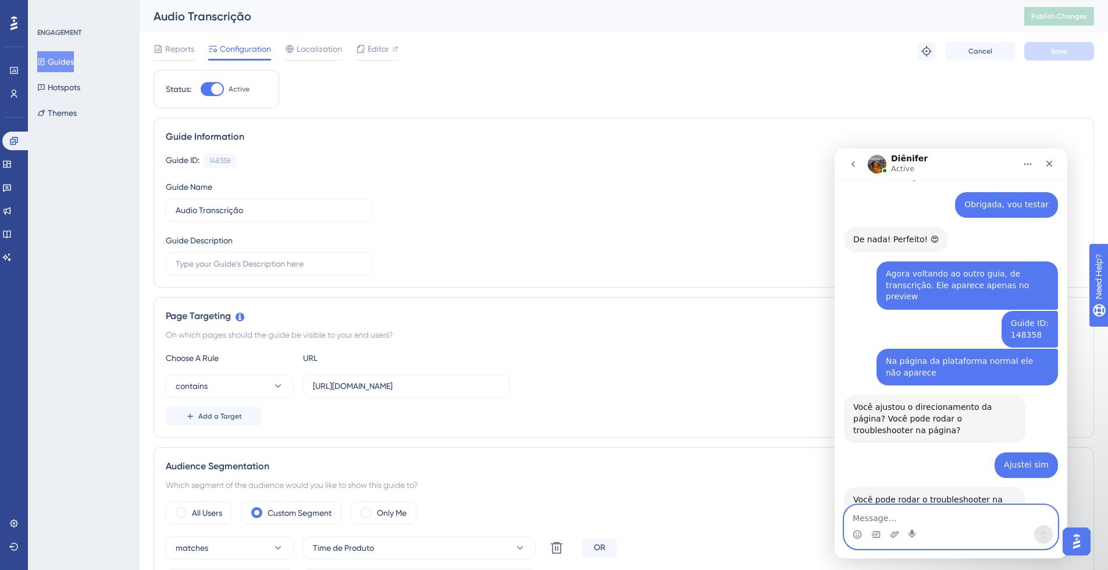
drag, startPoint x: 892, startPoint y: 536, endPoint x: 915, endPoint y: 486, distance: 55.2
click at [891, 536] on icon "Upload attachment" at bounding box center [895, 534] width 8 height 6
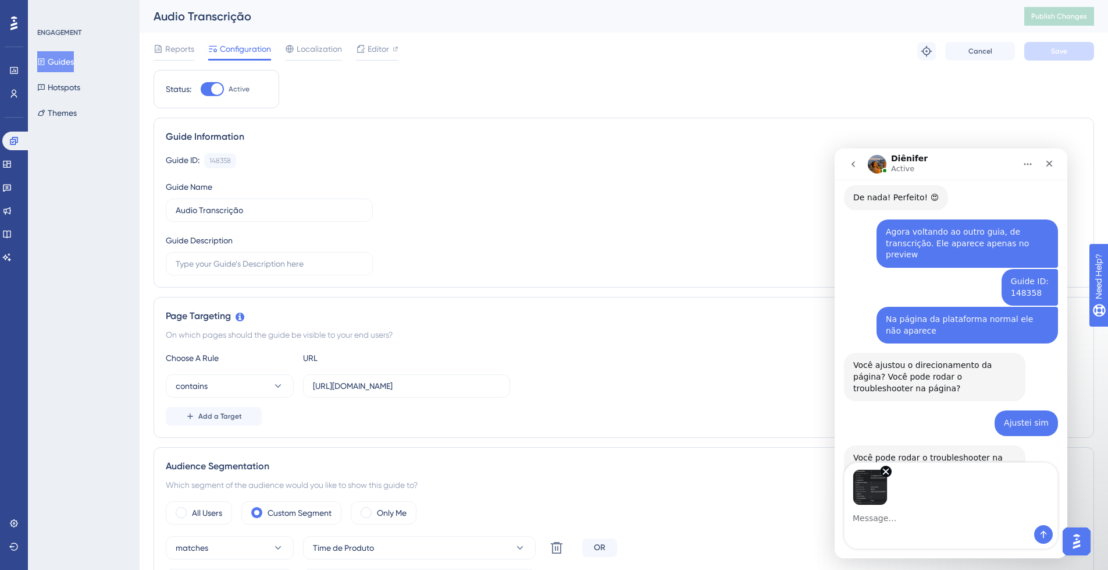
scroll to position [6842, 0]
click at [1043, 532] on icon "Send a message…" at bounding box center [1044, 535] width 6 height 8
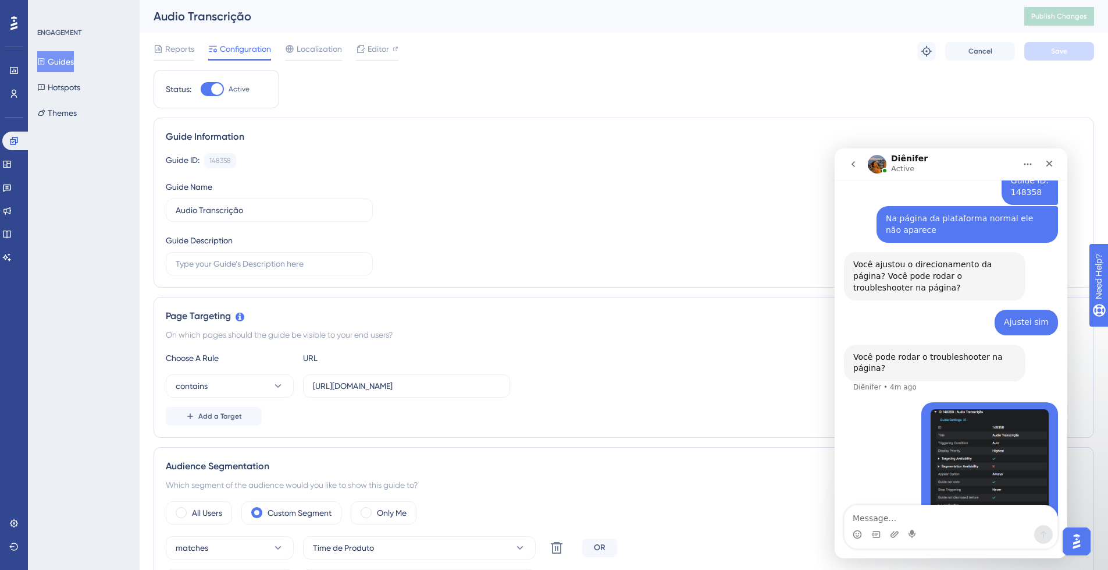
scroll to position [6970, 0]
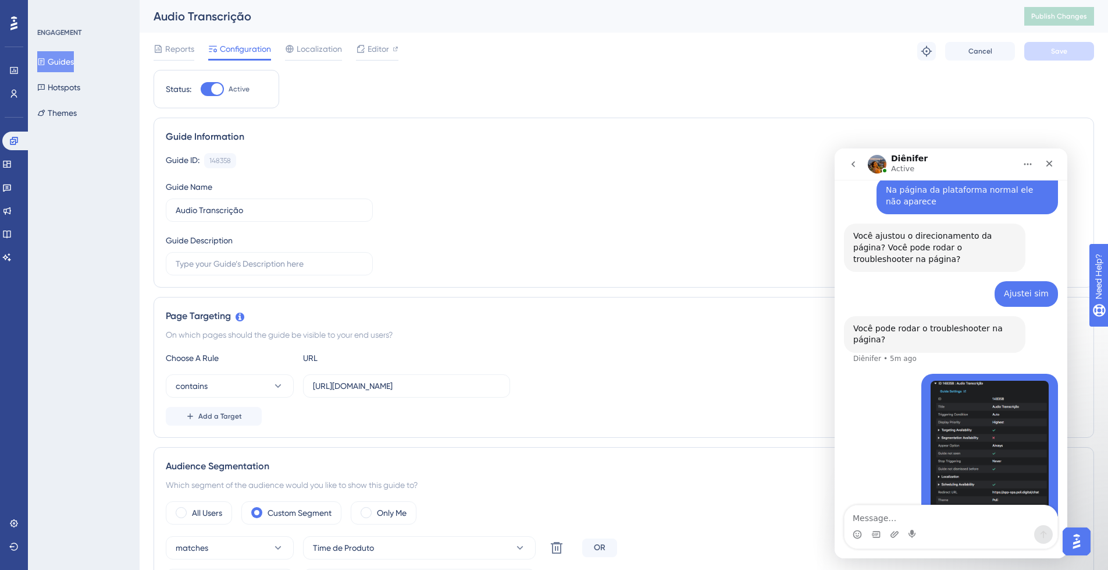
drag, startPoint x: 187, startPoint y: 47, endPoint x: 199, endPoint y: 53, distance: 13.8
click at [187, 47] on span "Reports" at bounding box center [179, 49] width 29 height 14
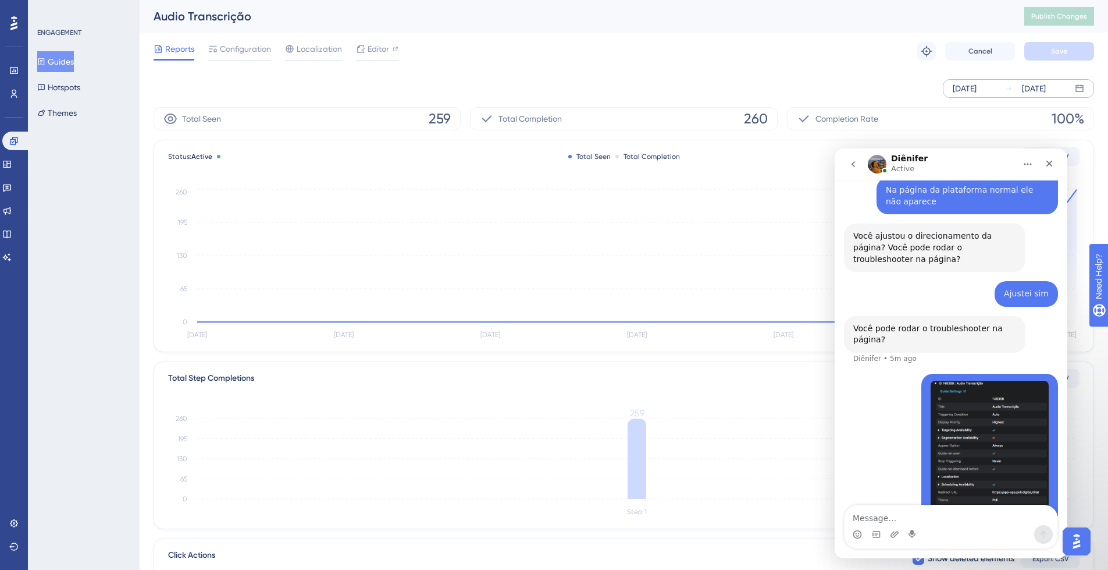
click at [1003, 86] on div "Sep 10 2025 Sep 16 2025" at bounding box center [1018, 88] width 151 height 19
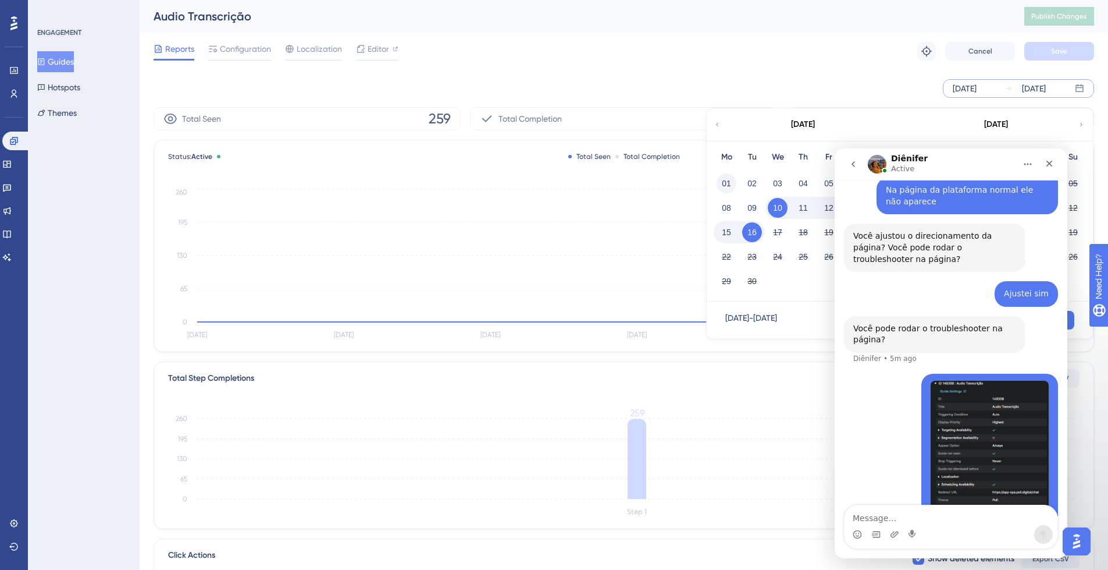
click at [723, 180] on button "01" at bounding box center [727, 183] width 20 height 20
click at [1072, 319] on button "Apply" at bounding box center [1045, 320] width 59 height 19
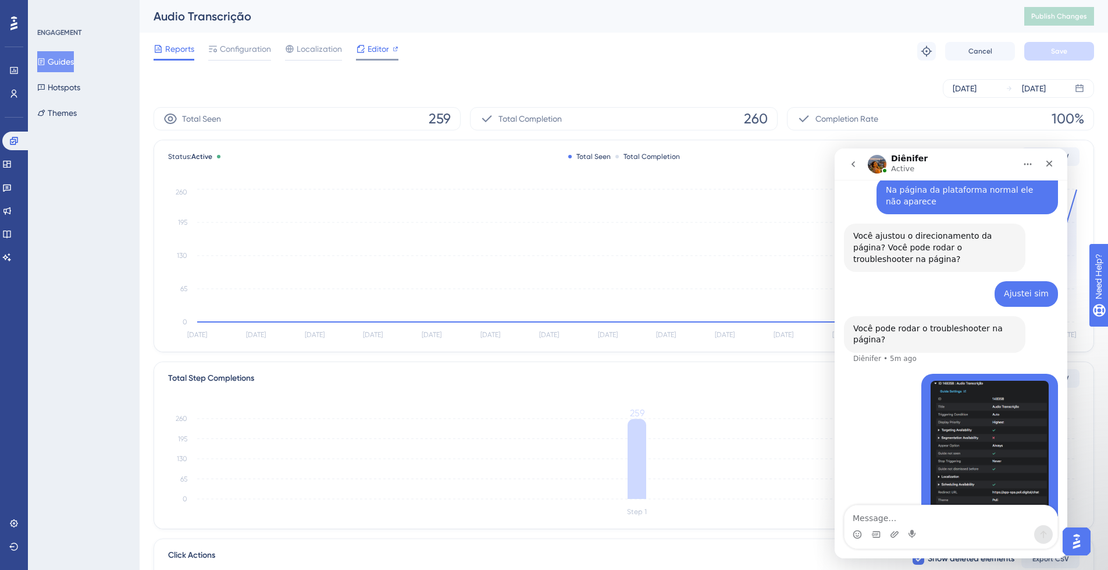
click at [373, 49] on span "Editor" at bounding box center [379, 49] width 22 height 14
drag, startPoint x: 65, startPoint y: 61, endPoint x: 121, endPoint y: 101, distance: 69.3
click at [65, 60] on button "Guides" at bounding box center [55, 61] width 37 height 21
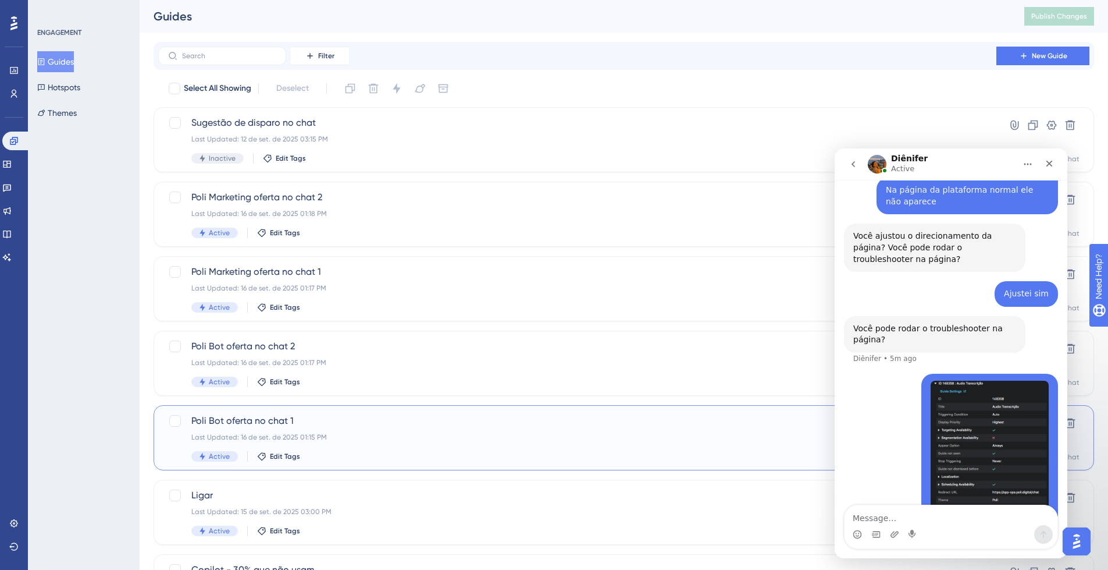
click at [362, 425] on span "Poli Bot oferta no chat 1" at bounding box center [577, 421] width 772 height 14
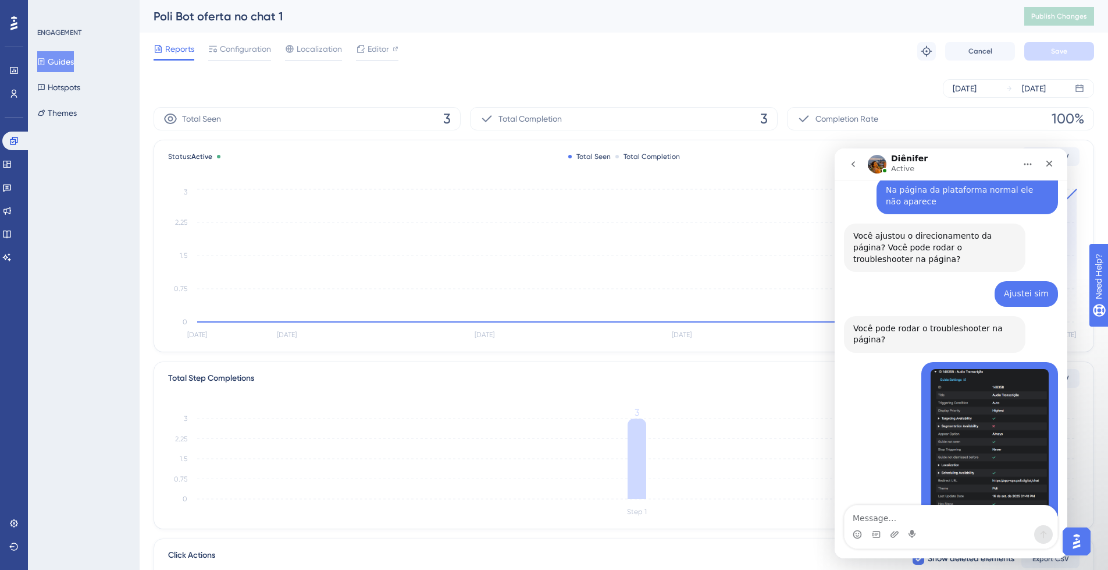
scroll to position [7005, 0]
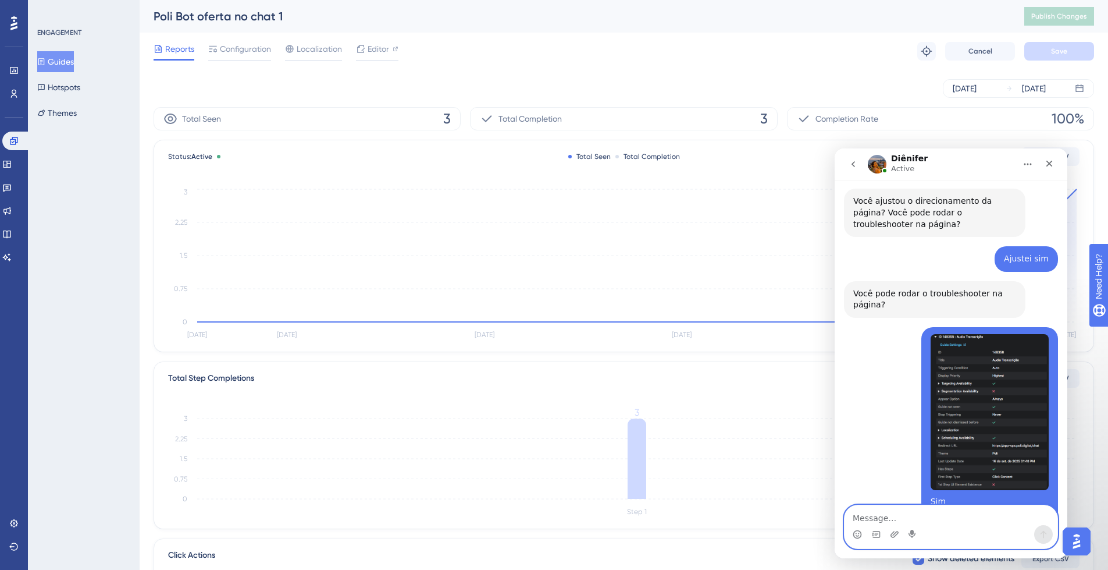
drag, startPoint x: 892, startPoint y: 518, endPoint x: 893, endPoint y: 531, distance: 12.8
click at [892, 518] on textarea "Message…" at bounding box center [951, 515] width 213 height 20
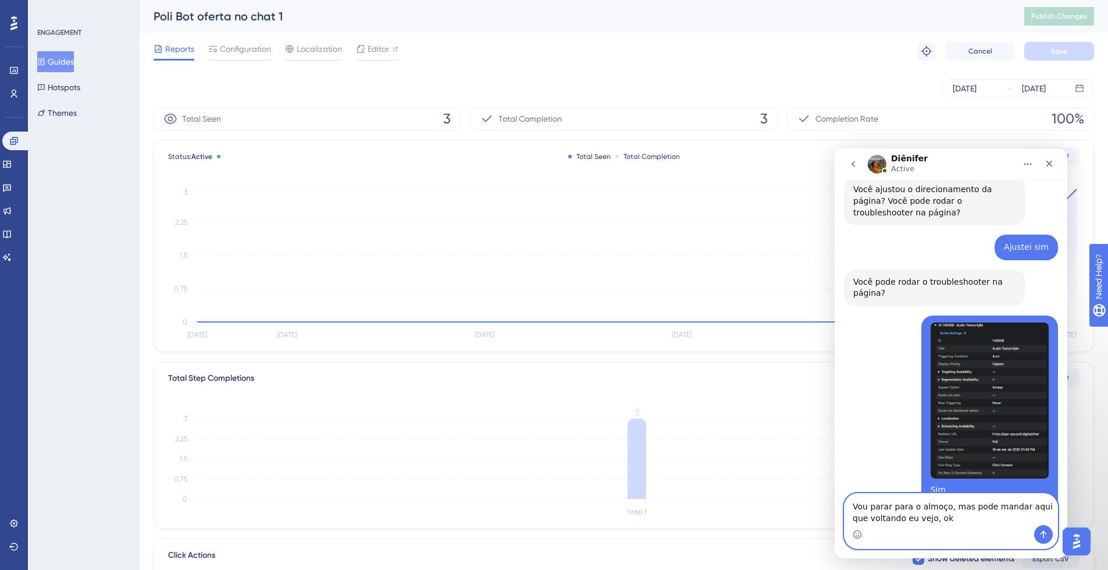
type textarea "Vou parar para o almoço, mas pode mandar aqui que voltando eu vejo, ok?"
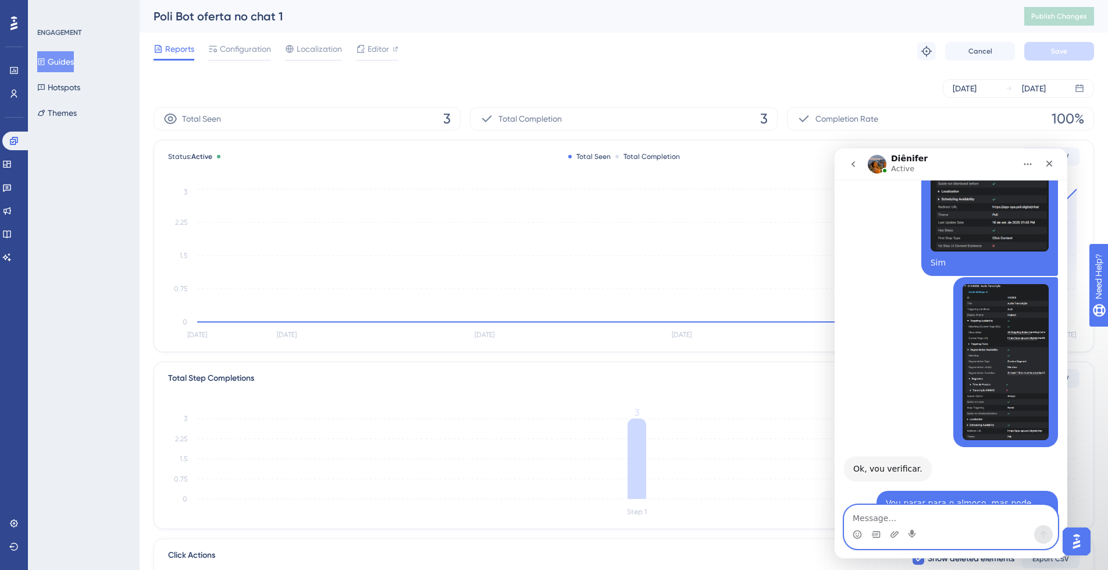
scroll to position [7225, 0]
